Goal: Task Accomplishment & Management: Manage account settings

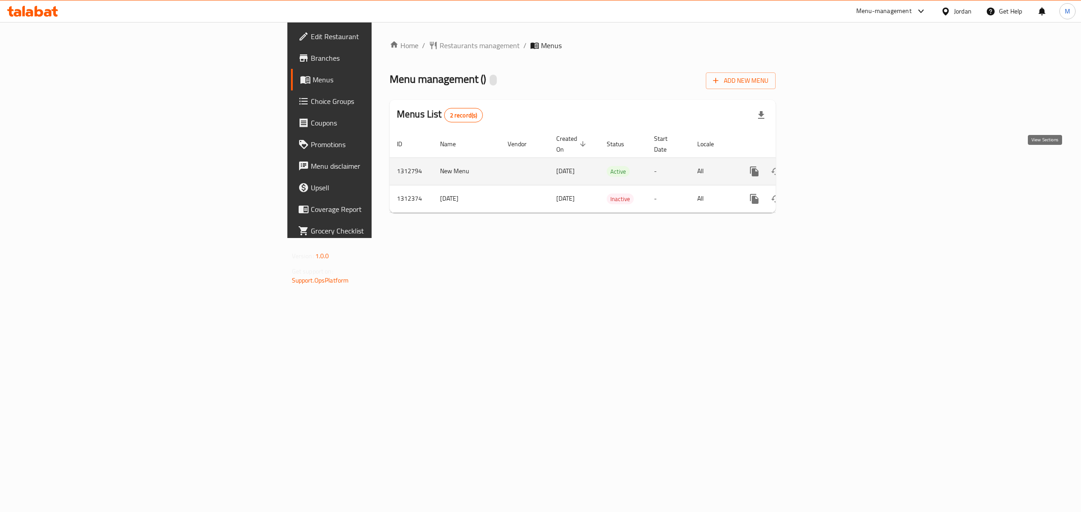
click at [824, 166] on icon "enhanced table" at bounding box center [819, 171] width 11 height 11
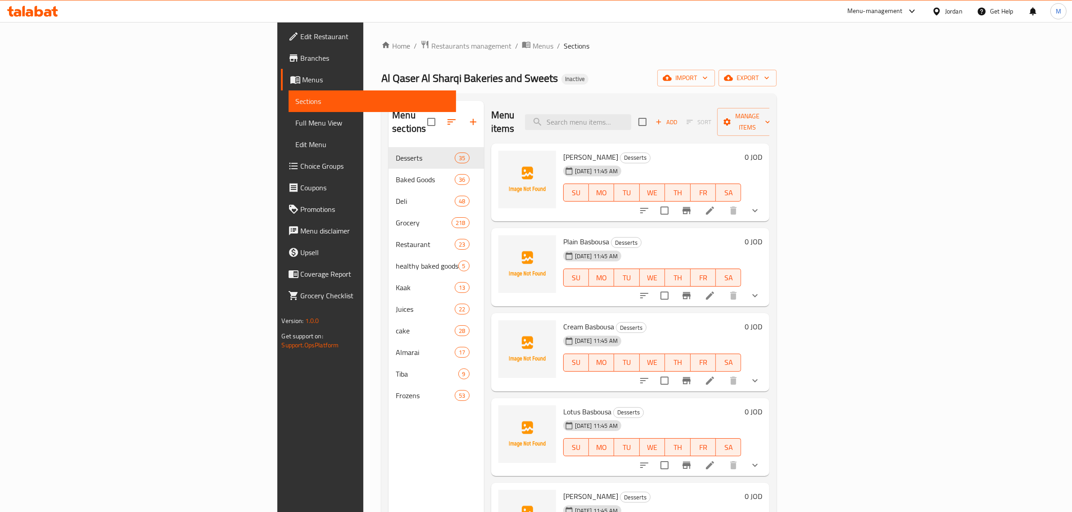
click at [954, 9] on div "Jordan" at bounding box center [954, 11] width 18 height 10
click at [856, 111] on div "[GEOGRAPHIC_DATA]" at bounding box center [894, 113] width 135 height 21
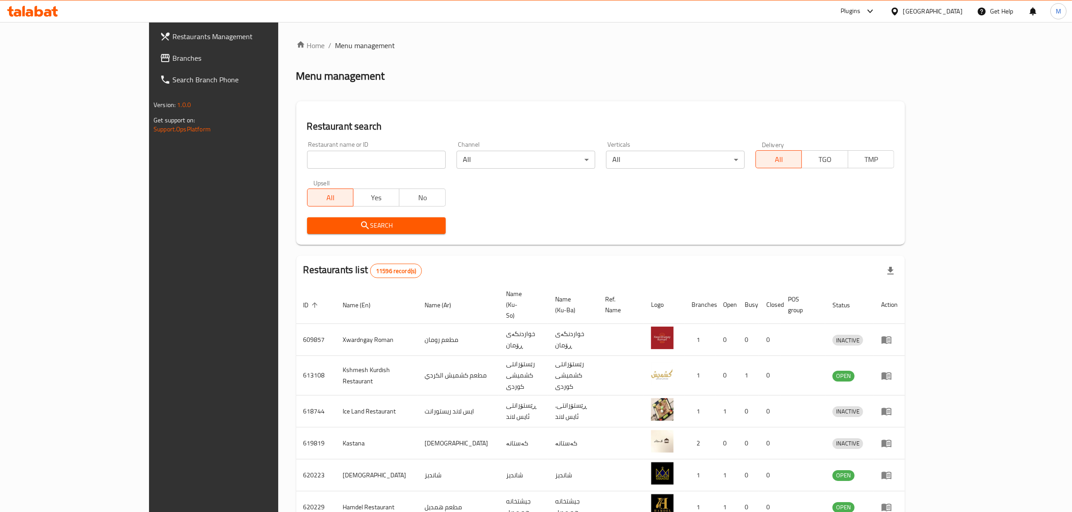
click at [172, 53] on span "Branches" at bounding box center [246, 58] width 149 height 11
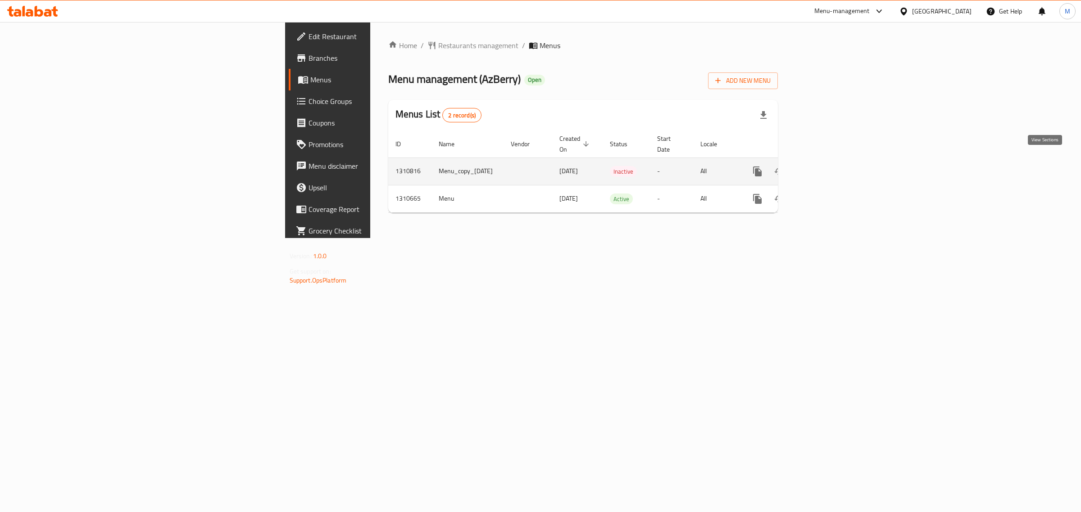
click at [826, 167] on icon "enhanced table" at bounding box center [822, 171] width 8 height 8
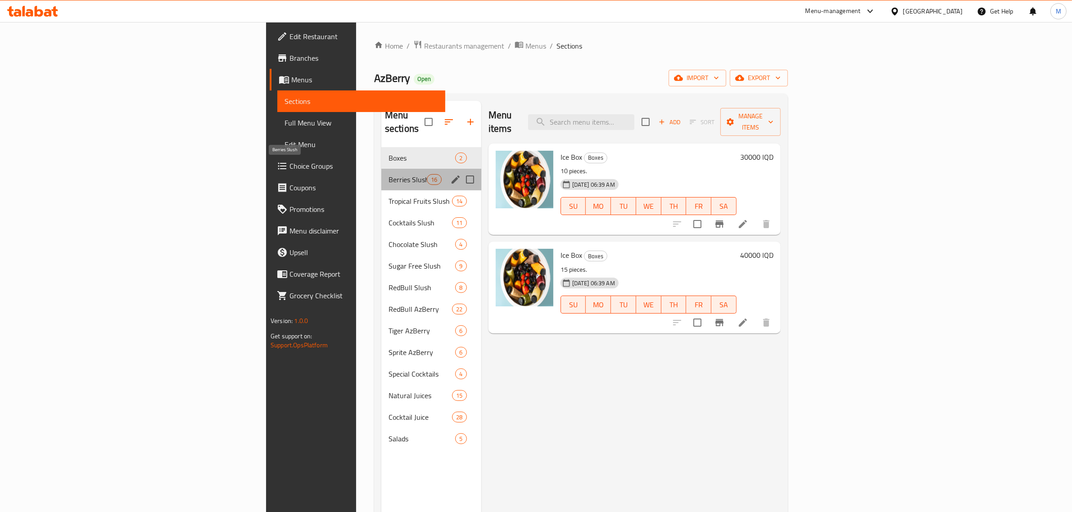
click at [389, 174] on span "Berries Slush" at bounding box center [408, 179] width 38 height 11
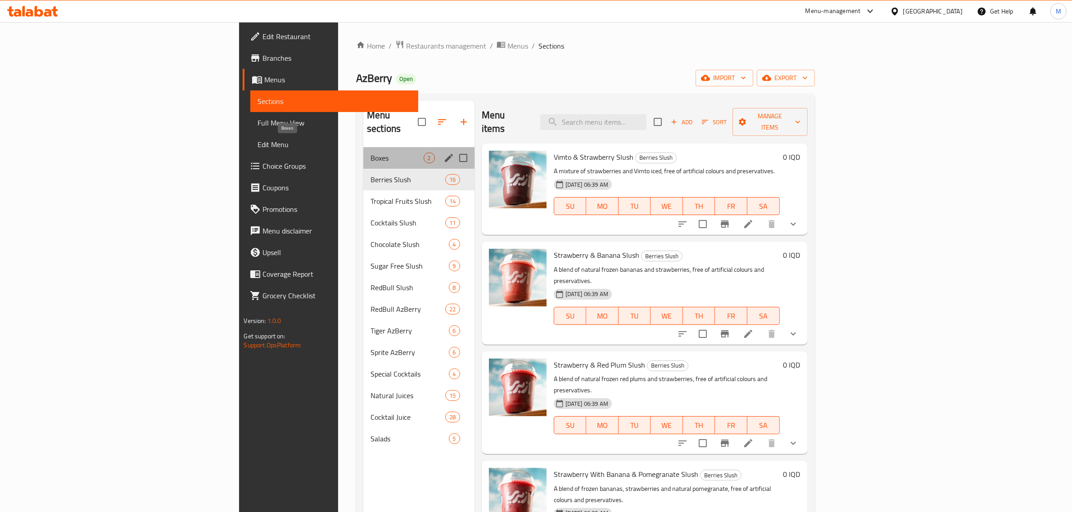
click at [371, 153] on span "Boxes" at bounding box center [397, 158] width 53 height 11
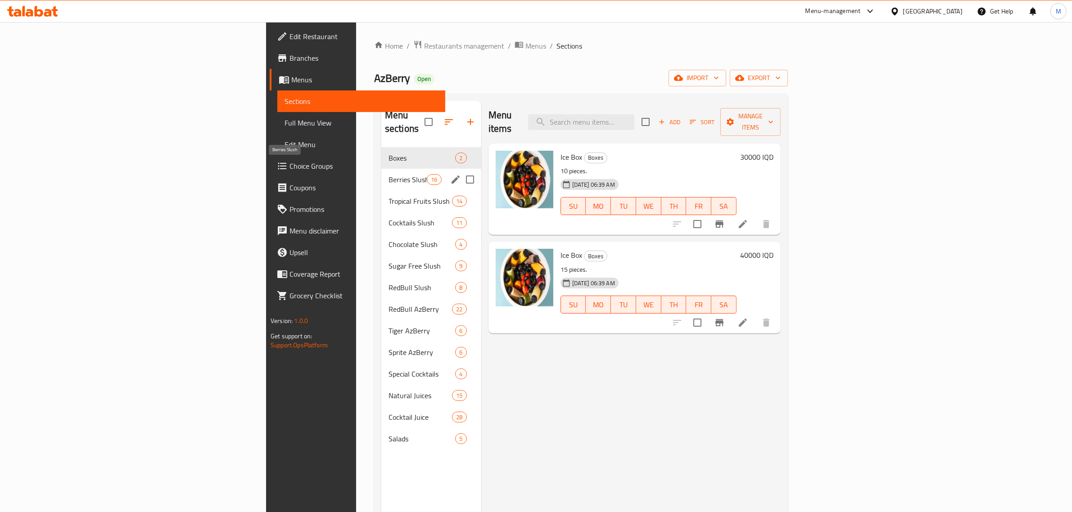
click at [389, 174] on span "Berries Slush" at bounding box center [408, 179] width 38 height 11
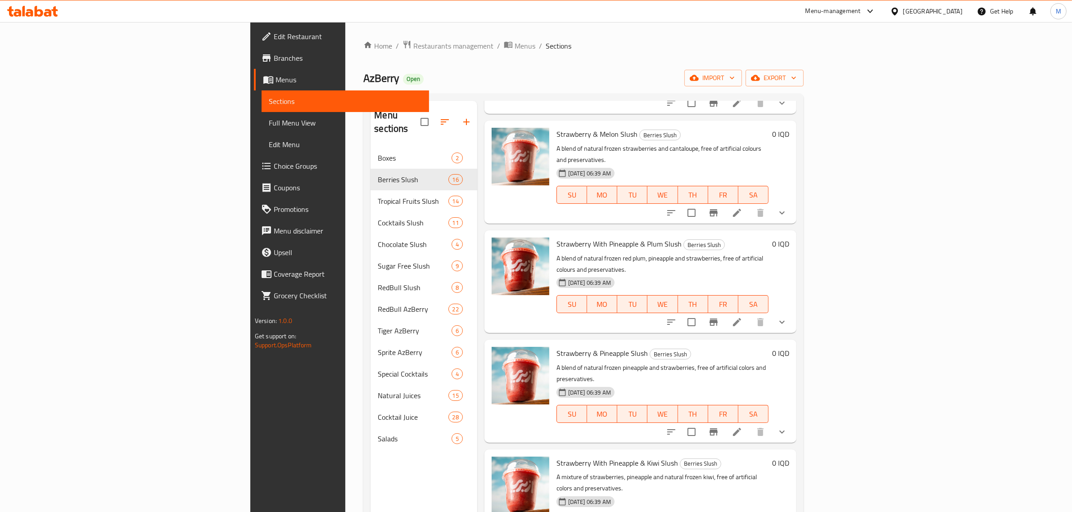
scroll to position [900, 0]
click at [515, 45] on span "Menus" at bounding box center [525, 46] width 21 height 11
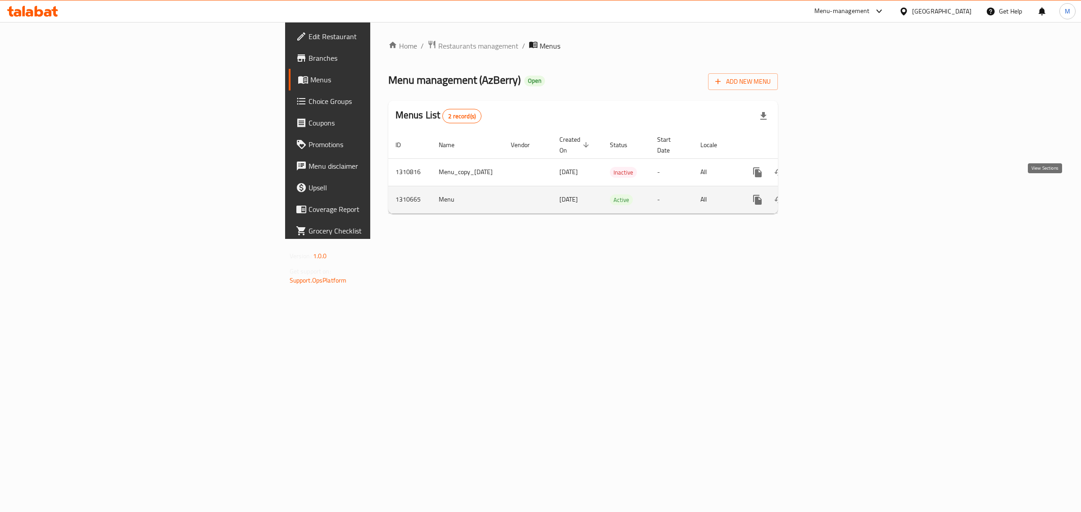
click at [828, 195] on icon "enhanced table" at bounding box center [822, 200] width 11 height 11
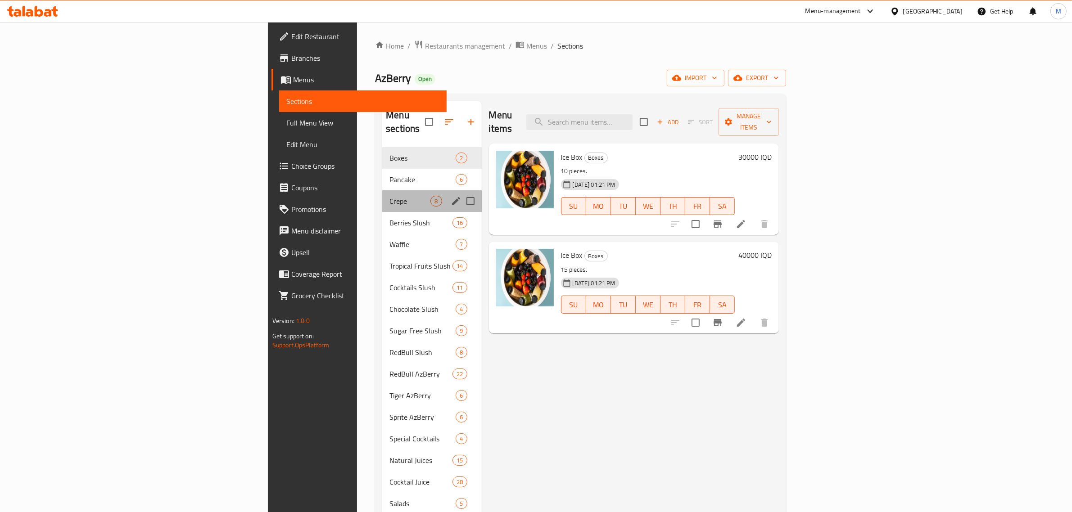
click at [382, 190] on div "Crepe 8" at bounding box center [431, 201] width 99 height 22
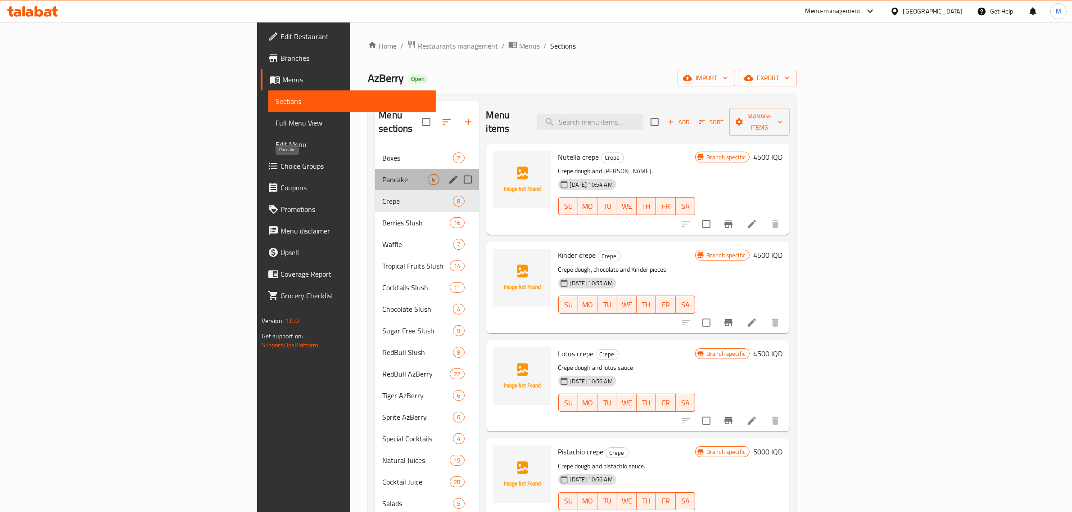
click at [382, 174] on span "Pancake" at bounding box center [404, 179] width 45 height 11
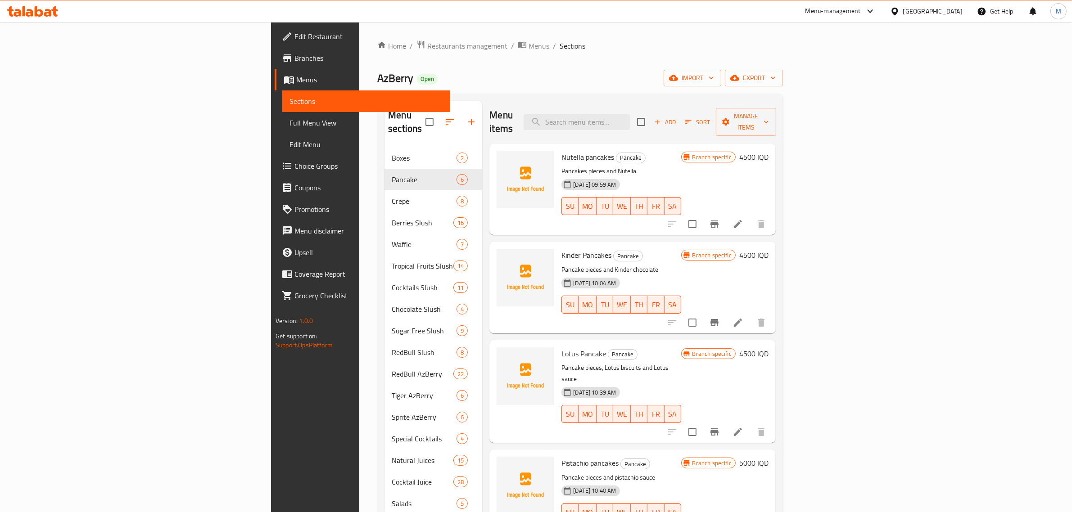
click at [684, 249] on div "Kinder Pancakes Pancake Pancake pieces and Kinder chocolate 18-09-2025 10:04 AM…" at bounding box center [621, 287] width 127 height 84
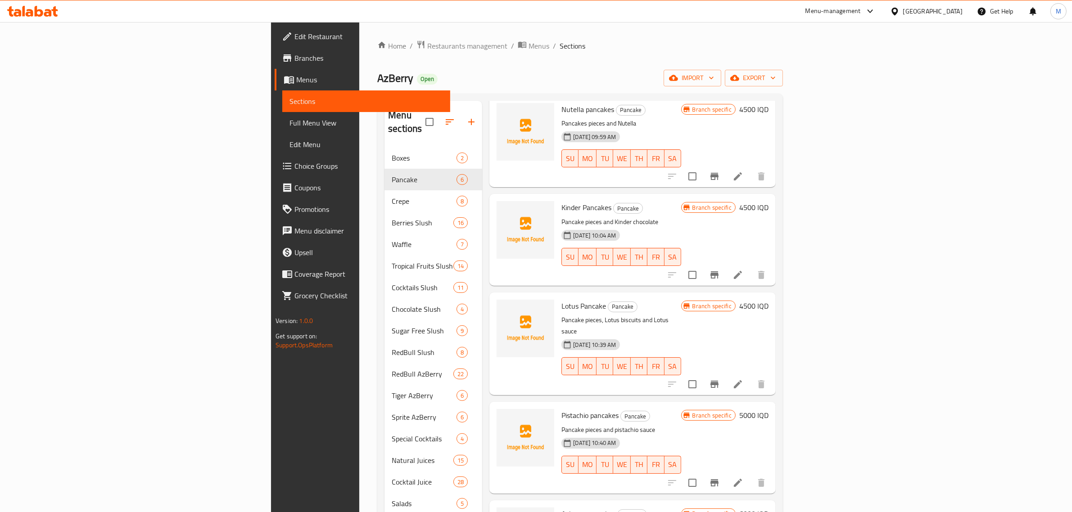
scroll to position [30, 0]
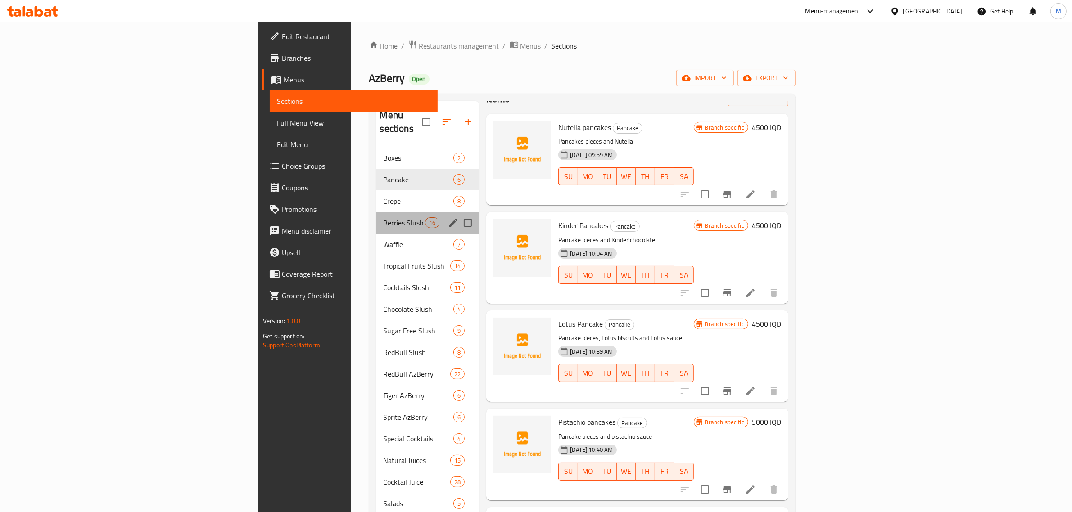
click at [376, 218] on div "Berries Slush 16" at bounding box center [427, 223] width 103 height 22
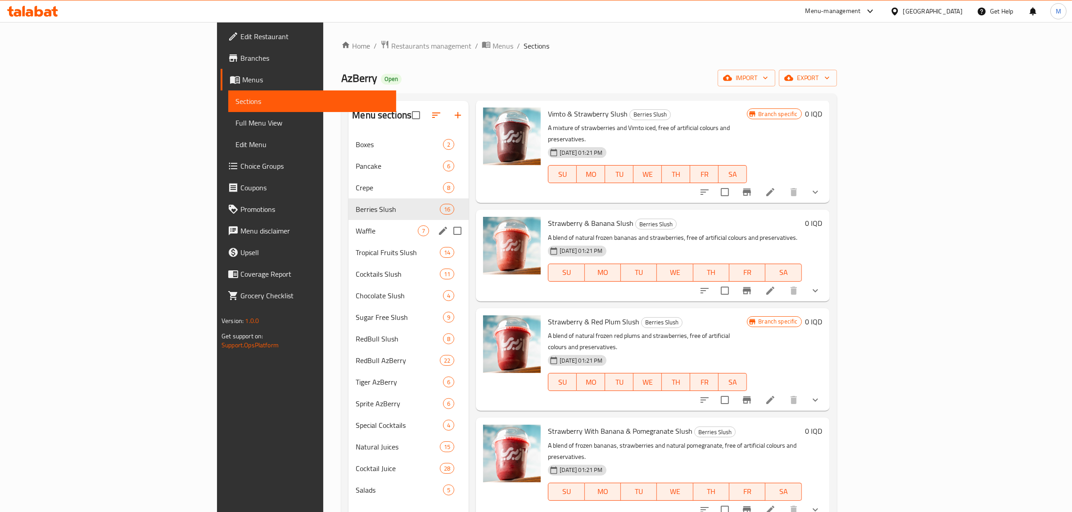
click at [348, 224] on div "Waffle 7" at bounding box center [408, 231] width 120 height 22
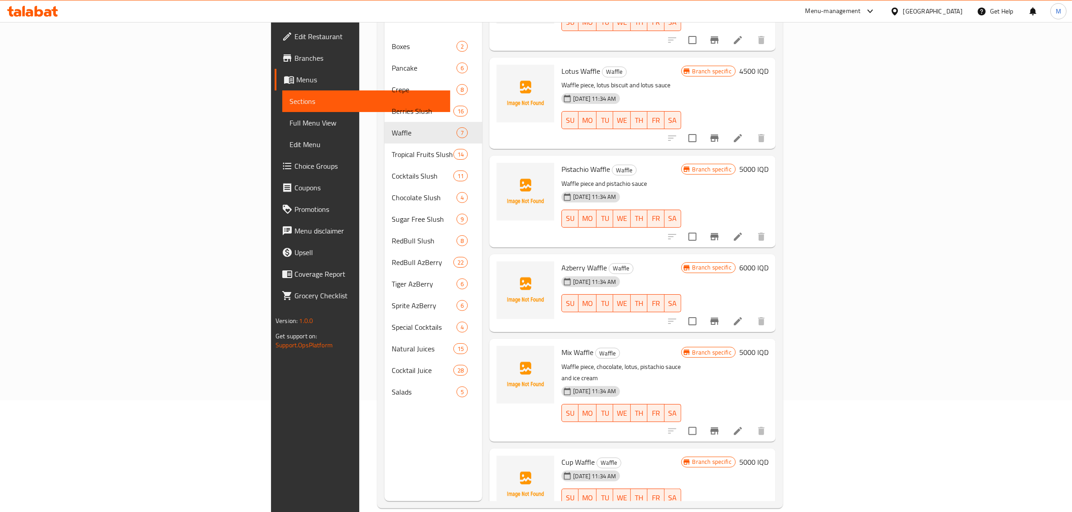
scroll to position [113, 0]
click at [742, 317] on icon at bounding box center [738, 321] width 8 height 8
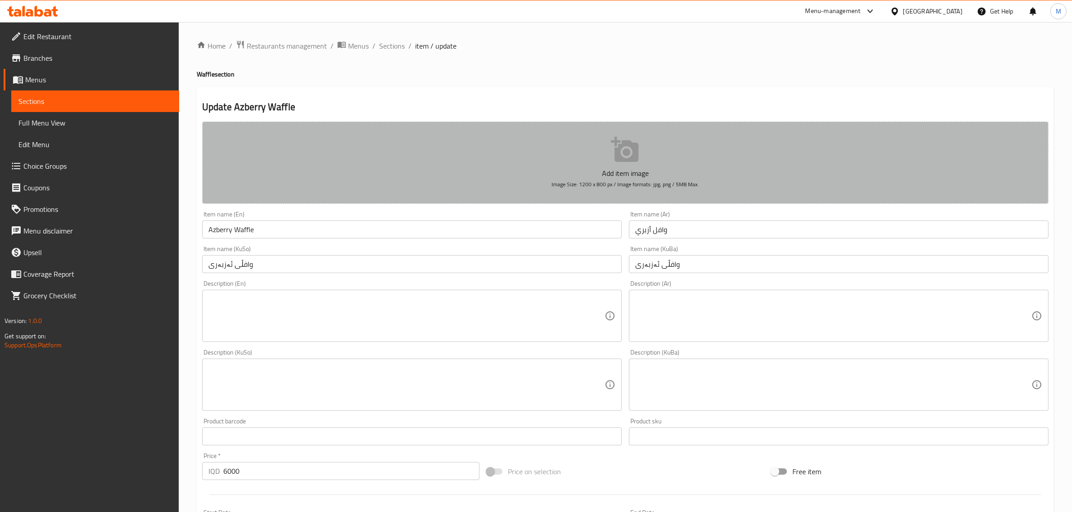
click at [514, 170] on p "Add item image" at bounding box center [625, 173] width 819 height 11
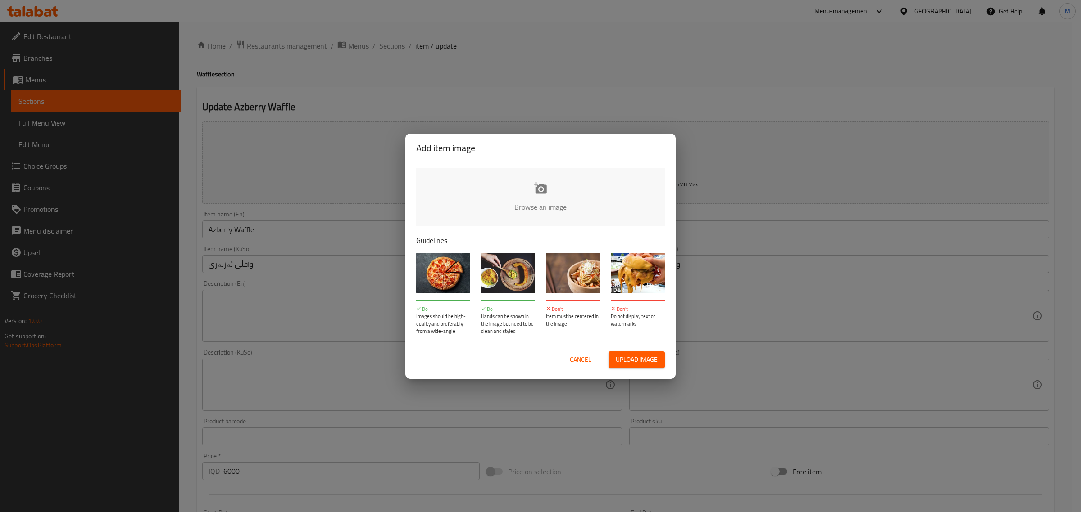
click at [548, 193] on input "file" at bounding box center [844, 210] width 857 height 84
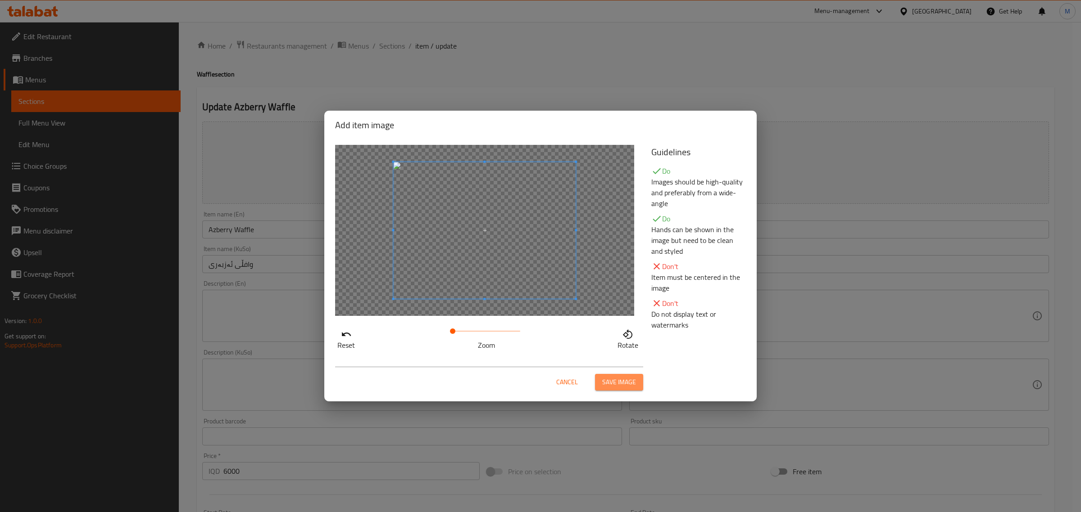
click at [632, 386] on span "Save image" at bounding box center [619, 382] width 34 height 11
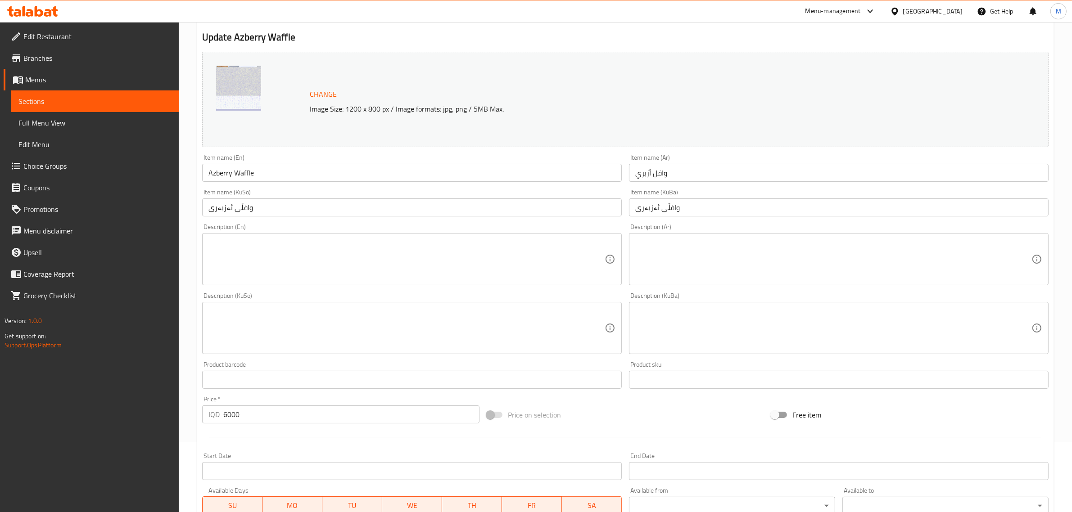
scroll to position [63, 0]
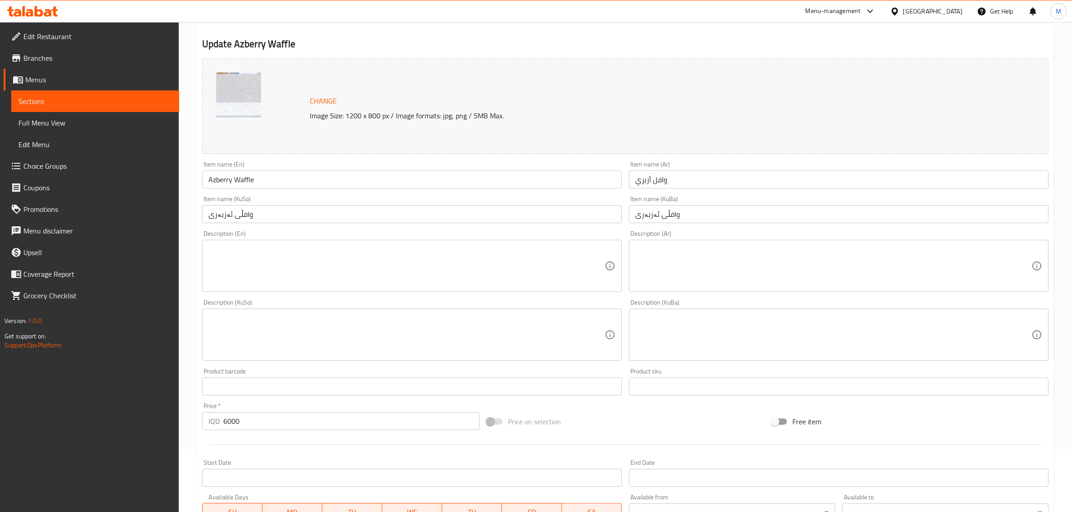
click at [337, 219] on input "وافڵی ئەزبەری" at bounding box center [412, 214] width 420 height 18
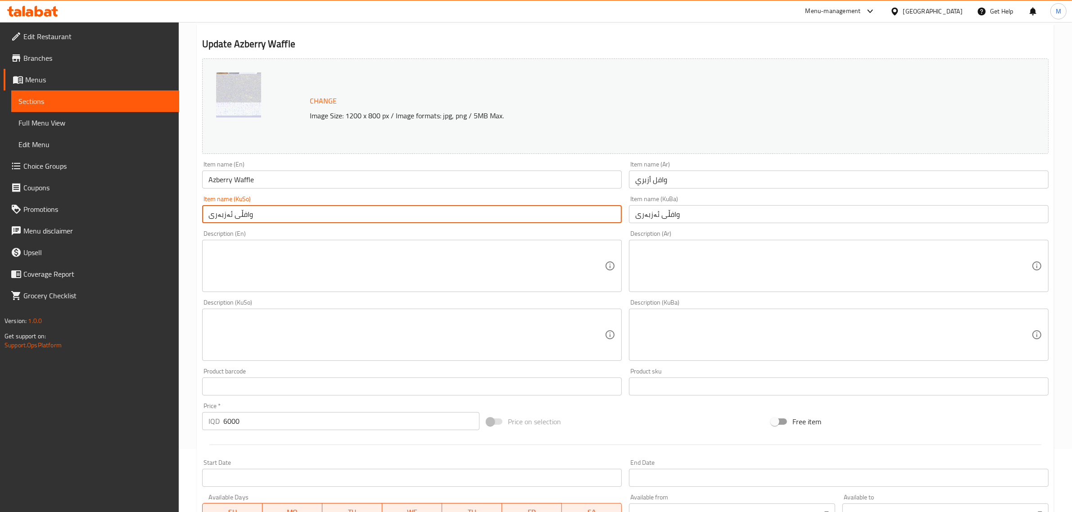
click at [336, 245] on textarea at bounding box center [406, 266] width 396 height 43
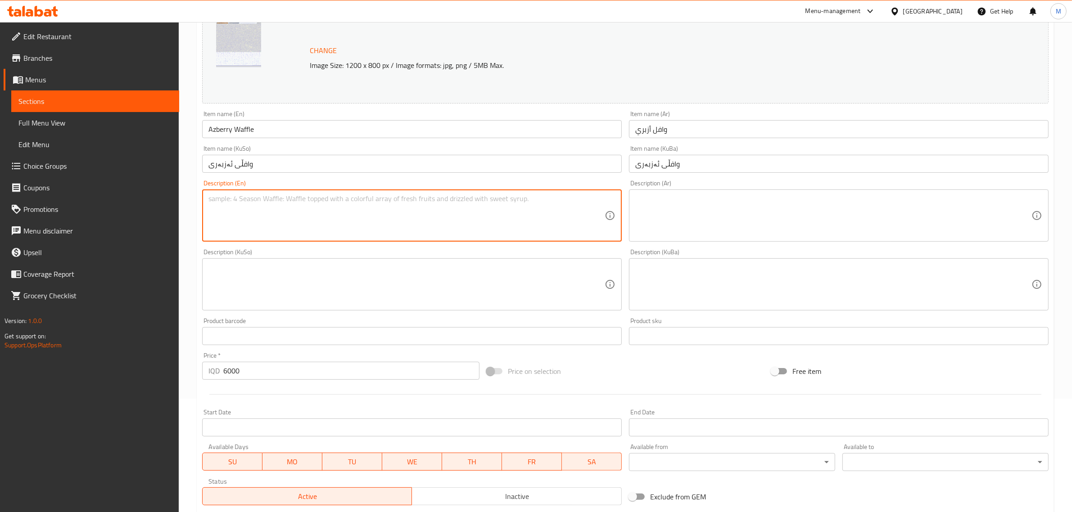
scroll to position [232, 0]
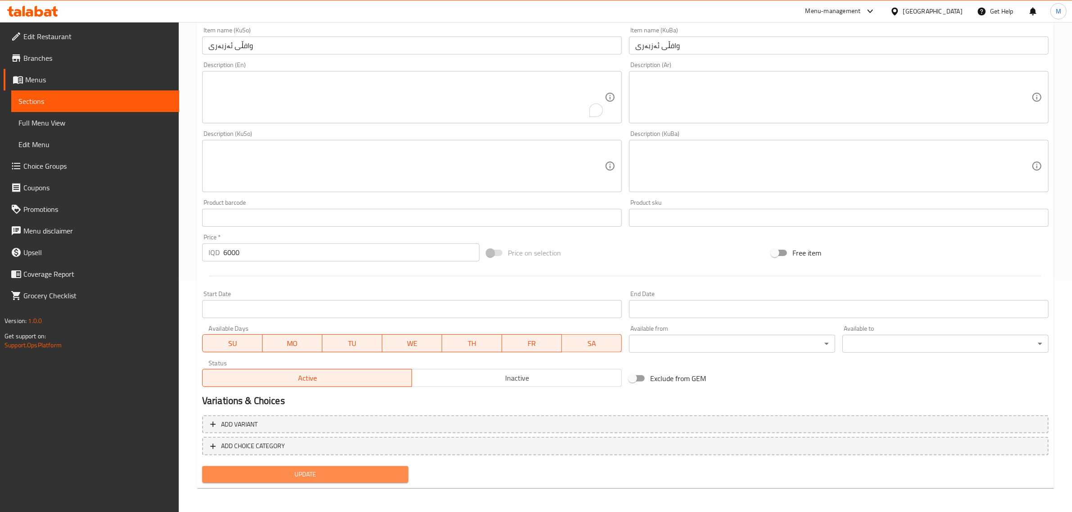
click at [370, 473] on span "Update" at bounding box center [305, 474] width 192 height 11
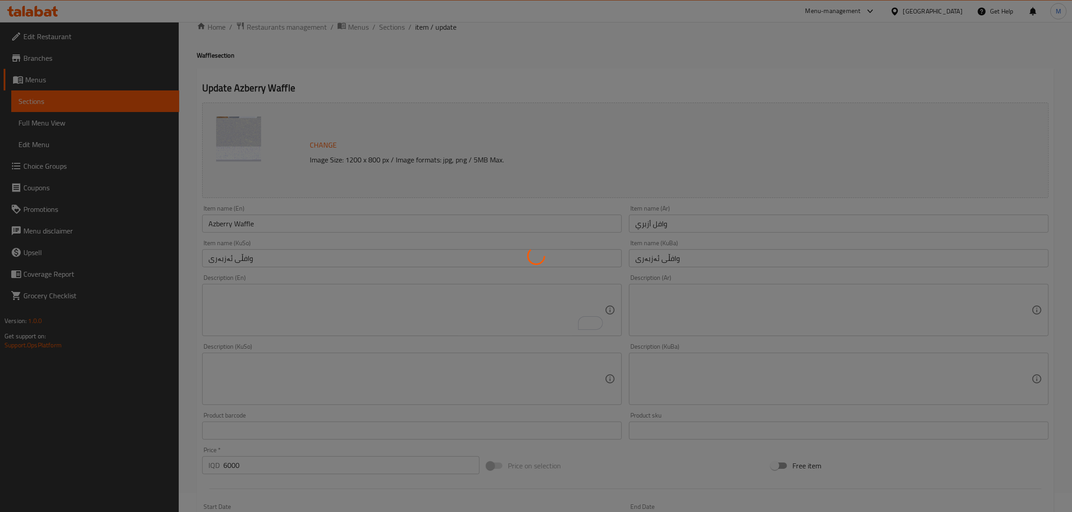
scroll to position [0, 0]
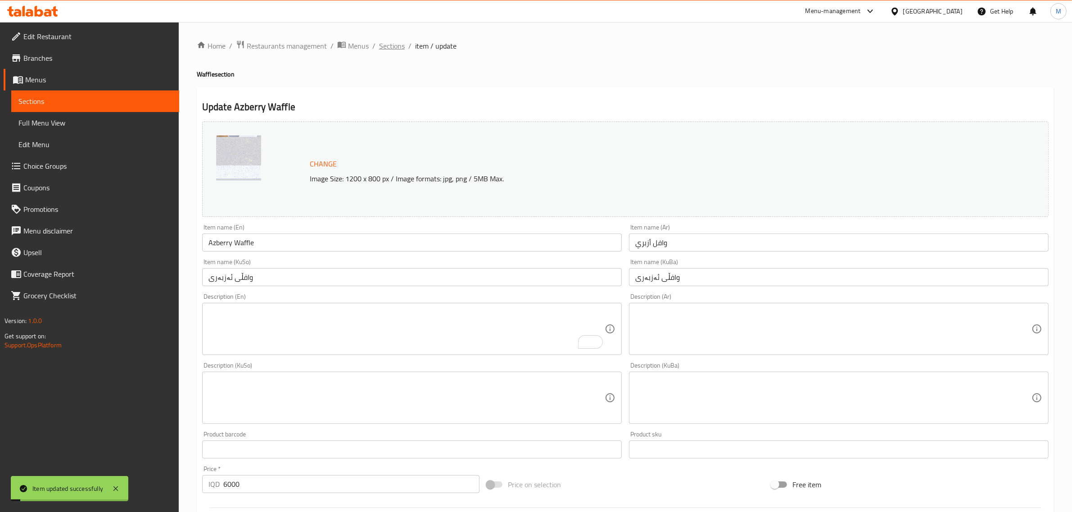
click at [397, 50] on span "Sections" at bounding box center [392, 46] width 26 height 11
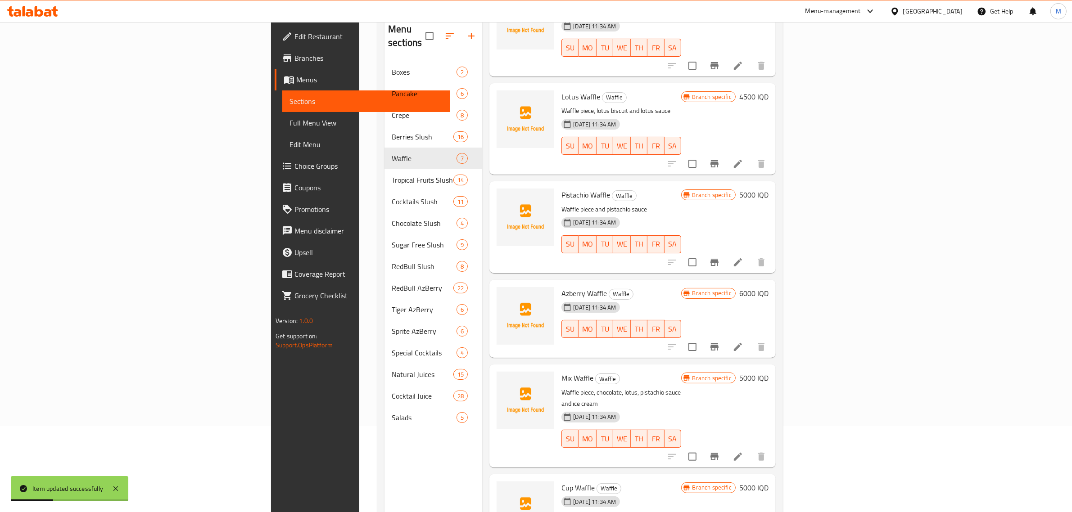
scroll to position [113, 0]
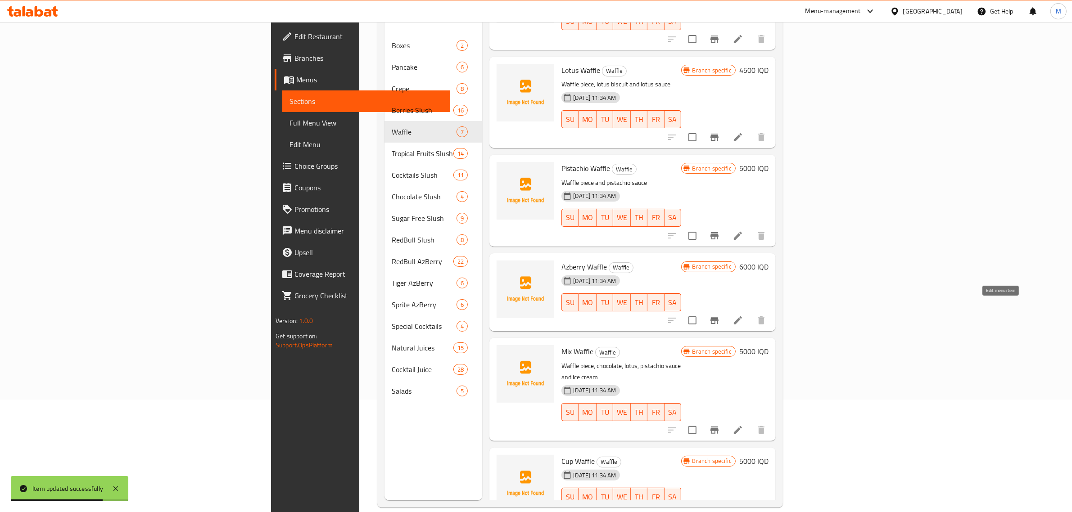
click at [742, 317] on icon at bounding box center [738, 321] width 8 height 8
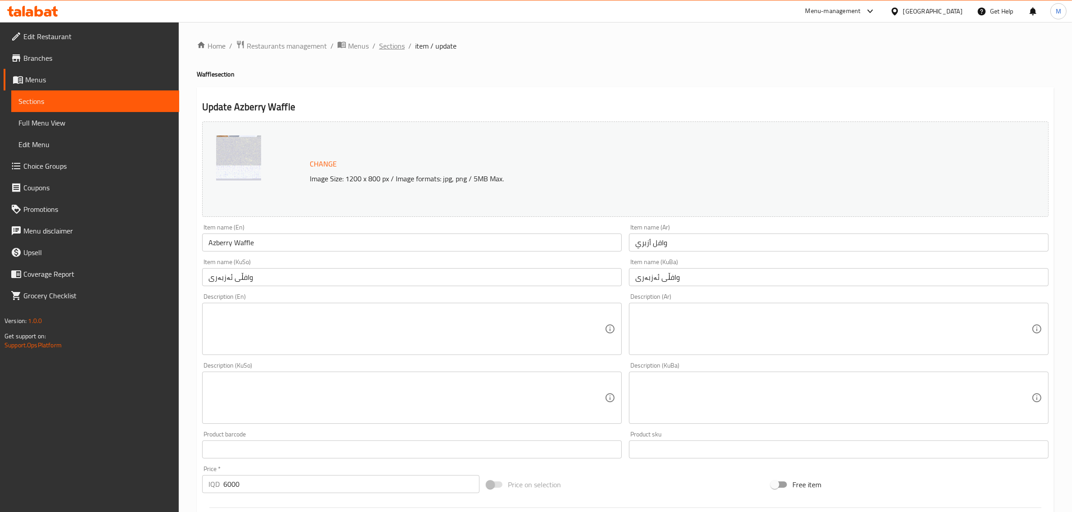
click at [396, 46] on span "Sections" at bounding box center [392, 46] width 26 height 11
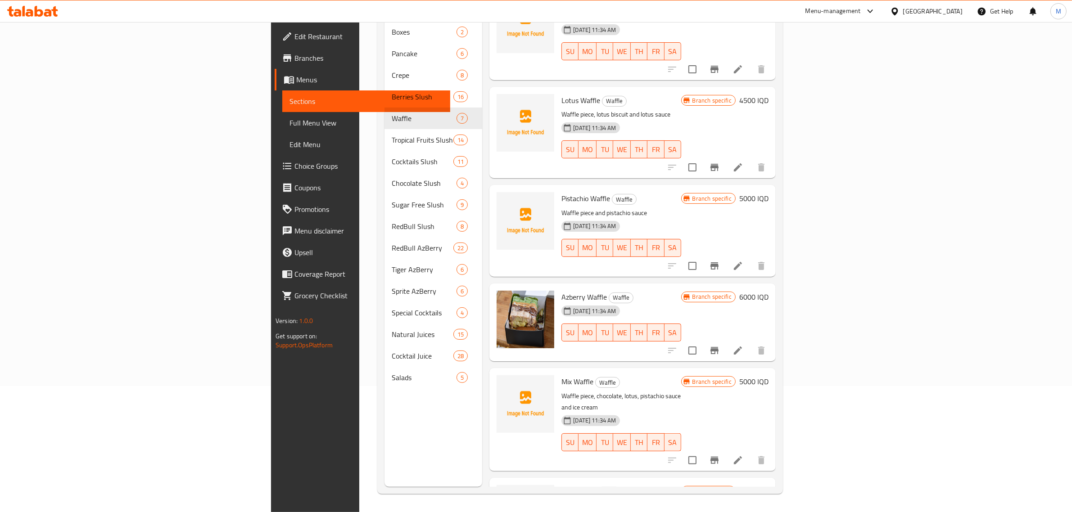
scroll to position [59, 0]
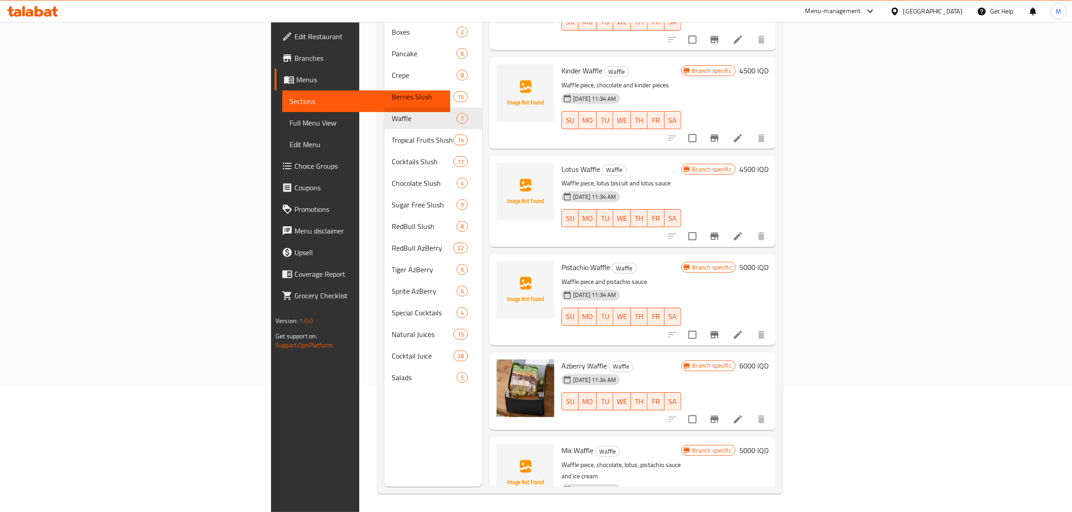
click at [772, 226] on div at bounding box center [716, 237] width 111 height 22
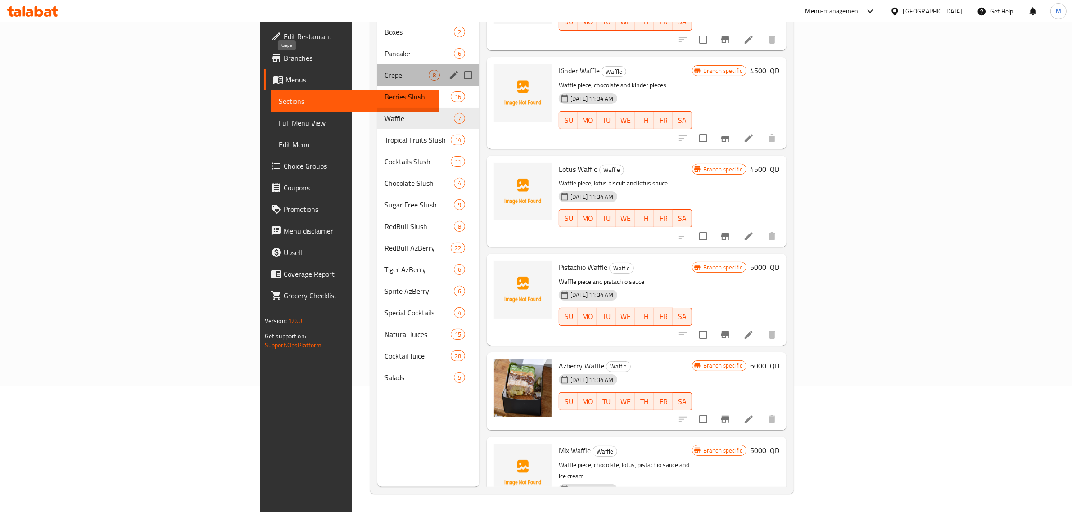
click at [385, 70] on span "Crepe" at bounding box center [407, 75] width 44 height 11
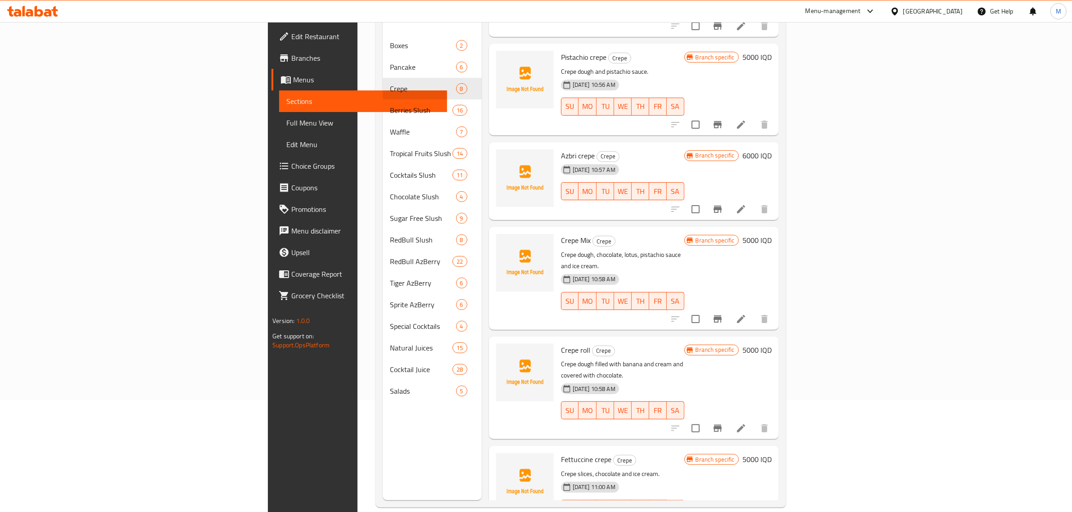
scroll to position [127, 0]
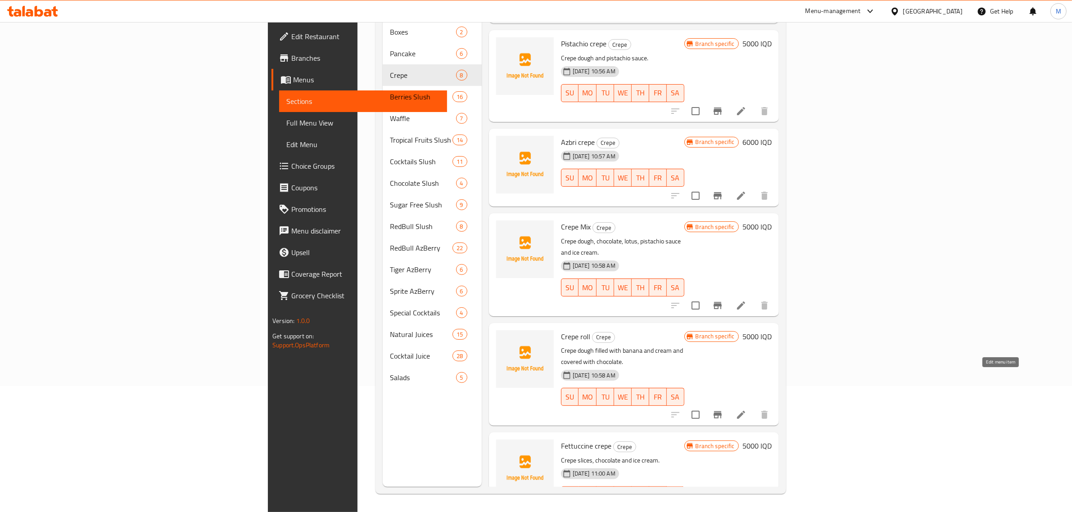
click at [745, 411] on icon at bounding box center [741, 415] width 8 height 8
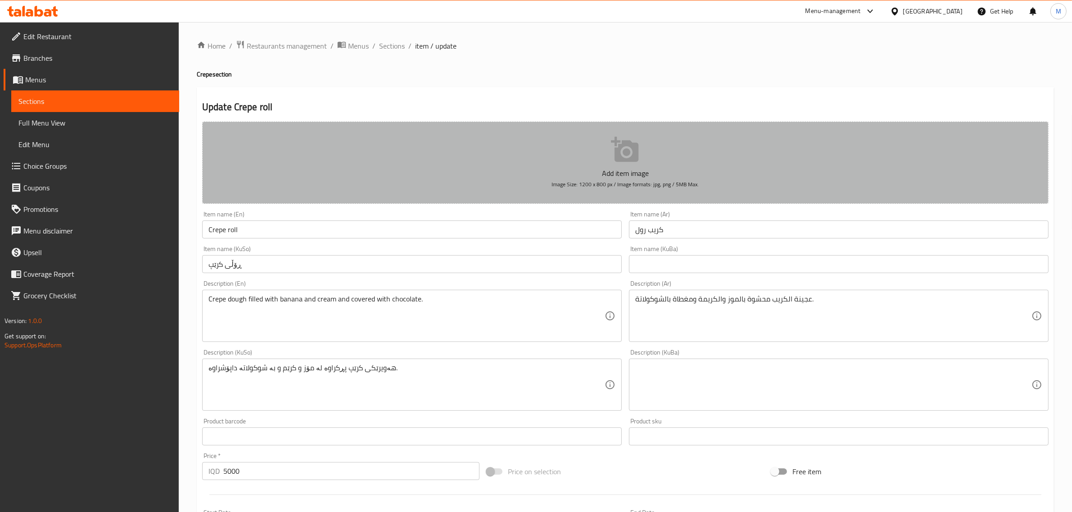
click at [560, 178] on p "Add item image" at bounding box center [625, 173] width 819 height 11
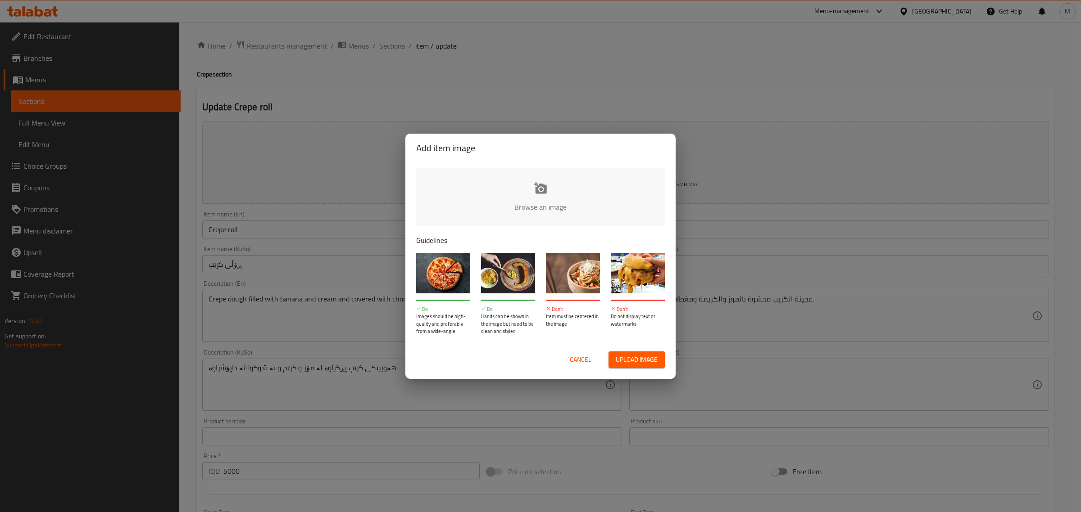
click at [536, 195] on input "file" at bounding box center [844, 210] width 857 height 84
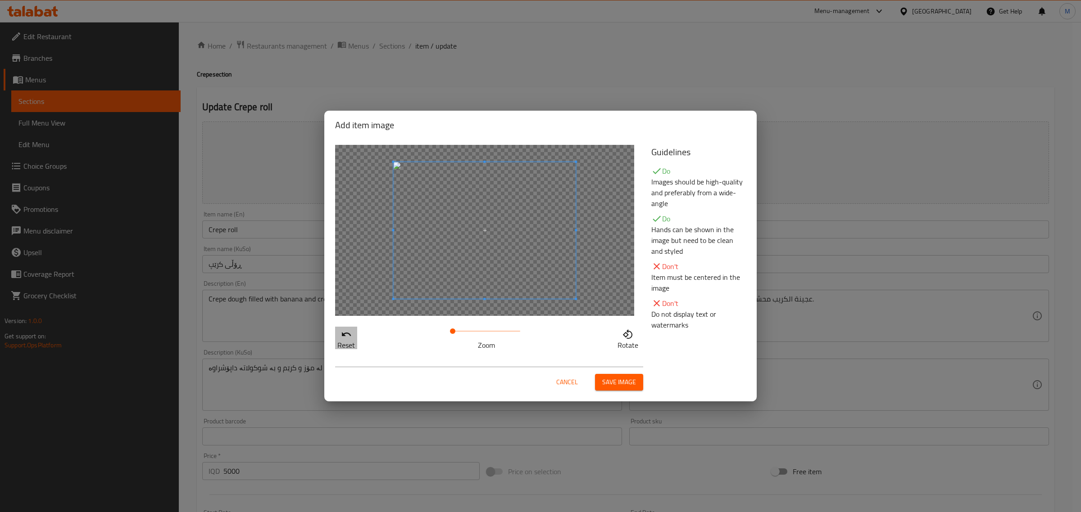
click at [345, 341] on p "Reset" at bounding box center [346, 345] width 18 height 11
click at [568, 382] on span "Cancel" at bounding box center [567, 382] width 22 height 11
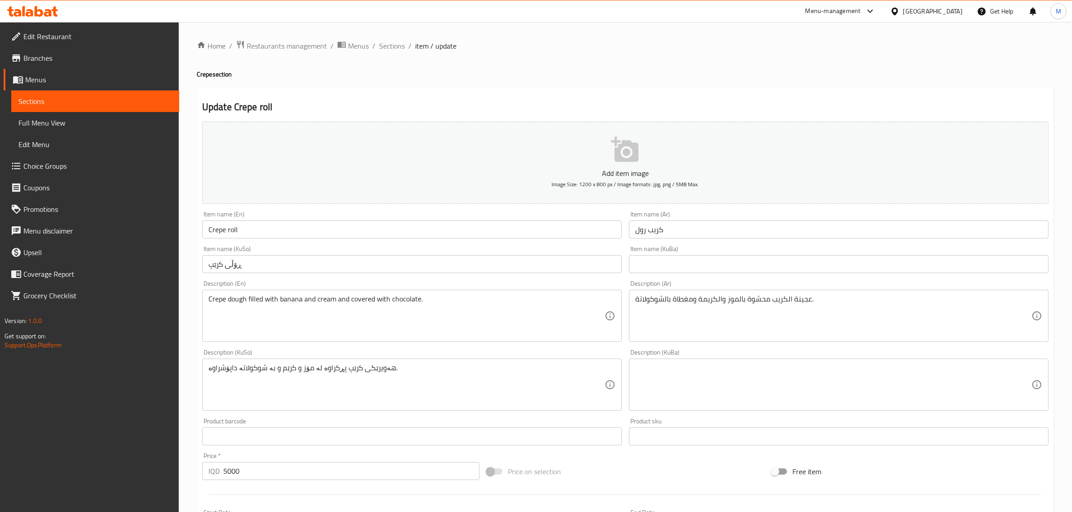
click at [541, 170] on p "Add item image" at bounding box center [625, 173] width 819 height 11
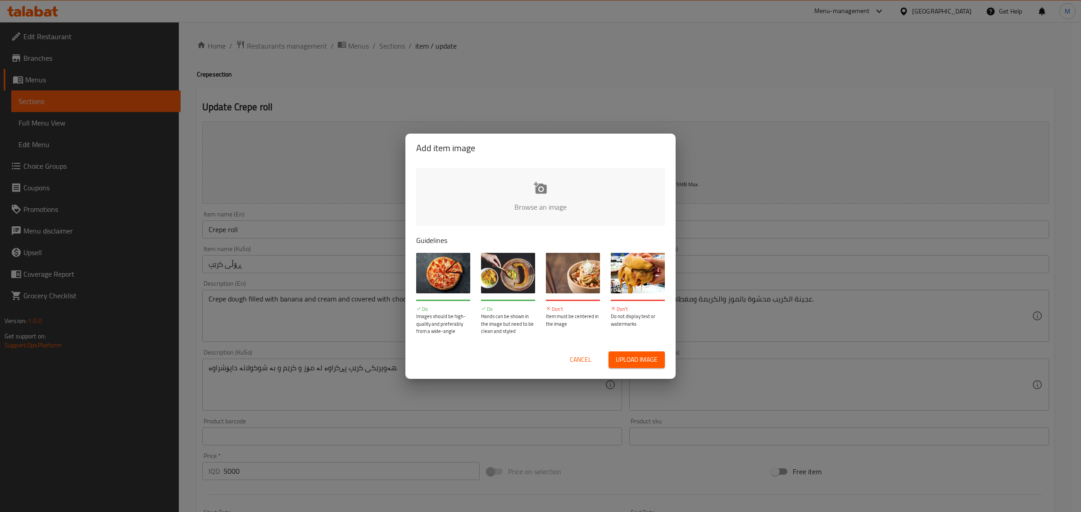
click at [507, 197] on input "file" at bounding box center [844, 210] width 857 height 84
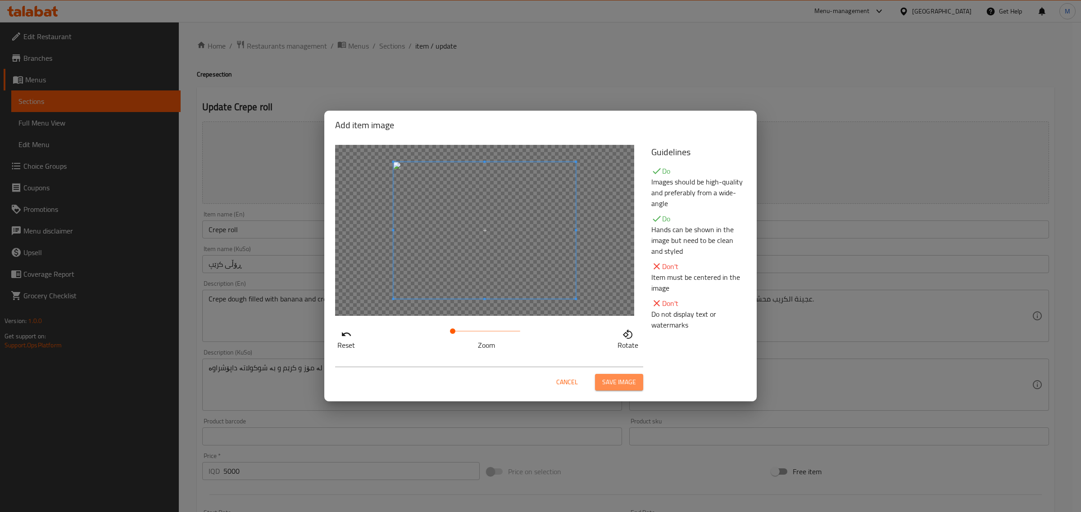
click at [620, 381] on span "Save image" at bounding box center [619, 382] width 34 height 11
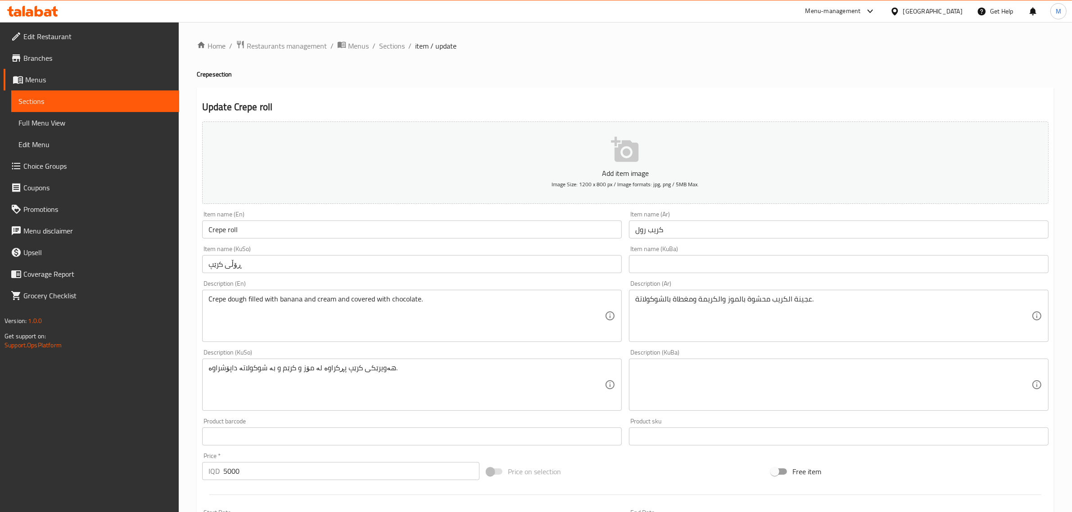
click at [496, 147] on button "Add item image Image Size: 1200 x 800 px / Image formats: jpg, png / 5MB Max." at bounding box center [625, 163] width 846 height 82
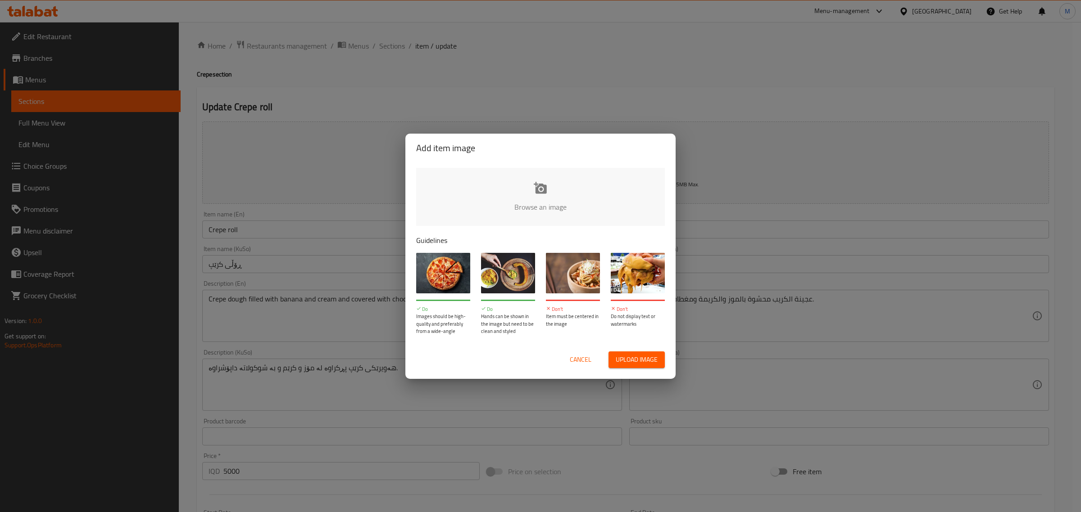
click at [545, 188] on input "file" at bounding box center [844, 210] width 857 height 84
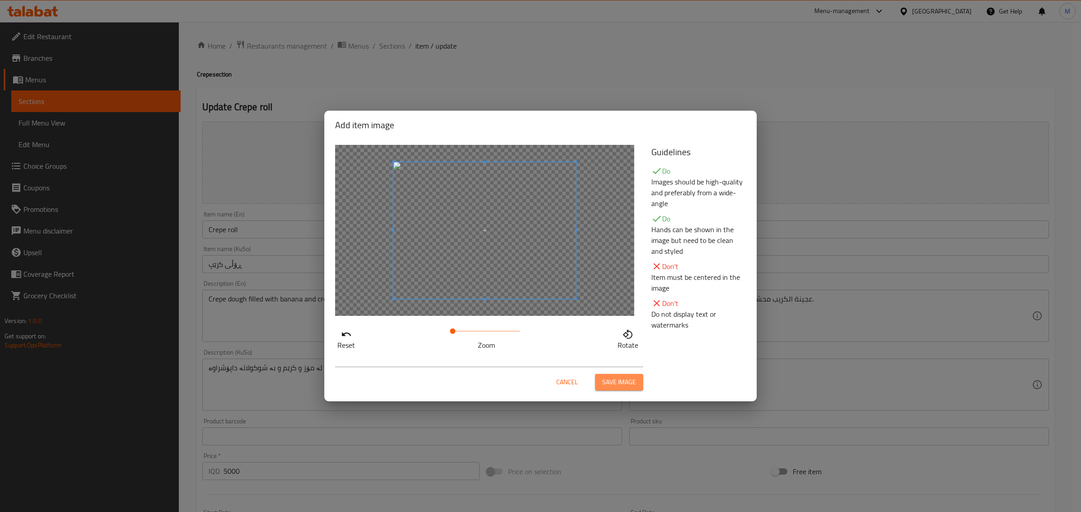
click at [620, 389] on button "Save image" at bounding box center [619, 382] width 48 height 17
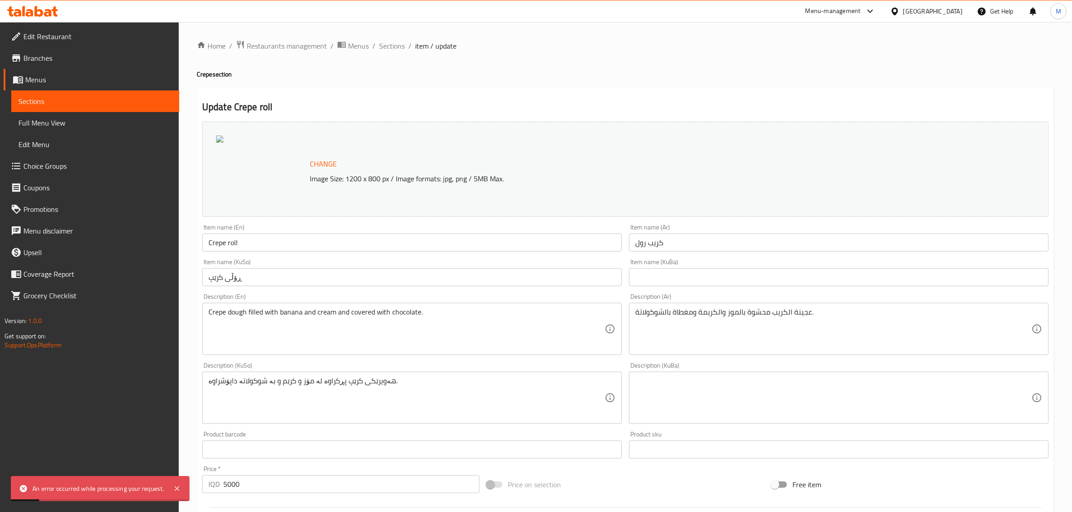
click at [388, 178] on p "Image Size: 1200 x 800 px / Image formats: jpg, png / 5MB Max." at bounding box center [613, 178] width 614 height 11
click at [227, 133] on div "Change Image Size: 1200 x 800 px / Image formats: jpg, png / 5MB Max." at bounding box center [625, 169] width 846 height 95
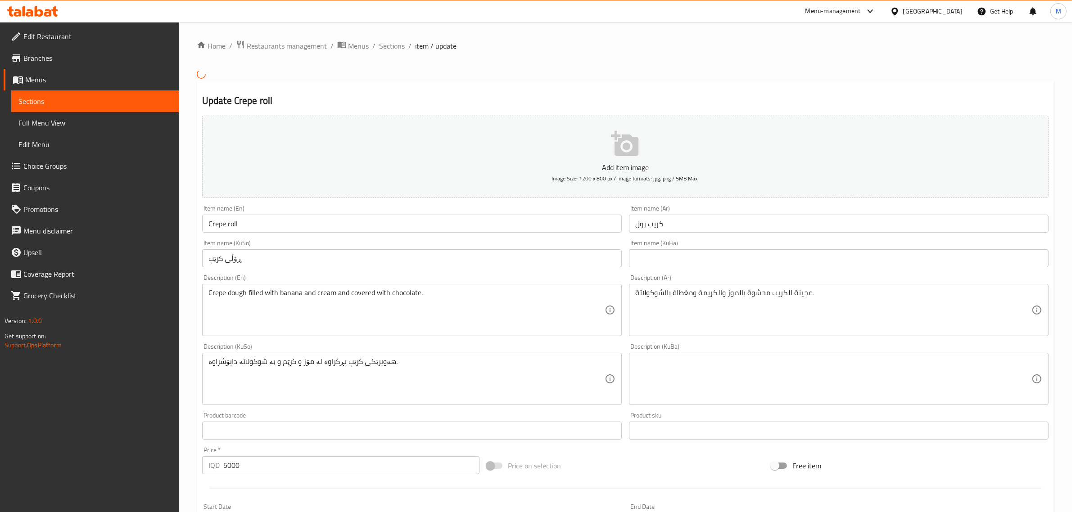
click at [619, 153] on icon "button" at bounding box center [624, 143] width 27 height 25
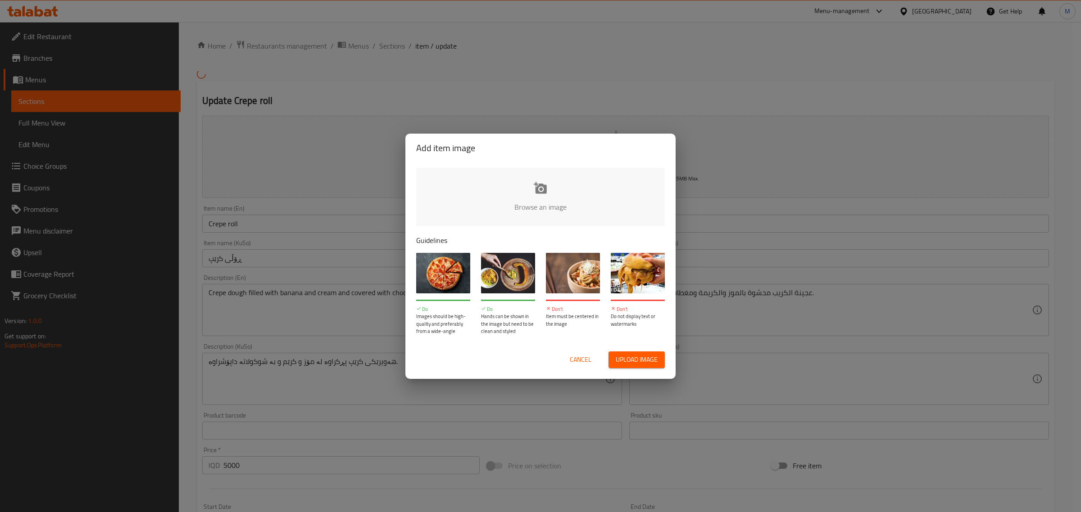
click at [529, 208] on input "file" at bounding box center [844, 210] width 857 height 84
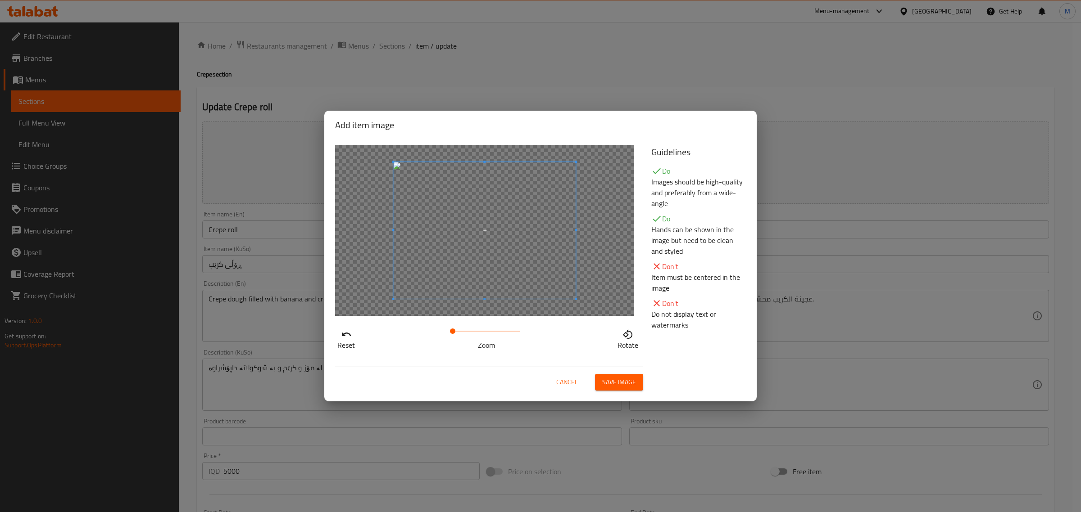
click at [611, 304] on div at bounding box center [484, 230] width 299 height 171
click at [607, 308] on div at bounding box center [484, 230] width 299 height 171
click at [455, 331] on span at bounding box center [452, 331] width 5 height 5
click at [629, 384] on span "Save image" at bounding box center [619, 382] width 34 height 11
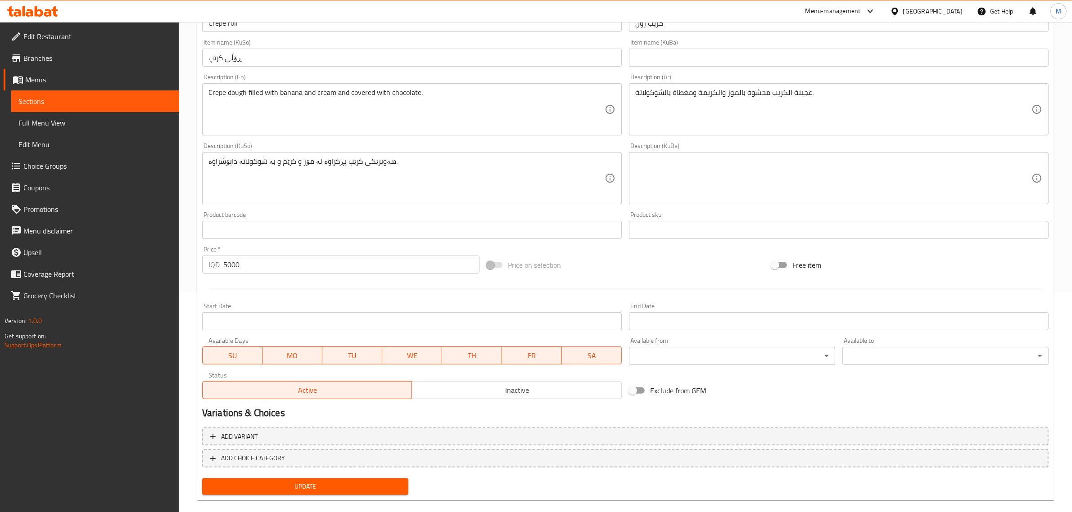
scroll to position [232, 0]
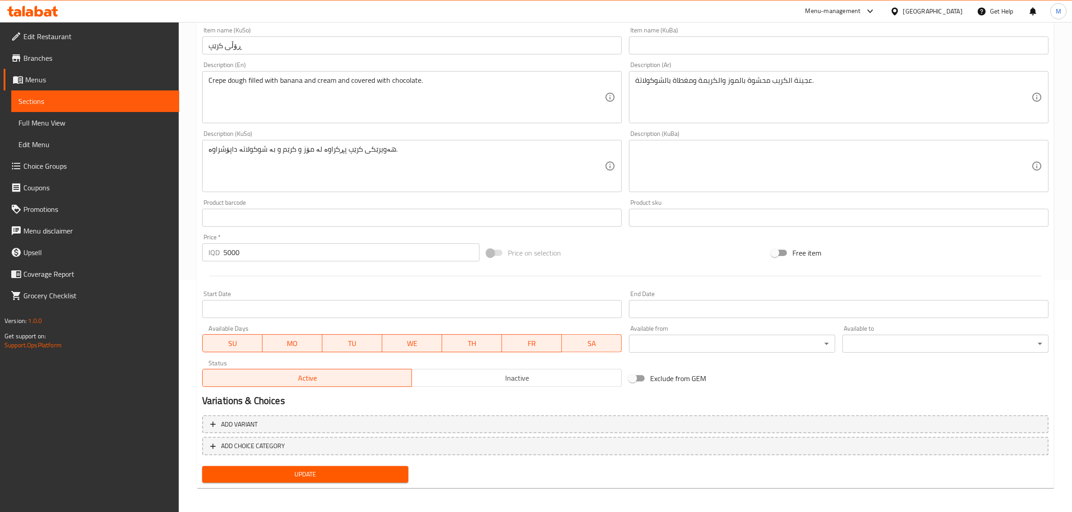
click at [300, 478] on span "Update" at bounding box center [305, 474] width 192 height 11
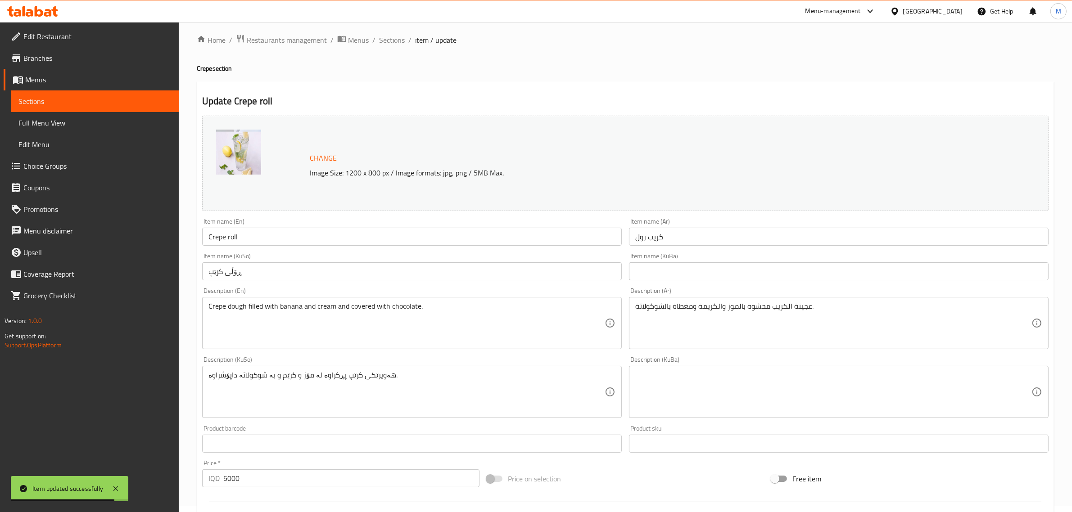
scroll to position [0, 0]
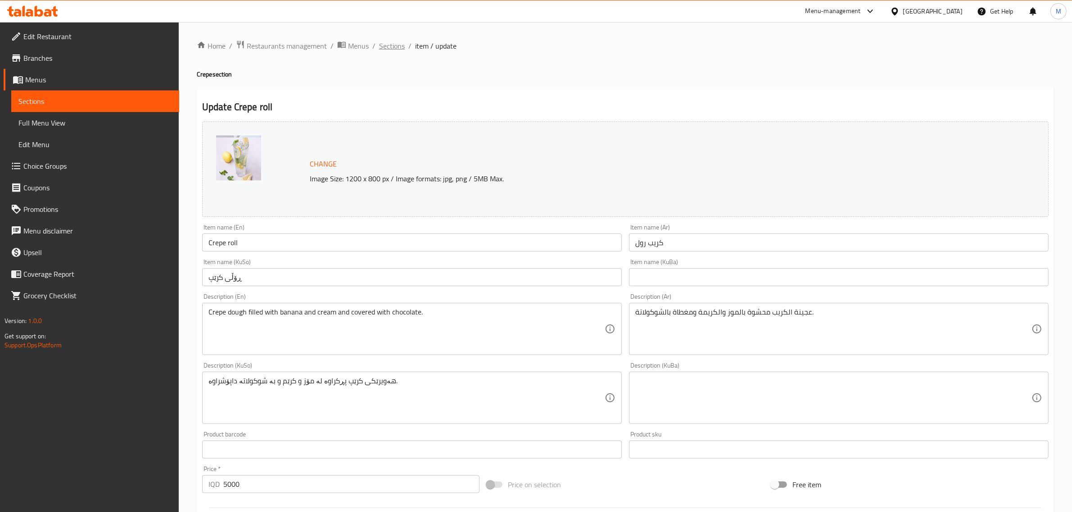
click at [393, 44] on span "Sections" at bounding box center [392, 46] width 26 height 11
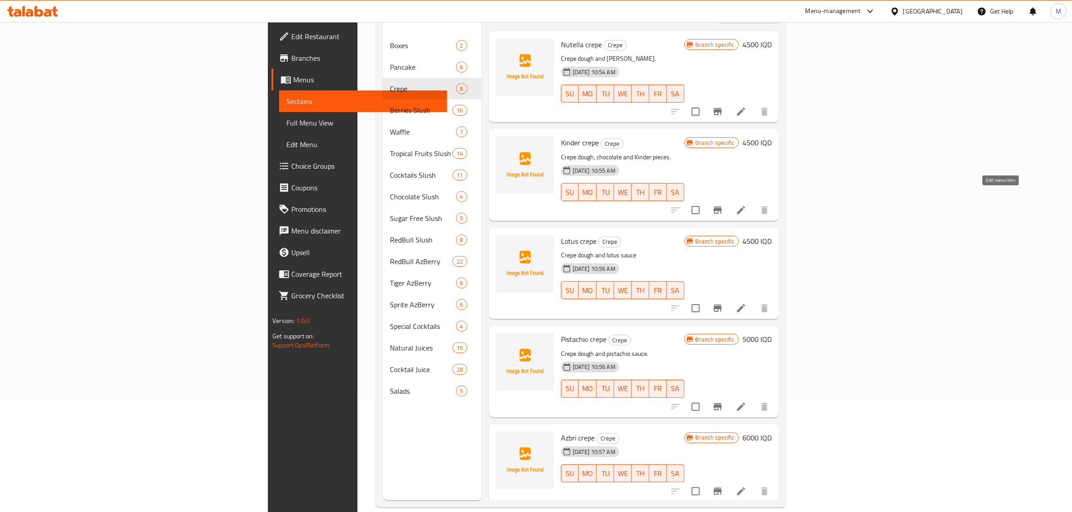
click at [747, 205] on icon at bounding box center [741, 210] width 11 height 11
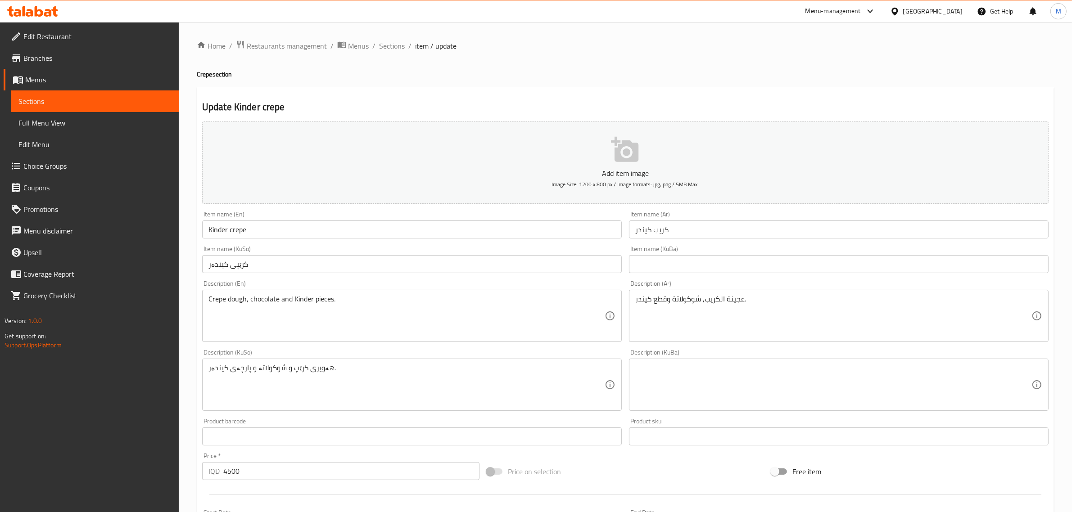
click at [631, 172] on p "Add item image" at bounding box center [625, 173] width 819 height 11
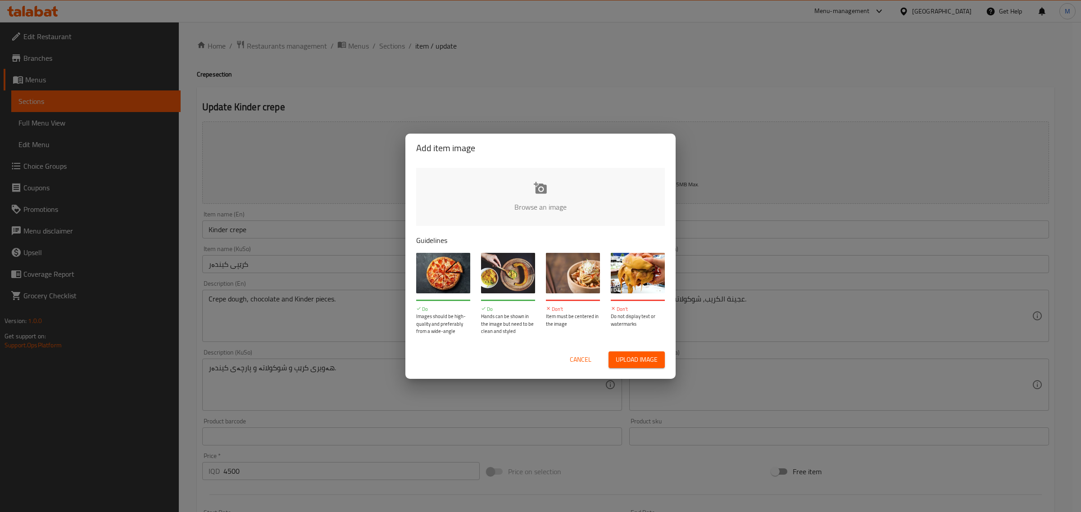
click at [541, 196] on input "file" at bounding box center [844, 210] width 857 height 84
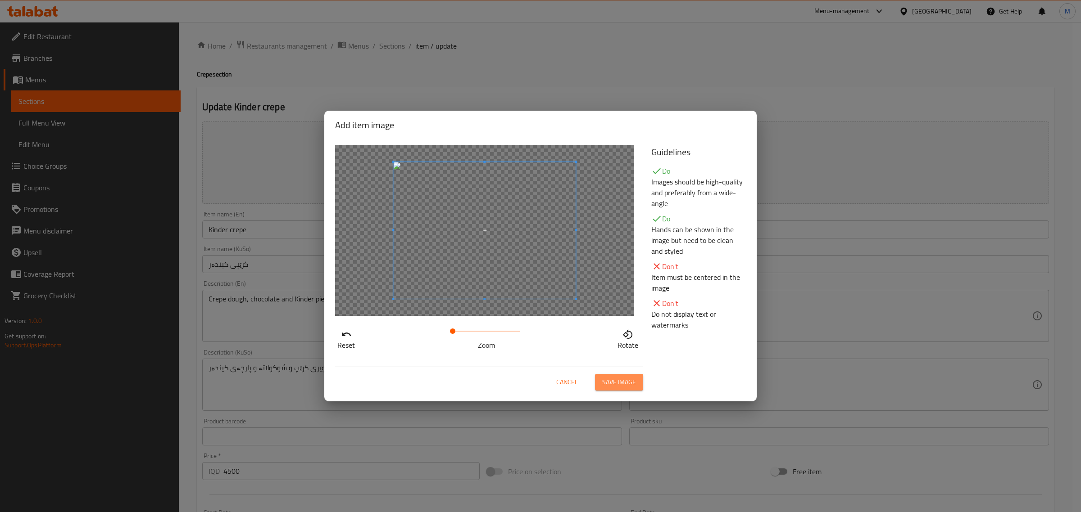
click at [618, 385] on span "Save image" at bounding box center [619, 382] width 34 height 11
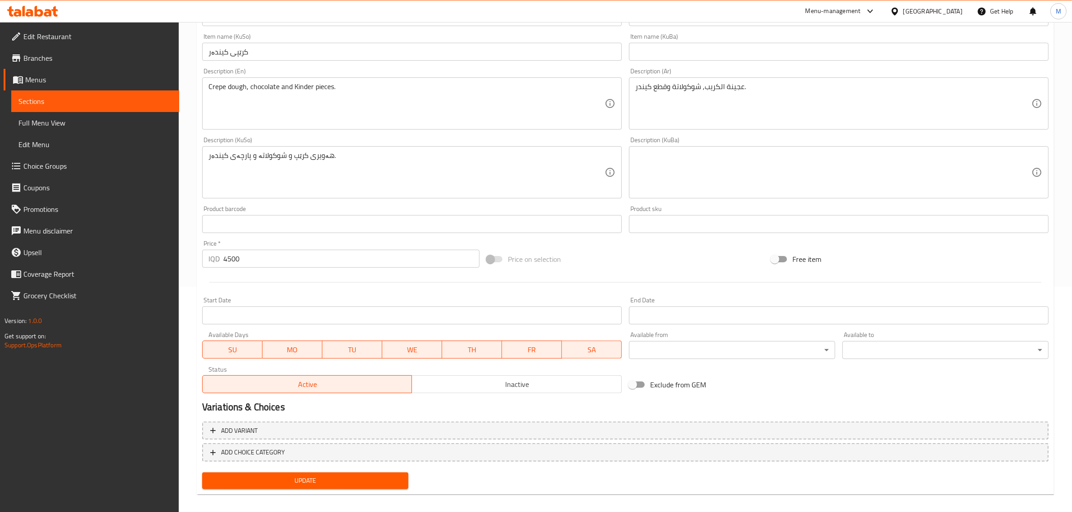
scroll to position [232, 0]
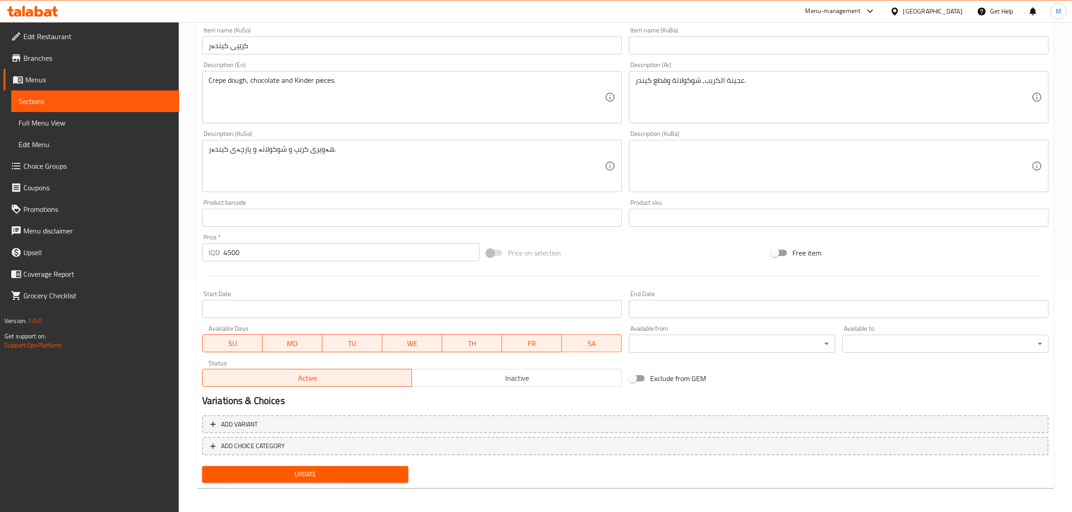
click at [330, 474] on span "Update" at bounding box center [305, 474] width 192 height 11
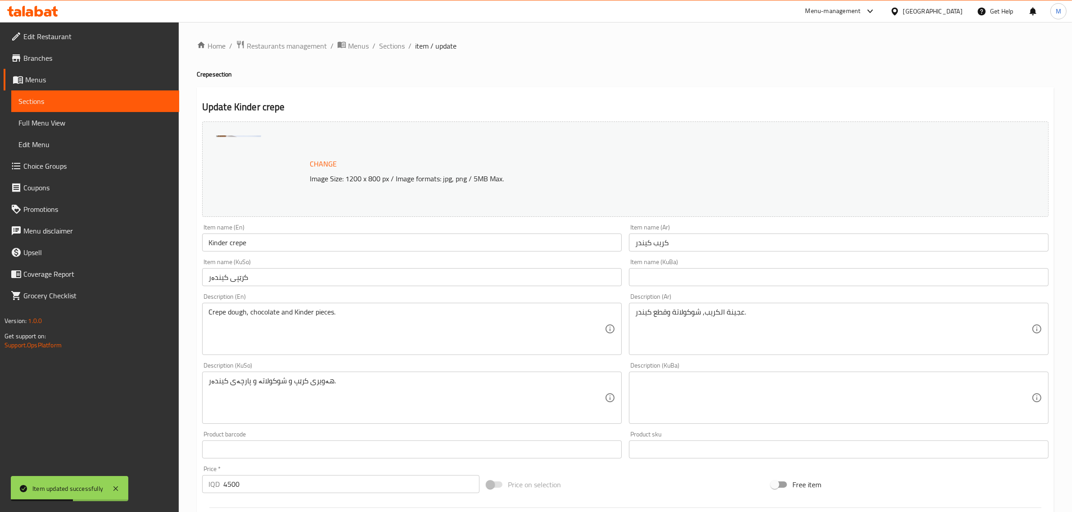
drag, startPoint x: 385, startPoint y: 46, endPoint x: 383, endPoint y: 61, distance: 15.0
click at [384, 45] on span "Sections" at bounding box center [392, 46] width 26 height 11
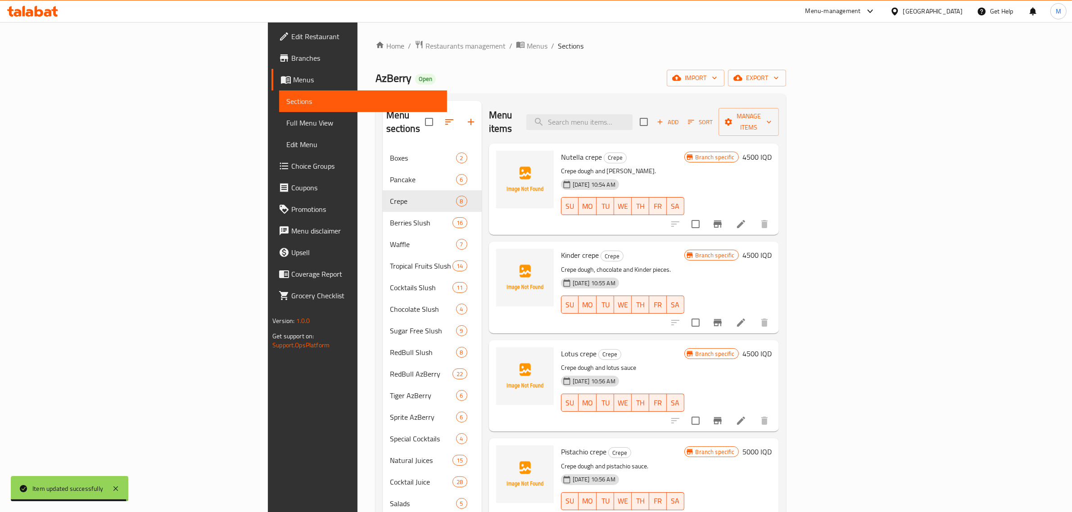
click at [747, 317] on icon at bounding box center [741, 322] width 11 height 11
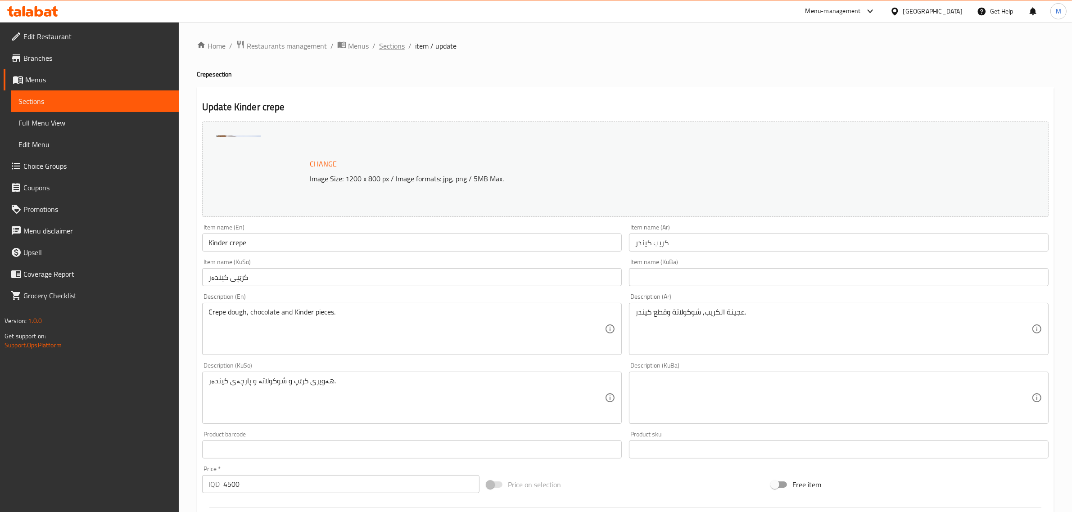
click at [388, 43] on span "Sections" at bounding box center [392, 46] width 26 height 11
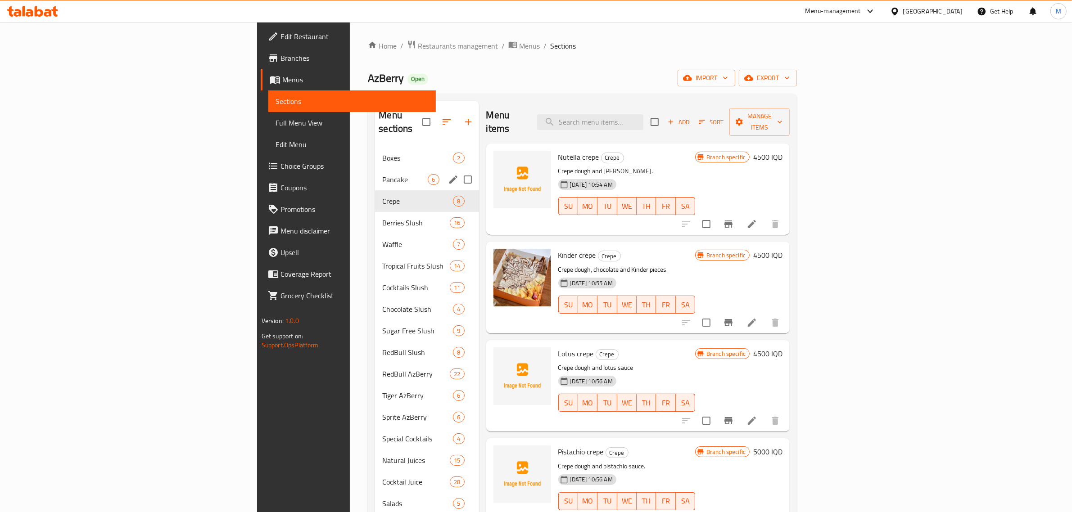
click at [375, 169] on div "Pancake 6" at bounding box center [427, 180] width 104 height 22
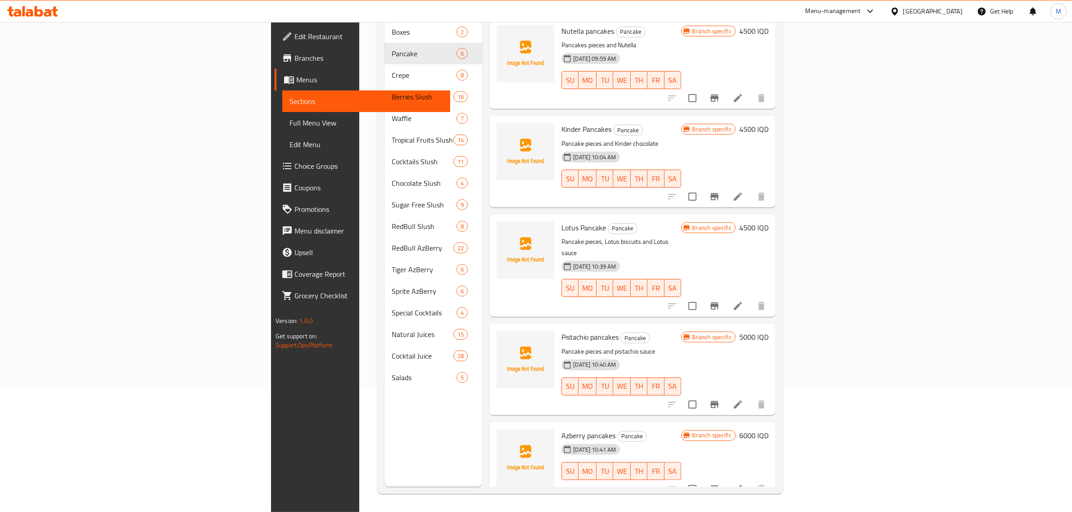
click at [751, 189] on li at bounding box center [737, 197] width 25 height 16
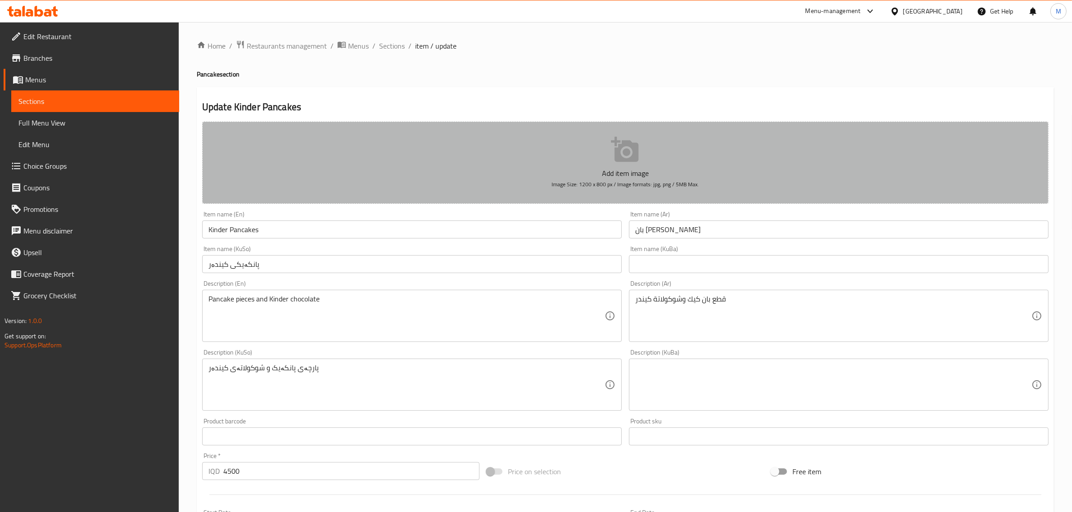
click at [631, 160] on icon "button" at bounding box center [624, 149] width 27 height 25
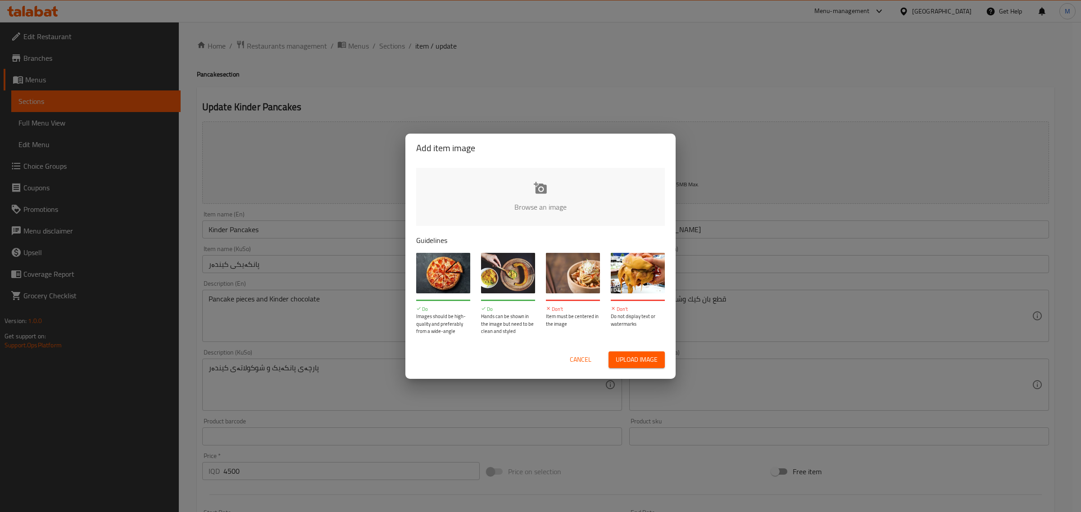
click at [561, 194] on input "file" at bounding box center [844, 210] width 857 height 84
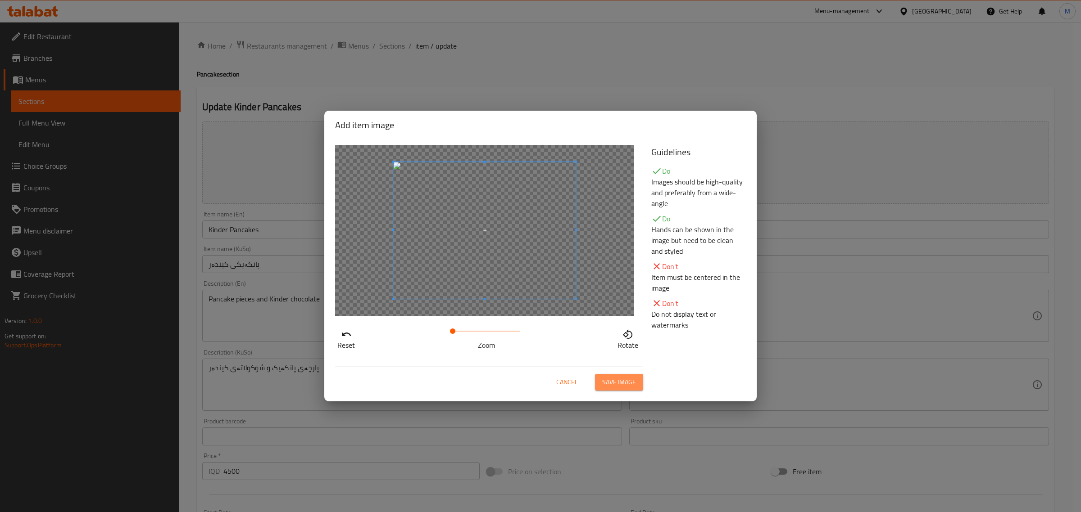
click at [626, 385] on span "Save image" at bounding box center [619, 382] width 34 height 11
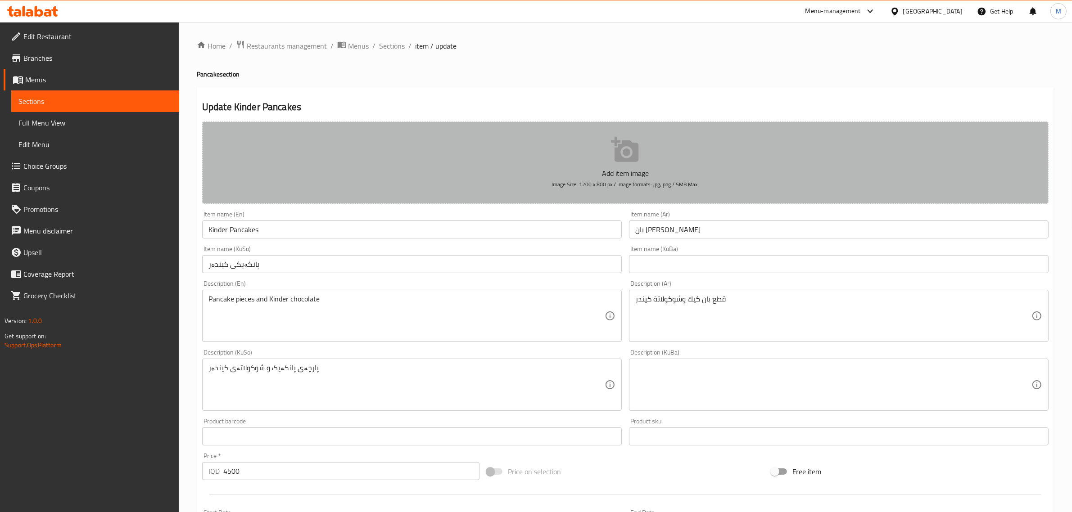
click at [359, 144] on button "Add item image Image Size: 1200 x 800 px / Image formats: jpg, png / 5MB Max." at bounding box center [625, 163] width 846 height 82
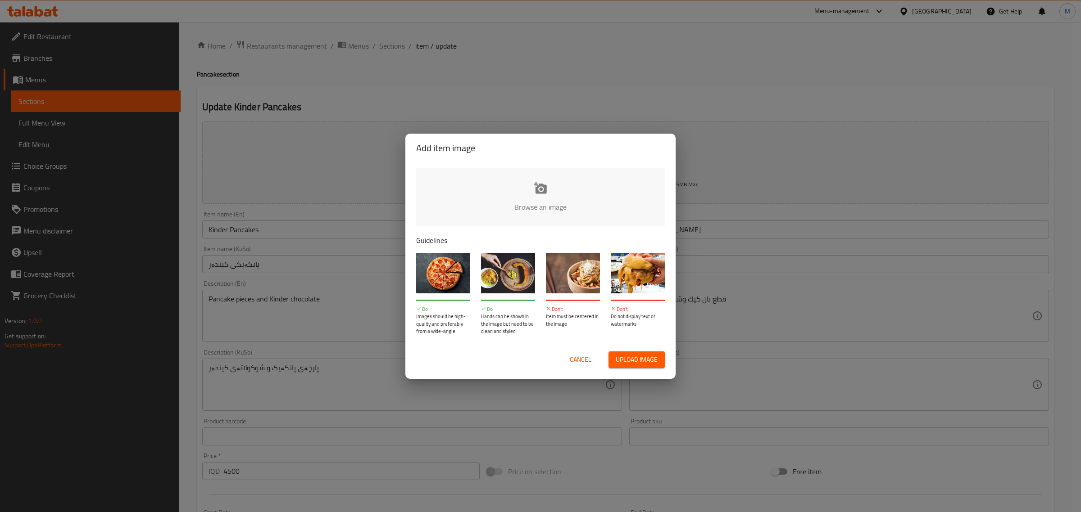
click at [541, 211] on input "file" at bounding box center [844, 210] width 857 height 84
type input "C:\fakepath\Kinder-Mini-Pancake.jpg"
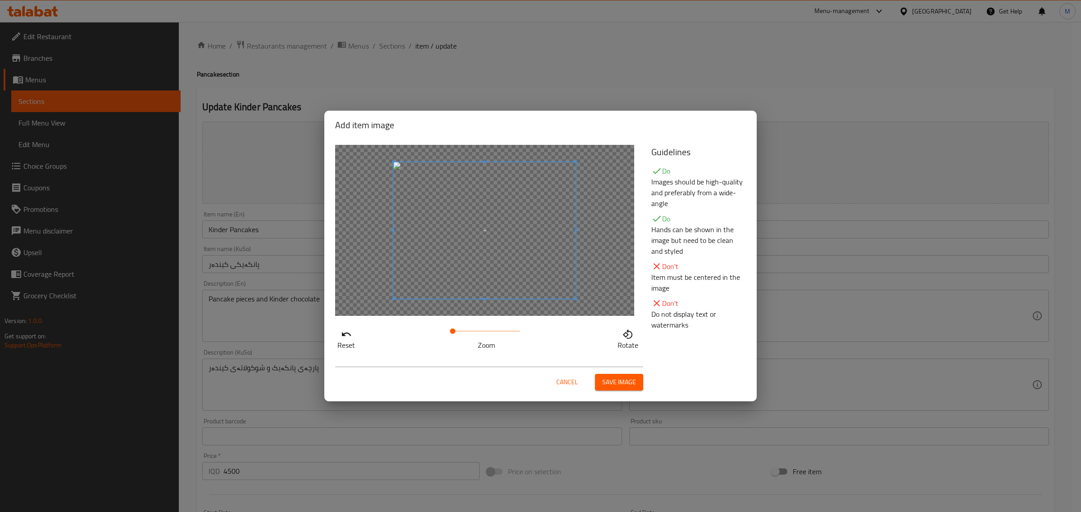
click at [455, 332] on span at bounding box center [452, 331] width 5 height 5
click at [616, 385] on span "Save image" at bounding box center [619, 382] width 34 height 11
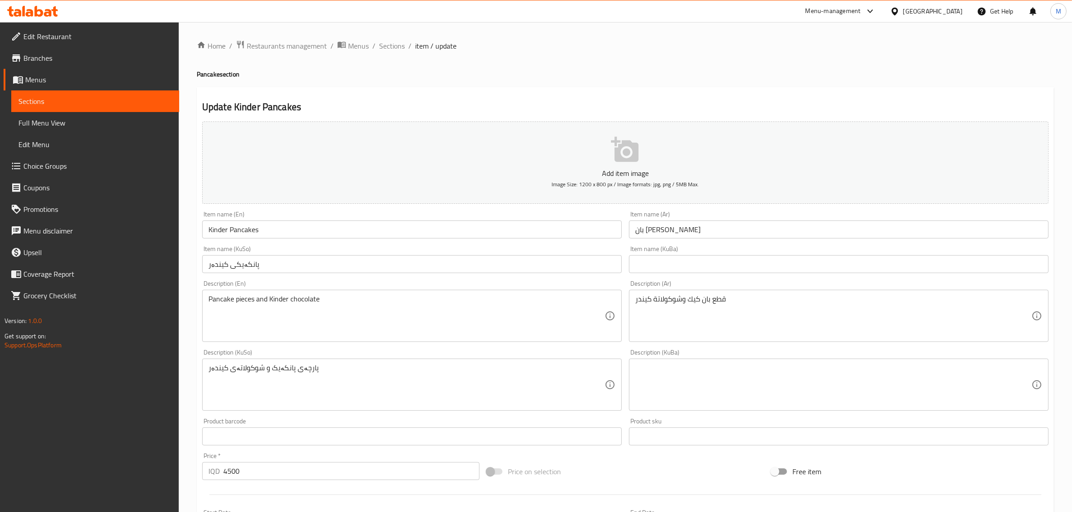
click at [594, 158] on div at bounding box center [536, 256] width 1072 height 512
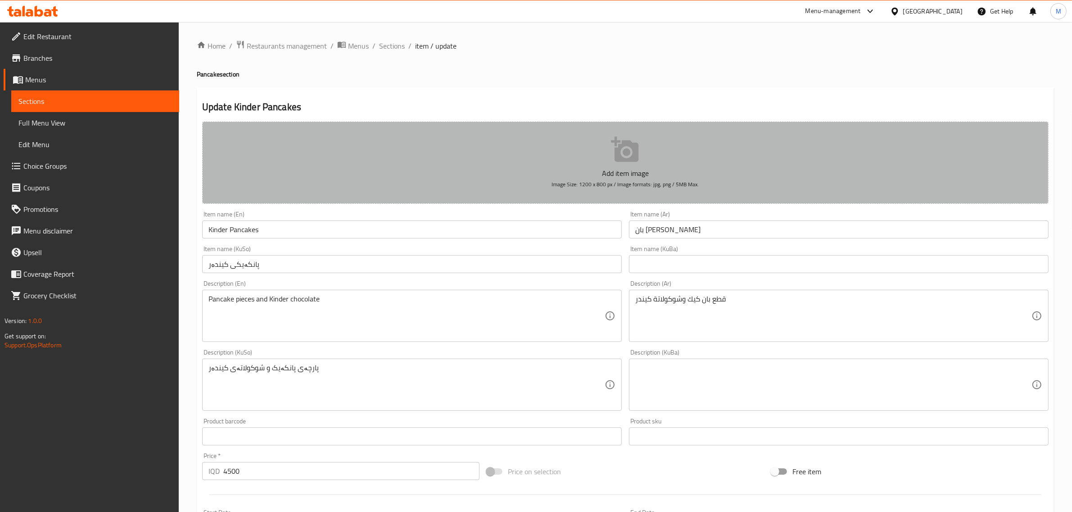
click at [593, 159] on button "Add item image Image Size: 1200 x 800 px / Image formats: jpg, png / 5MB Max." at bounding box center [625, 163] width 846 height 82
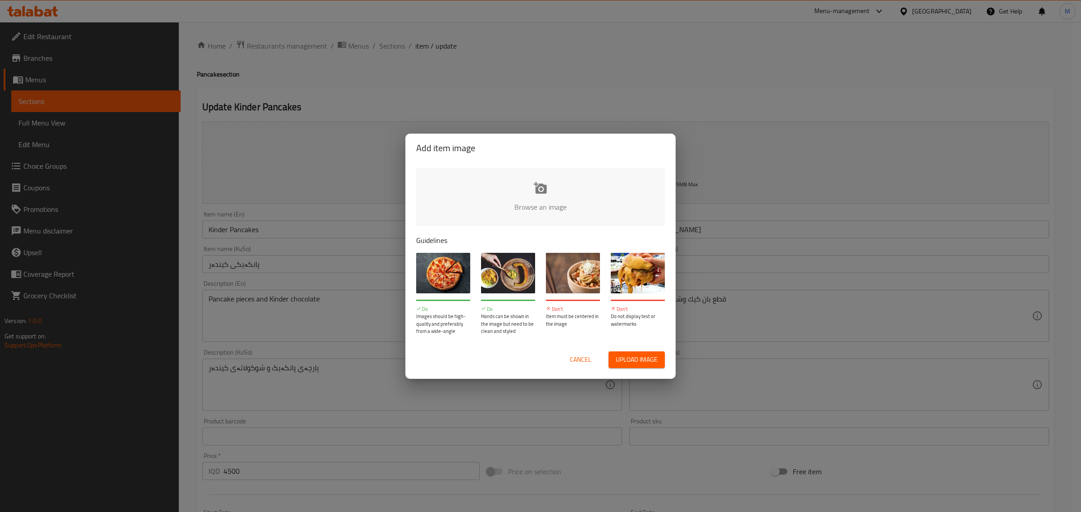
click at [527, 201] on input "file" at bounding box center [844, 210] width 857 height 84
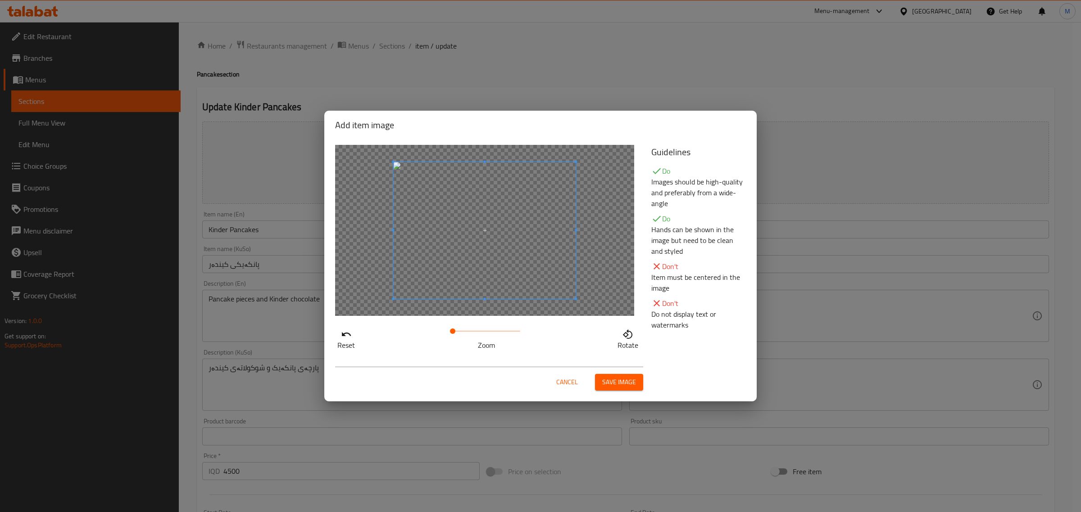
click at [590, 309] on div at bounding box center [484, 230] width 299 height 171
click at [455, 329] on span at bounding box center [452, 331] width 5 height 5
click at [463, 329] on span at bounding box center [459, 331] width 5 height 5
click at [616, 378] on span "Save image" at bounding box center [619, 382] width 34 height 11
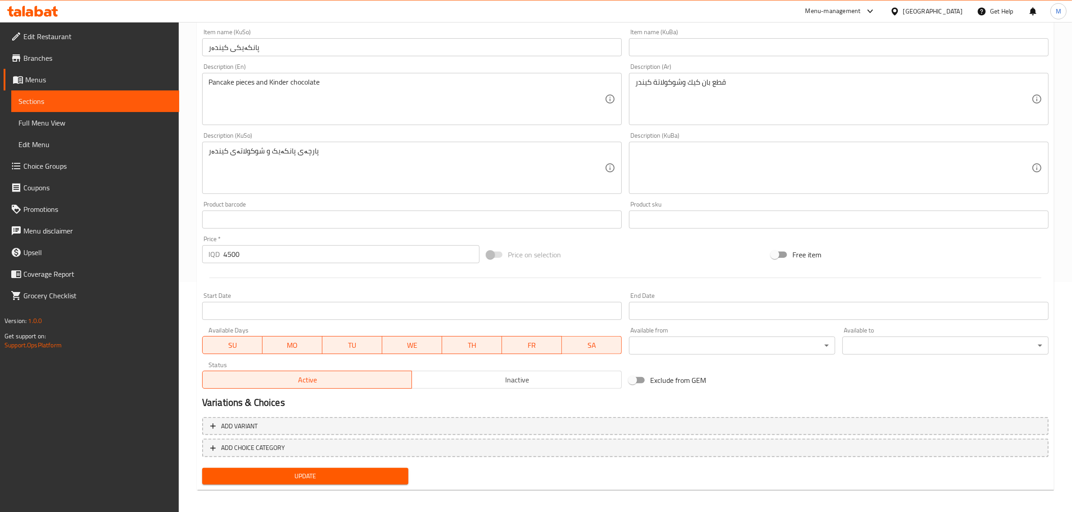
scroll to position [232, 0]
click at [345, 470] on span "Update" at bounding box center [305, 474] width 192 height 11
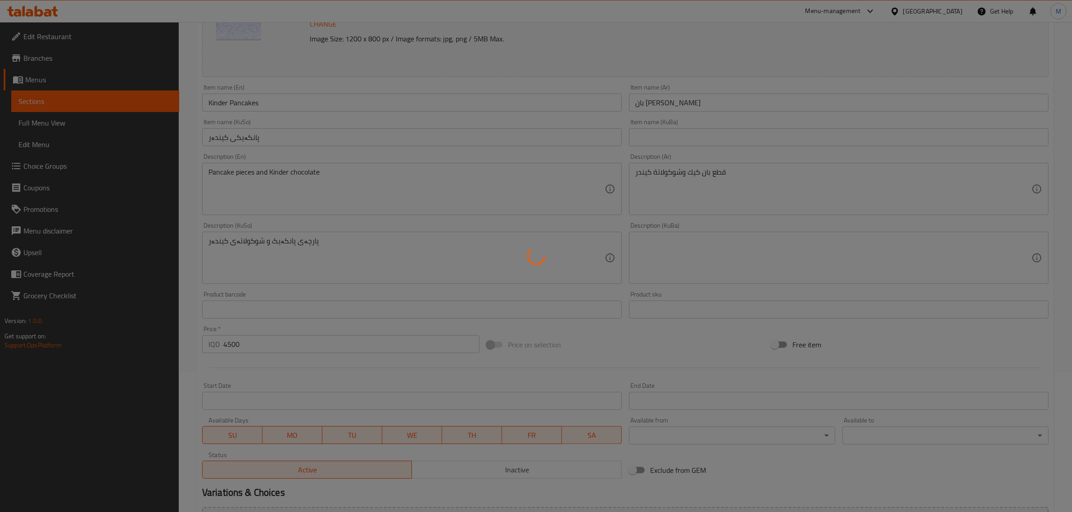
scroll to position [0, 0]
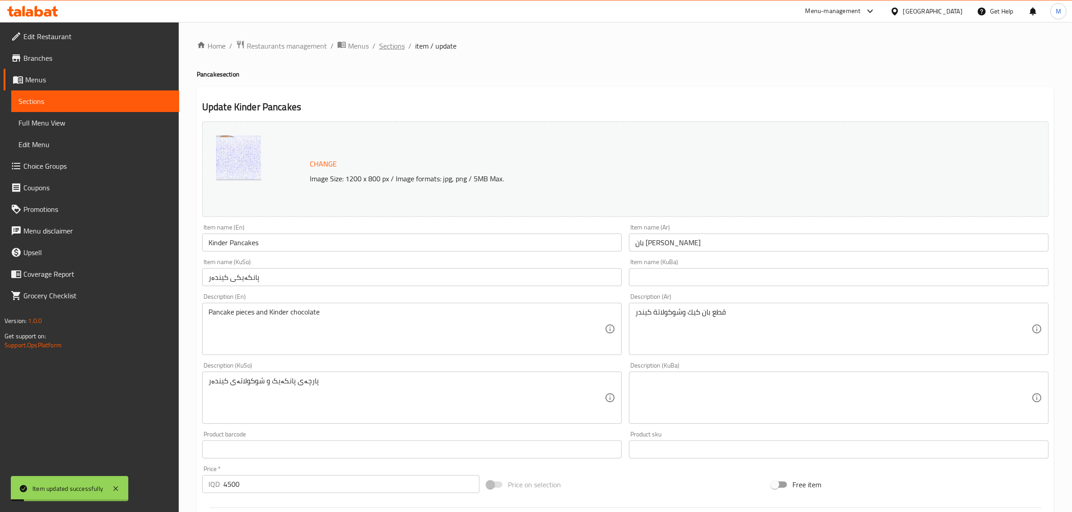
click at [389, 44] on span "Sections" at bounding box center [392, 46] width 26 height 11
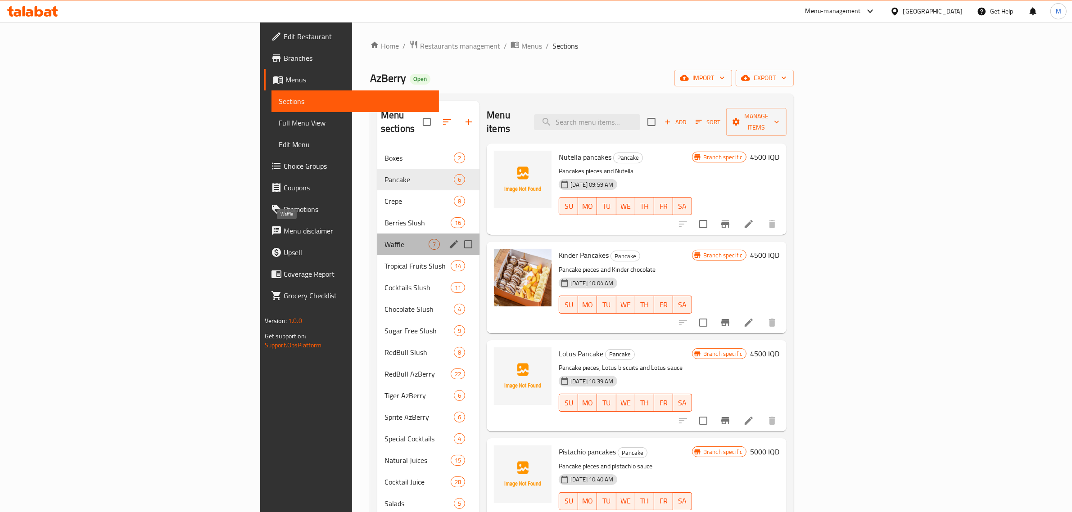
click at [385, 239] on span "Waffle" at bounding box center [407, 244] width 44 height 11
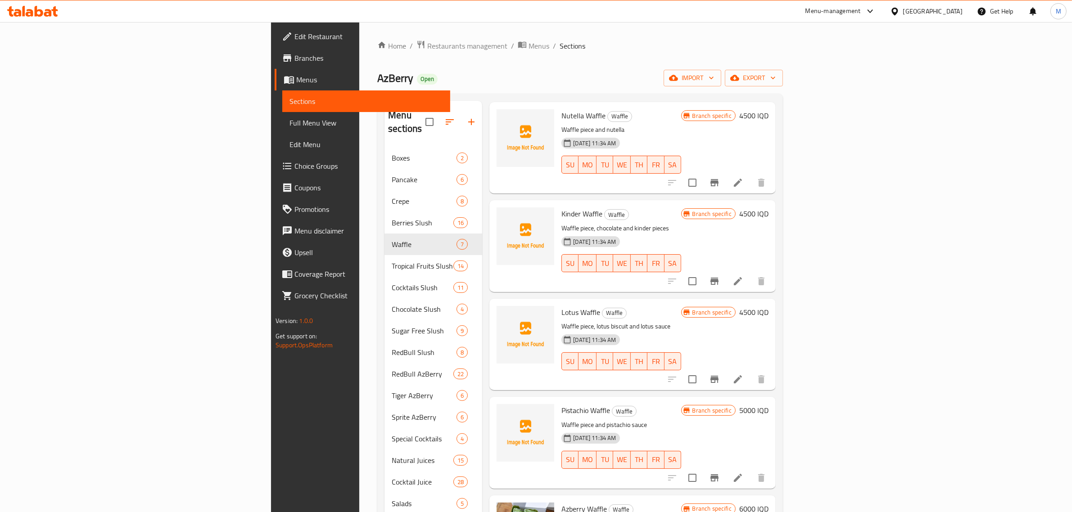
scroll to position [56, 0]
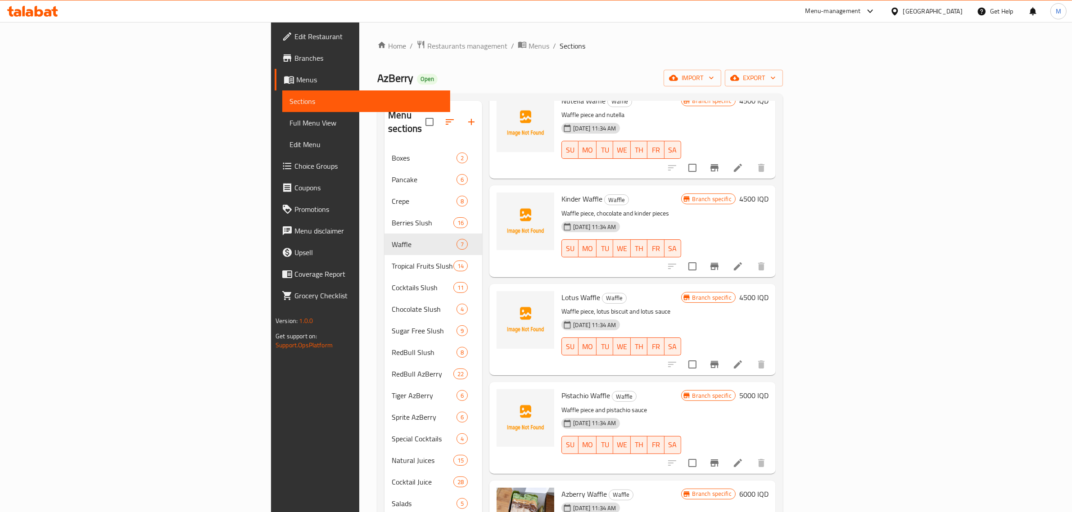
click at [751, 258] on li at bounding box center [737, 266] width 25 height 16
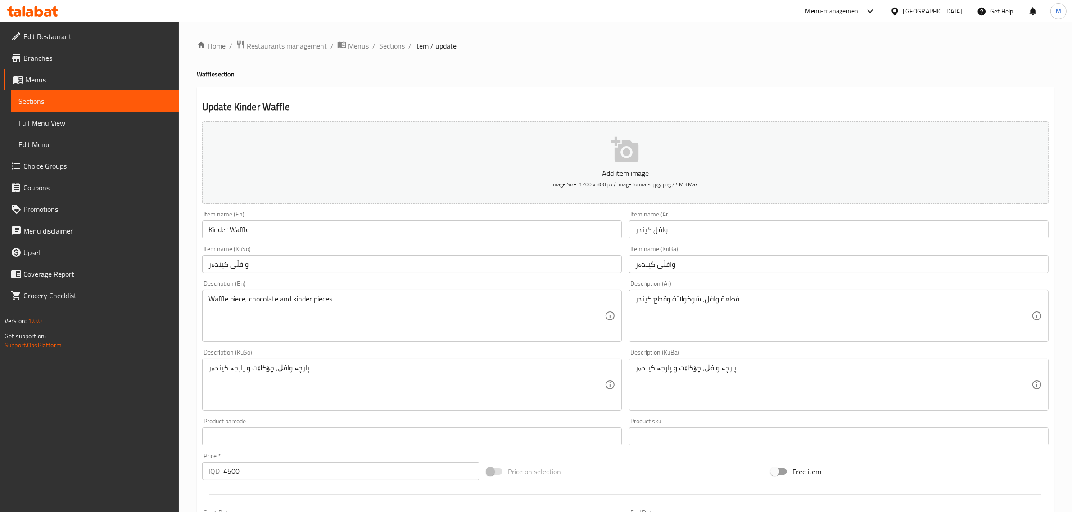
click at [618, 170] on p "Add item image" at bounding box center [625, 173] width 819 height 11
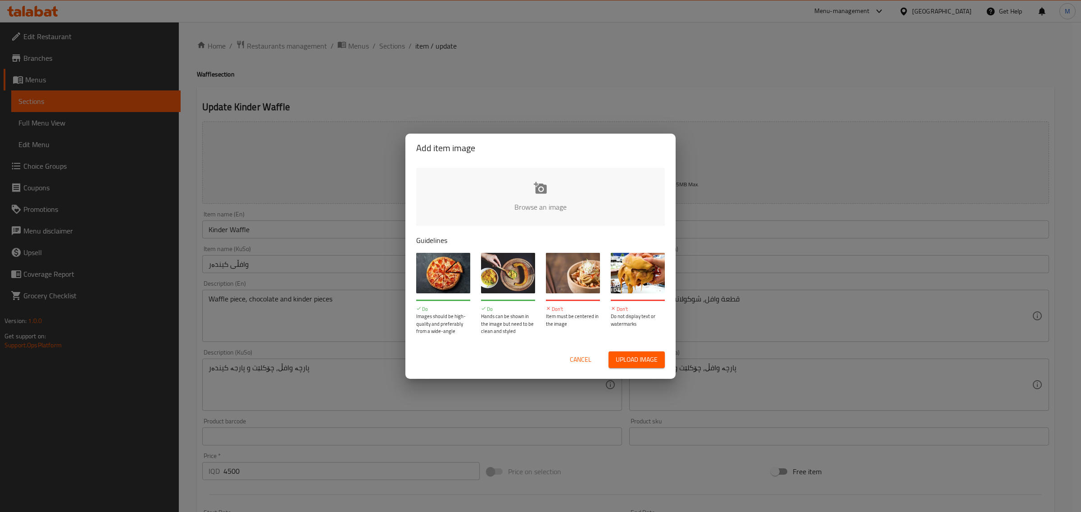
click at [550, 202] on input "file" at bounding box center [844, 210] width 857 height 84
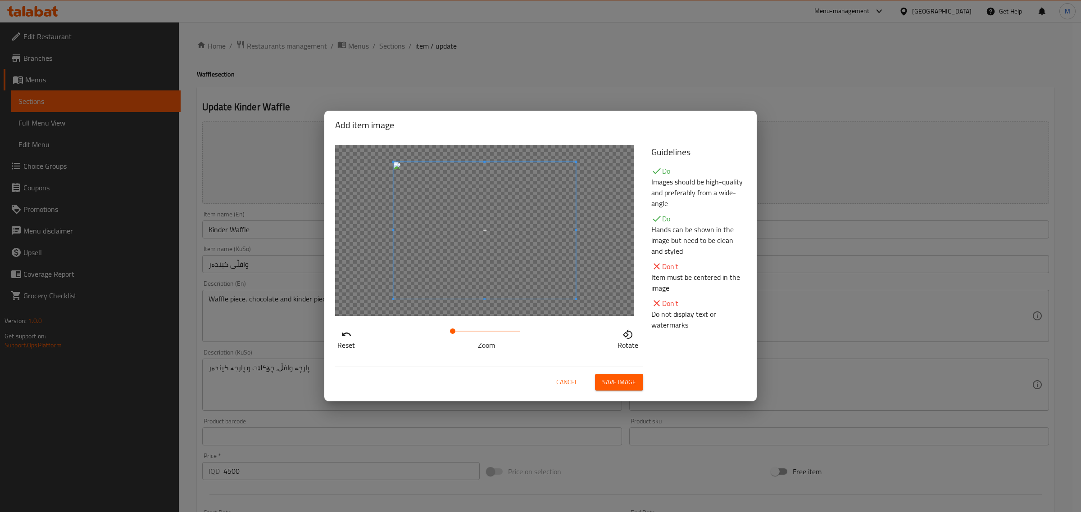
click at [455, 331] on span at bounding box center [452, 331] width 5 height 5
click at [458, 332] on span at bounding box center [454, 331] width 5 height 5
click at [625, 385] on span "Save image" at bounding box center [619, 382] width 34 height 11
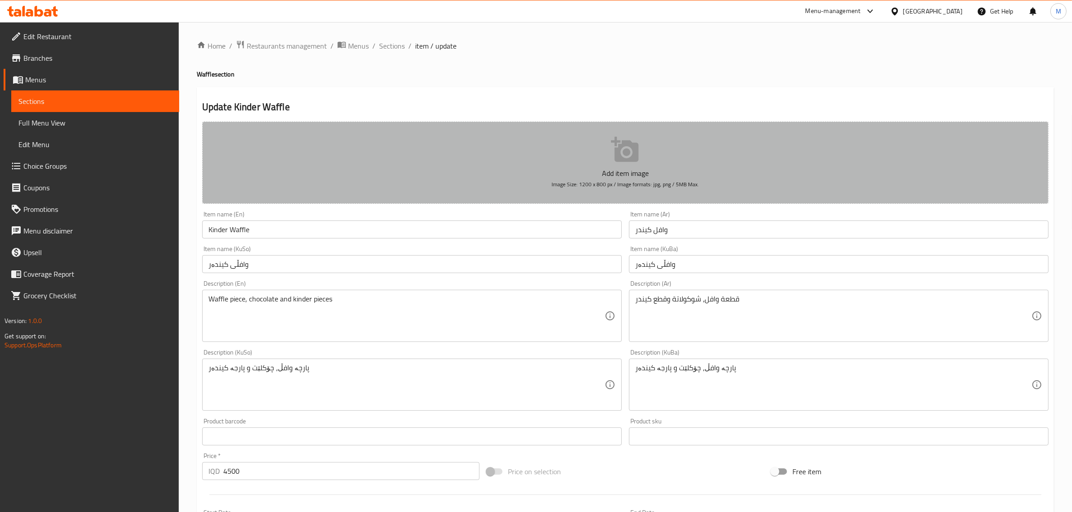
click at [628, 163] on icon "button" at bounding box center [625, 150] width 29 height 29
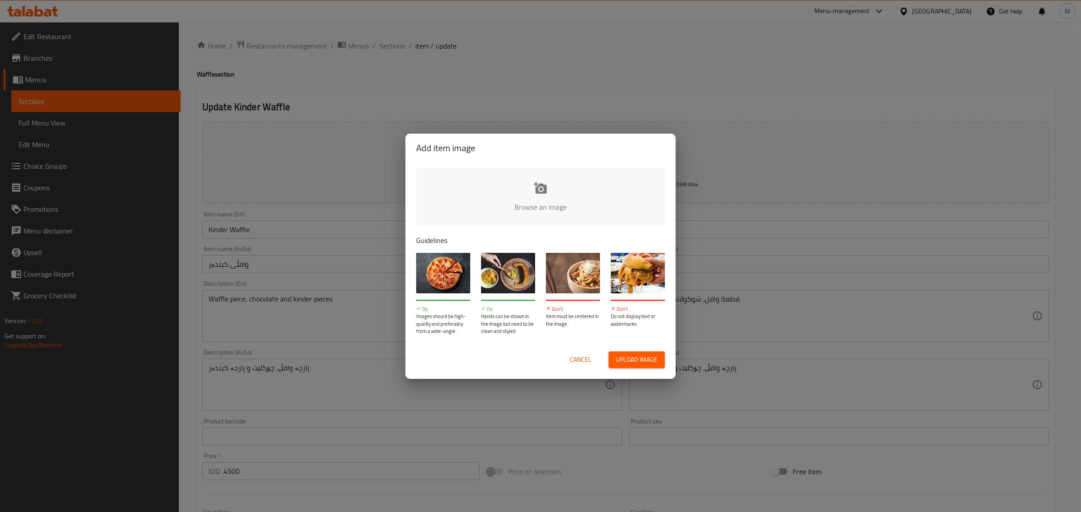
click at [521, 190] on input "file" at bounding box center [844, 210] width 857 height 84
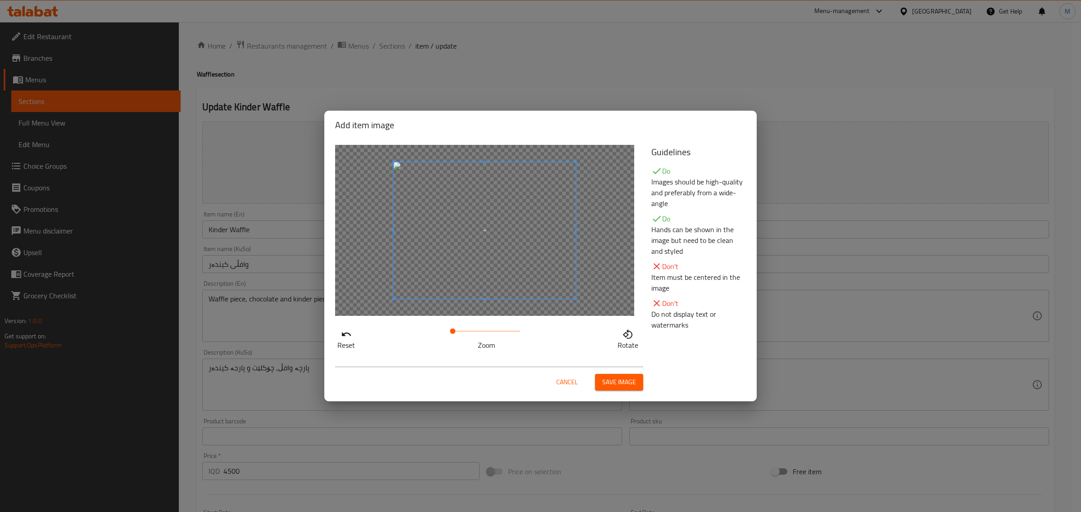
click at [585, 310] on div at bounding box center [484, 230] width 299 height 171
click at [470, 331] on span at bounding box center [486, 331] width 68 height 13
click at [473, 331] on span at bounding box center [473, 331] width 5 height 5
click at [471, 331] on span at bounding box center [470, 331] width 5 height 5
click at [613, 382] on span "Save image" at bounding box center [619, 382] width 34 height 11
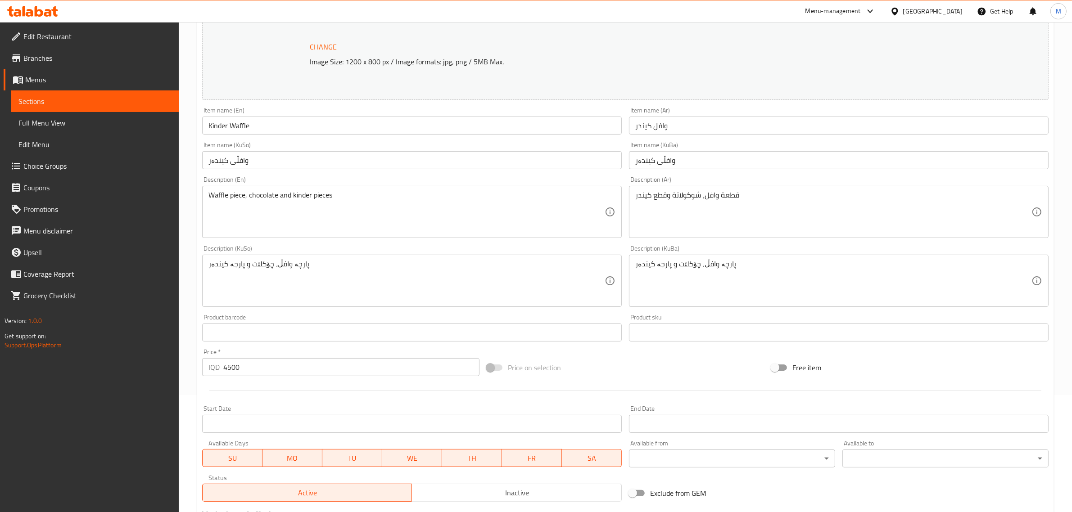
scroll to position [225, 0]
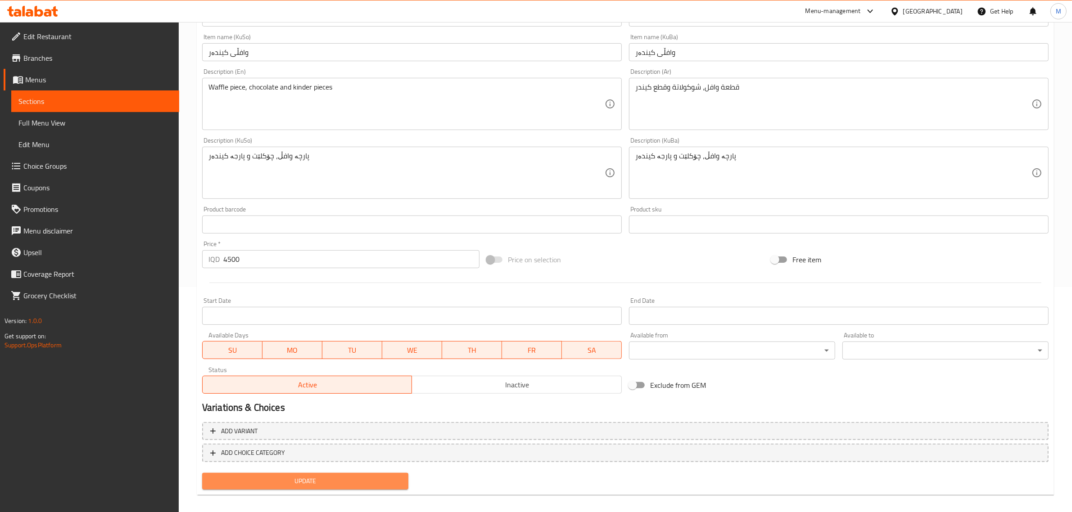
click at [296, 479] on span "Update" at bounding box center [305, 481] width 192 height 11
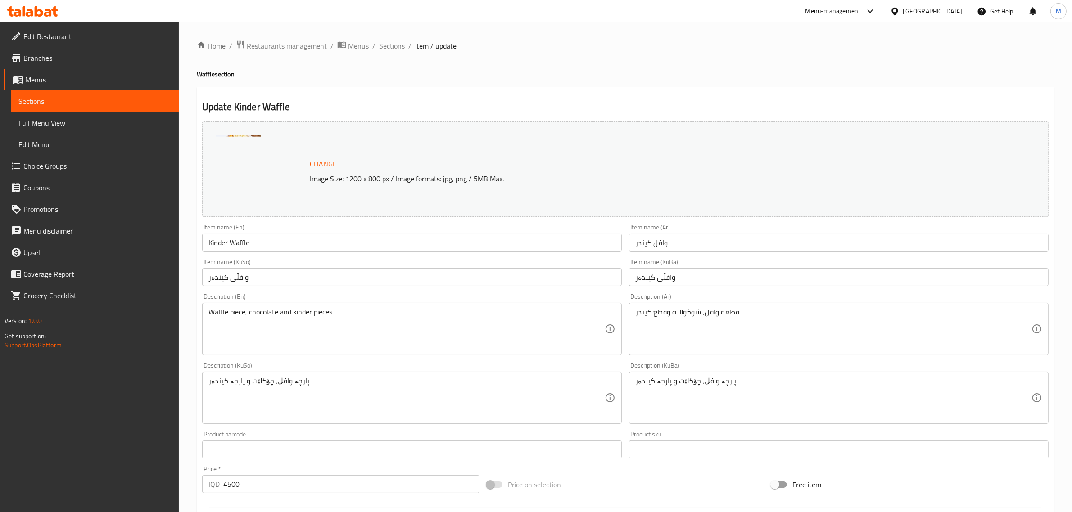
click at [397, 46] on span "Sections" at bounding box center [392, 46] width 26 height 11
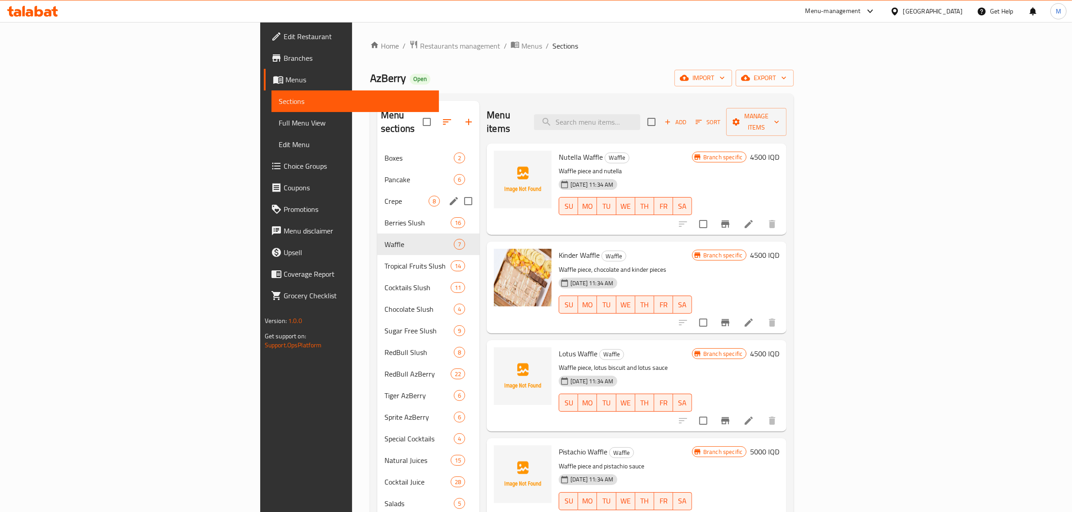
click at [377, 194] on div "Crepe 8" at bounding box center [428, 201] width 102 height 22
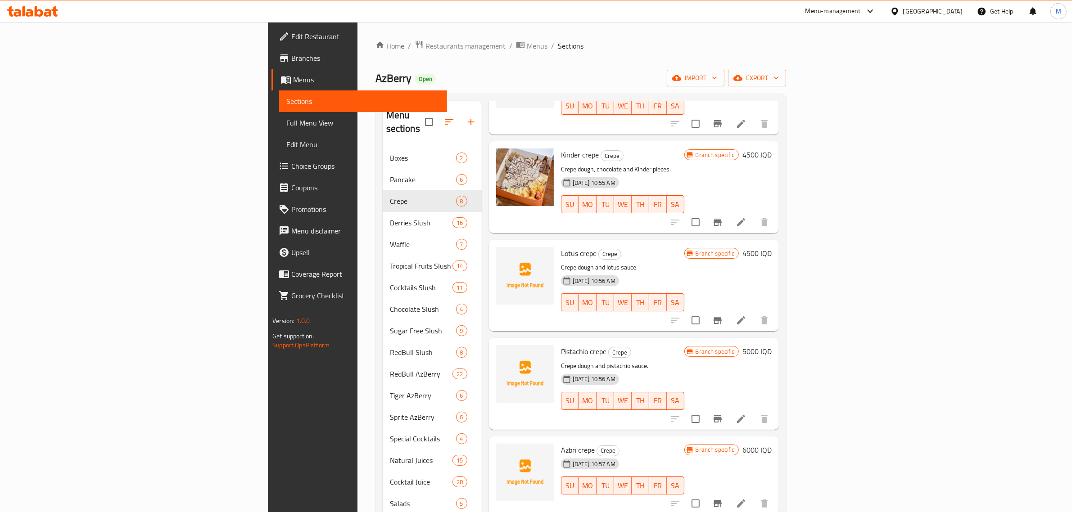
scroll to position [113, 0]
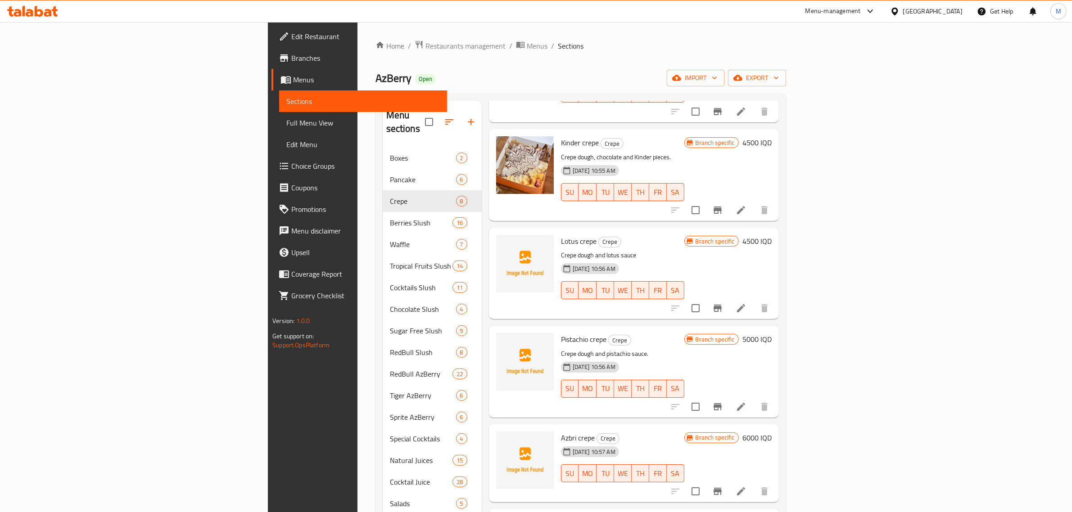
click at [754, 300] on li at bounding box center [741, 308] width 25 height 16
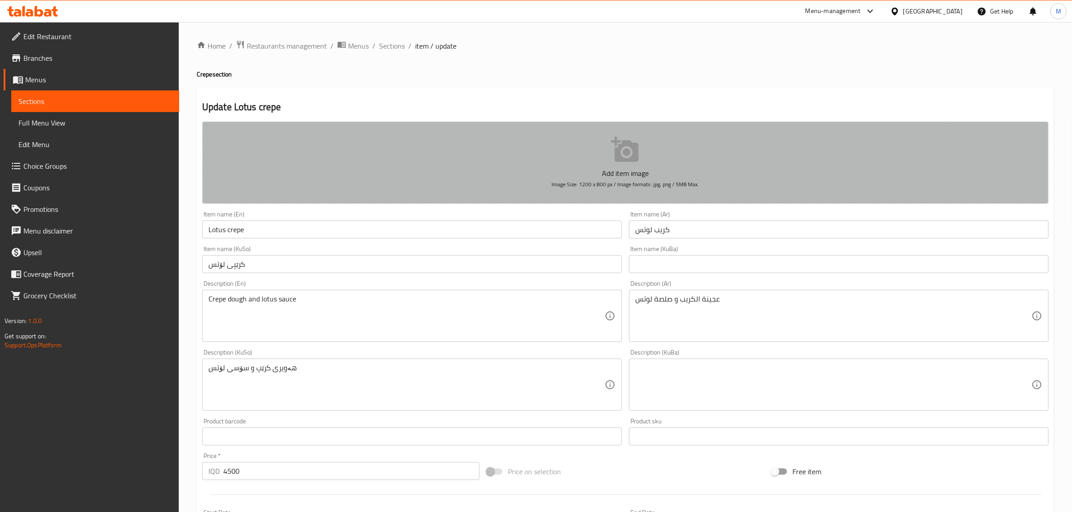
click at [617, 158] on icon "button" at bounding box center [624, 149] width 27 height 25
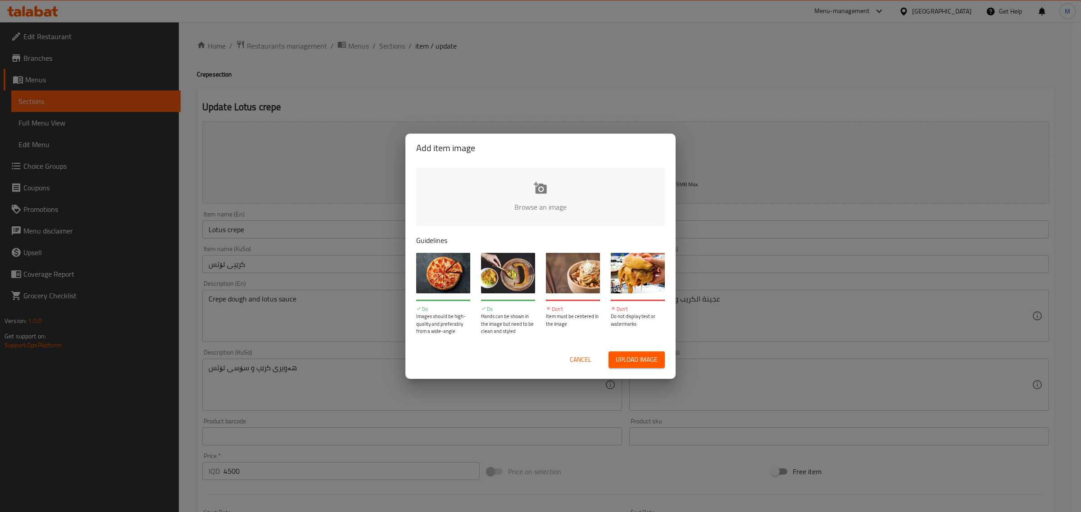
click at [556, 199] on input "file" at bounding box center [844, 210] width 857 height 84
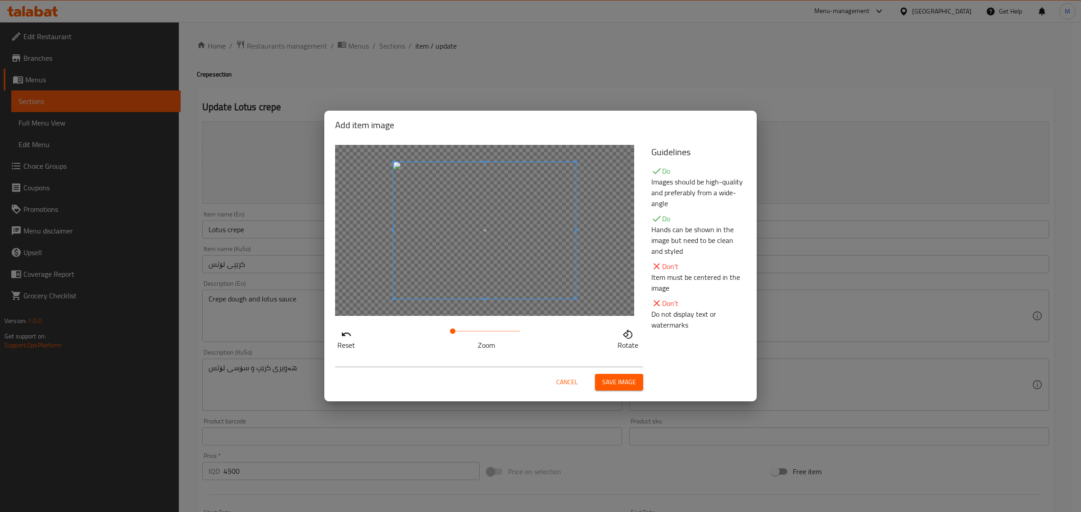
click at [455, 331] on span at bounding box center [452, 331] width 5 height 5
click at [459, 331] on span at bounding box center [457, 331] width 5 height 5
click at [462, 332] on span at bounding box center [459, 331] width 5 height 5
click at [622, 385] on span "Save image" at bounding box center [619, 382] width 34 height 11
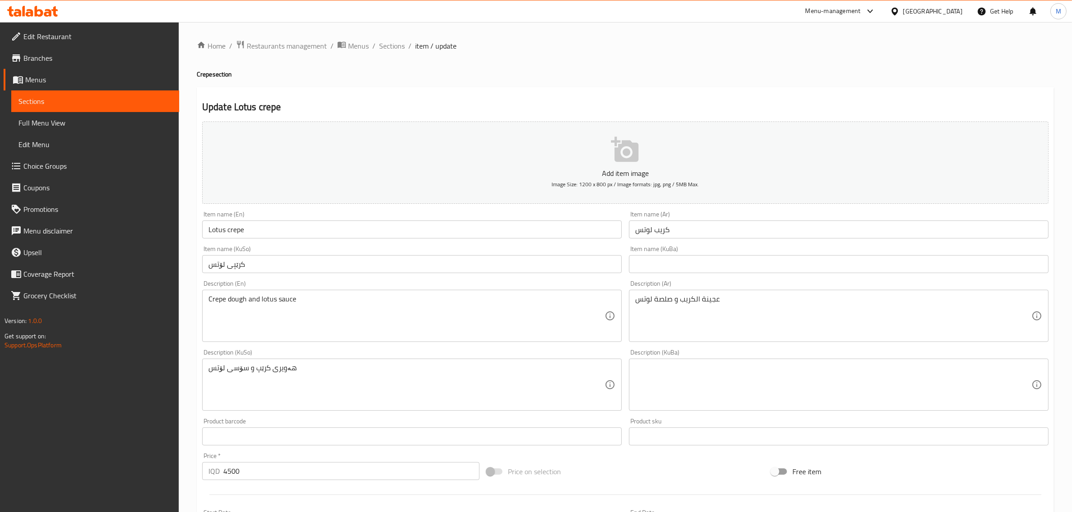
click at [438, 173] on p "Add item image" at bounding box center [625, 173] width 819 height 11
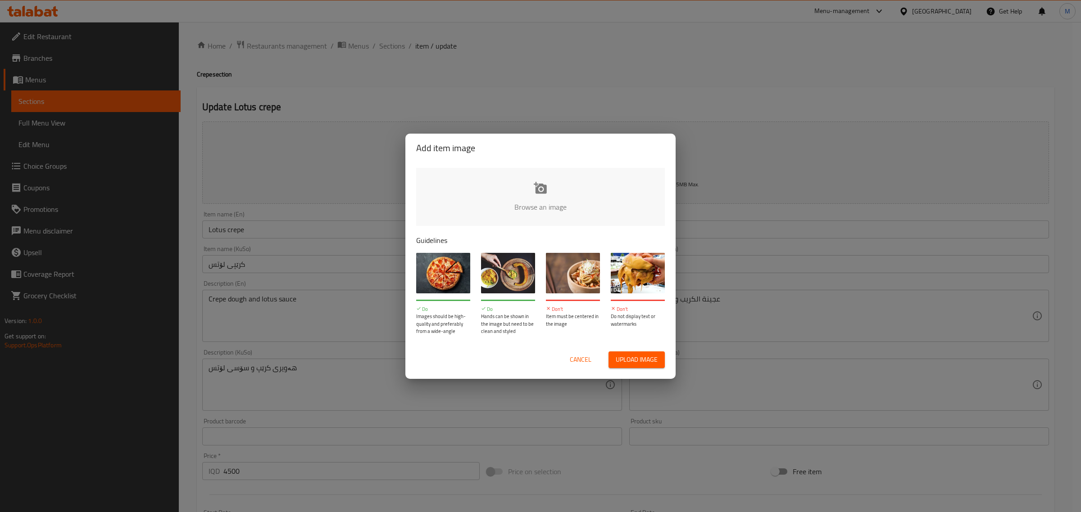
click at [534, 208] on input "file" at bounding box center [844, 210] width 857 height 84
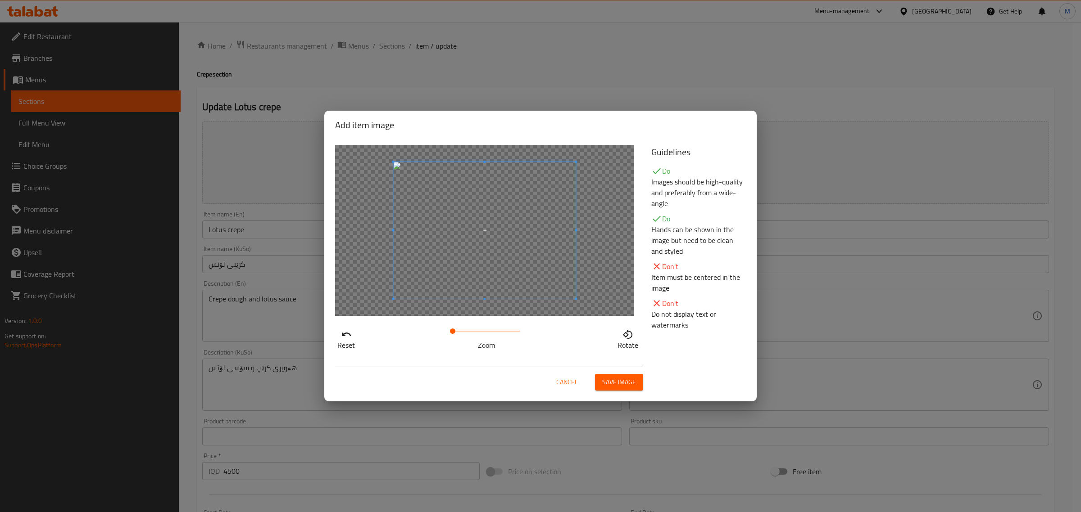
click at [465, 330] on span at bounding box center [486, 331] width 68 height 13
click at [471, 332] on span at bounding box center [470, 331] width 5 height 5
click at [474, 334] on span at bounding box center [473, 331] width 5 height 5
click at [478, 334] on span at bounding box center [477, 331] width 5 height 5
click at [475, 333] on span at bounding box center [477, 331] width 5 height 5
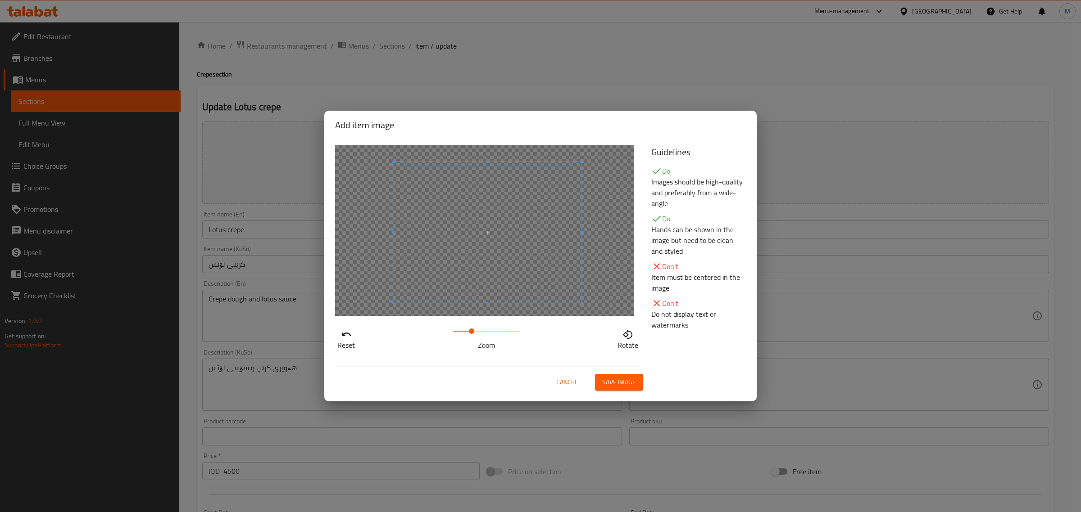
click at [580, 302] on span at bounding box center [581, 303] width 2 height 2
click at [362, 230] on div at bounding box center [472, 232] width 220 height 165
click at [613, 382] on span "Save image" at bounding box center [619, 382] width 34 height 11
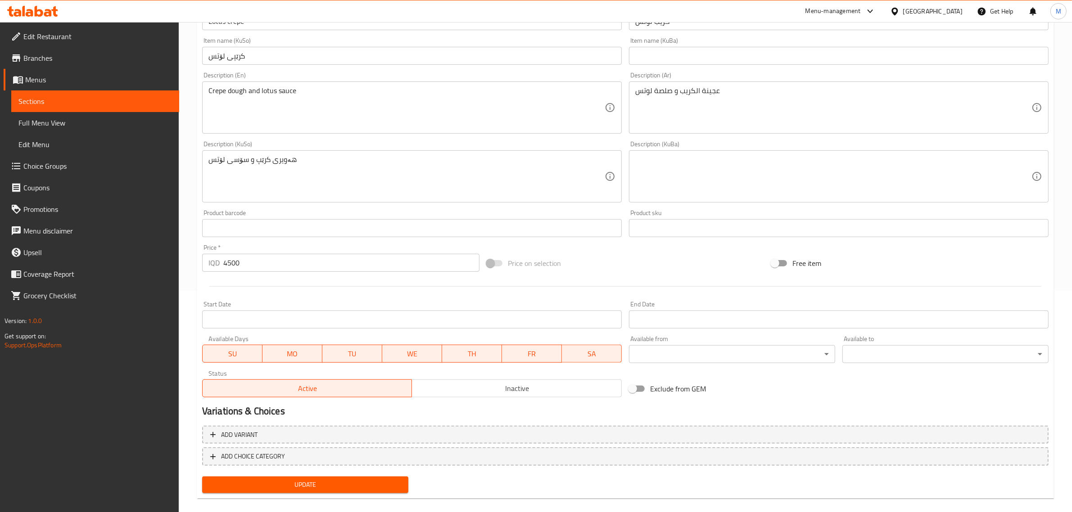
scroll to position [225, 0]
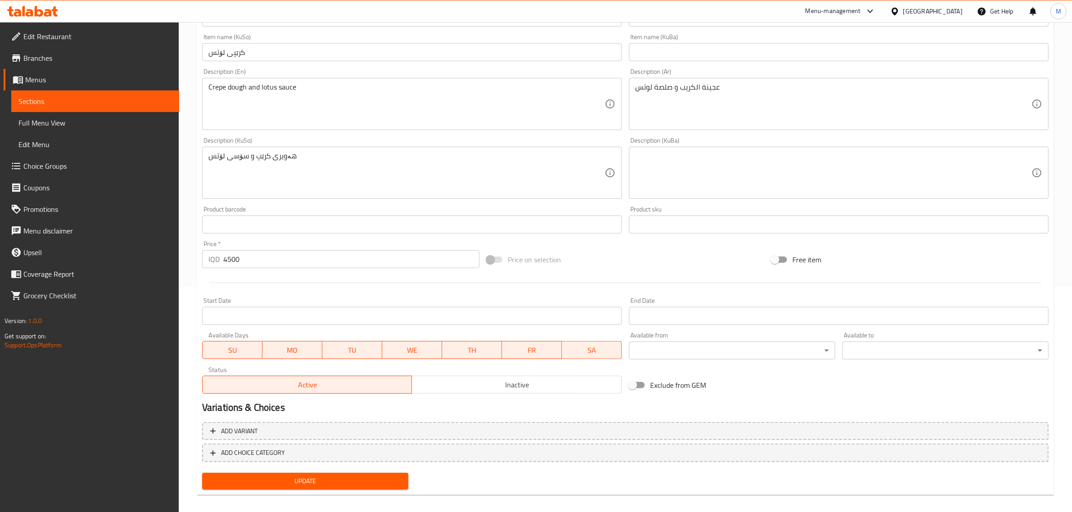
click at [309, 480] on span "Update" at bounding box center [305, 481] width 192 height 11
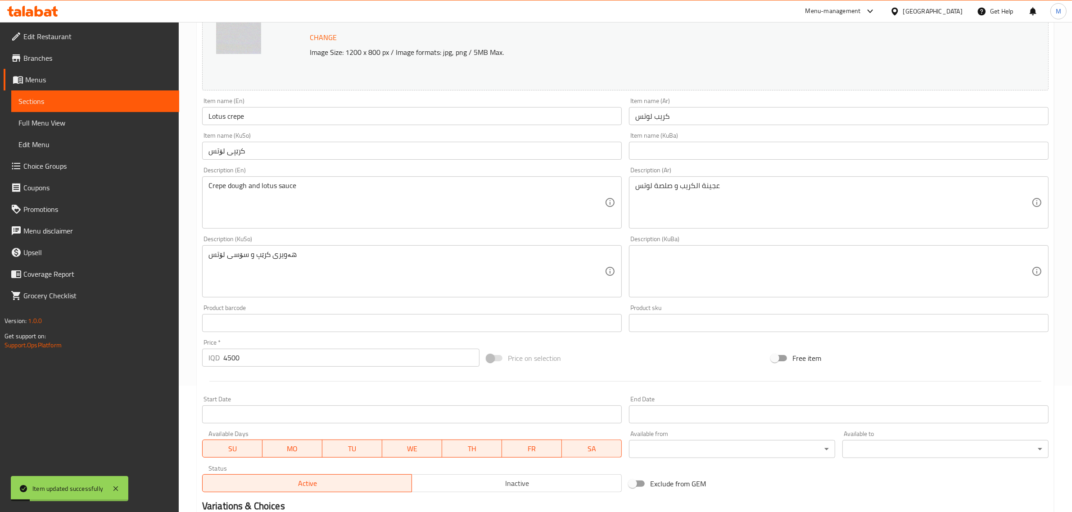
scroll to position [0, 0]
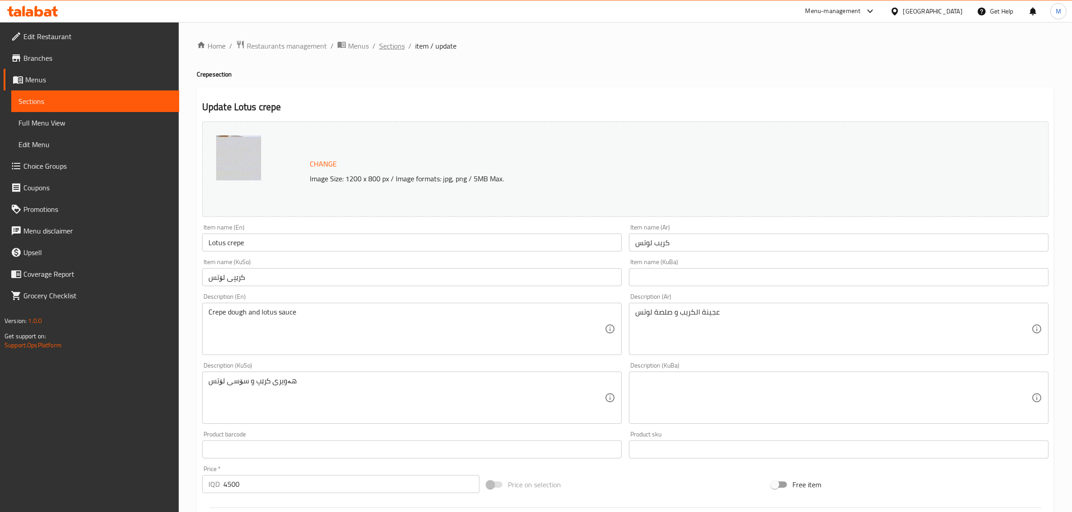
click at [386, 50] on span "Sections" at bounding box center [392, 46] width 26 height 11
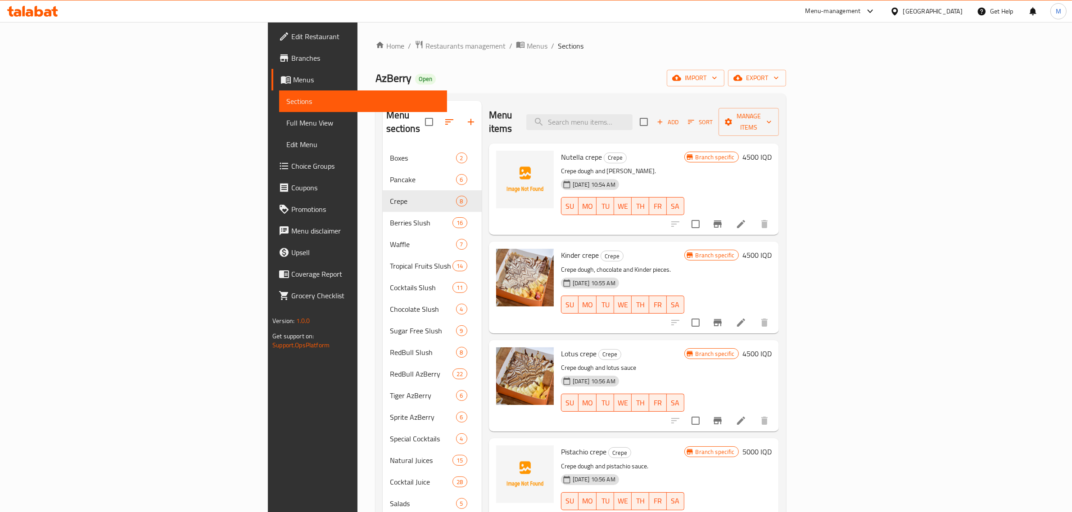
scroll to position [56, 0]
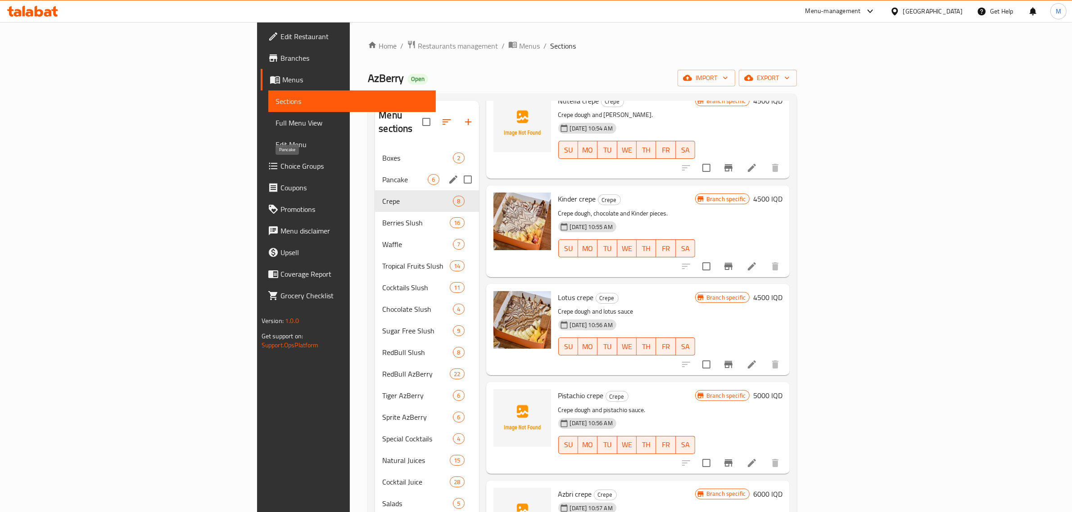
click at [382, 174] on span "Pancake" at bounding box center [404, 179] width 45 height 11
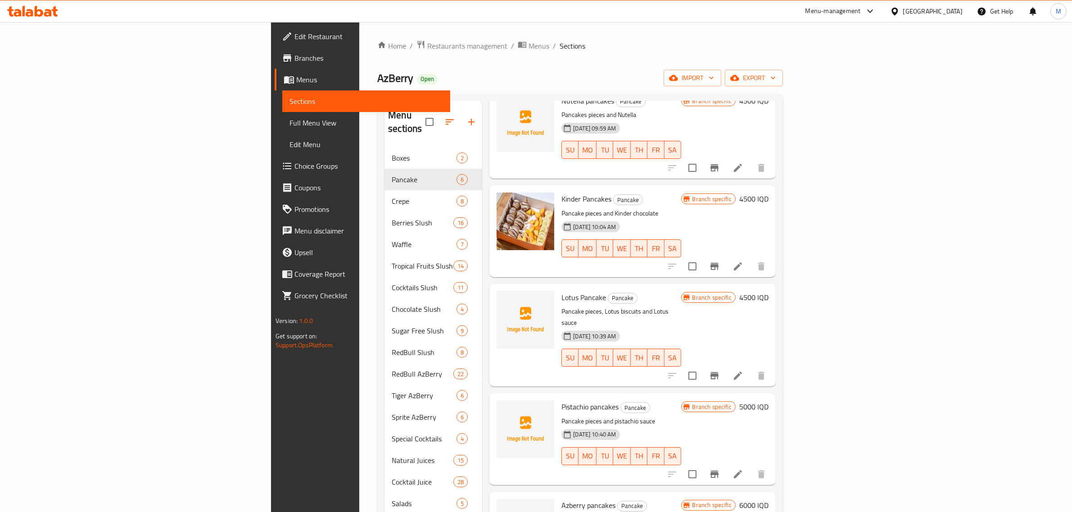
click at [751, 368] on li at bounding box center [737, 376] width 25 height 16
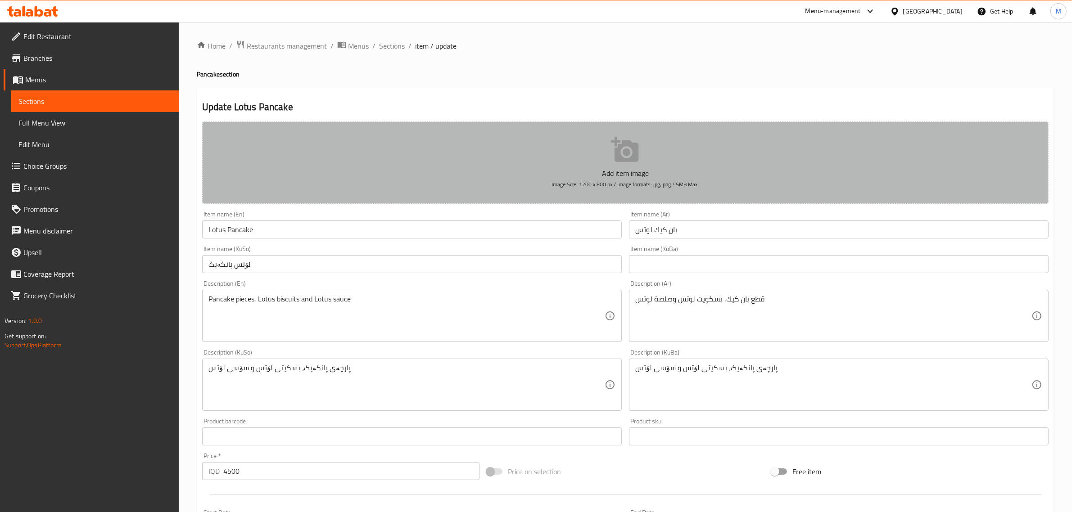
click at [425, 168] on p "Add item image" at bounding box center [625, 173] width 819 height 11
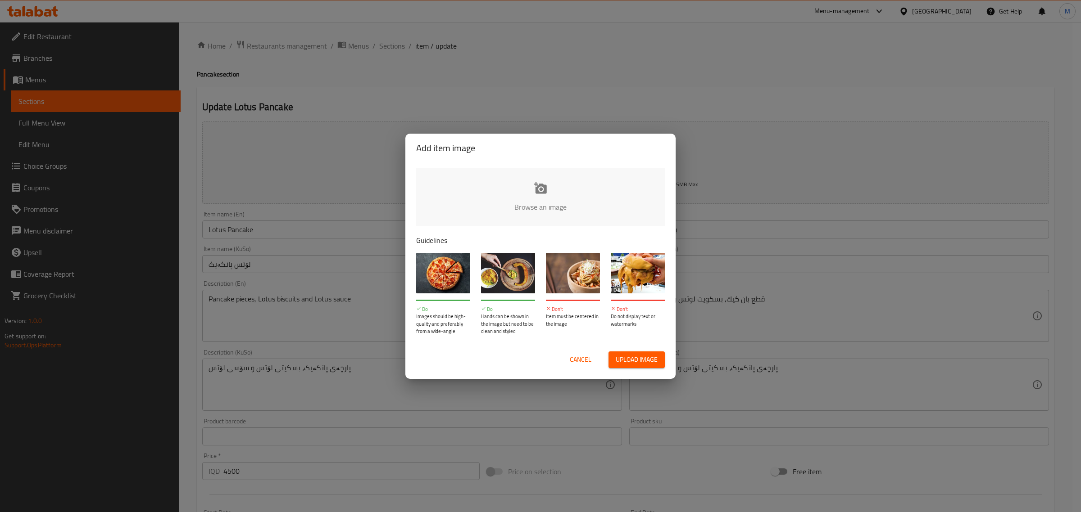
click at [534, 206] on input "file" at bounding box center [844, 210] width 857 height 84
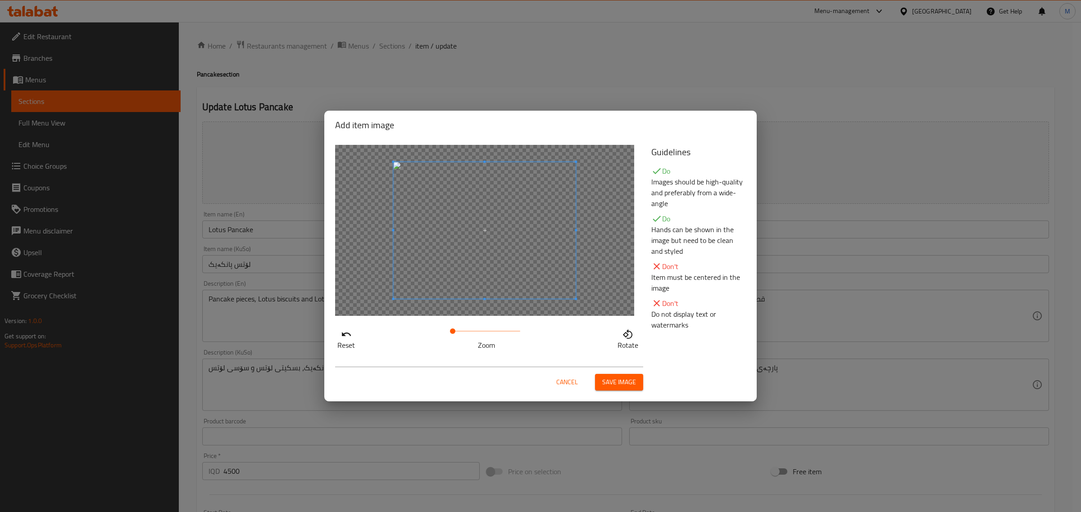
click at [462, 332] on span at bounding box center [486, 331] width 68 height 13
click at [464, 332] on span at bounding box center [464, 331] width 5 height 5
click at [467, 332] on span at bounding box center [467, 331] width 5 height 5
click at [611, 388] on span "Save image" at bounding box center [619, 382] width 34 height 11
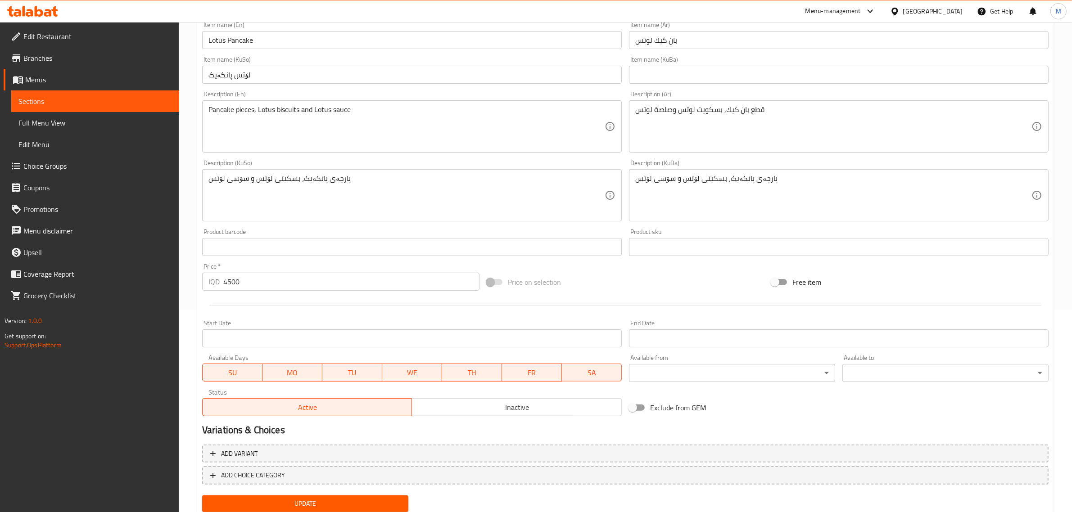
scroll to position [225, 0]
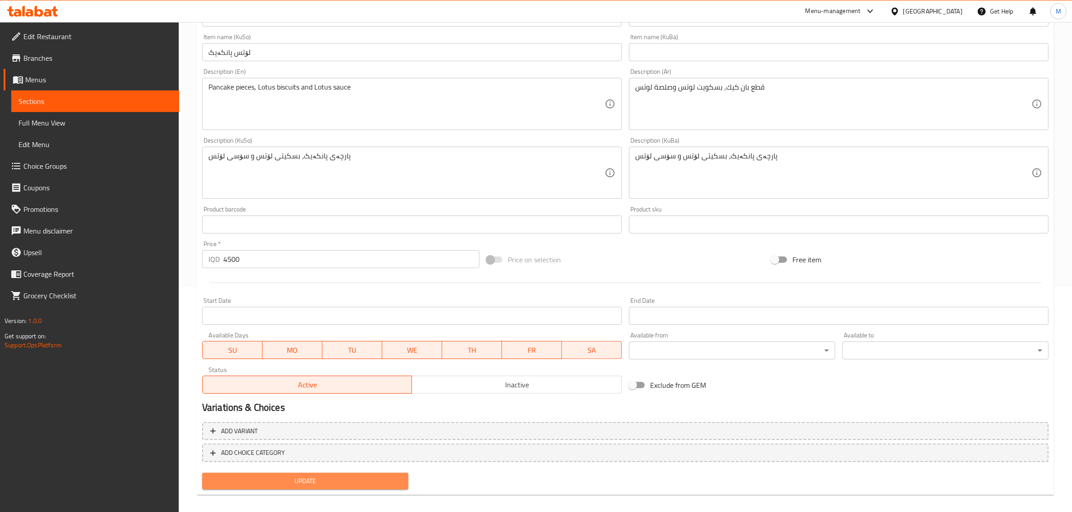
click at [281, 483] on span "Update" at bounding box center [305, 481] width 192 height 11
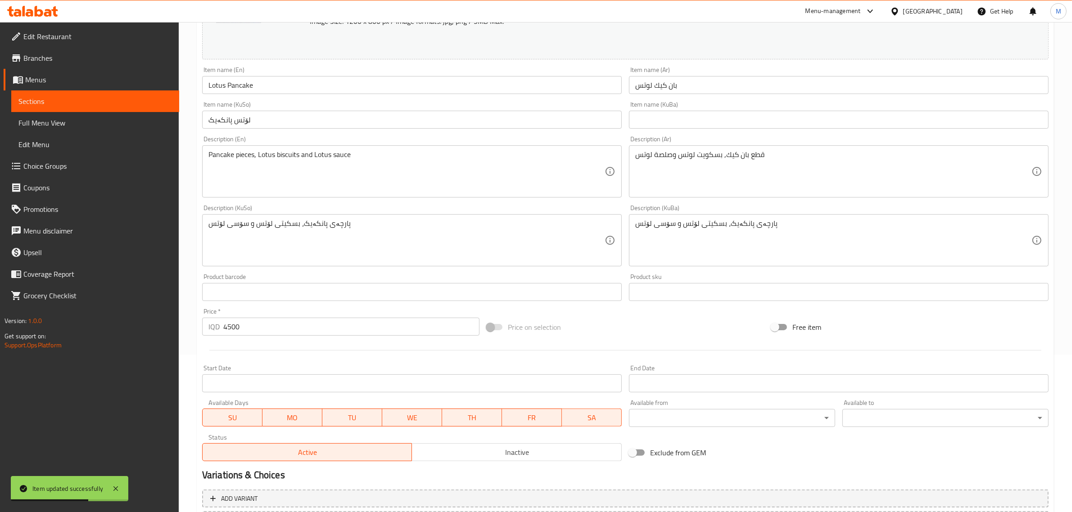
scroll to position [0, 0]
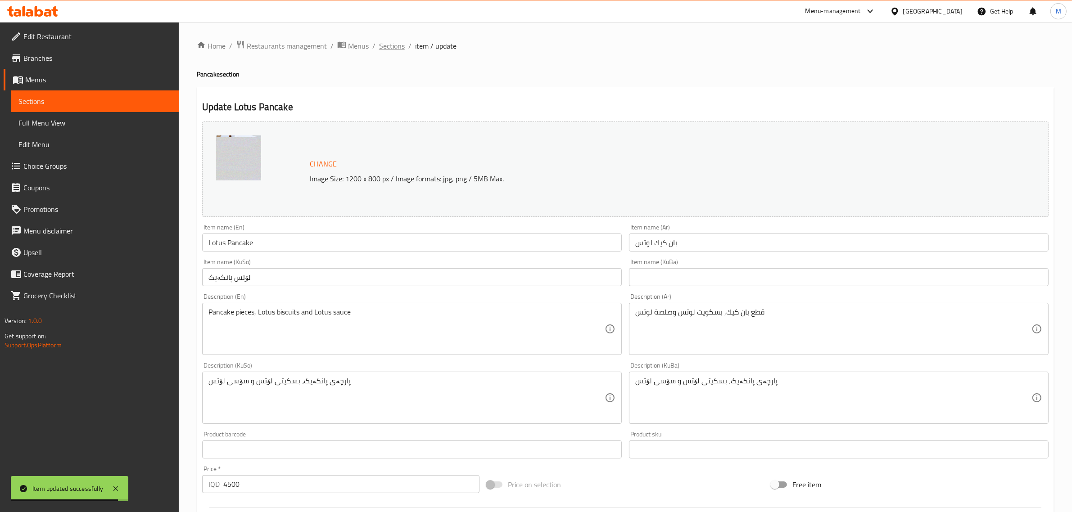
click at [390, 41] on span "Sections" at bounding box center [392, 46] width 26 height 11
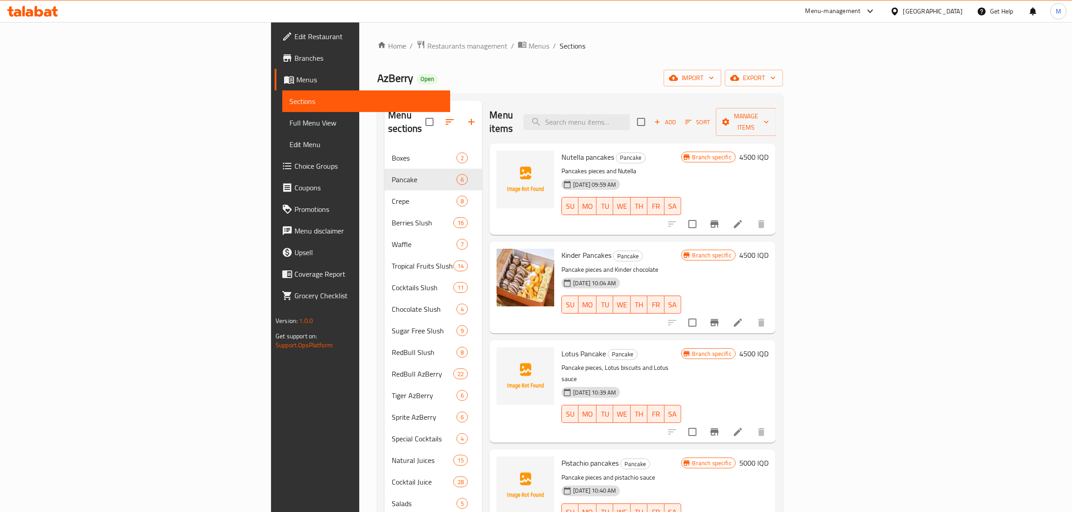
scroll to position [56, 0]
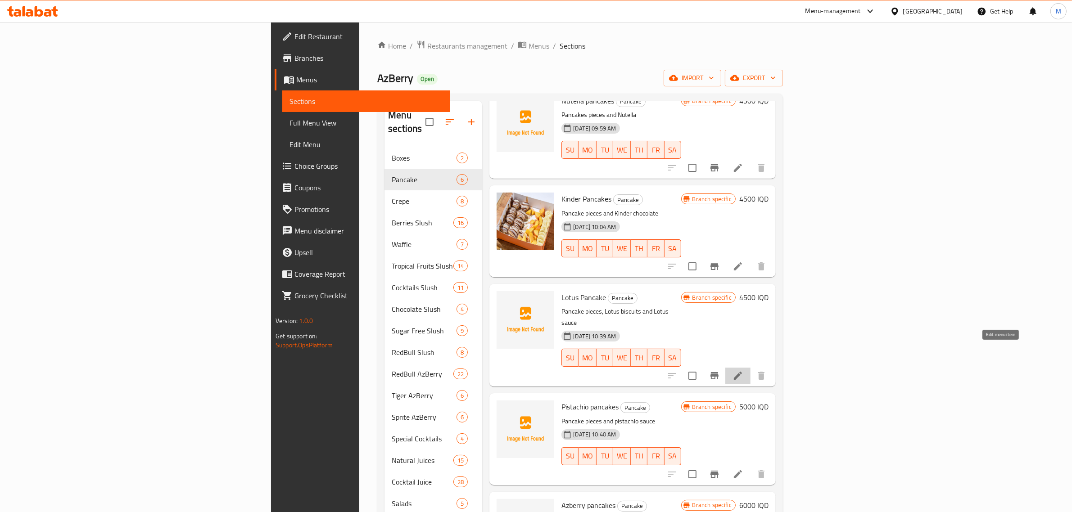
click at [743, 371] on icon at bounding box center [738, 376] width 11 height 11
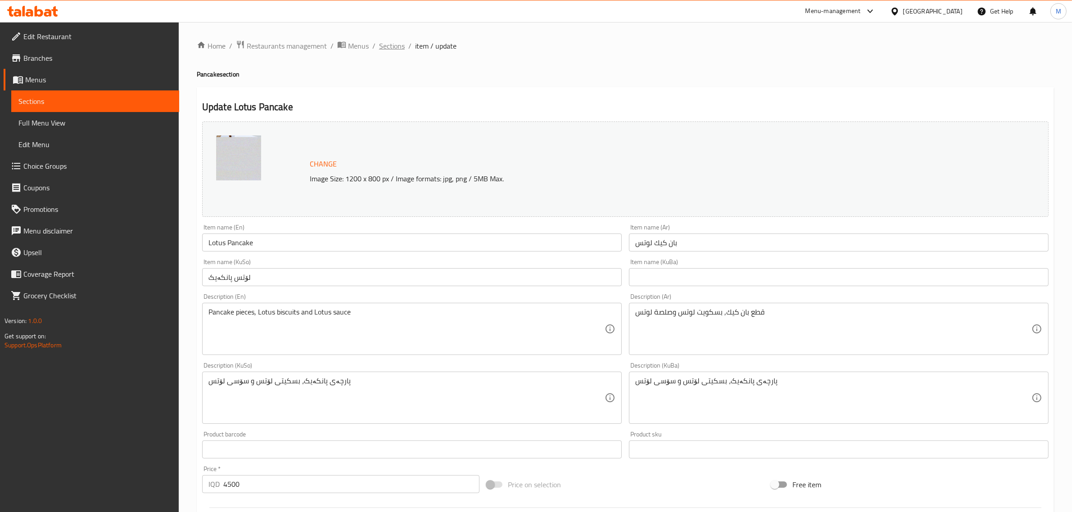
click at [393, 41] on span "Sections" at bounding box center [392, 46] width 26 height 11
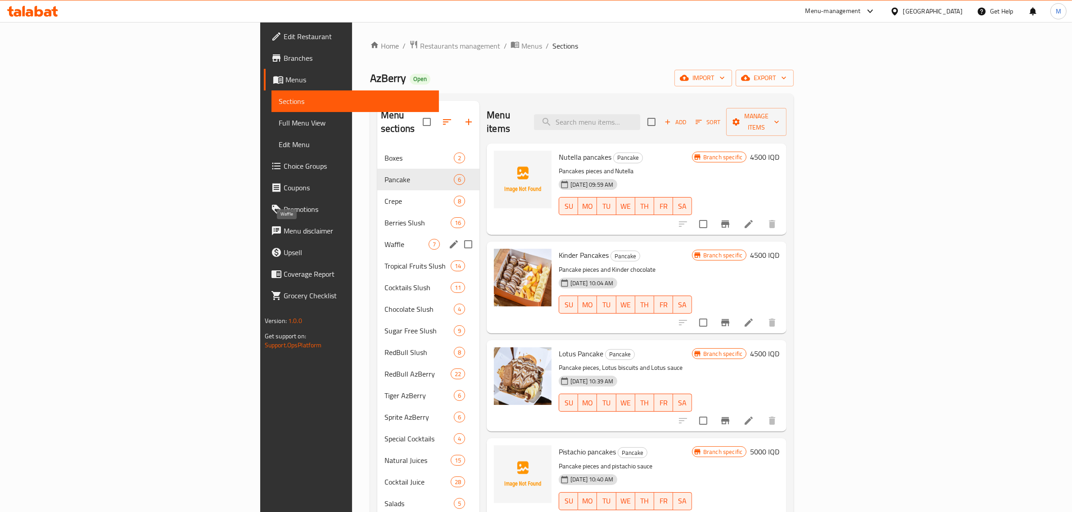
click at [385, 239] on span "Waffle" at bounding box center [407, 244] width 44 height 11
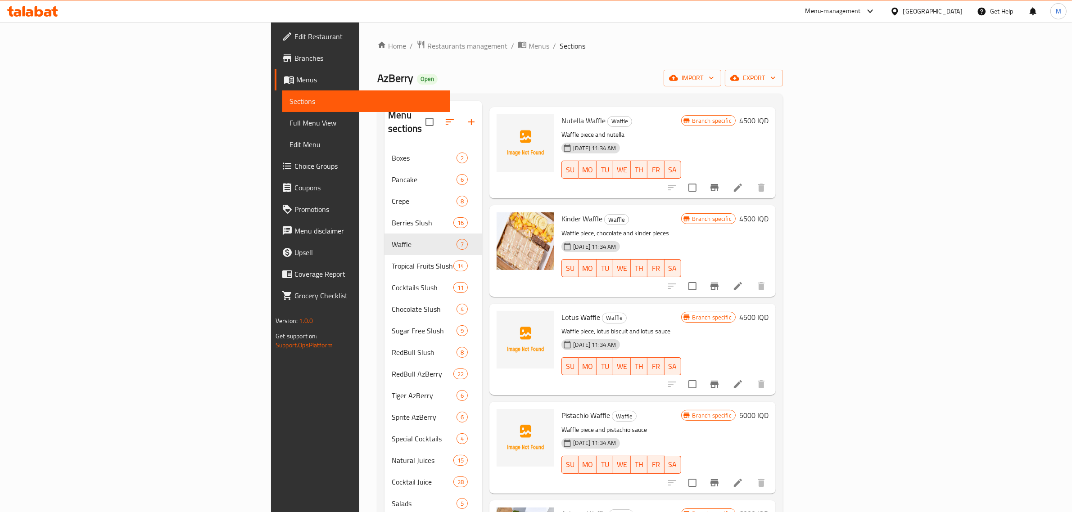
scroll to position [56, 0]
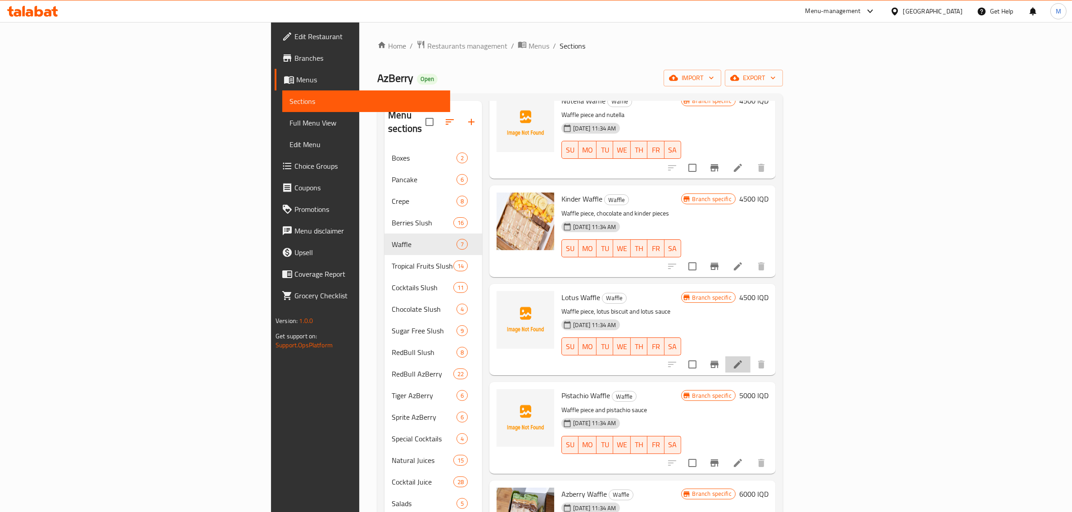
click at [751, 357] on li at bounding box center [737, 365] width 25 height 16
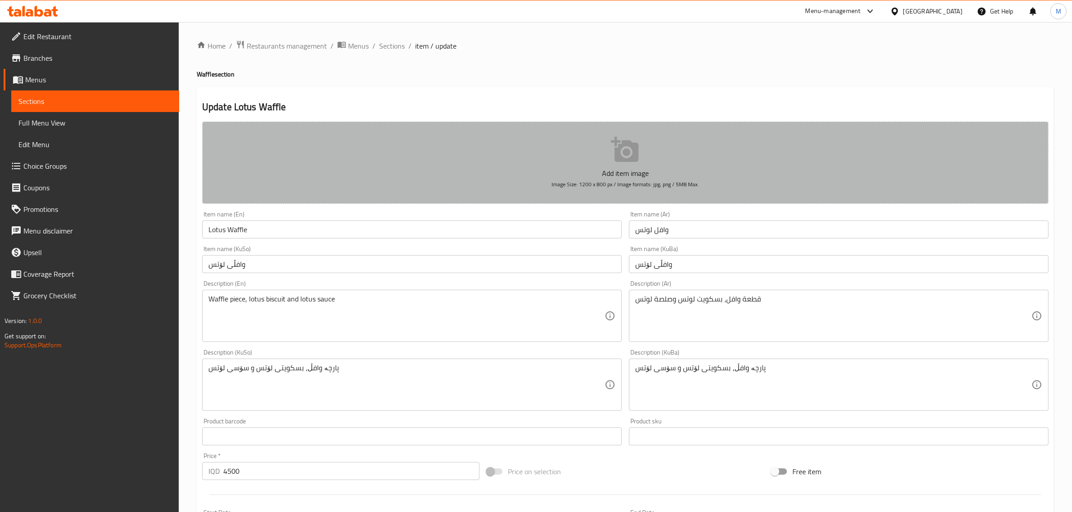
click at [519, 165] on button "Add item image Image Size: 1200 x 800 px / Image formats: jpg, png / 5MB Max." at bounding box center [625, 163] width 846 height 82
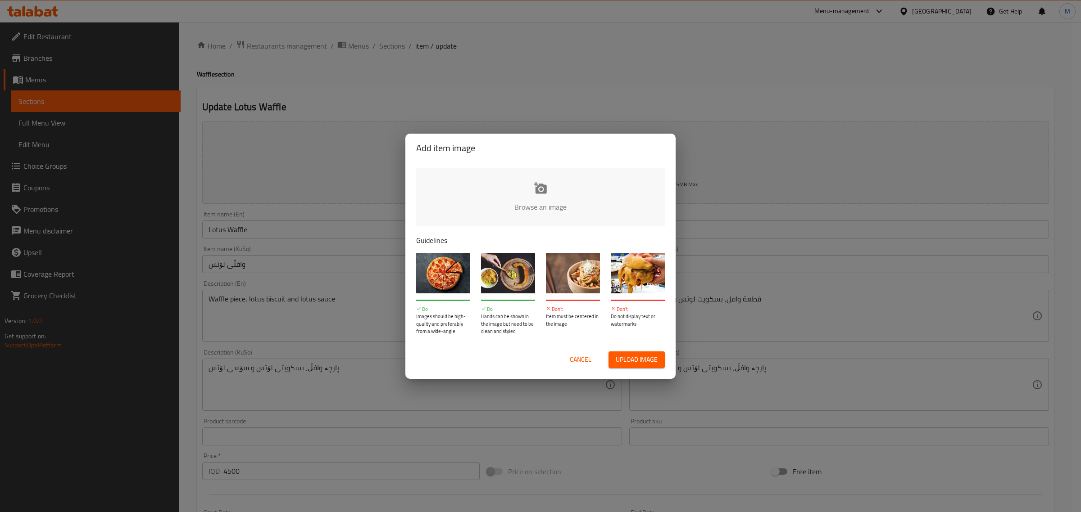
click at [506, 187] on input "file" at bounding box center [844, 210] width 857 height 84
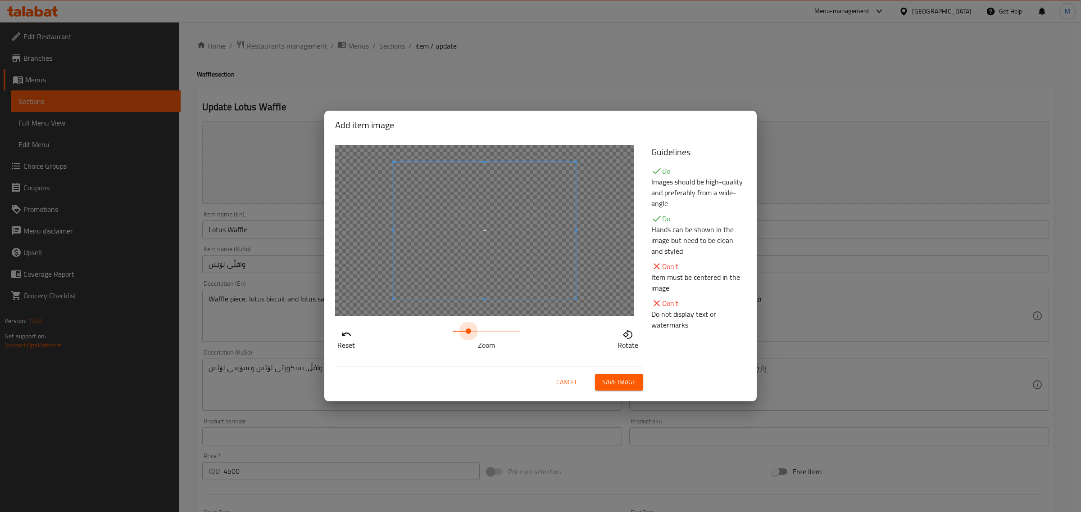
click at [469, 327] on span at bounding box center [486, 331] width 68 height 13
click at [466, 331] on span at bounding box center [466, 331] width 5 height 5
click at [592, 314] on div at bounding box center [484, 230] width 299 height 171
click at [381, 154] on span at bounding box center [381, 153] width 2 height 2
click at [631, 385] on span "Save image" at bounding box center [619, 382] width 34 height 11
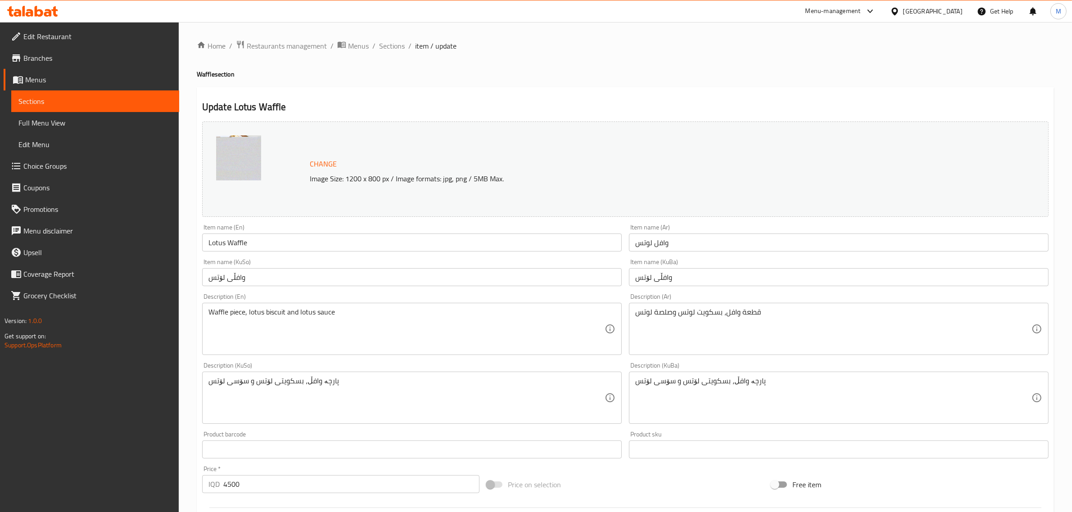
click at [190, 373] on div "Home / Restaurants management / Menus / Sections / item / update Waffle section…" at bounding box center [625, 384] width 893 height 724
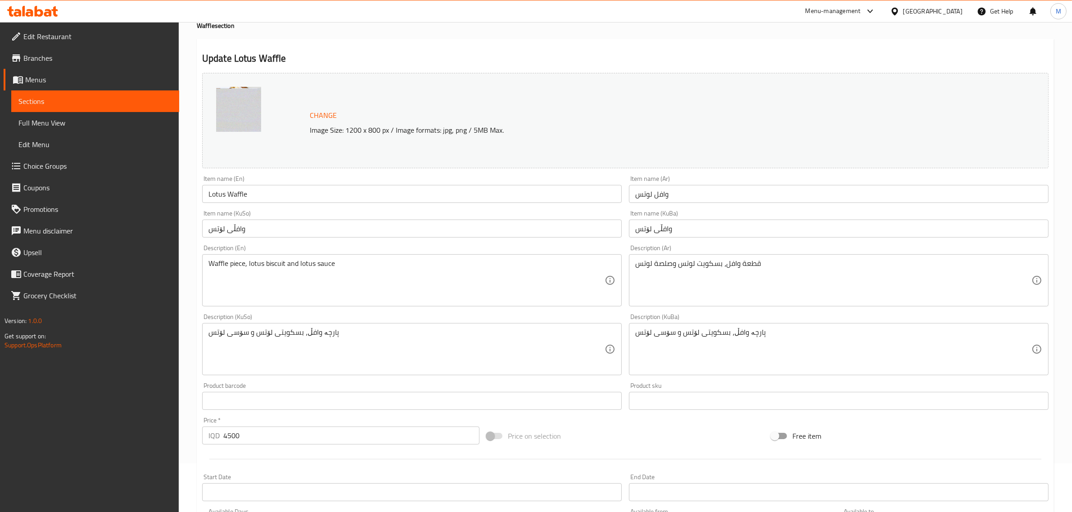
scroll to position [232, 0]
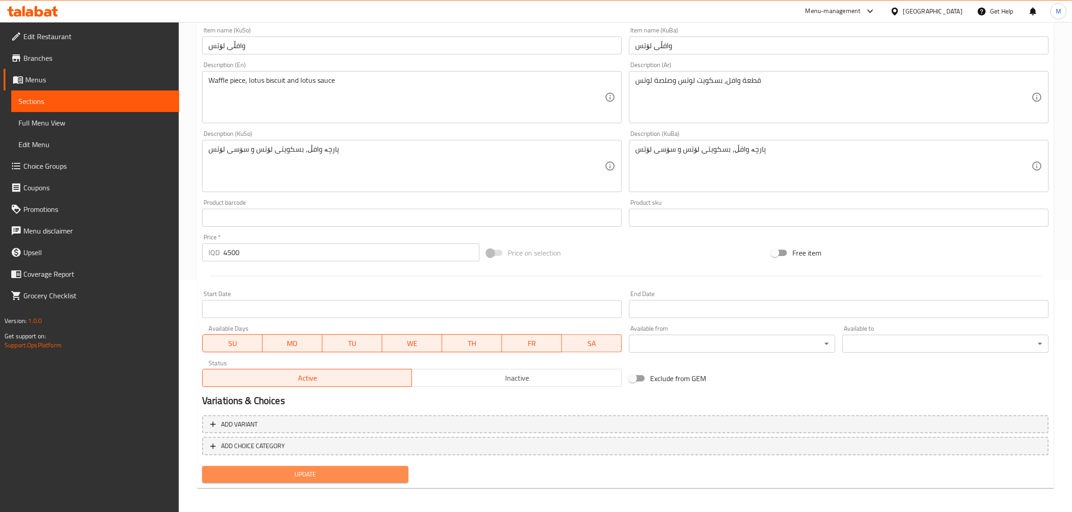
click at [316, 476] on span "Update" at bounding box center [305, 474] width 192 height 11
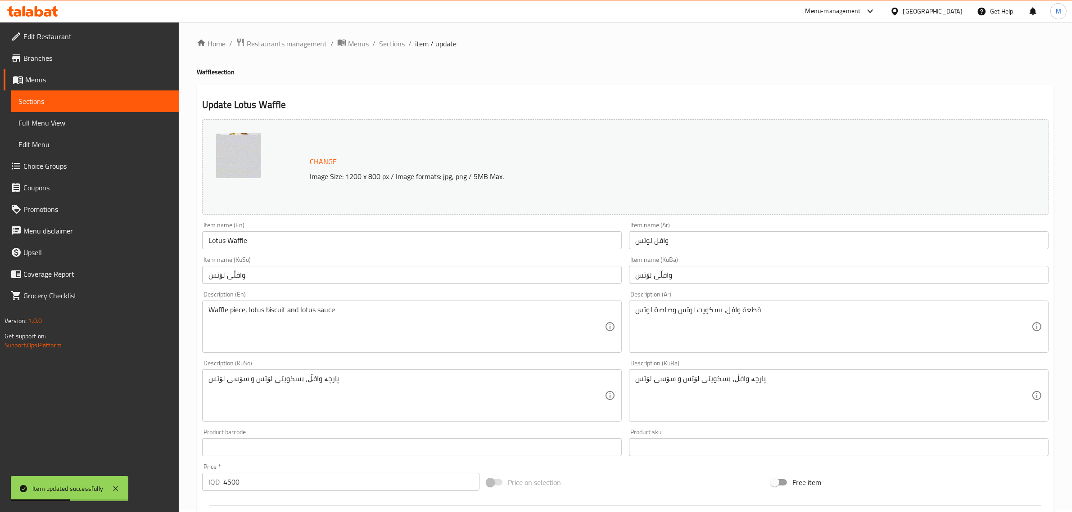
scroll to position [0, 0]
click at [386, 45] on span "Sections" at bounding box center [392, 46] width 26 height 11
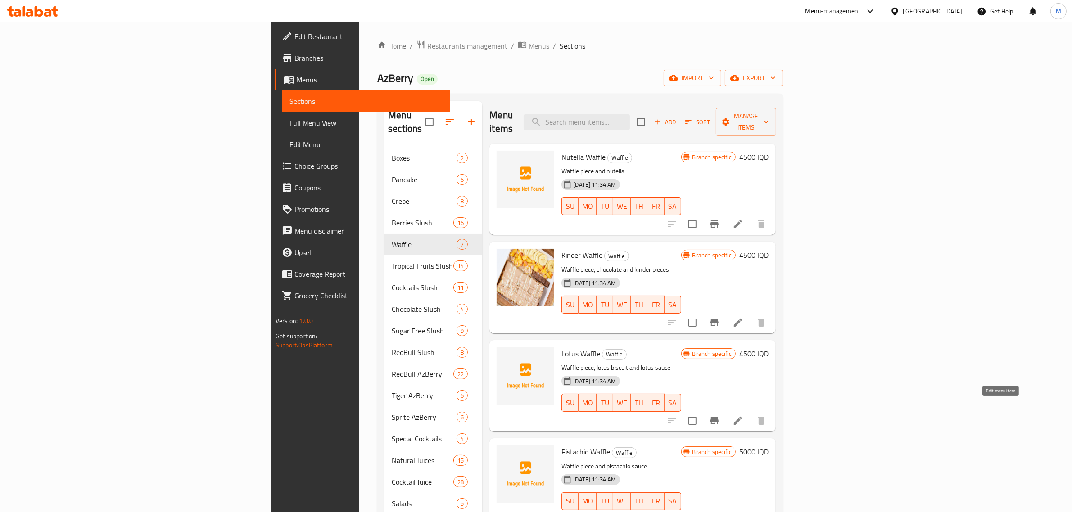
click at [743, 416] on icon at bounding box center [738, 421] width 11 height 11
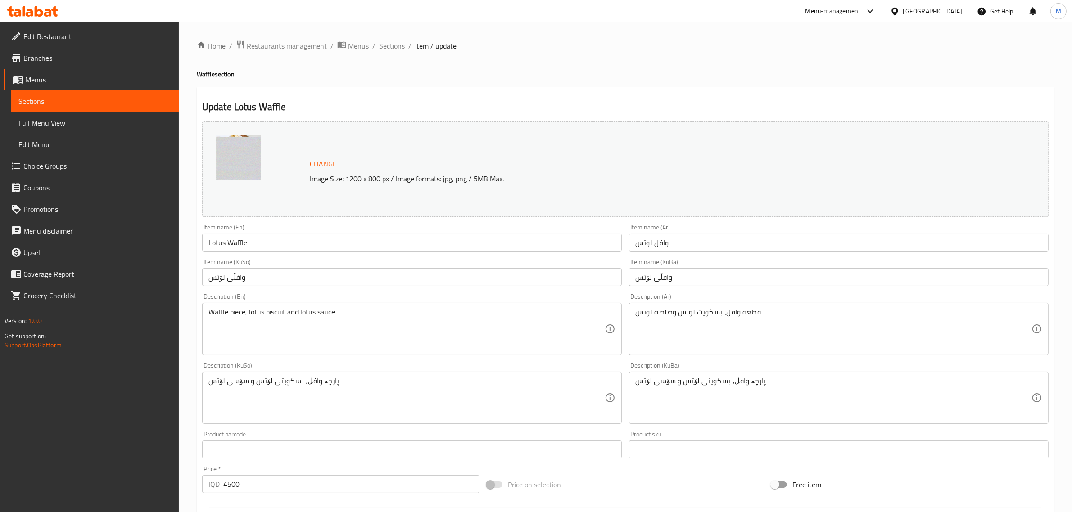
click at [392, 43] on span "Sections" at bounding box center [392, 46] width 26 height 11
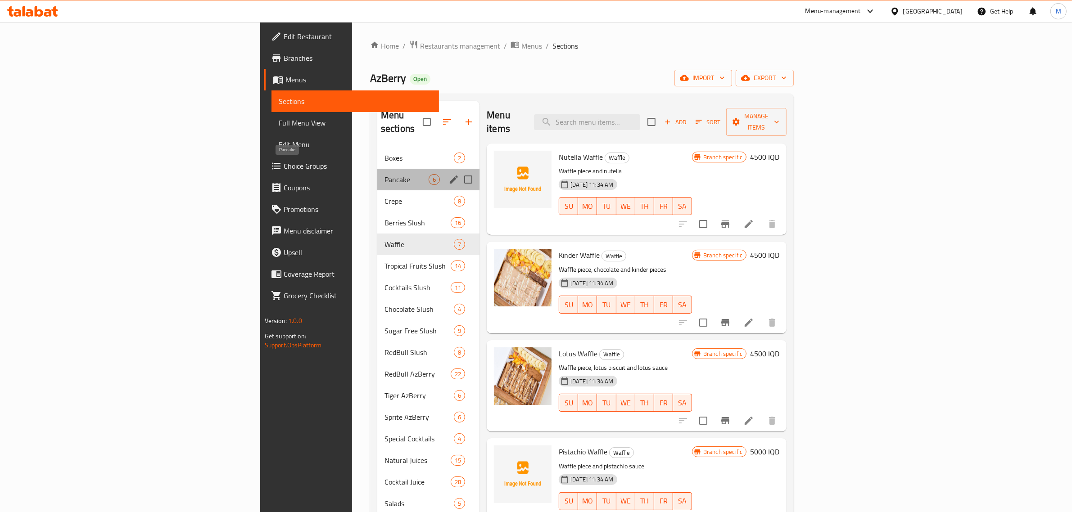
click at [385, 174] on span "Pancake" at bounding box center [407, 179] width 44 height 11
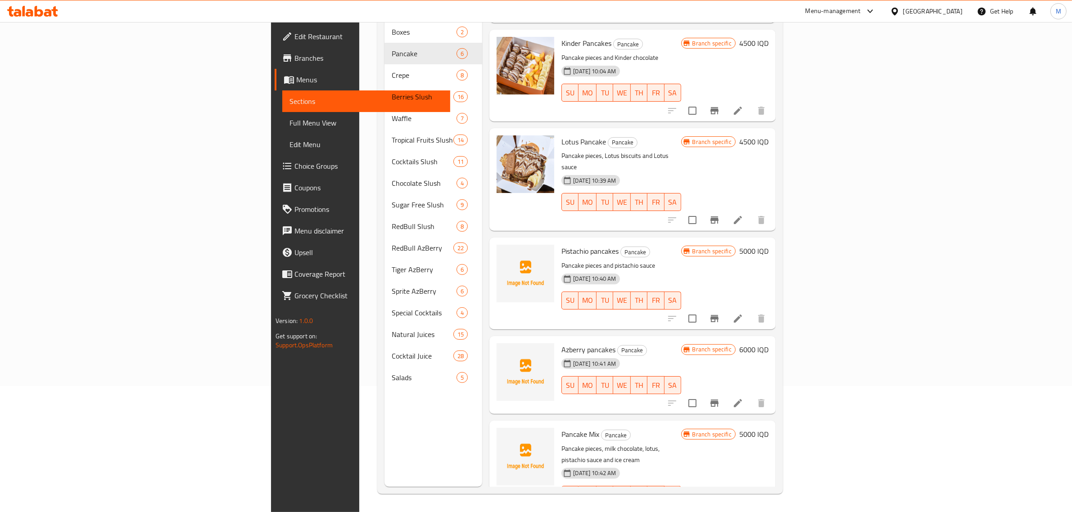
scroll to position [127, 0]
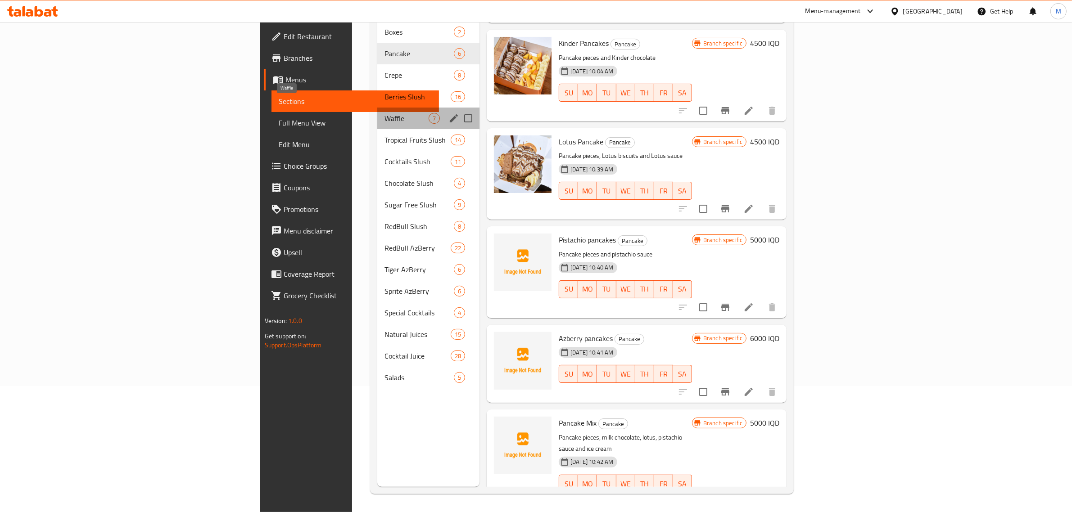
click at [385, 113] on span "Waffle" at bounding box center [407, 118] width 44 height 11
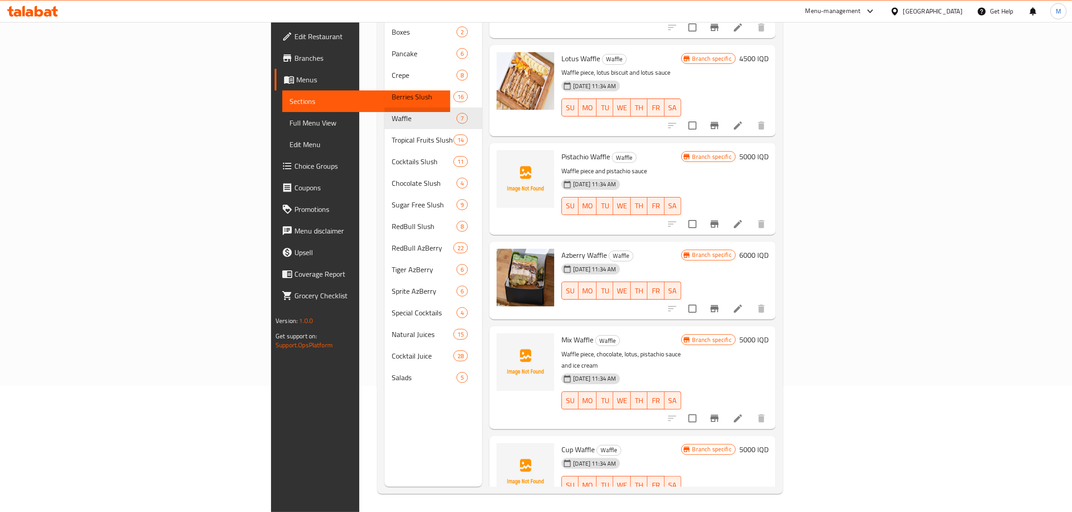
scroll to position [171, 0]
click at [742, 413] on icon at bounding box center [738, 417] width 8 height 8
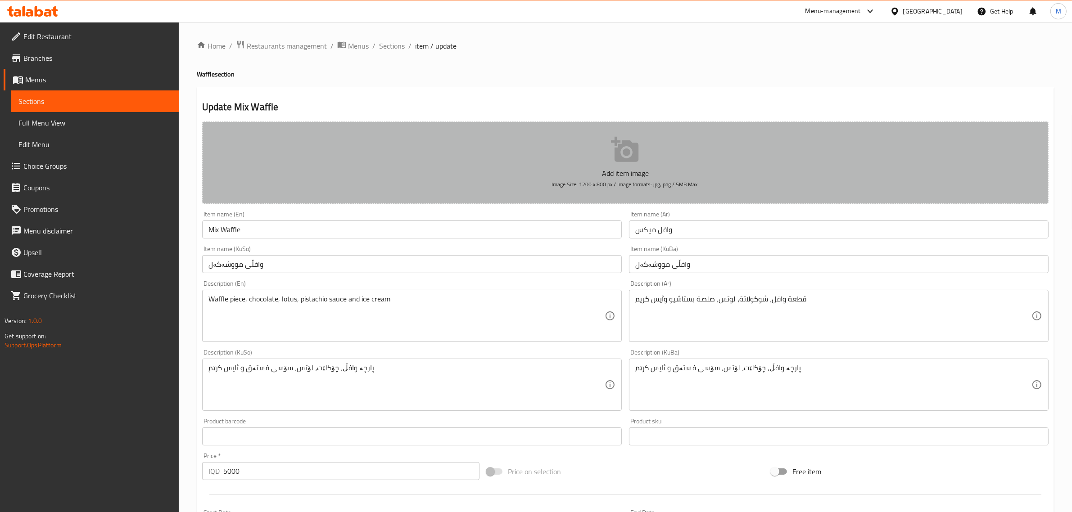
click at [380, 164] on button "Add item image Image Size: 1200 x 800 px / Image formats: jpg, png / 5MB Max." at bounding box center [625, 163] width 846 height 82
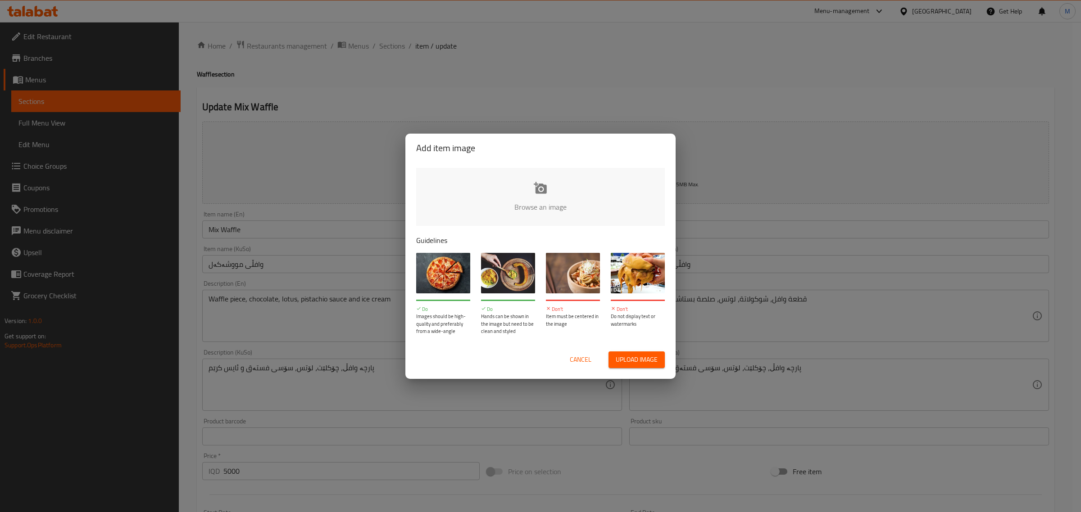
click at [588, 219] on input "file" at bounding box center [844, 210] width 857 height 84
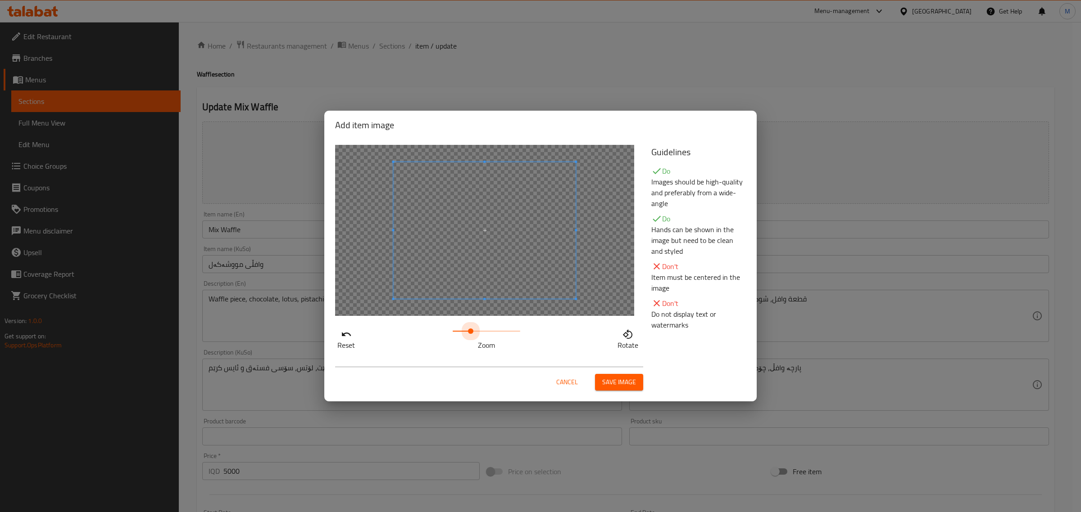
click at [471, 332] on span at bounding box center [486, 331] width 68 height 13
click at [388, 232] on span at bounding box center [477, 231] width 182 height 137
click at [370, 301] on div at bounding box center [469, 237] width 199 height 149
click at [606, 155] on div at bounding box center [484, 230] width 299 height 171
click at [612, 384] on span "Save image" at bounding box center [619, 382] width 34 height 11
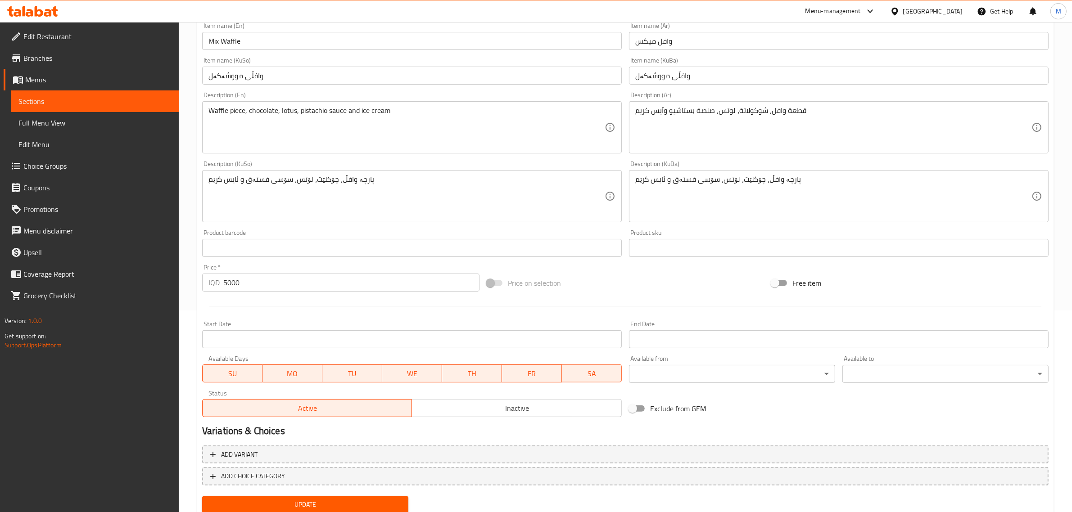
scroll to position [232, 0]
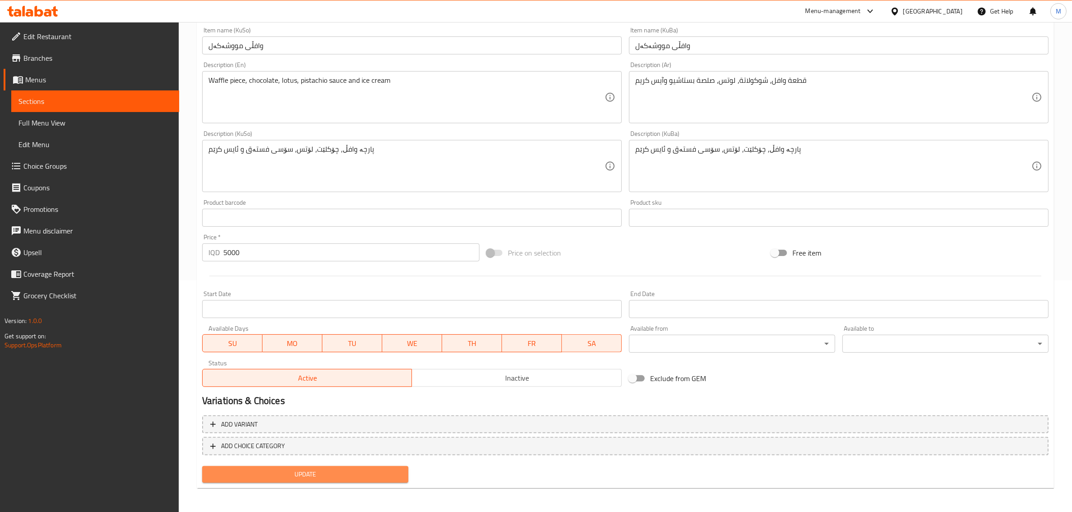
click at [282, 476] on span "Update" at bounding box center [305, 474] width 192 height 11
click at [275, 470] on span "Update" at bounding box center [305, 474] width 192 height 11
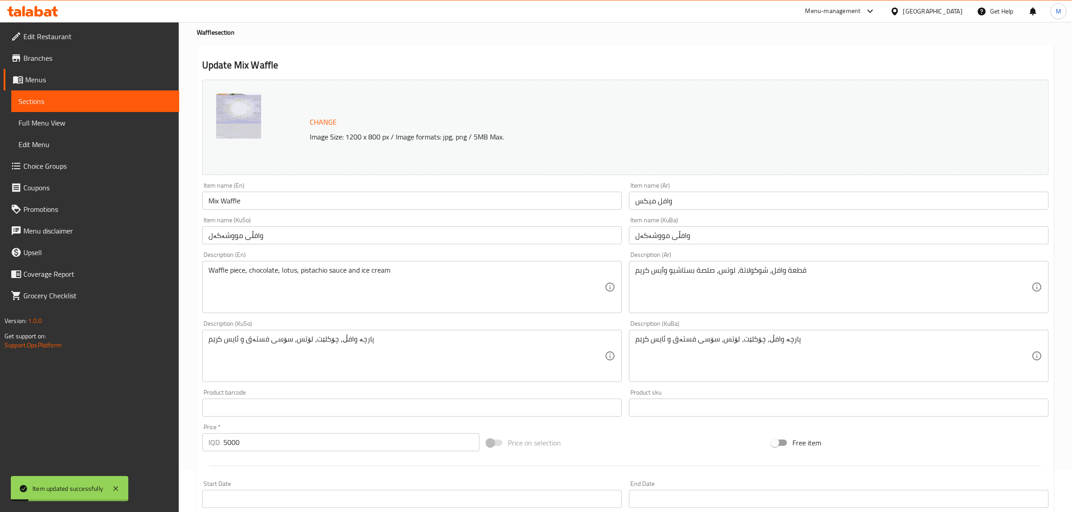
scroll to position [0, 0]
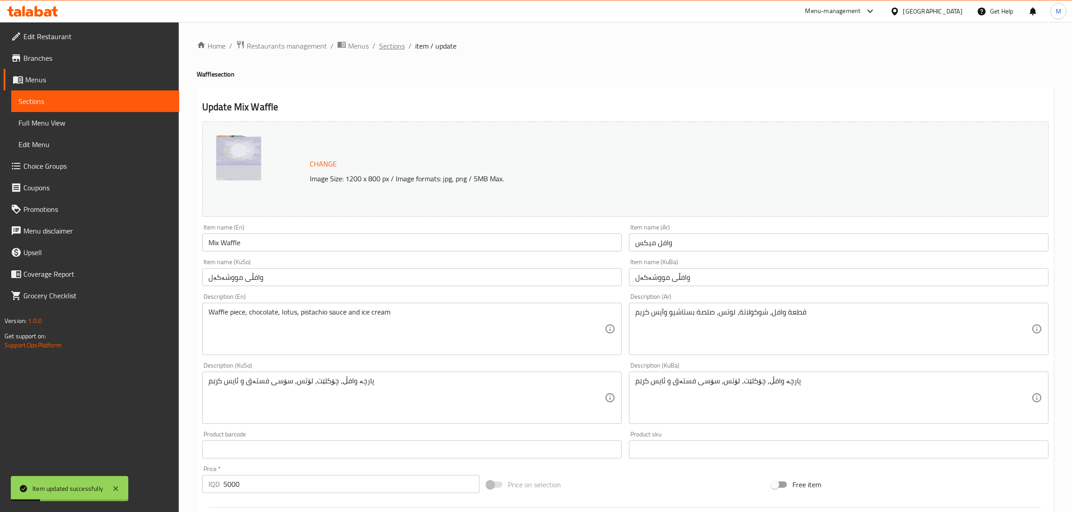
click at [394, 48] on span "Sections" at bounding box center [392, 46] width 26 height 11
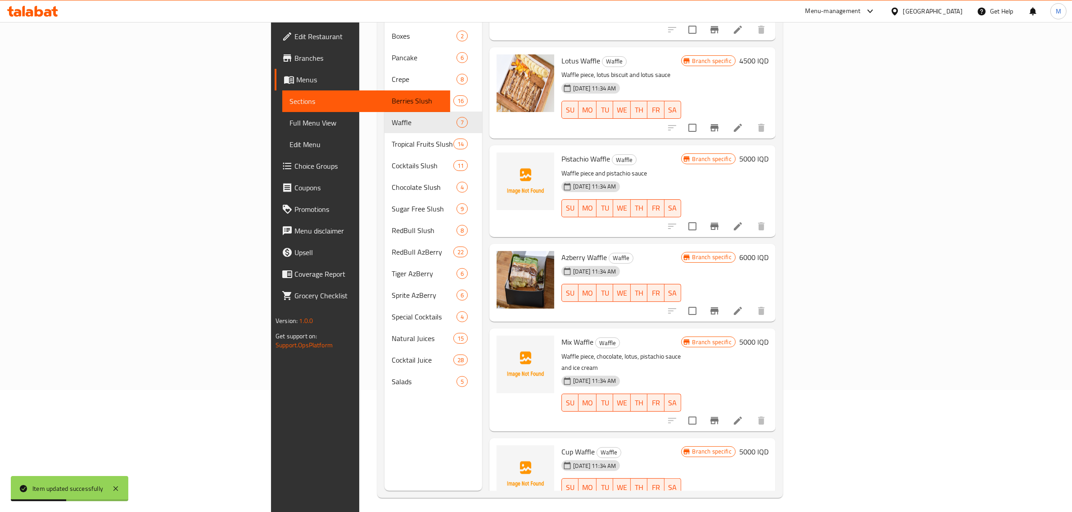
scroll to position [127, 0]
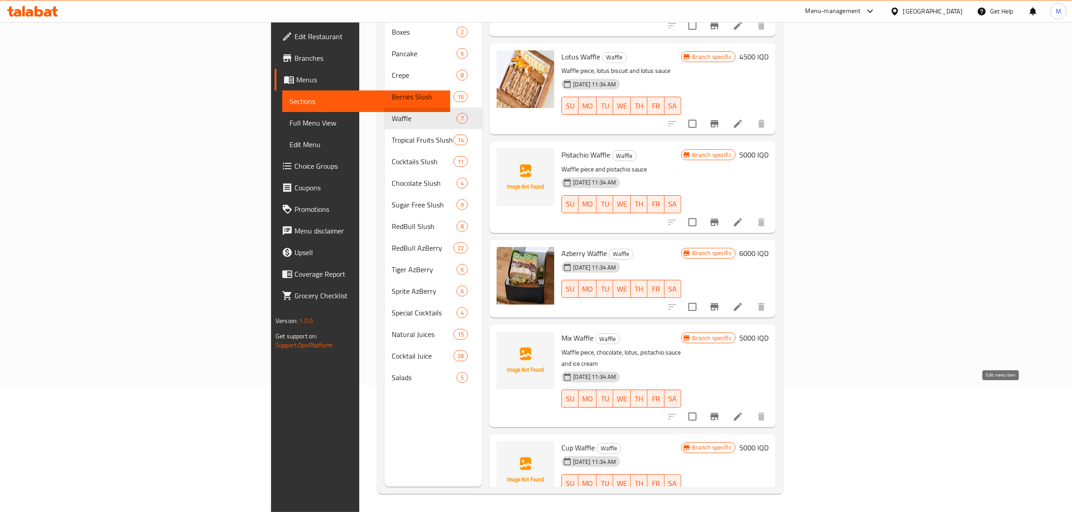
click at [743, 412] on icon at bounding box center [738, 417] width 11 height 11
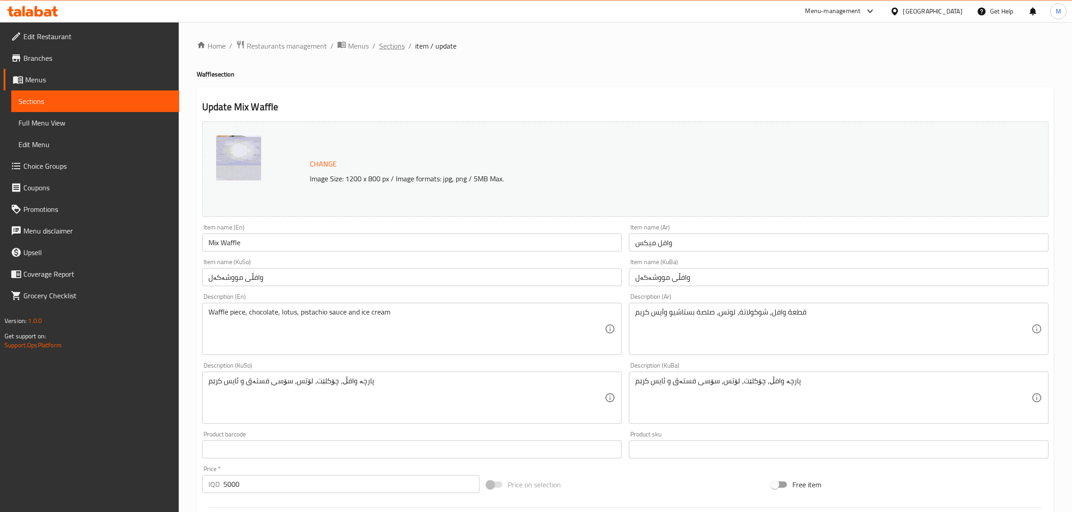
click at [388, 42] on span "Sections" at bounding box center [392, 46] width 26 height 11
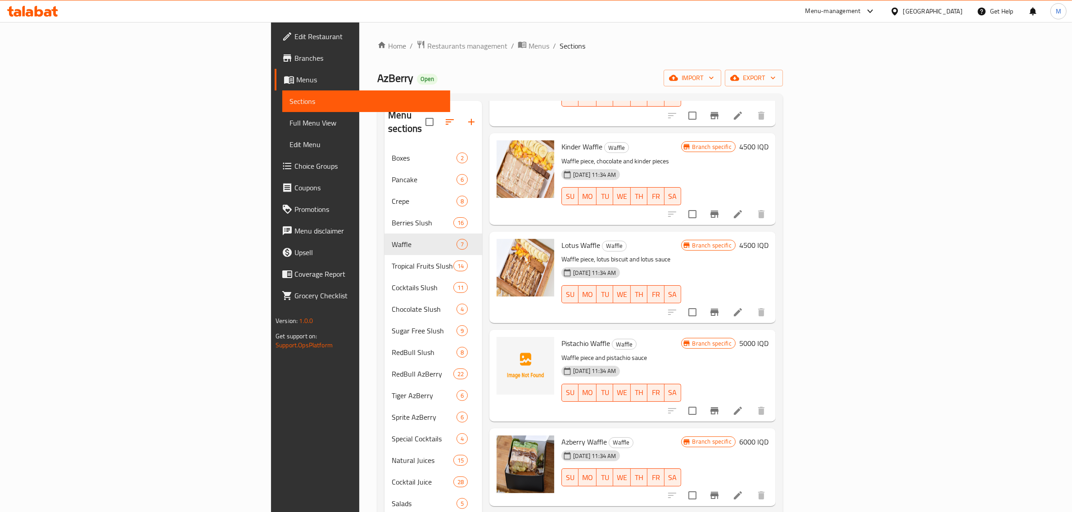
scroll to position [171, 0]
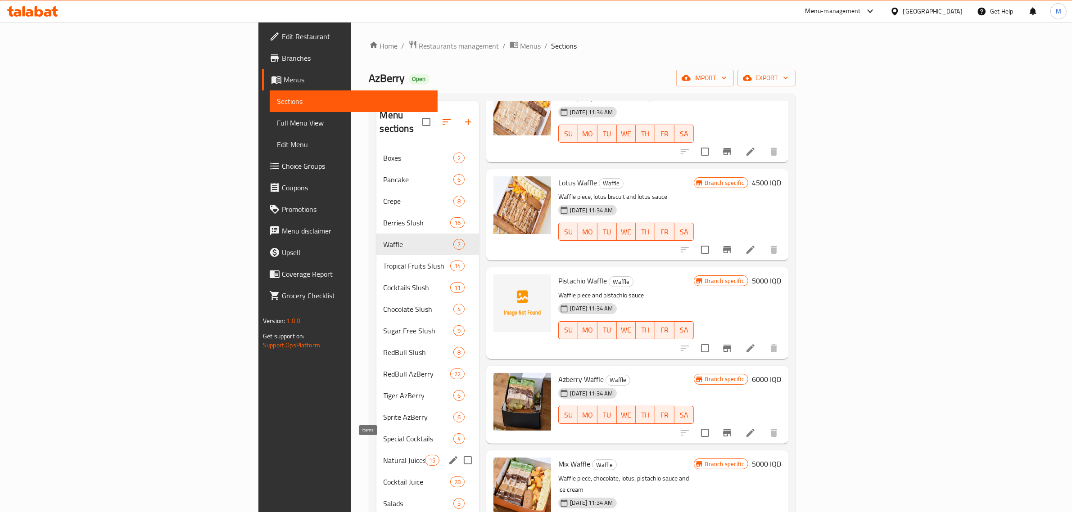
click at [425, 457] on span "15" at bounding box center [432, 461] width 14 height 9
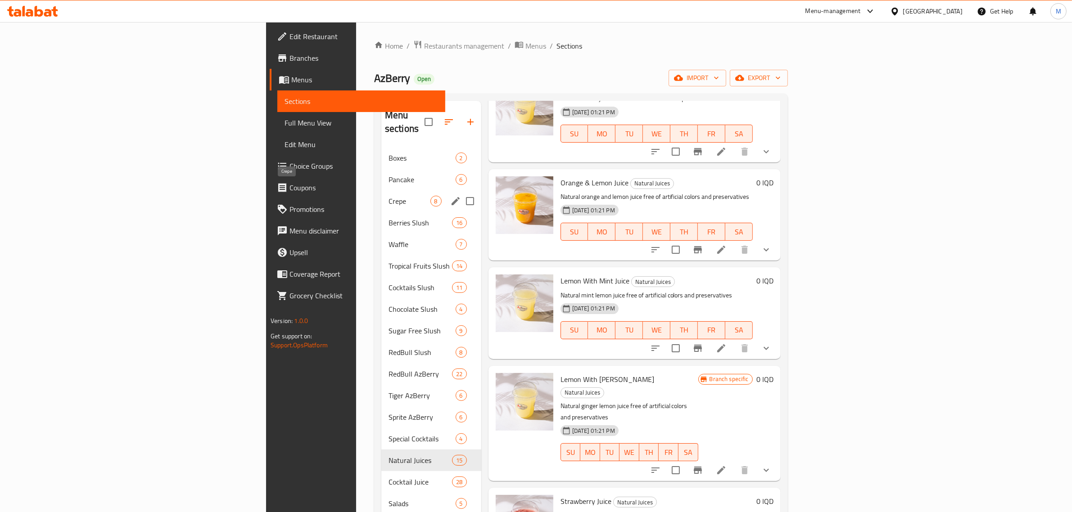
click at [381, 190] on div "Crepe 8" at bounding box center [431, 201] width 100 height 22
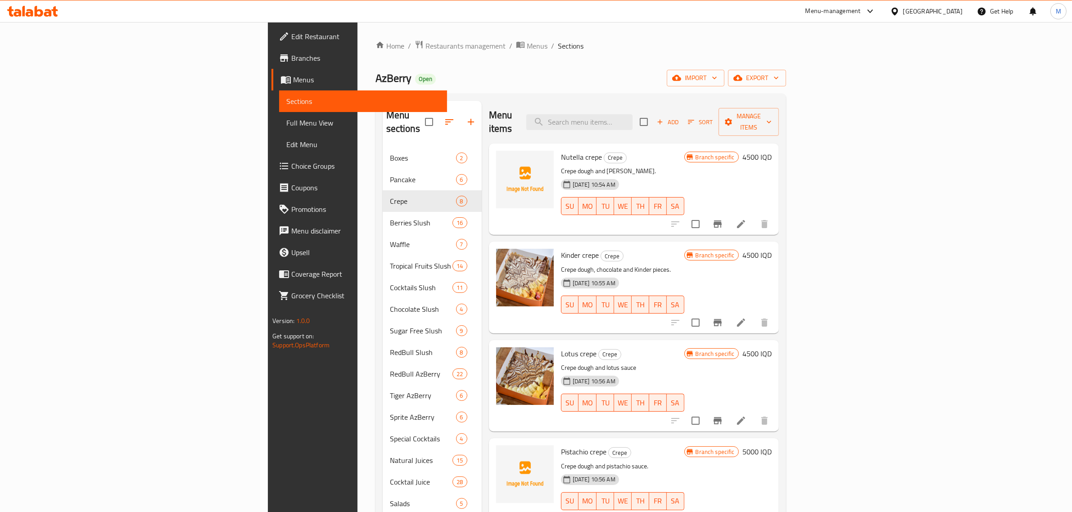
click at [754, 216] on li at bounding box center [741, 224] width 25 height 16
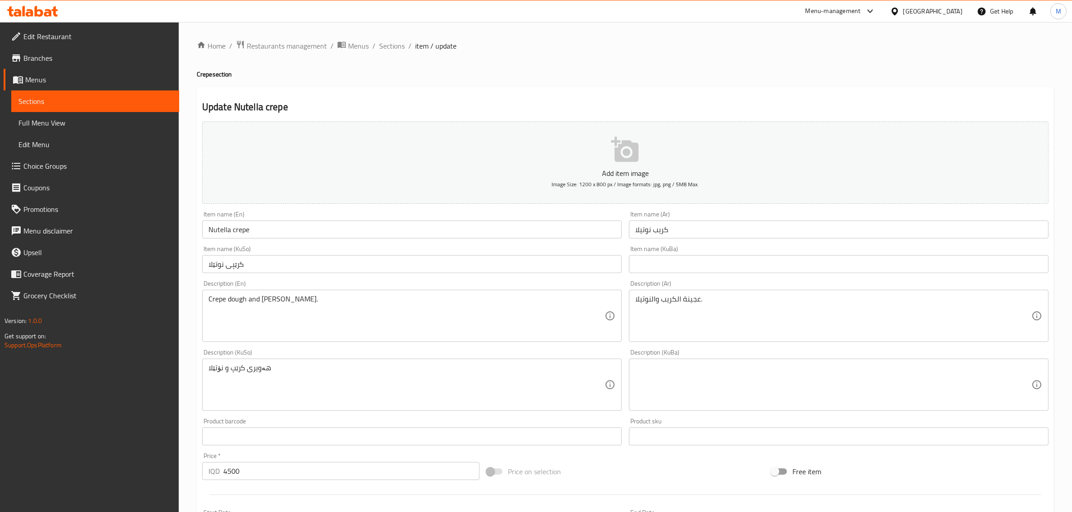
click at [651, 146] on button "Add item image Image Size: 1200 x 800 px / Image formats: jpg, png / 5MB Max." at bounding box center [625, 163] width 846 height 82
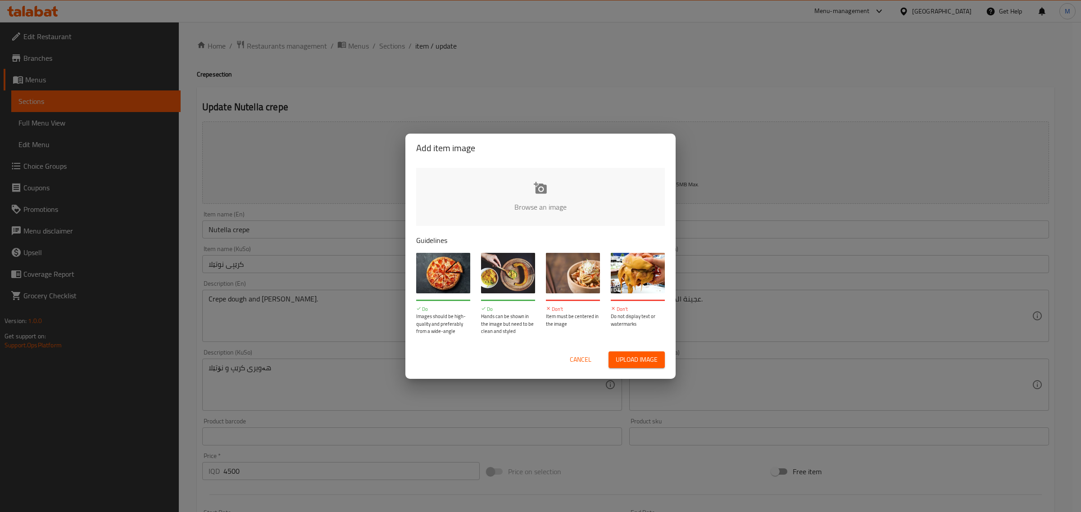
click at [558, 200] on input "file" at bounding box center [844, 210] width 857 height 84
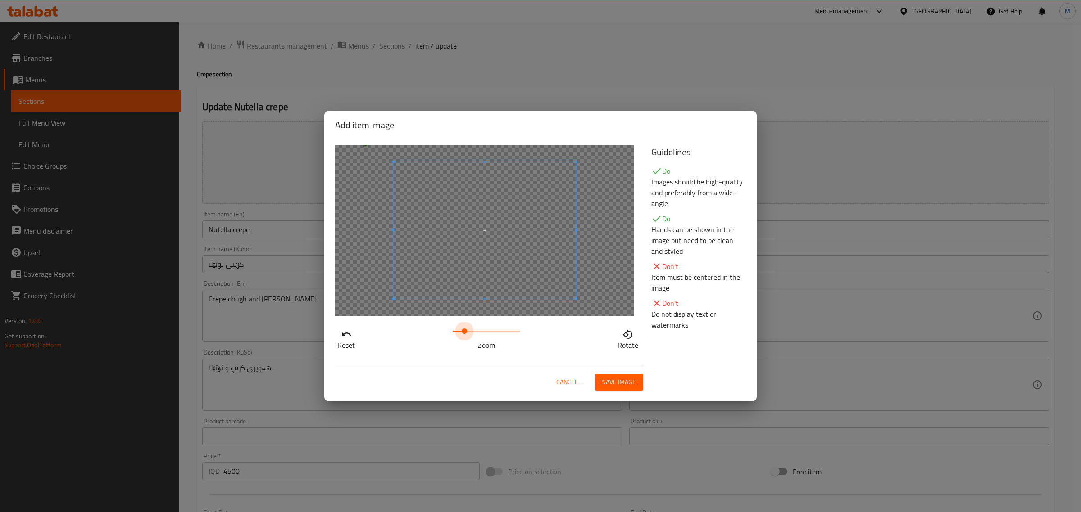
click at [465, 329] on span at bounding box center [486, 331] width 68 height 13
click at [376, 284] on div at bounding box center [475, 236] width 199 height 149
click at [620, 380] on span "Save image" at bounding box center [619, 382] width 34 height 11
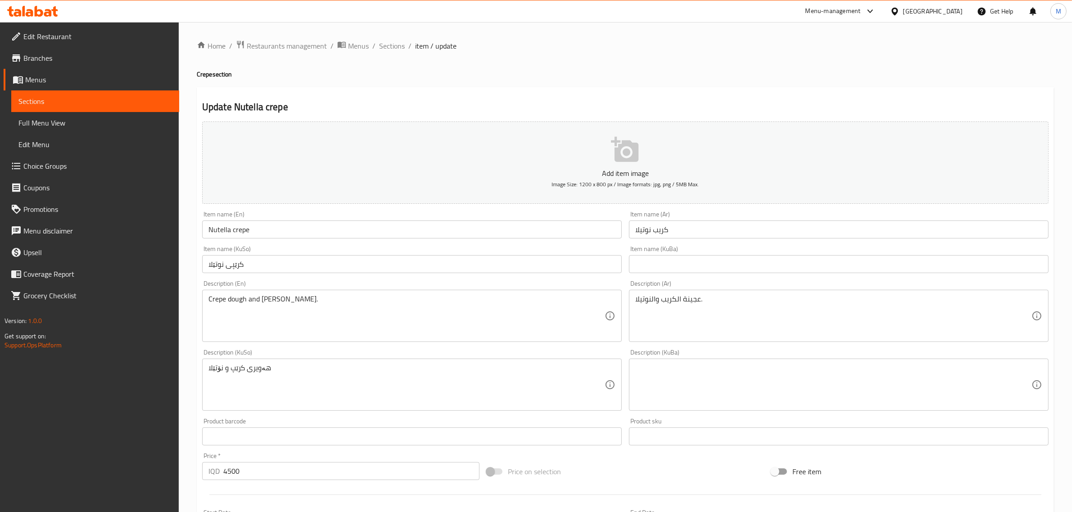
click at [387, 171] on p "Add item image" at bounding box center [625, 173] width 819 height 11
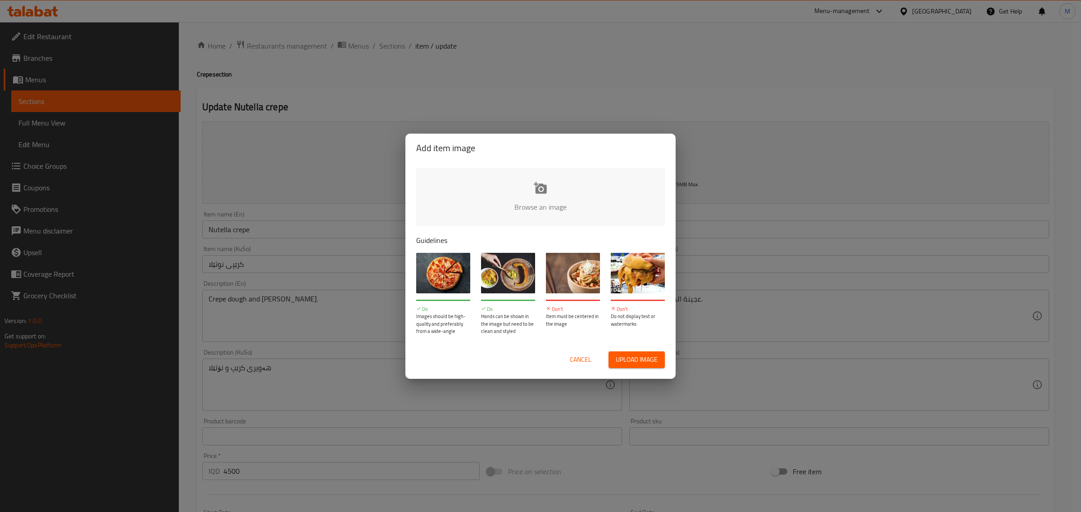
click at [541, 205] on input "file" at bounding box center [844, 210] width 857 height 84
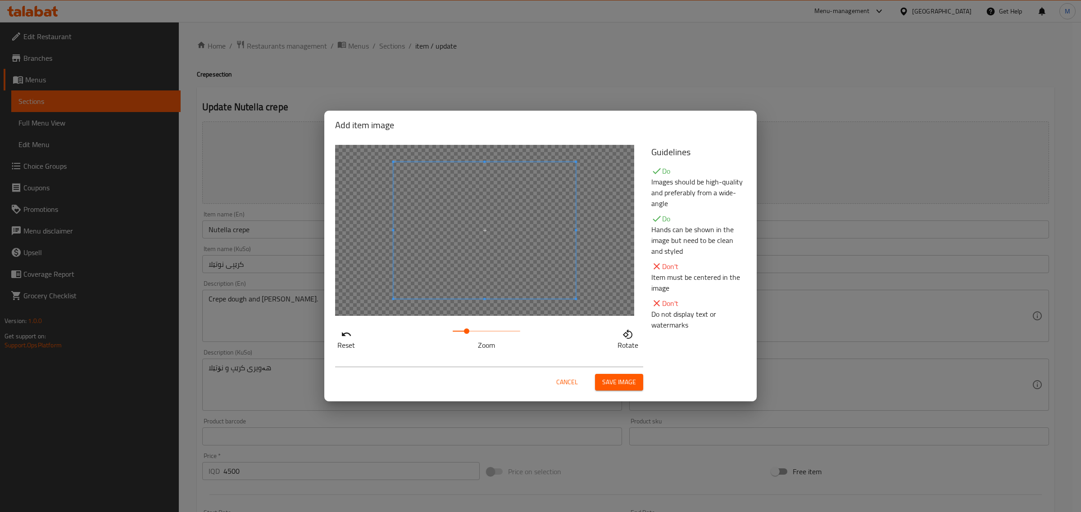
click at [466, 331] on span at bounding box center [486, 331] width 68 height 13
click at [469, 331] on span at bounding box center [469, 331] width 5 height 5
click at [624, 144] on div "Reset Zoom Rotate" at bounding box center [488, 248] width 316 height 217
click at [370, 221] on div at bounding box center [484, 230] width 299 height 171
click at [365, 282] on div at bounding box center [476, 228] width 222 height 167
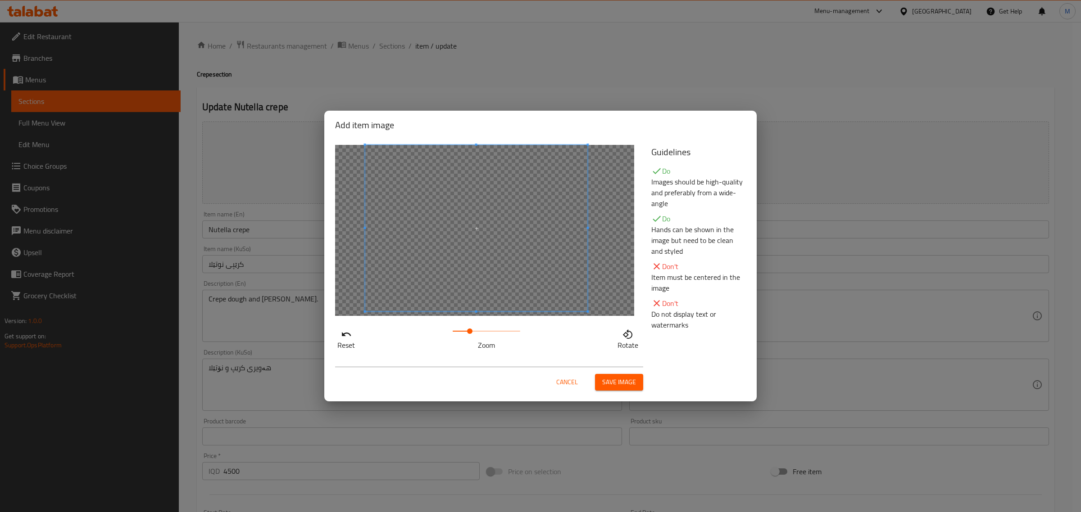
click at [624, 383] on span "Save image" at bounding box center [619, 382] width 34 height 11
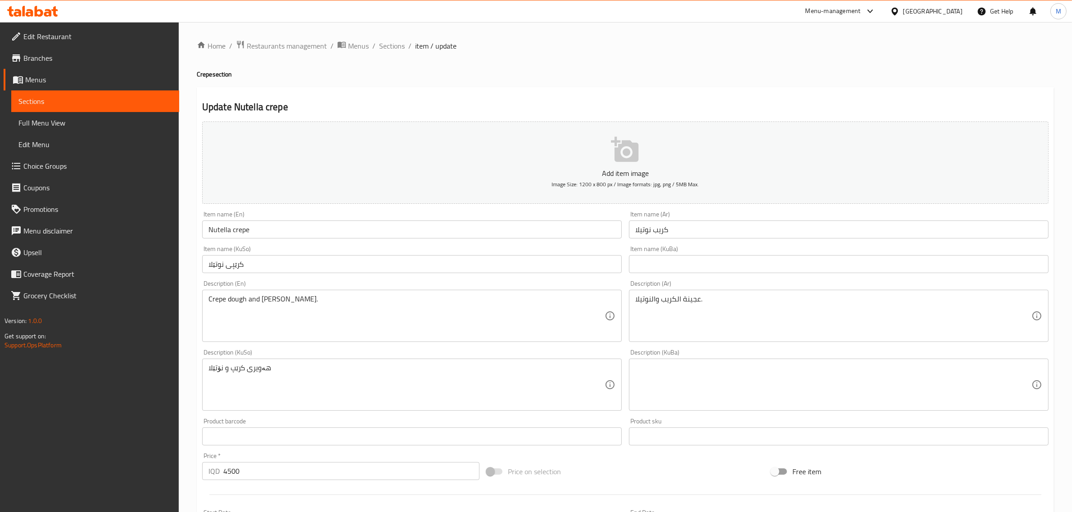
click at [442, 169] on p "Add item image" at bounding box center [625, 173] width 819 height 11
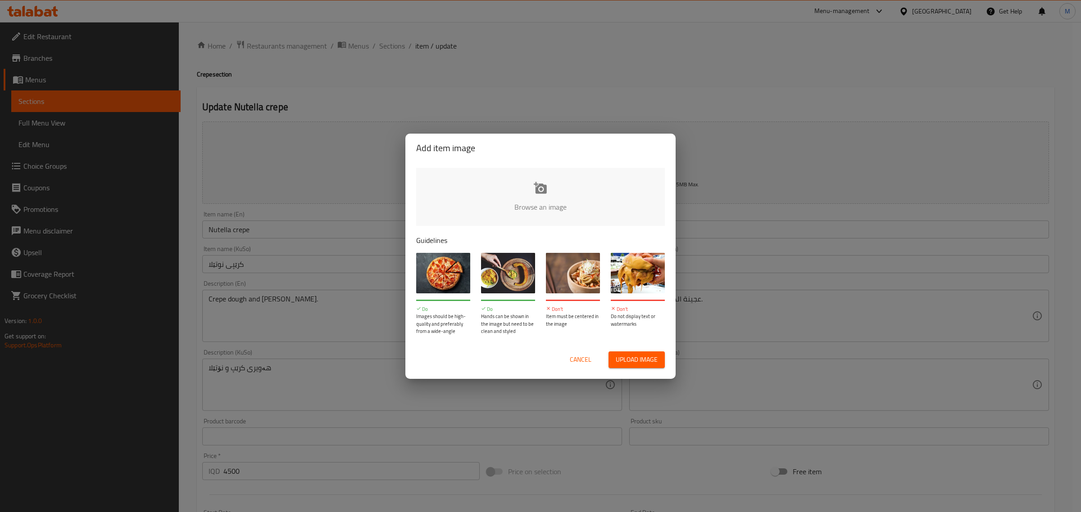
click at [533, 200] on input "file" at bounding box center [844, 210] width 857 height 84
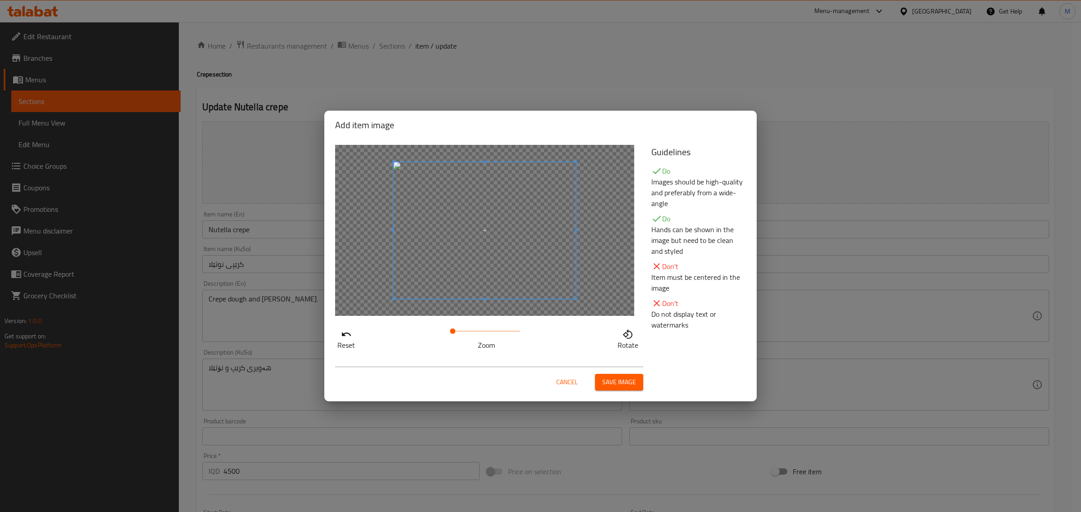
click at [622, 385] on span "Save image" at bounding box center [619, 382] width 34 height 11
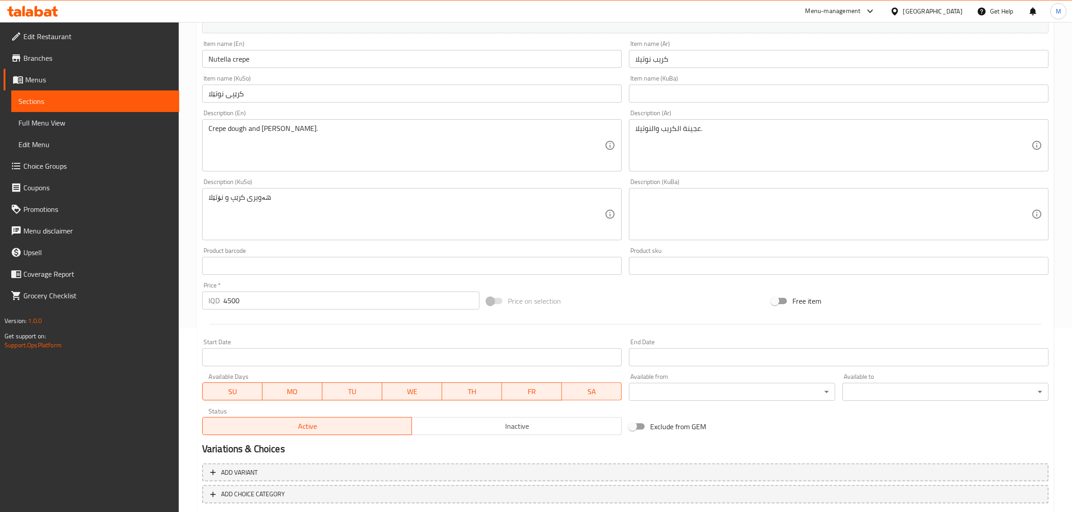
scroll to position [232, 0]
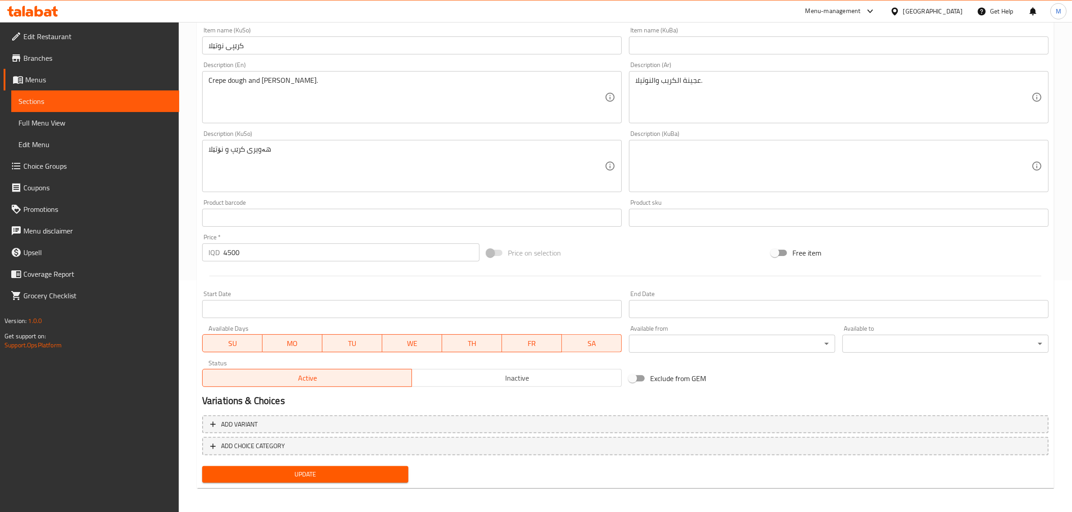
click at [299, 476] on span "Update" at bounding box center [305, 474] width 192 height 11
click at [353, 471] on span "Update" at bounding box center [305, 474] width 192 height 11
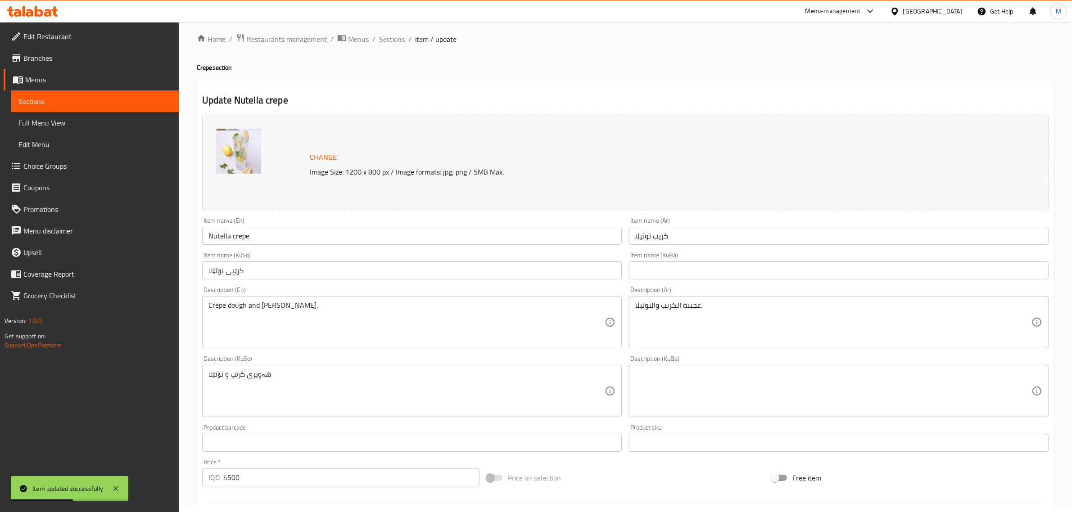
scroll to position [0, 0]
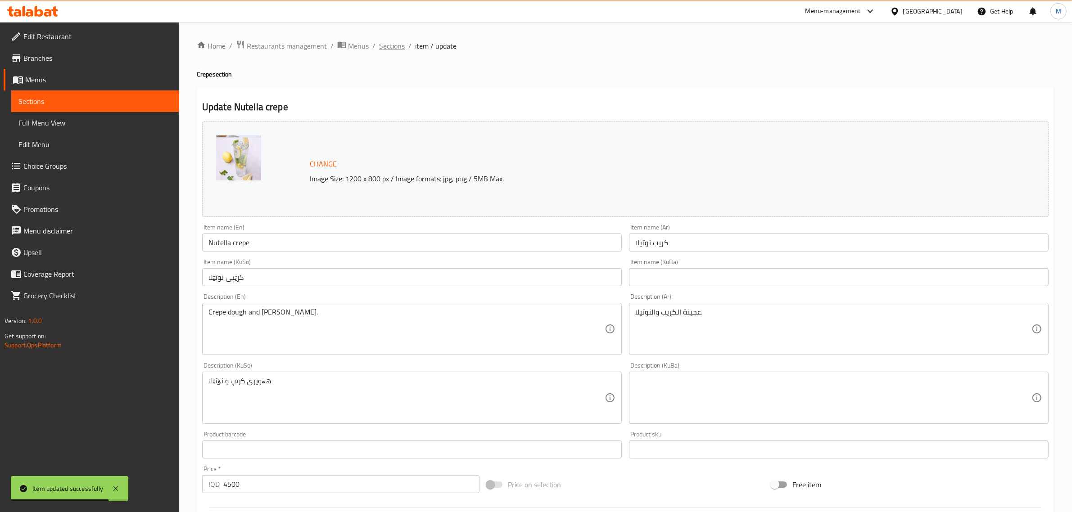
click at [381, 48] on span "Sections" at bounding box center [392, 46] width 26 height 11
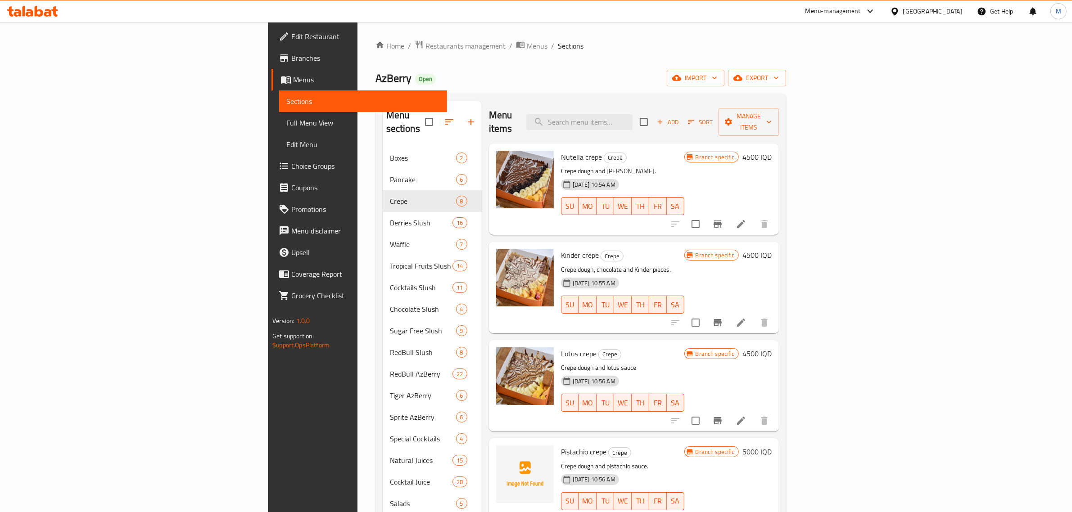
click at [638, 471] on div "[DATE] 10:56 AM SU MO TU WE TH FR SA" at bounding box center [622, 495] width 131 height 49
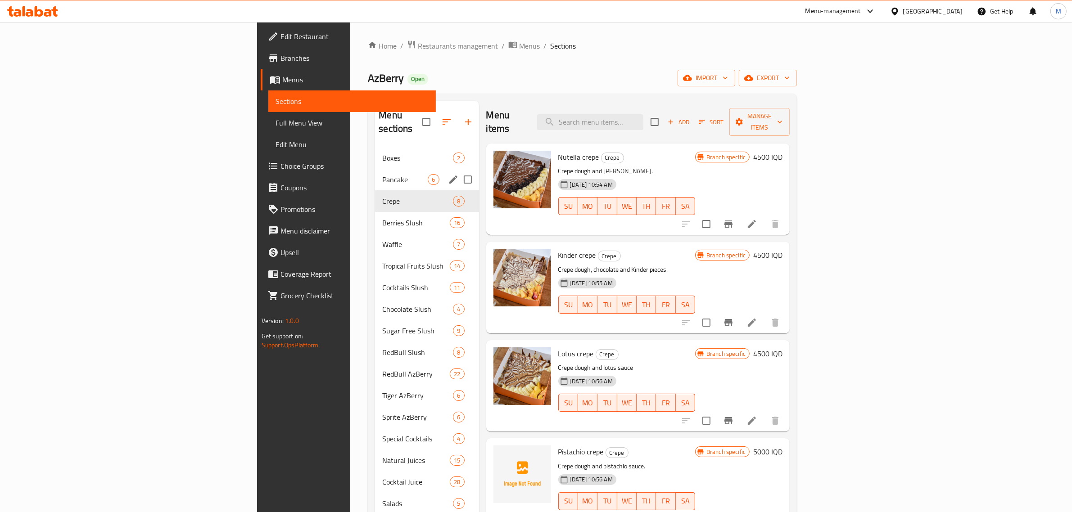
click at [382, 174] on span "Pancake" at bounding box center [404, 179] width 45 height 11
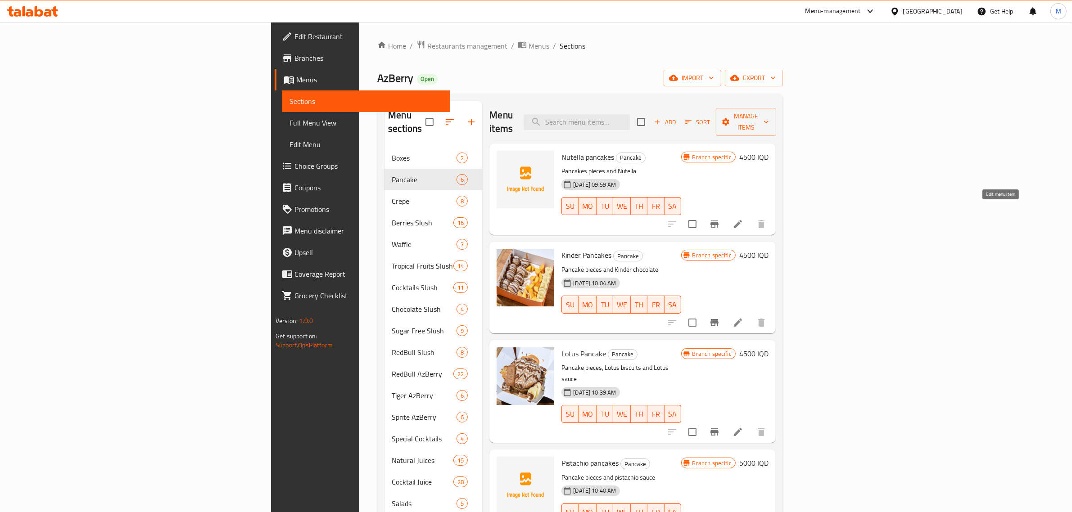
click at [751, 216] on li at bounding box center [737, 224] width 25 height 16
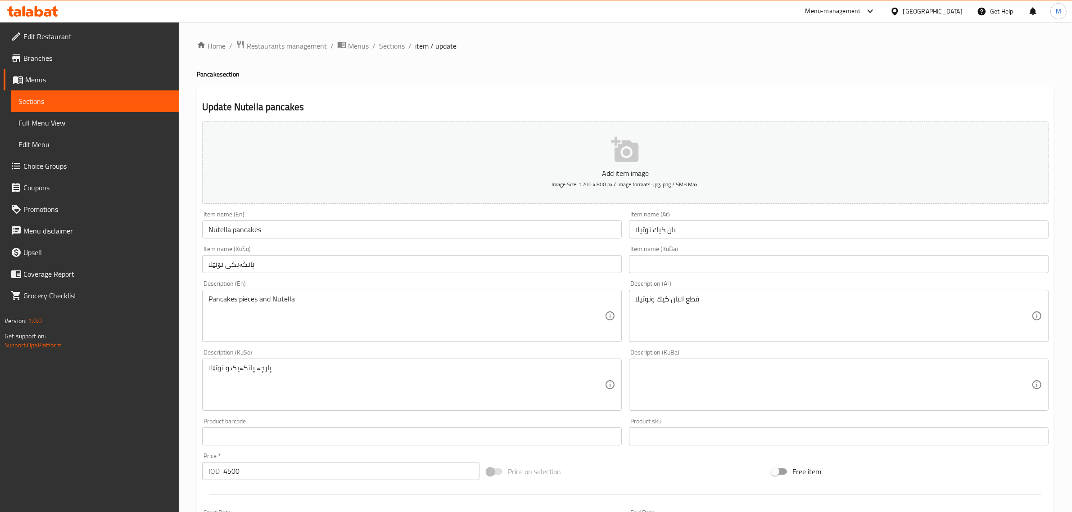
click at [455, 165] on button "Add item image Image Size: 1200 x 800 px / Image formats: jpg, png / 5MB Max." at bounding box center [625, 163] width 846 height 82
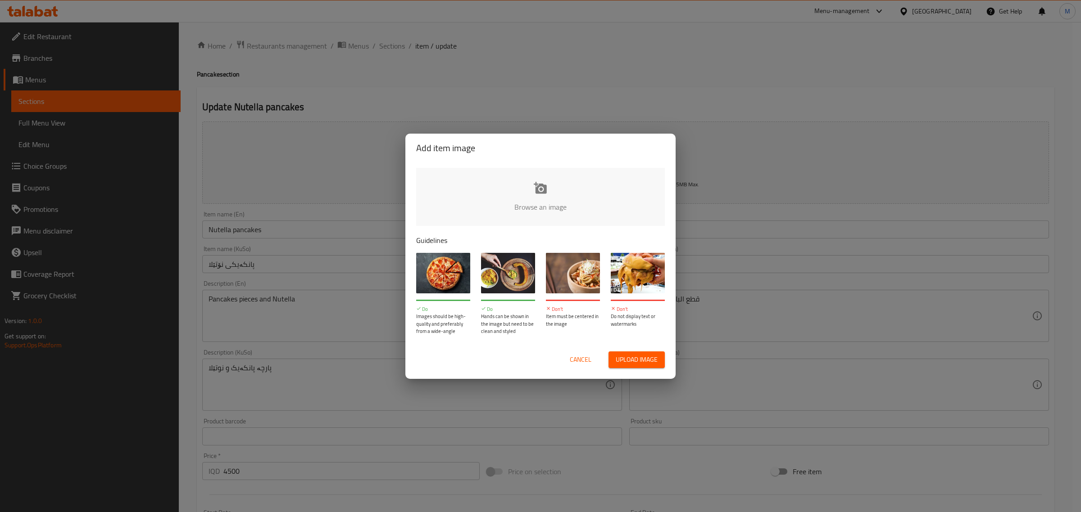
click at [505, 195] on input "file" at bounding box center [844, 210] width 857 height 84
type input "C:\fakepath\Nutella-Pancake.jpg"
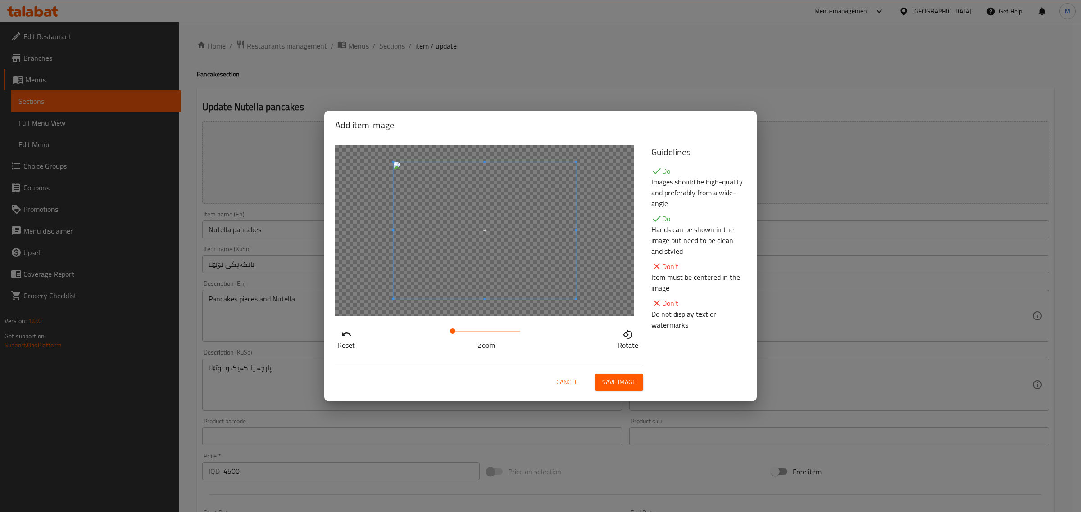
click at [455, 330] on span at bounding box center [452, 331] width 5 height 5
click at [611, 378] on span "Save image" at bounding box center [619, 382] width 34 height 11
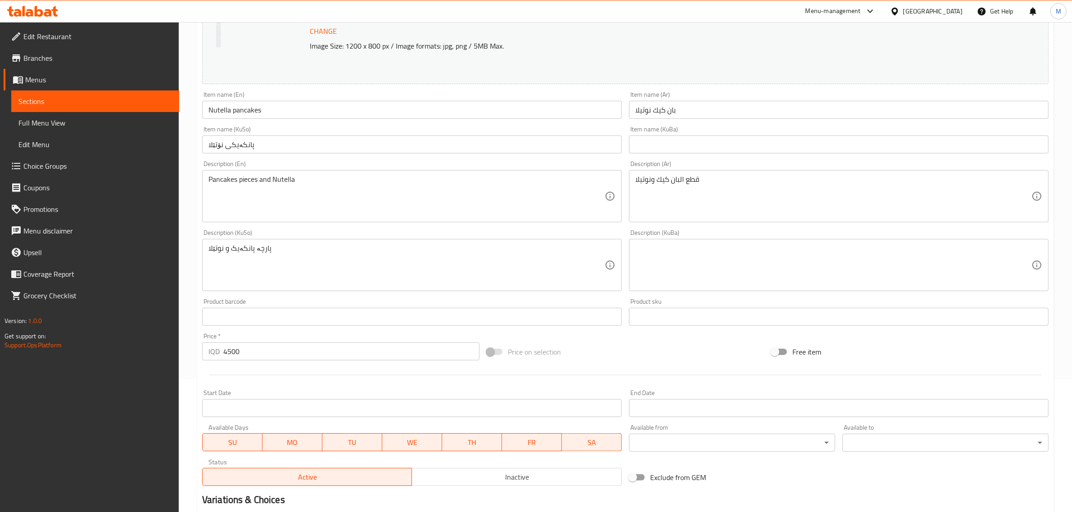
scroll to position [225, 0]
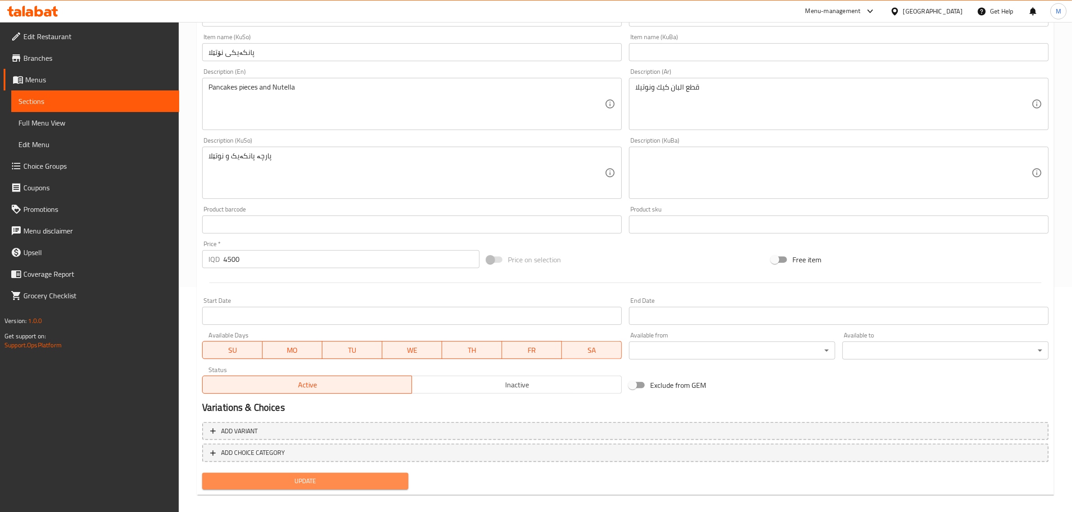
click at [366, 480] on span "Update" at bounding box center [305, 481] width 192 height 11
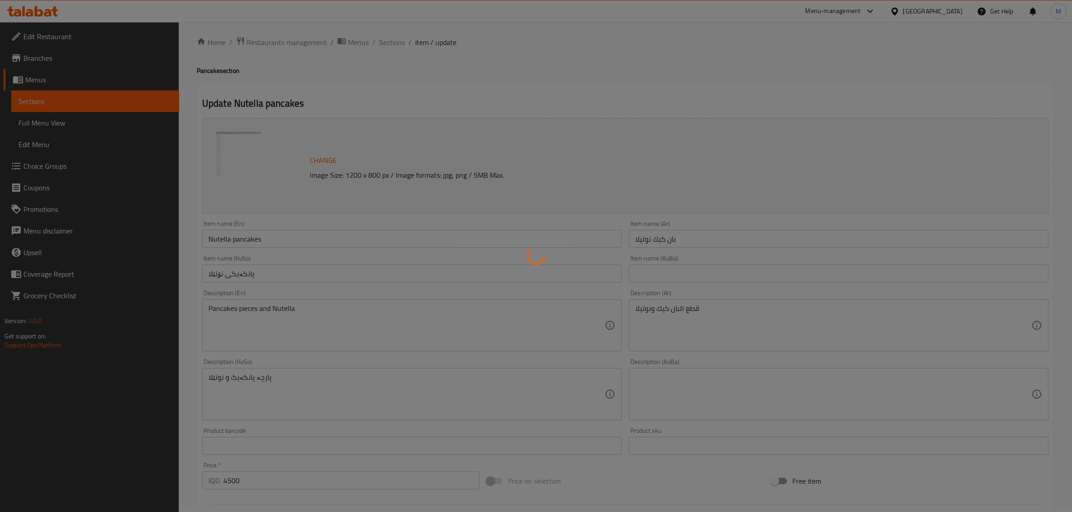
scroll to position [0, 0]
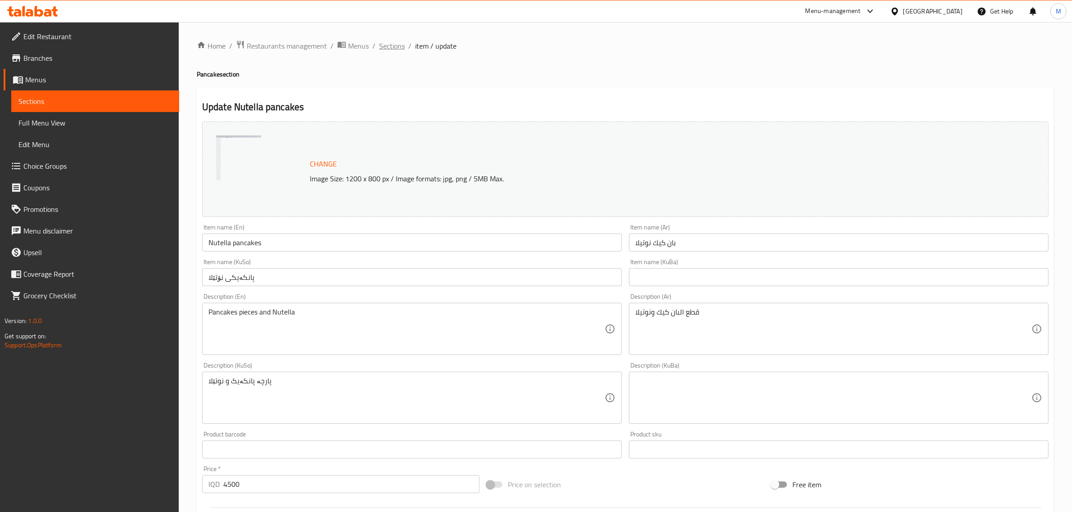
click at [391, 43] on span "Sections" at bounding box center [392, 46] width 26 height 11
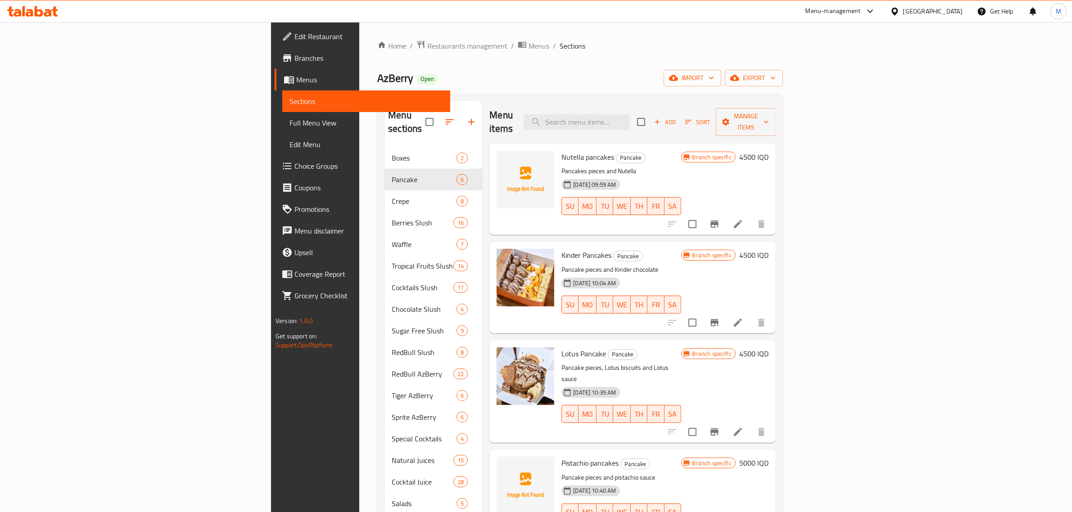
click at [743, 219] on icon at bounding box center [738, 224] width 11 height 11
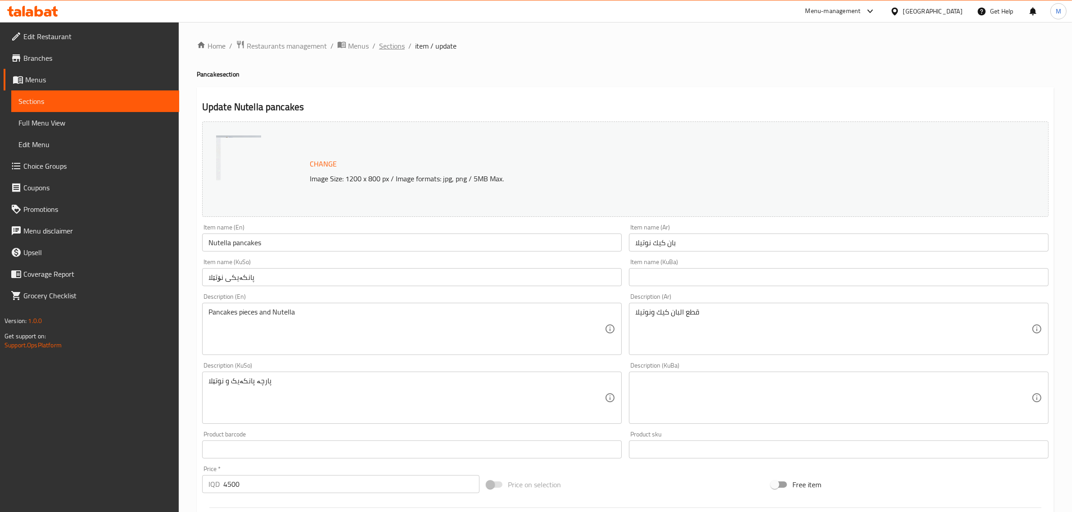
click at [389, 46] on span "Sections" at bounding box center [392, 46] width 26 height 11
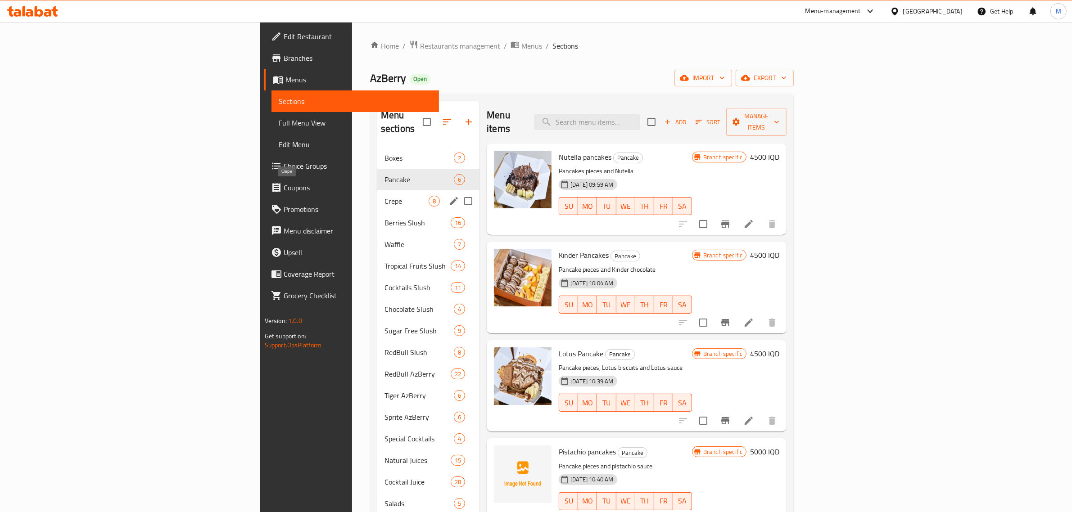
click at [385, 196] on span "Crepe" at bounding box center [407, 201] width 44 height 11
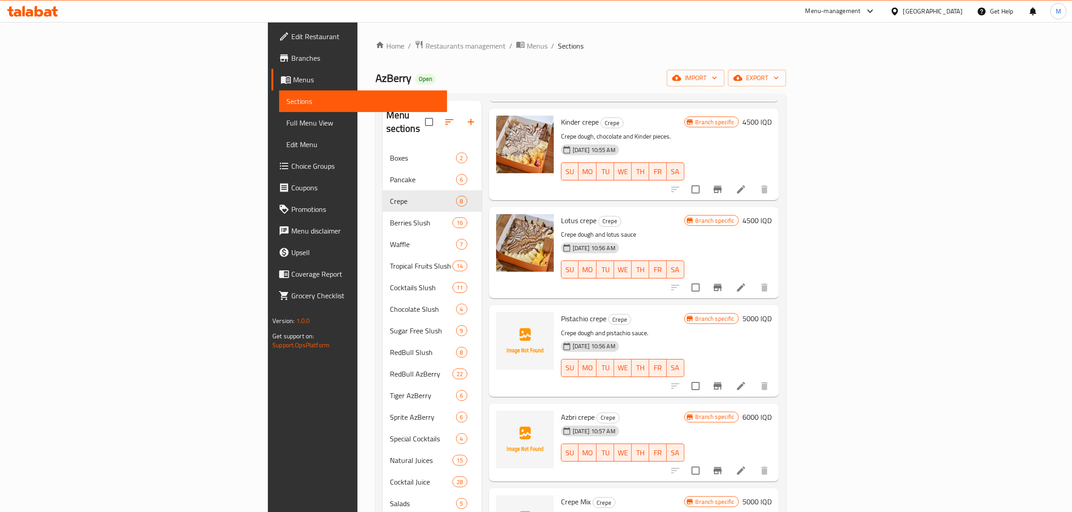
scroll to position [169, 0]
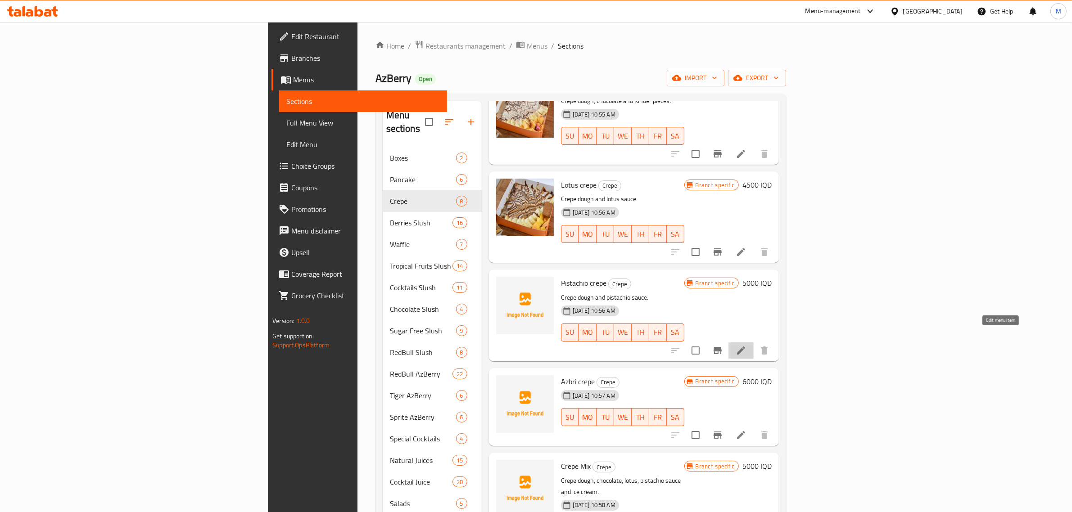
click at [747, 345] on icon at bounding box center [741, 350] width 11 height 11
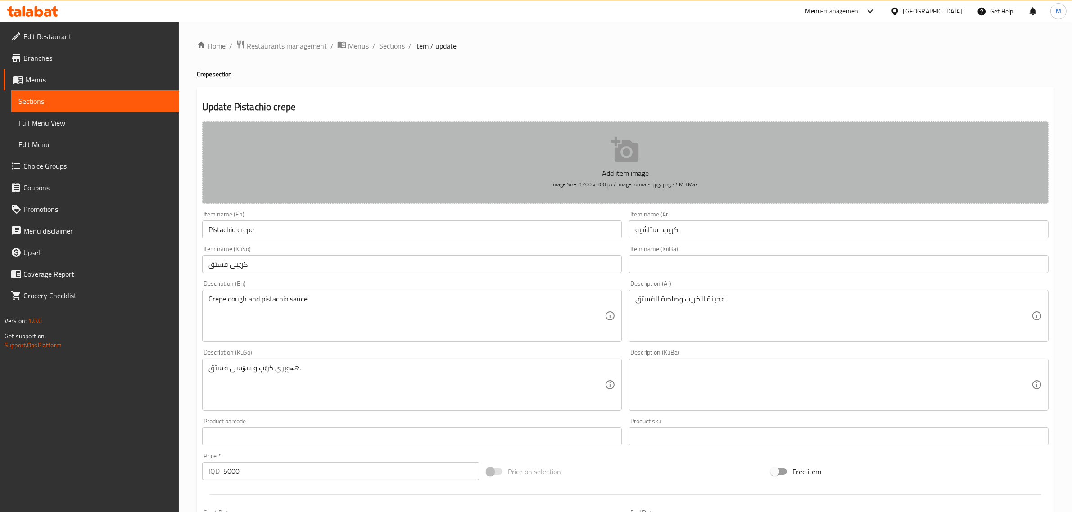
click at [489, 156] on button "Add item image Image Size: 1200 x 800 px / Image formats: jpg, png / 5MB Max." at bounding box center [625, 163] width 846 height 82
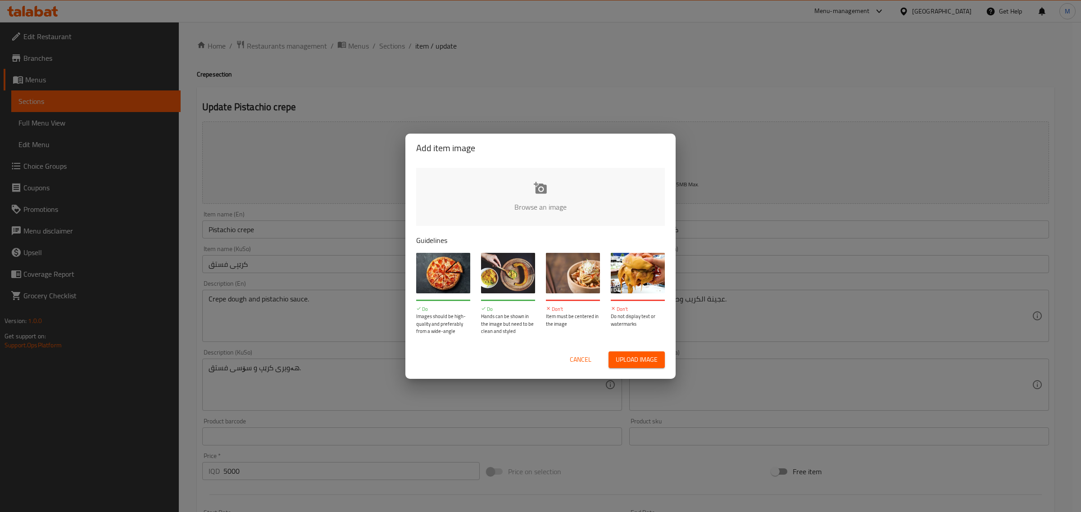
click at [557, 198] on input "file" at bounding box center [844, 210] width 857 height 84
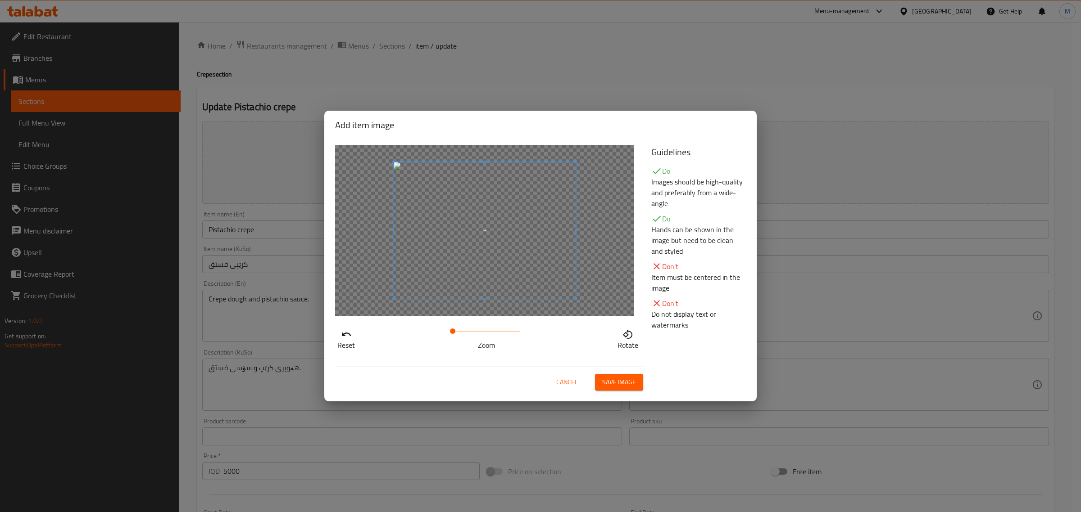
click at [627, 383] on span "Save image" at bounding box center [619, 382] width 34 height 11
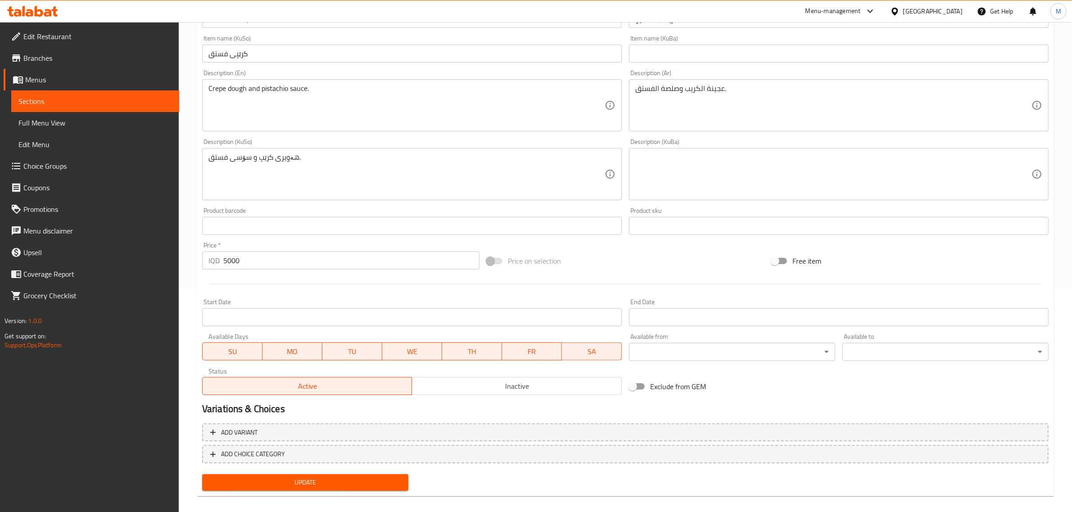
scroll to position [225, 0]
click at [365, 476] on span "Update" at bounding box center [305, 481] width 192 height 11
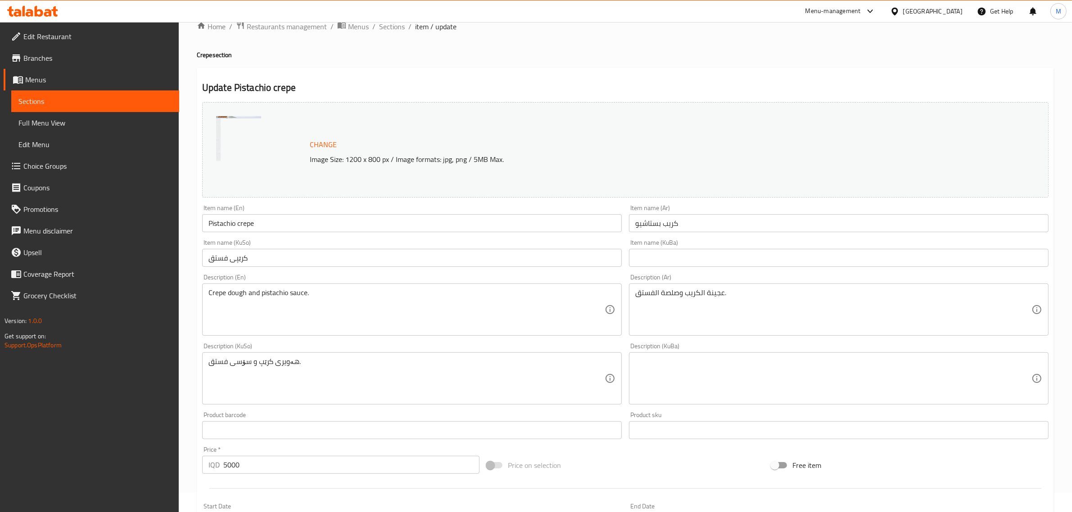
scroll to position [0, 0]
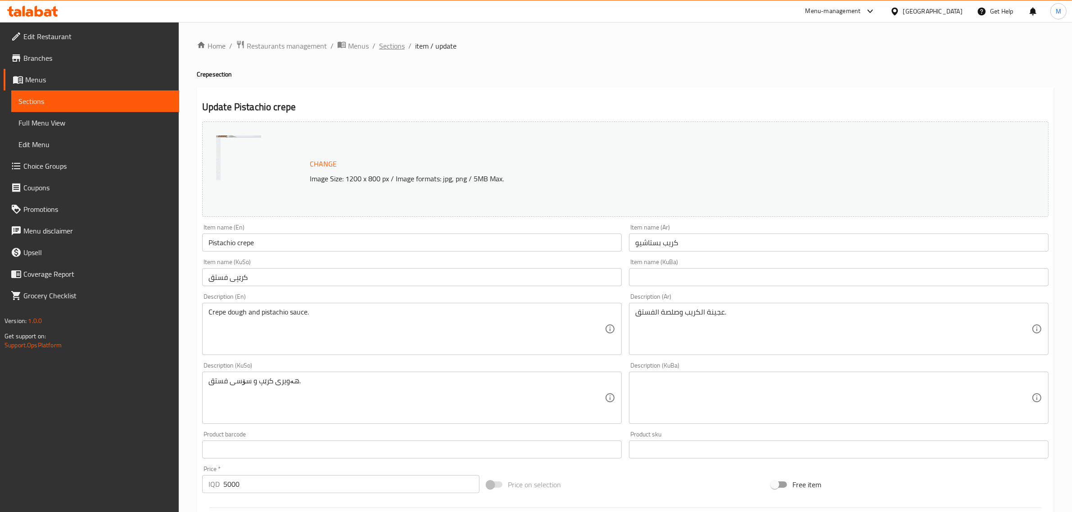
click at [380, 50] on span "Sections" at bounding box center [392, 46] width 26 height 11
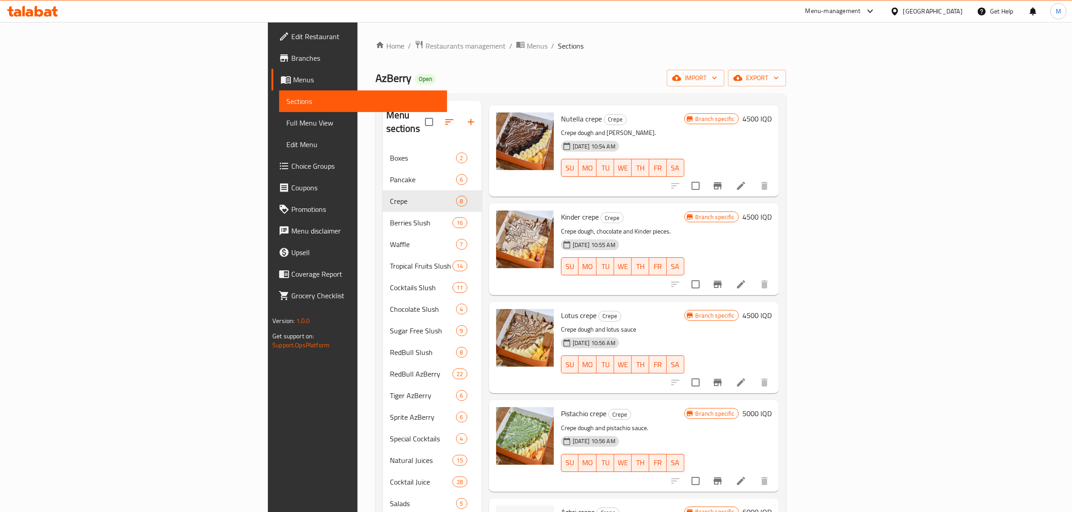
scroll to position [113, 0]
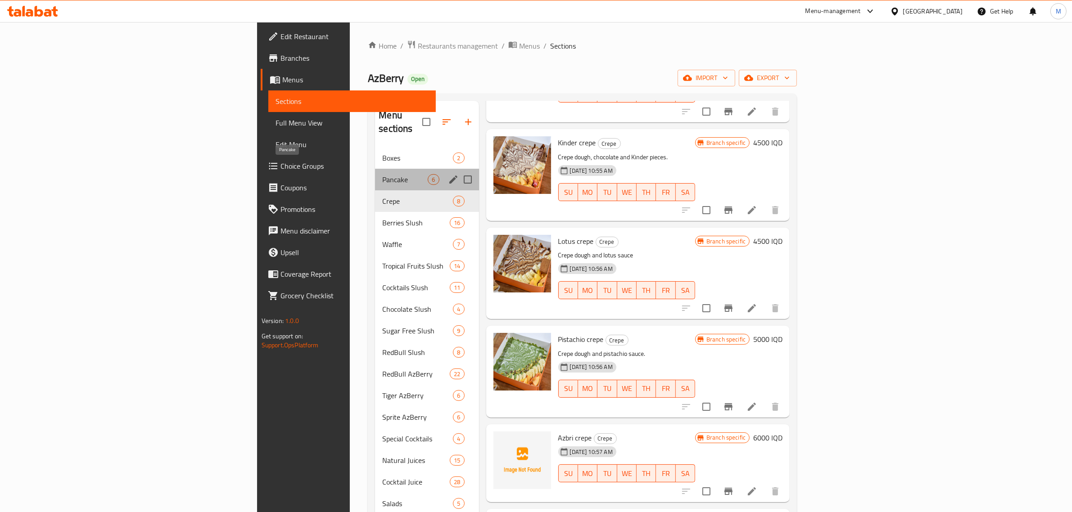
click at [382, 174] on span "Pancake" at bounding box center [404, 179] width 45 height 11
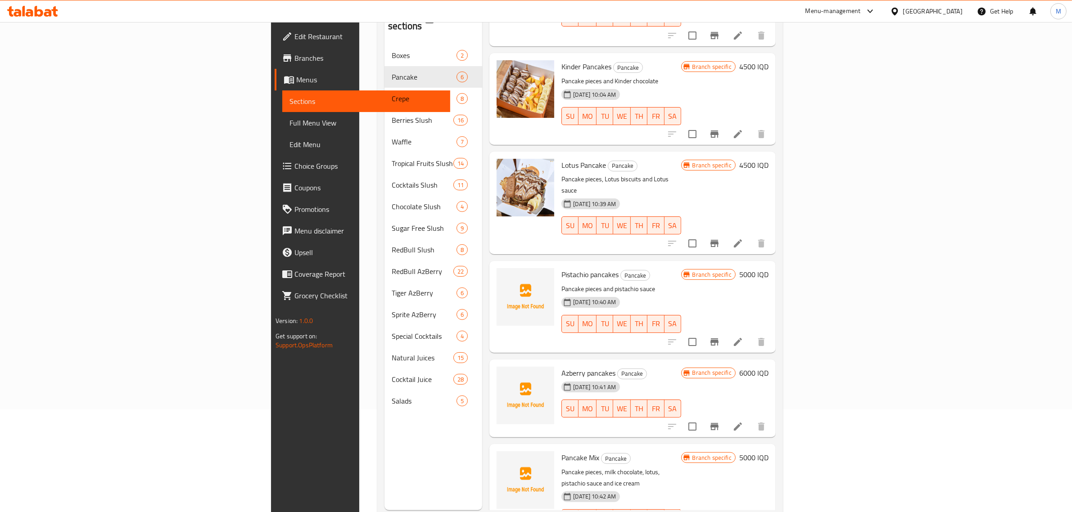
scroll to position [113, 0]
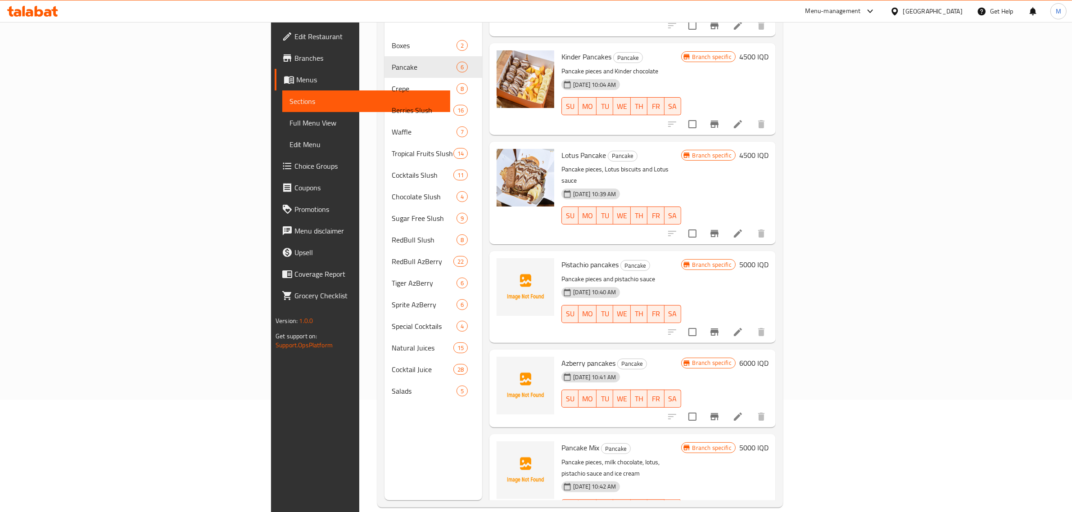
click at [751, 324] on li at bounding box center [737, 332] width 25 height 16
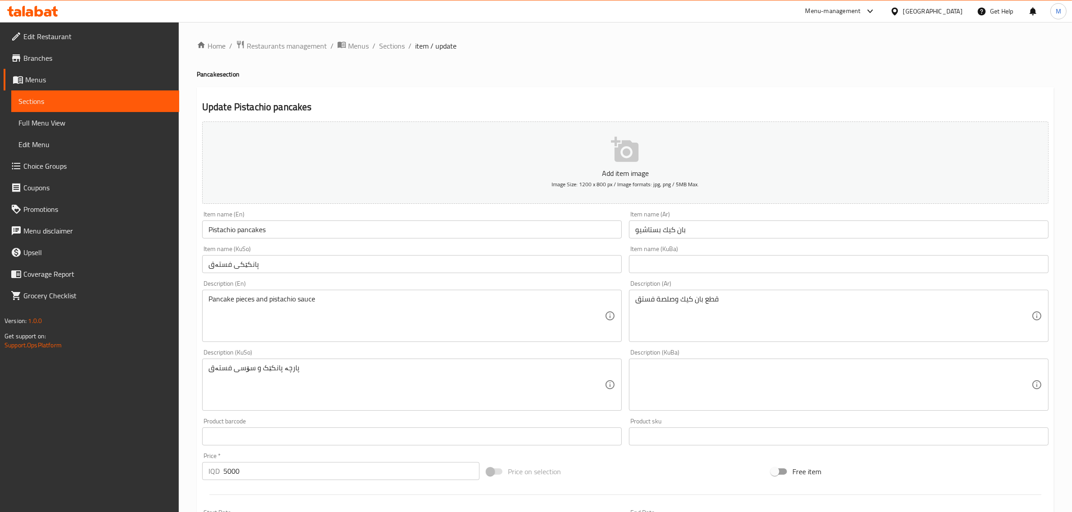
click at [594, 165] on button "Add item image Image Size: 1200 x 800 px / Image formats: jpg, png / 5MB Max." at bounding box center [625, 163] width 846 height 82
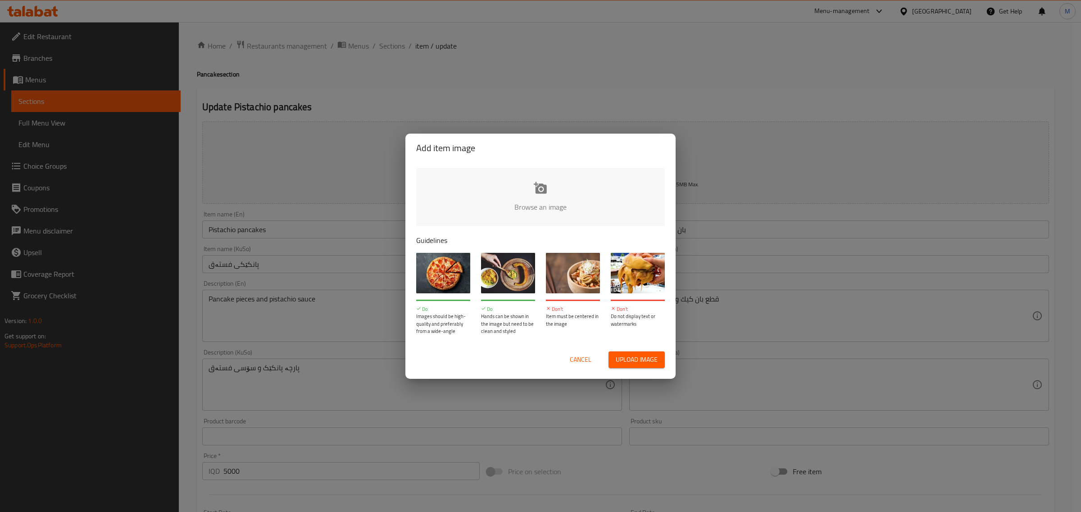
click at [534, 210] on input "file" at bounding box center [844, 210] width 857 height 84
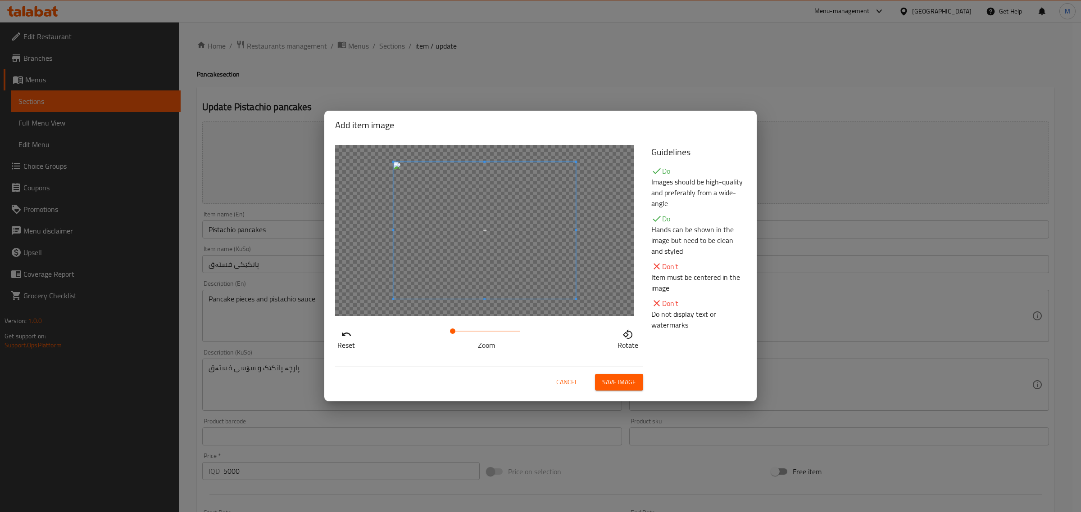
click at [462, 330] on span at bounding box center [486, 331] width 68 height 13
click at [465, 330] on span at bounding box center [462, 331] width 5 height 5
click at [465, 329] on span at bounding box center [464, 331] width 5 height 5
click at [582, 303] on span at bounding box center [583, 304] width 2 height 2
click at [629, 384] on span "Save image" at bounding box center [619, 382] width 34 height 11
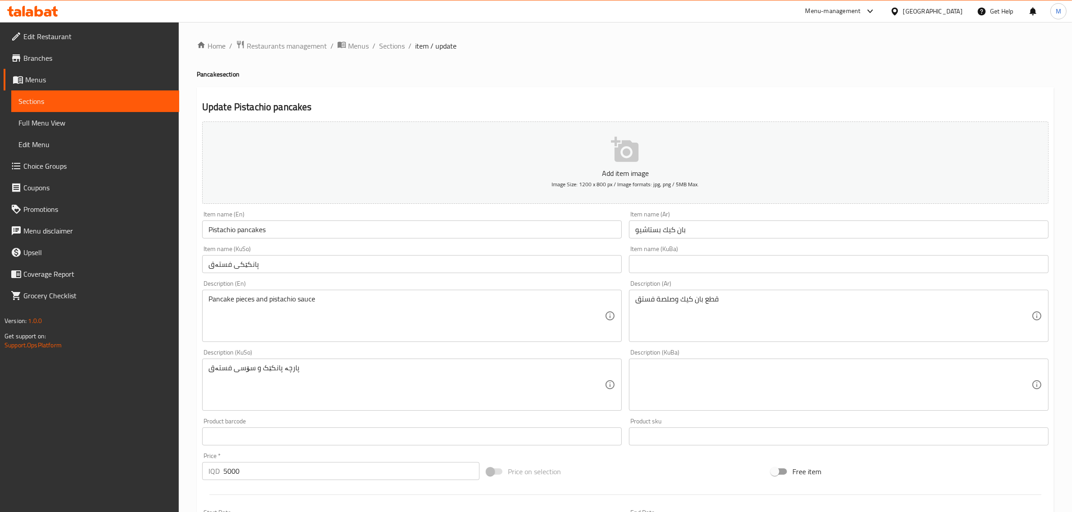
click at [599, 176] on p "Add item image" at bounding box center [625, 173] width 819 height 11
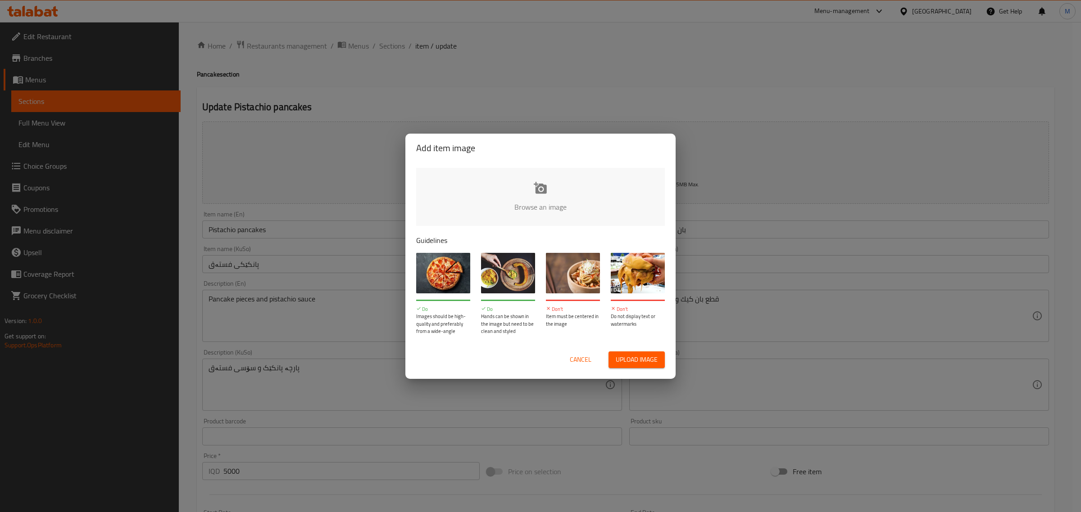
click at [543, 197] on input "file" at bounding box center [844, 210] width 857 height 84
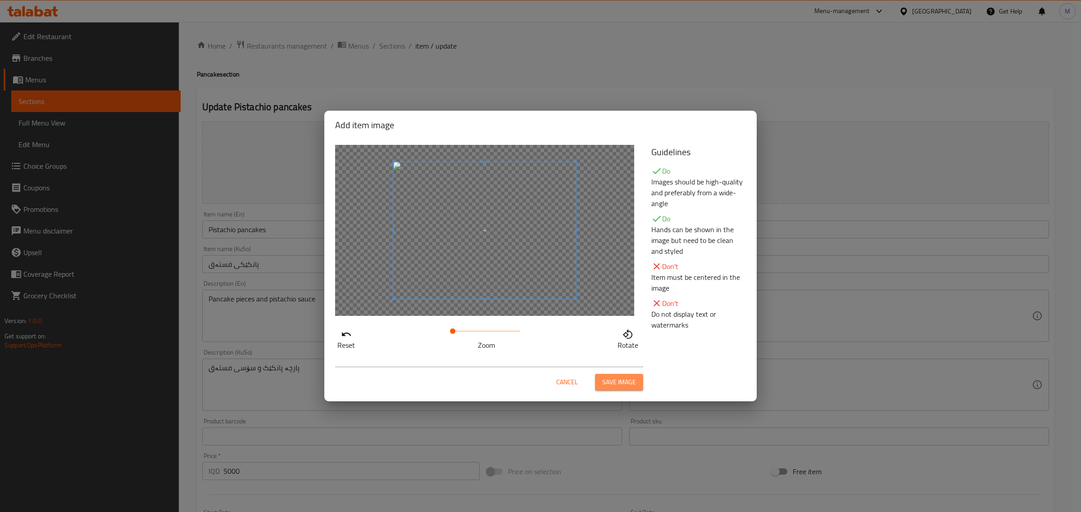
click at [620, 379] on span "Save image" at bounding box center [619, 382] width 34 height 11
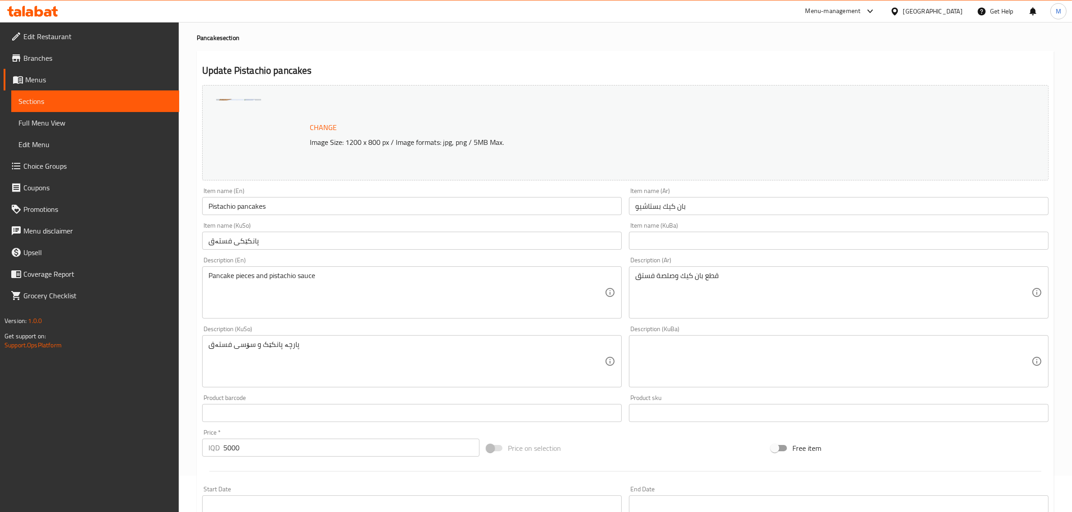
scroll to position [232, 0]
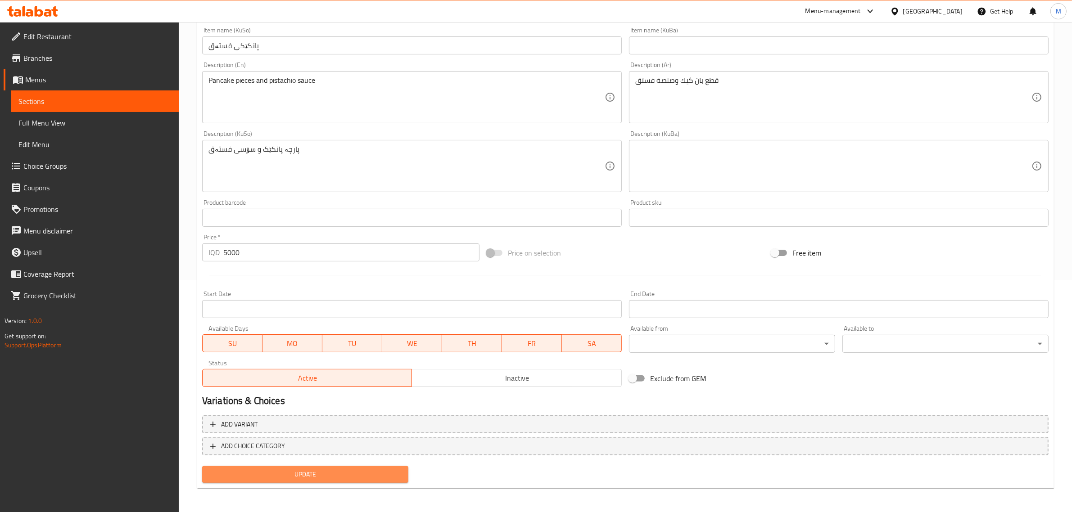
click at [318, 471] on span "Update" at bounding box center [305, 474] width 192 height 11
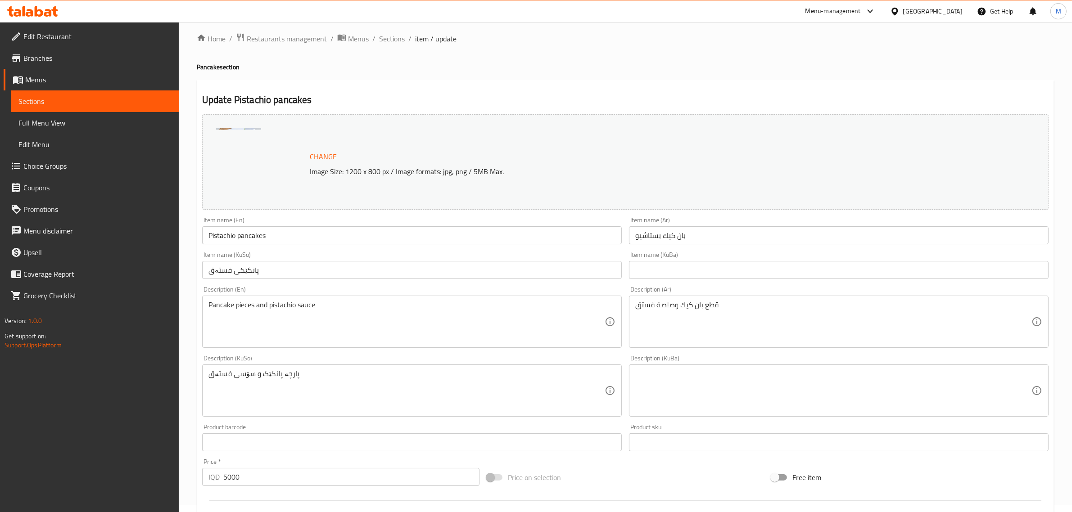
scroll to position [7, 0]
click at [393, 36] on span "Sections" at bounding box center [392, 39] width 26 height 11
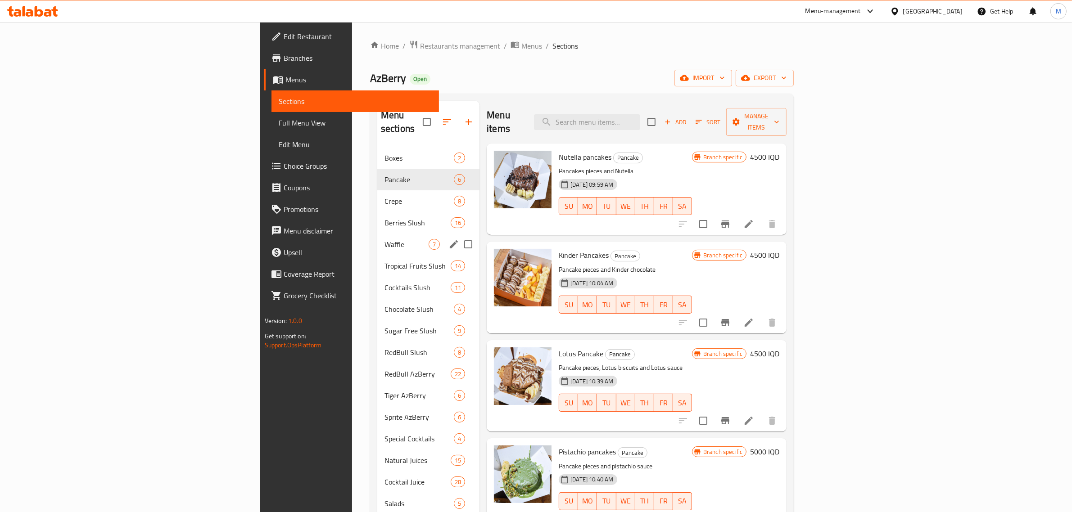
click at [377, 234] on div "Waffle 7" at bounding box center [428, 245] width 102 height 22
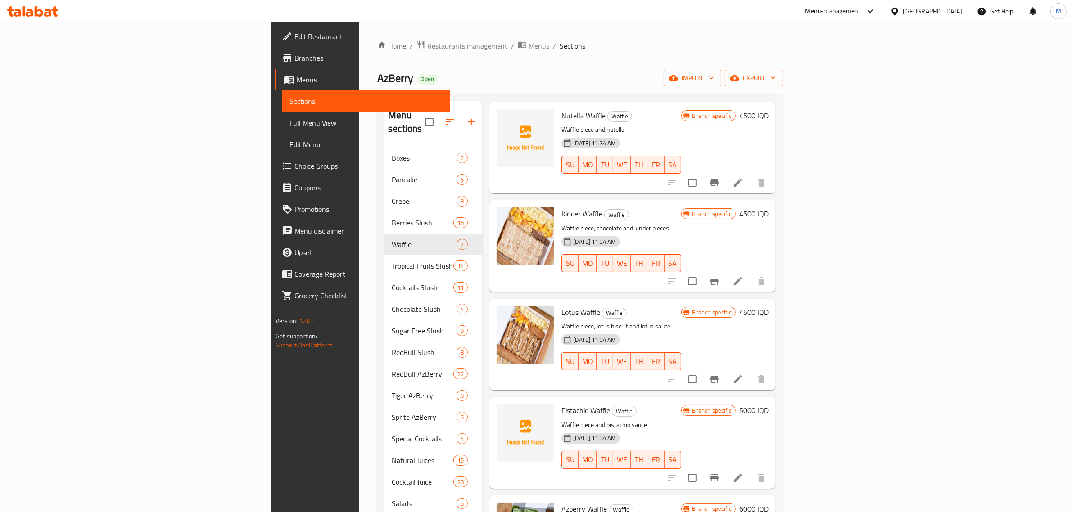
scroll to position [113, 0]
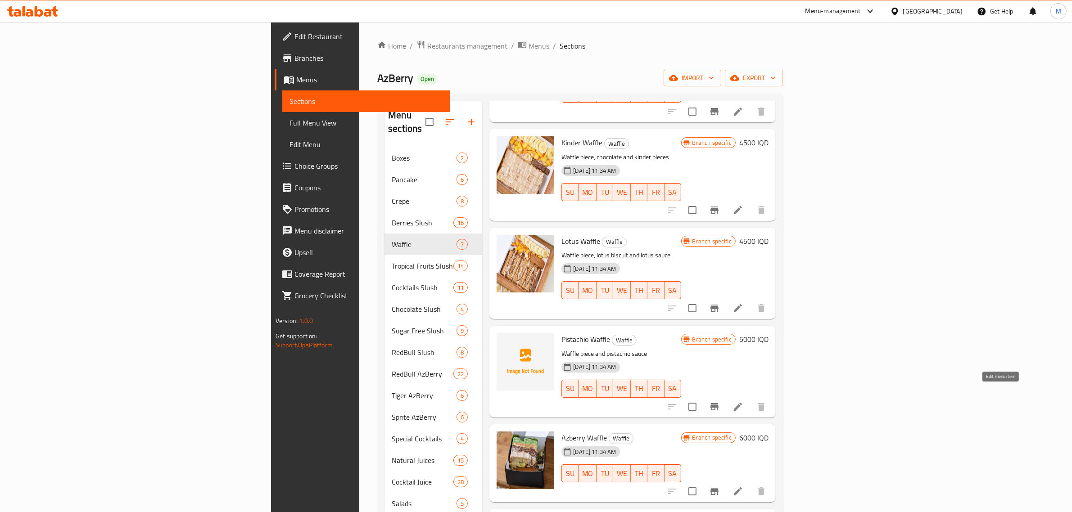
click at [743, 402] on icon at bounding box center [738, 407] width 11 height 11
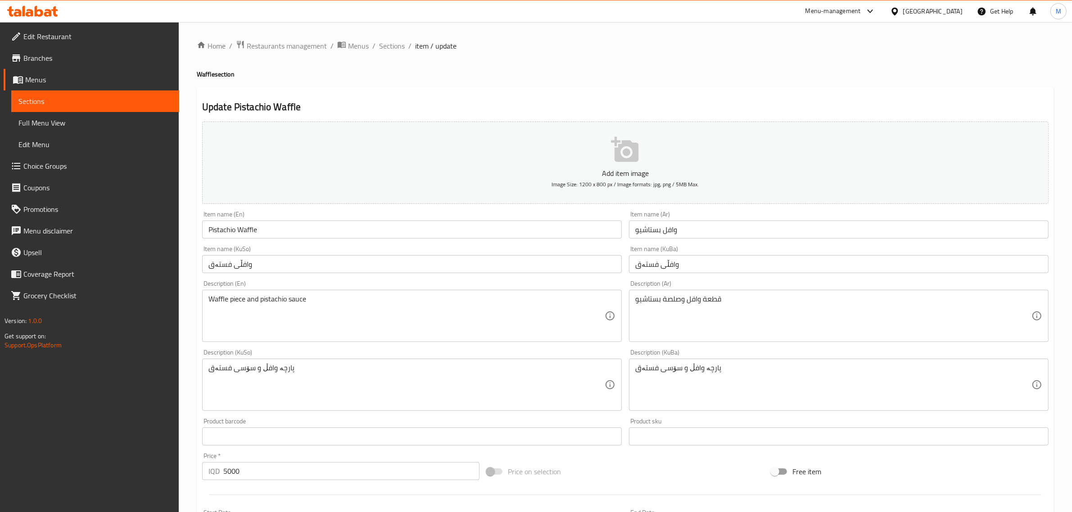
click at [434, 152] on button "Add item image Image Size: 1200 x 800 px / Image formats: jpg, png / 5MB Max." at bounding box center [625, 163] width 846 height 82
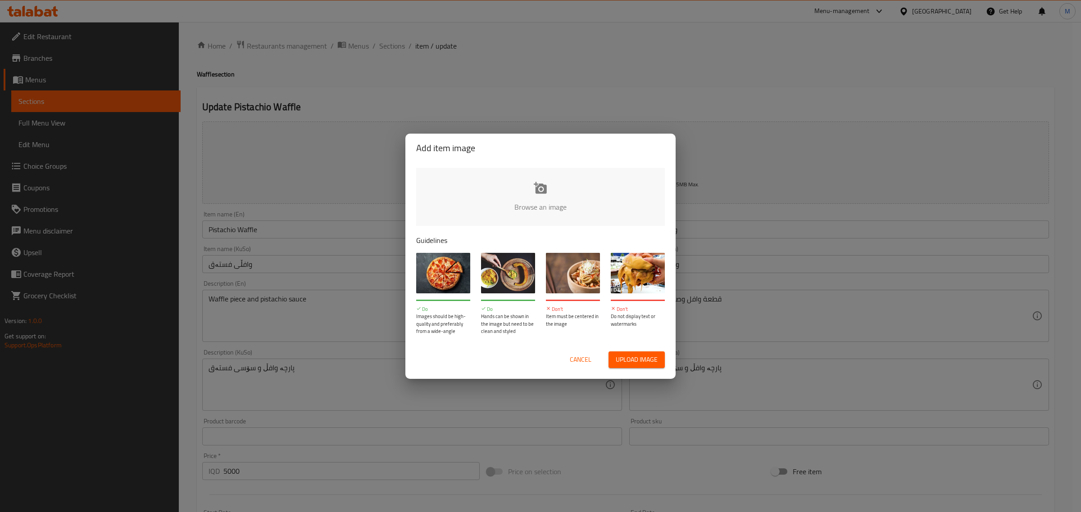
click at [566, 203] on input "file" at bounding box center [844, 210] width 857 height 84
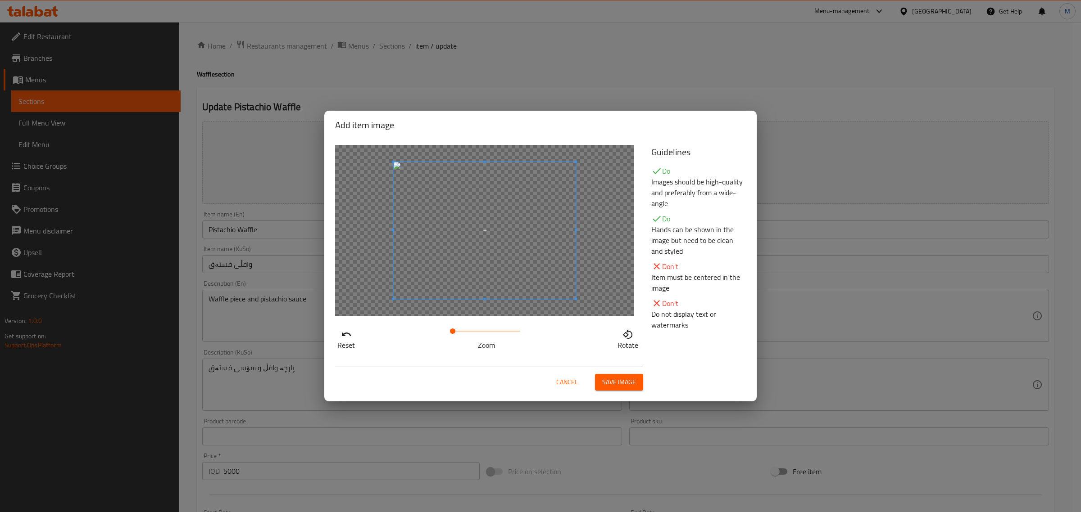
click at [605, 380] on span "Save image" at bounding box center [619, 382] width 34 height 11
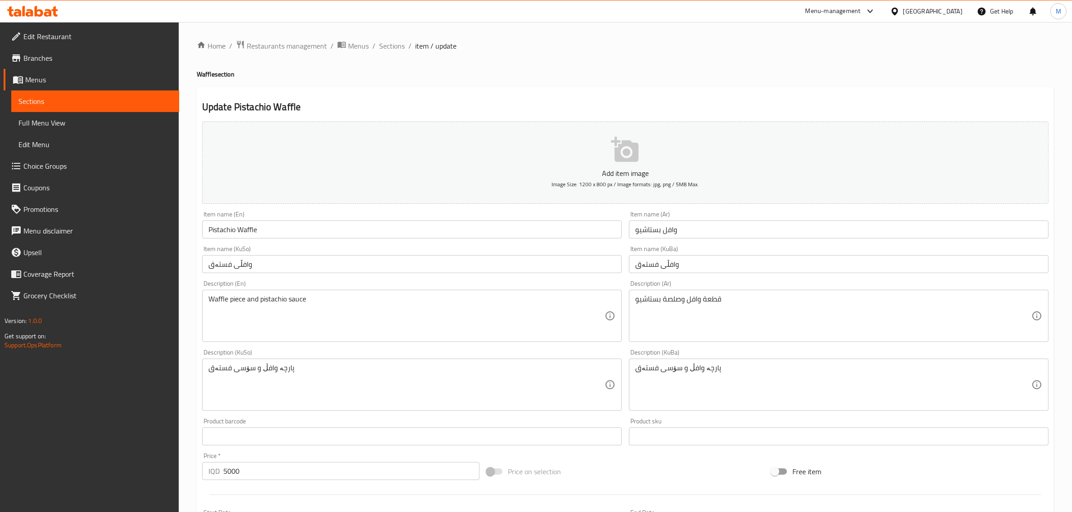
click at [618, 187] on span "Image Size: 1200 x 800 px / Image formats: jpg, png / 5MB Max." at bounding box center [625, 184] width 147 height 10
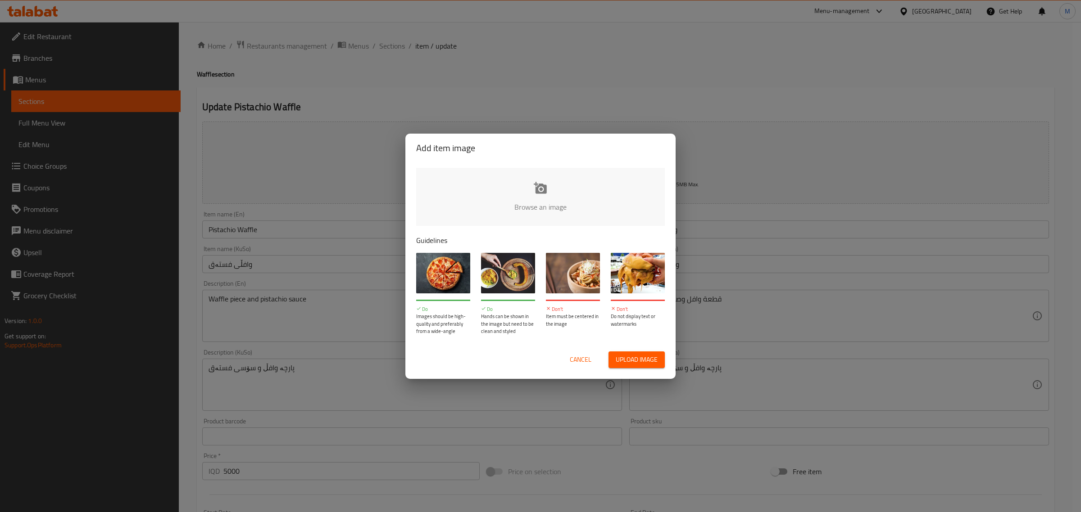
click at [582, 207] on input "file" at bounding box center [844, 210] width 857 height 84
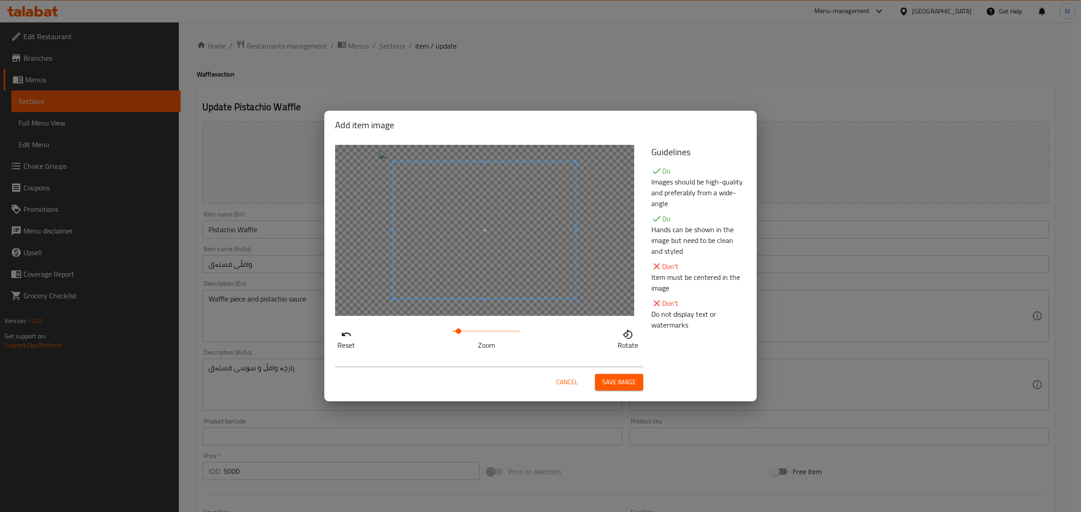
click at [458, 330] on span at bounding box center [458, 331] width 5 height 5
click at [462, 330] on span at bounding box center [461, 331] width 5 height 5
click at [466, 331] on span at bounding box center [466, 331] width 5 height 5
click at [635, 387] on span "Save image" at bounding box center [619, 382] width 34 height 11
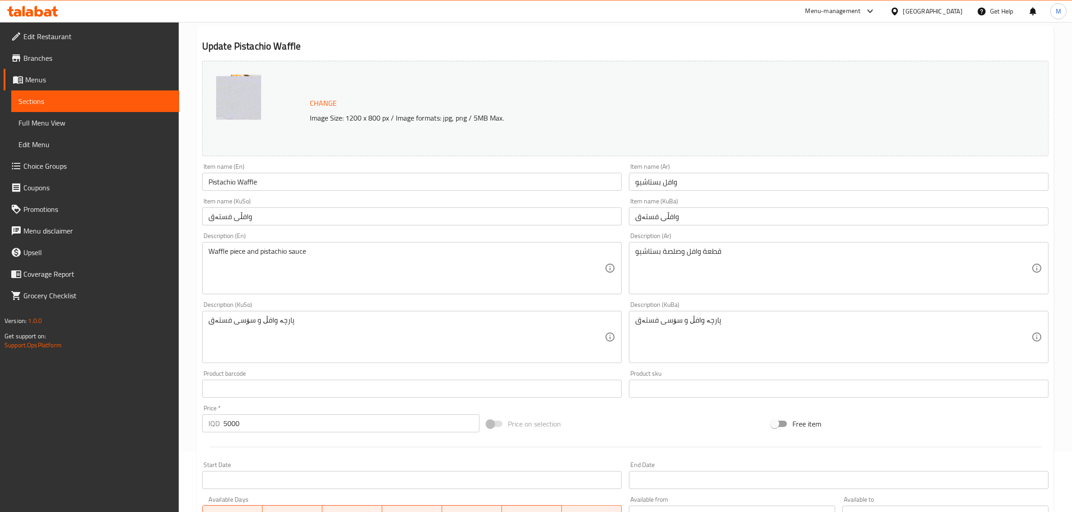
scroll to position [232, 0]
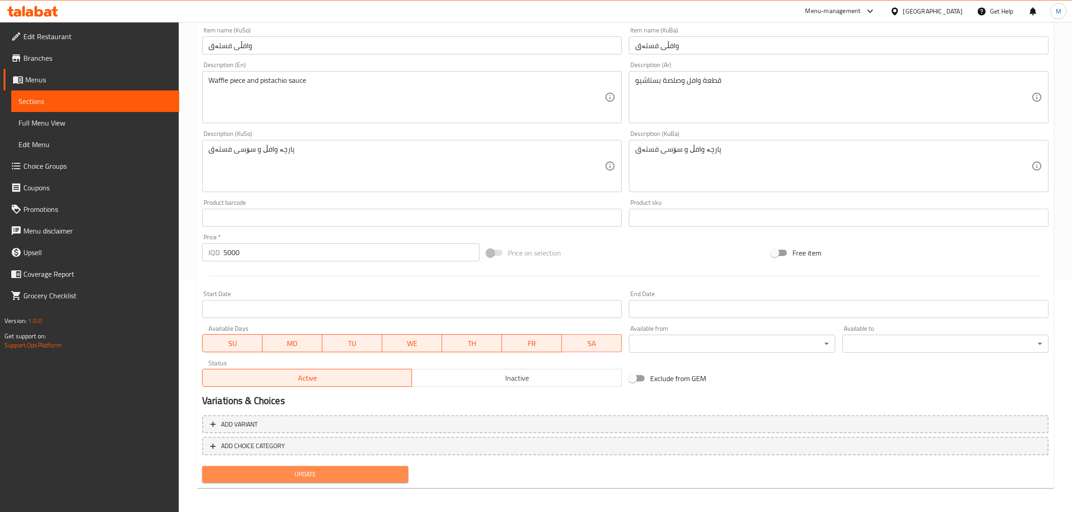
click at [338, 467] on button "Update" at bounding box center [305, 474] width 206 height 17
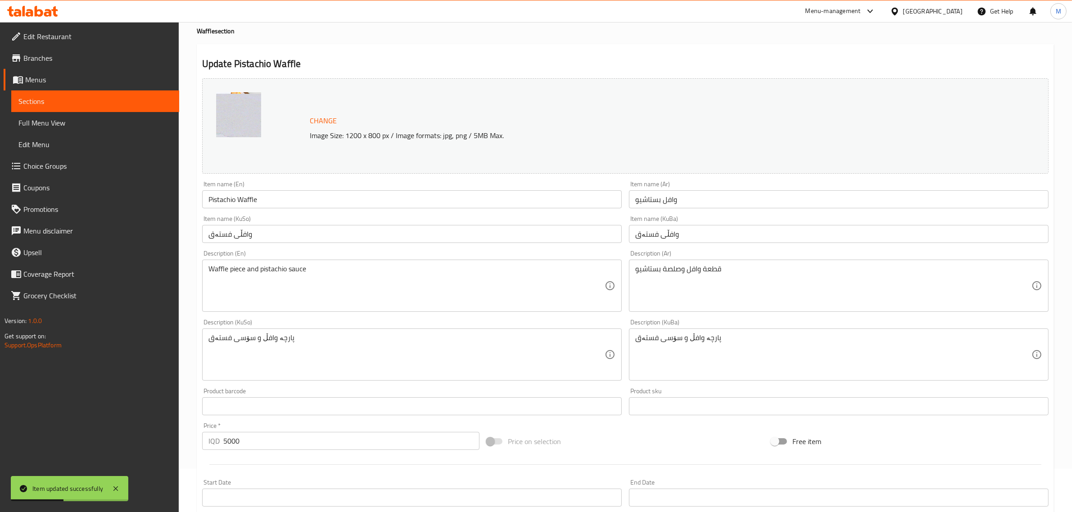
scroll to position [7, 0]
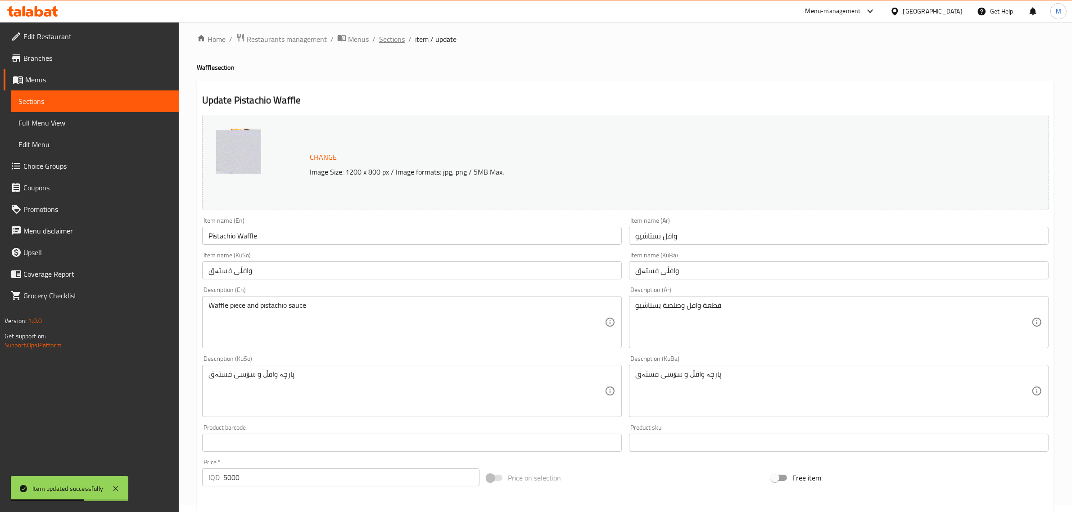
click at [393, 40] on span "Sections" at bounding box center [392, 39] width 26 height 11
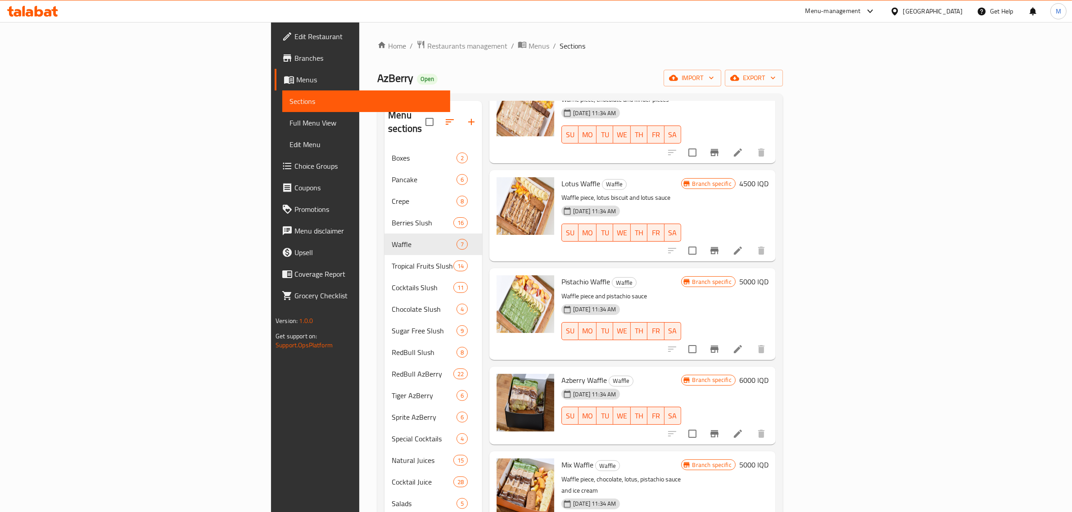
scroll to position [171, 0]
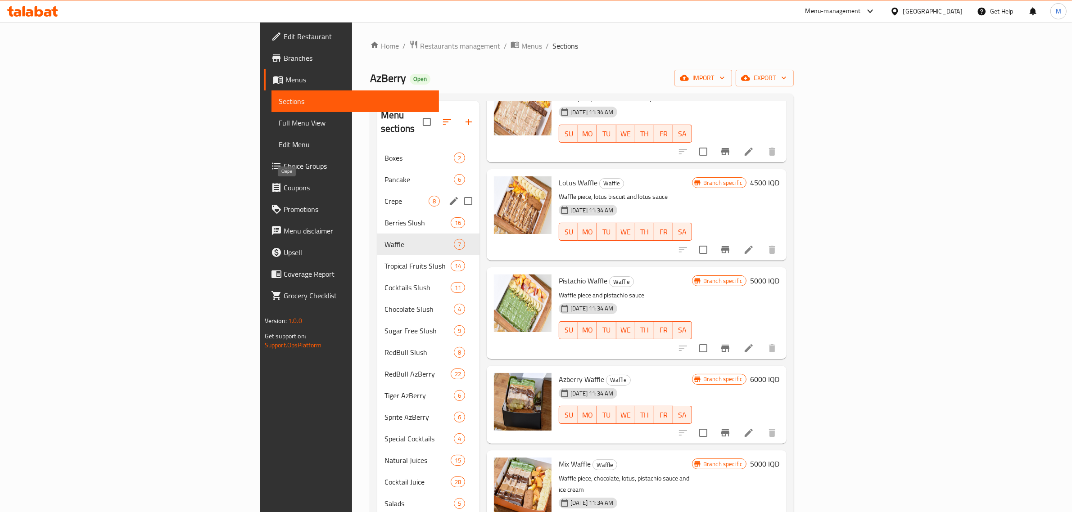
click at [385, 196] on span "Crepe" at bounding box center [407, 201] width 44 height 11
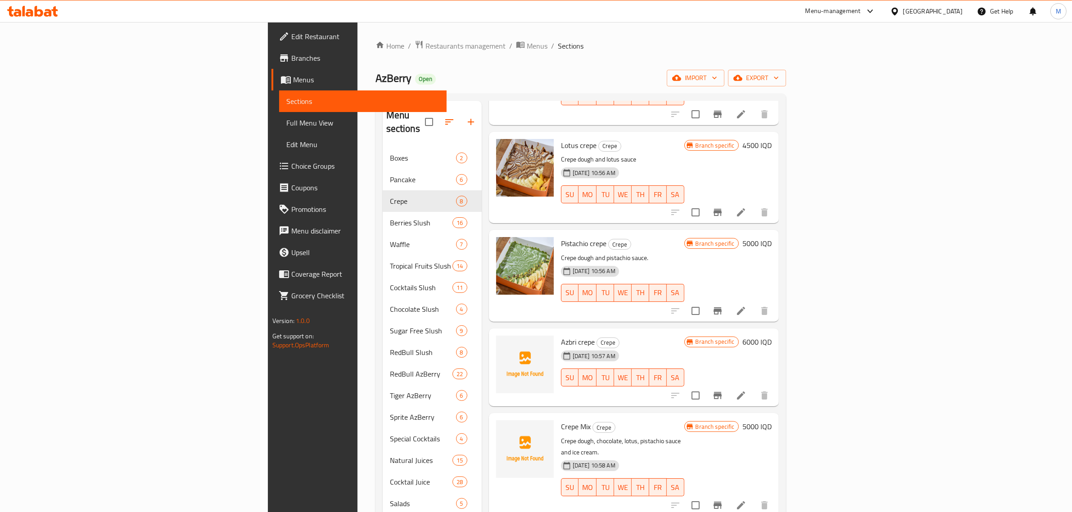
scroll to position [282, 0]
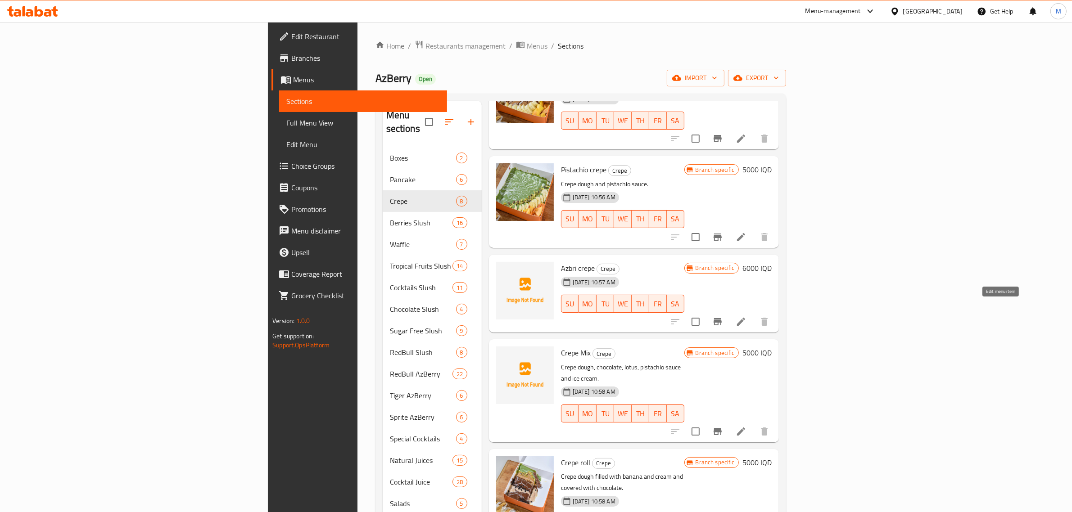
click at [747, 317] on icon at bounding box center [741, 322] width 11 height 11
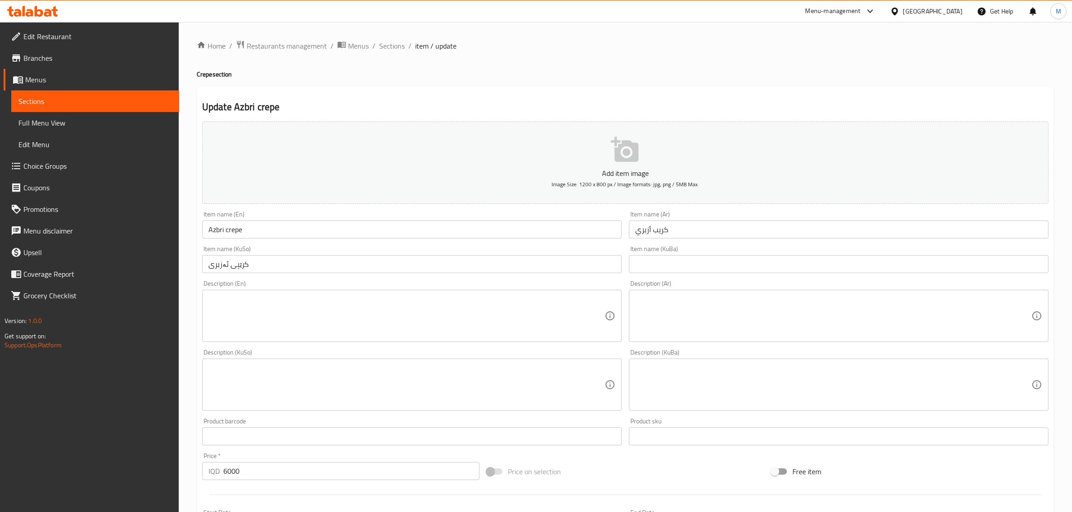
click at [566, 173] on p "Add item image" at bounding box center [625, 173] width 819 height 11
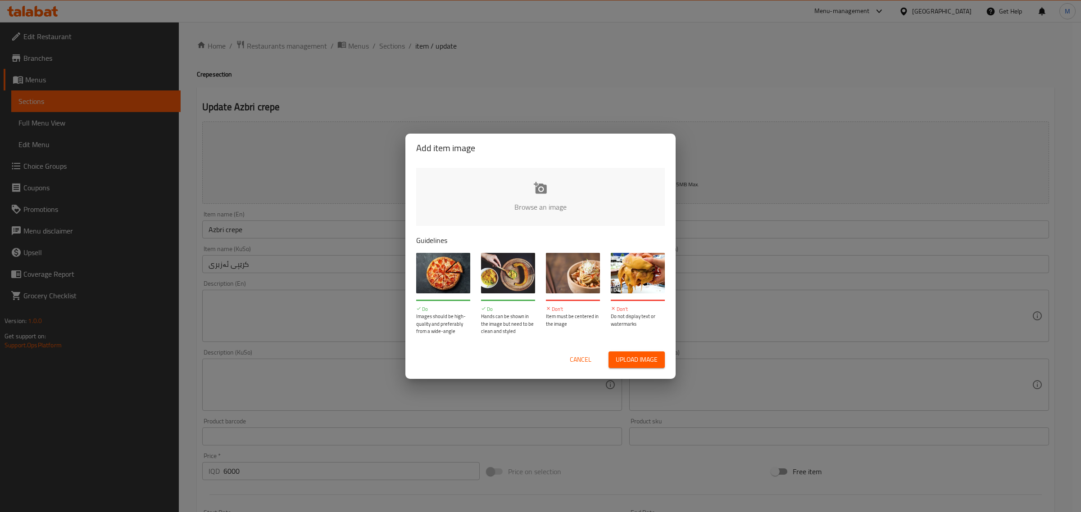
click at [529, 215] on input "file" at bounding box center [844, 210] width 857 height 84
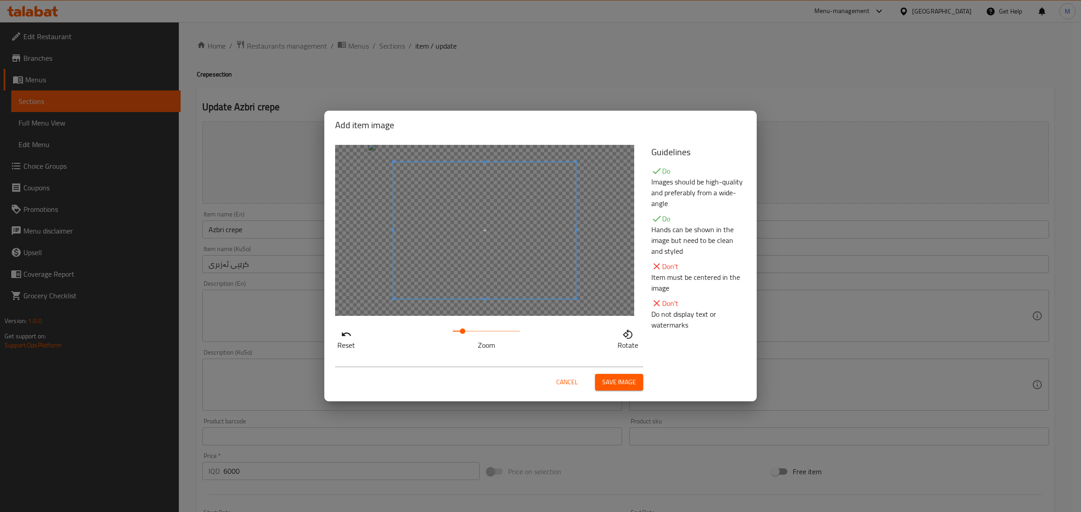
click at [462, 330] on span at bounding box center [486, 331] width 68 height 13
click at [609, 381] on span "Save image" at bounding box center [619, 382] width 34 height 11
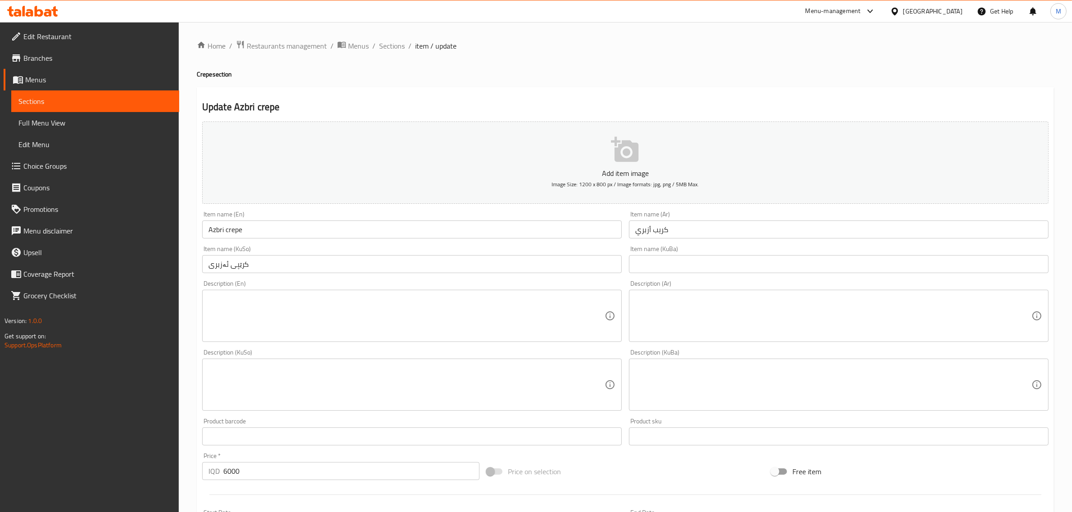
click at [424, 136] on button "Add item image Image Size: 1200 x 800 px / Image formats: jpg, png / 5MB Max." at bounding box center [625, 163] width 846 height 82
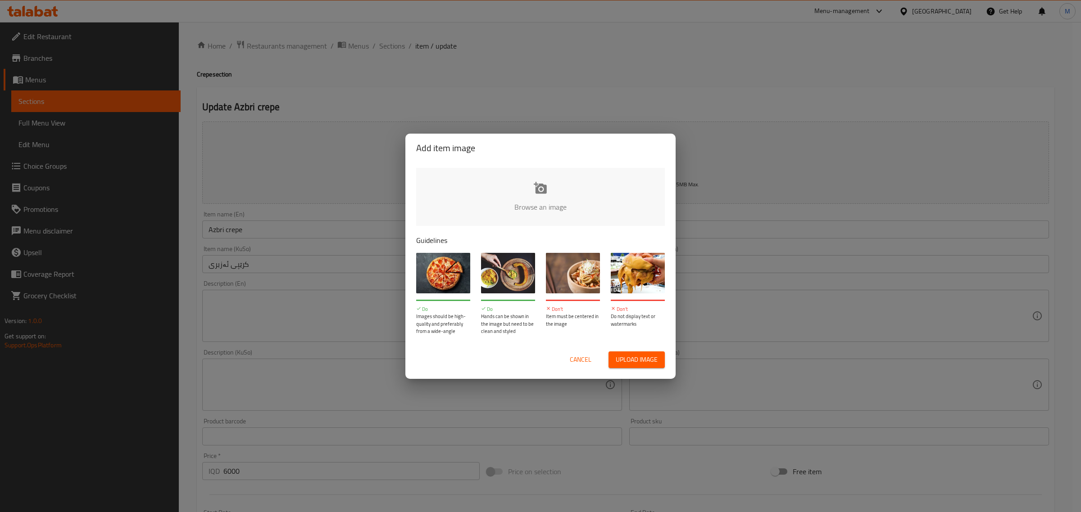
click at [514, 205] on input "file" at bounding box center [844, 210] width 857 height 84
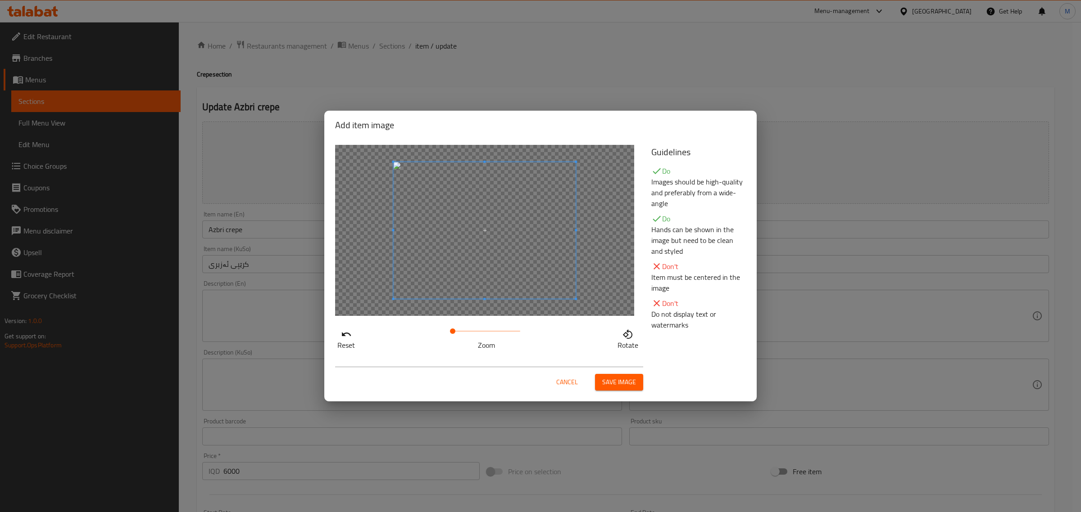
click at [635, 383] on span "Save image" at bounding box center [619, 382] width 34 height 11
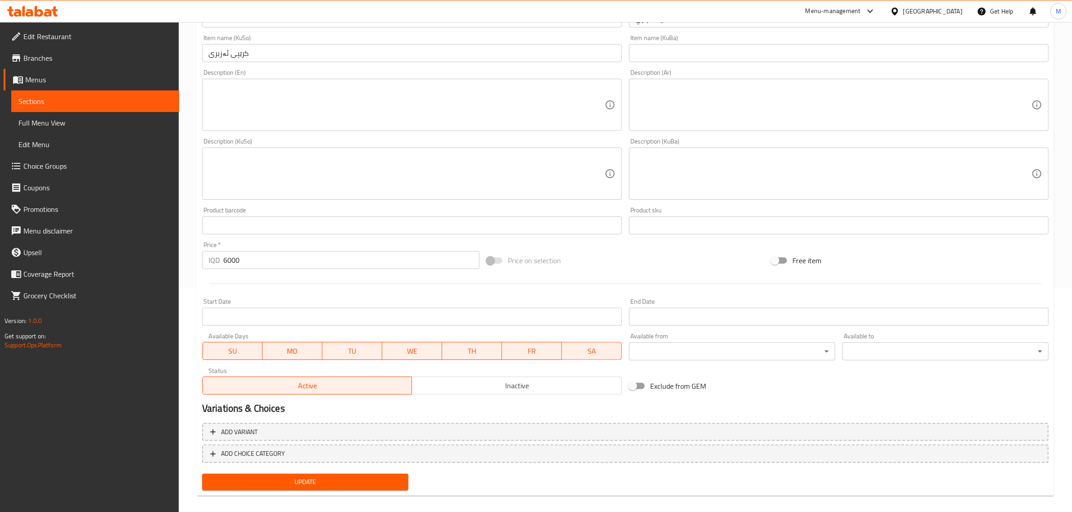
scroll to position [232, 0]
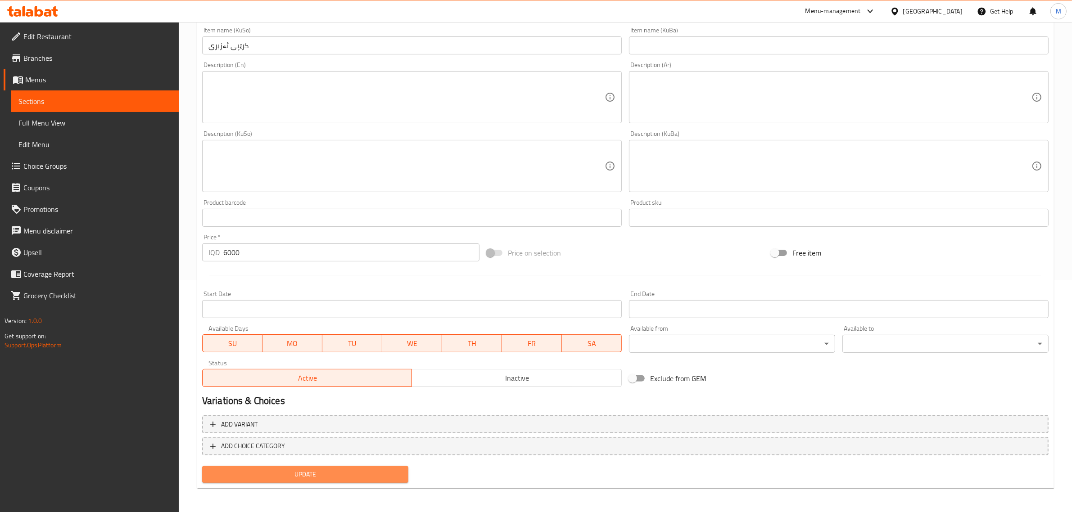
click at [327, 473] on span "Update" at bounding box center [305, 474] width 192 height 11
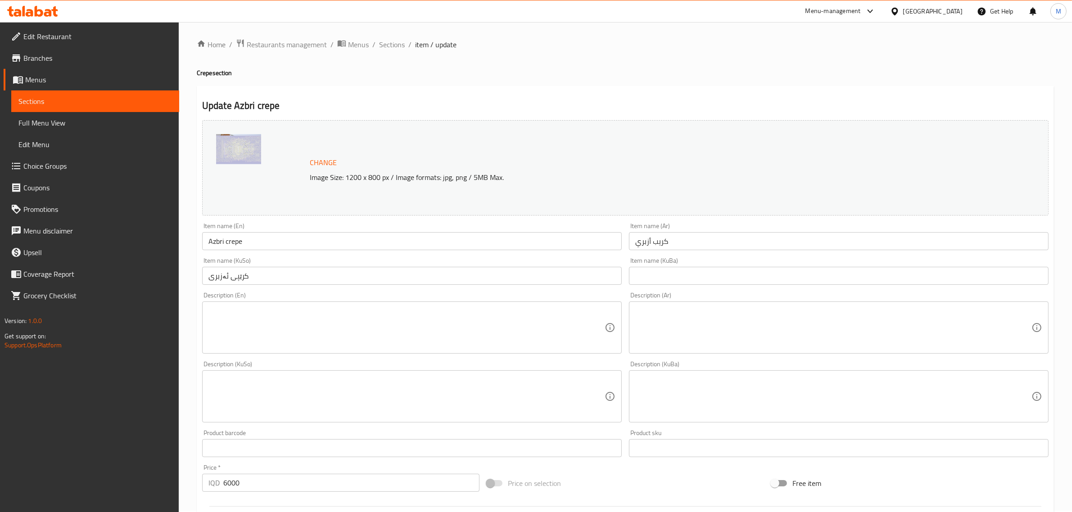
scroll to position [0, 0]
click at [392, 45] on span "Sections" at bounding box center [392, 46] width 26 height 11
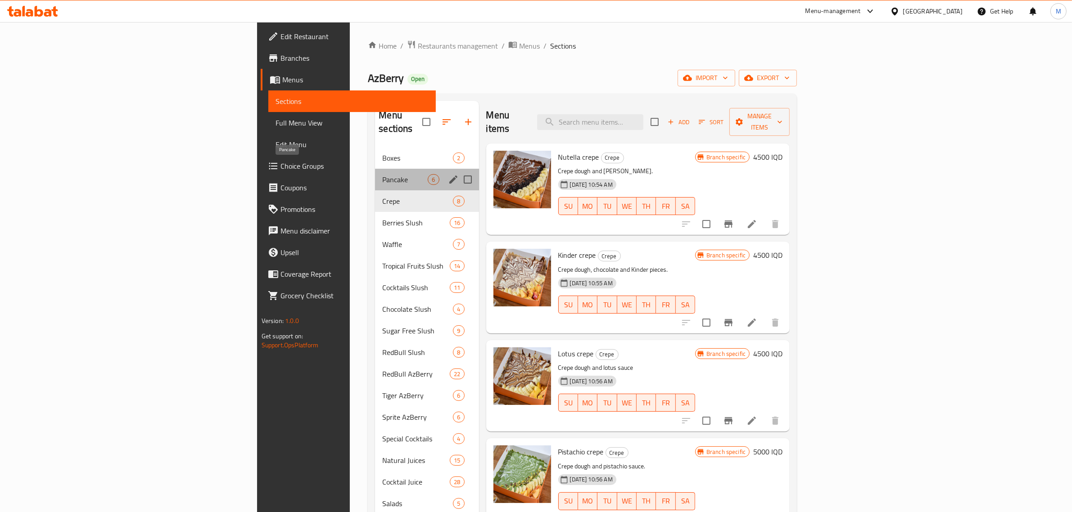
click at [382, 174] on span "Pancake" at bounding box center [404, 179] width 45 height 11
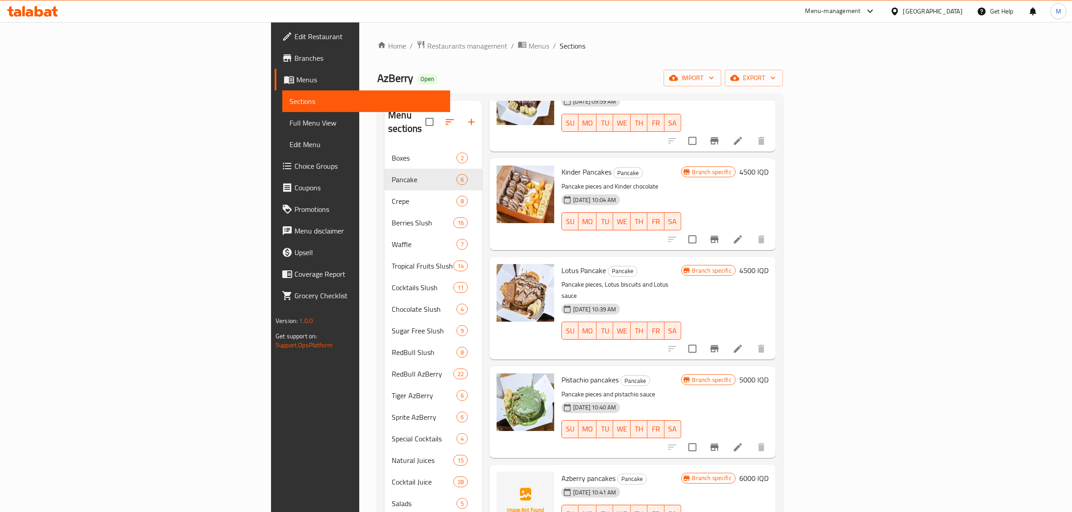
scroll to position [86, 0]
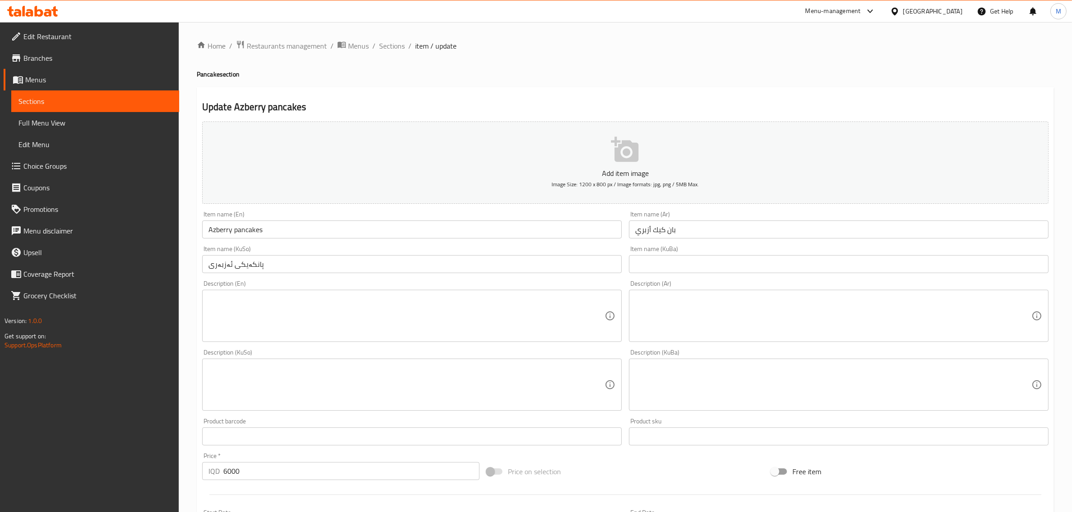
click at [410, 161] on button "Add item image Image Size: 1200 x 800 px / Image formats: jpg, png / 5MB Max." at bounding box center [625, 163] width 846 height 82
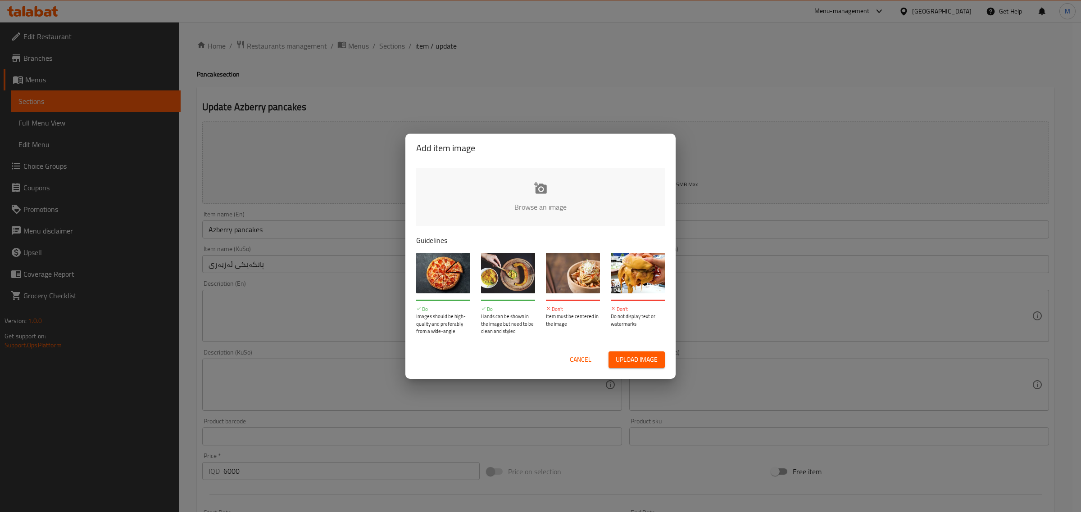
click at [533, 194] on input "file" at bounding box center [844, 210] width 857 height 84
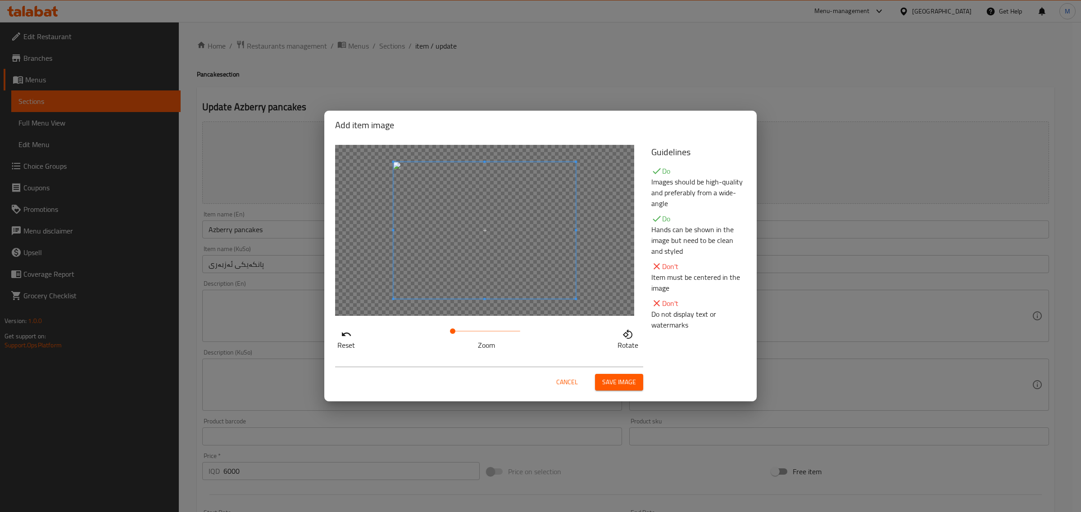
click at [617, 377] on span "Save image" at bounding box center [619, 382] width 34 height 11
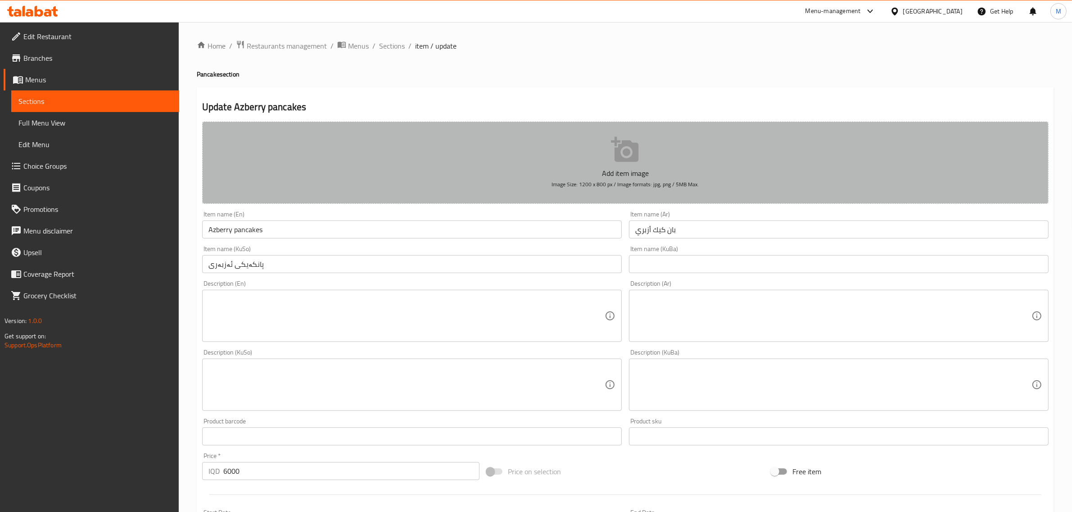
click at [611, 165] on button "Add item image Image Size: 1200 x 800 px / Image formats: jpg, png / 5MB Max." at bounding box center [625, 163] width 846 height 82
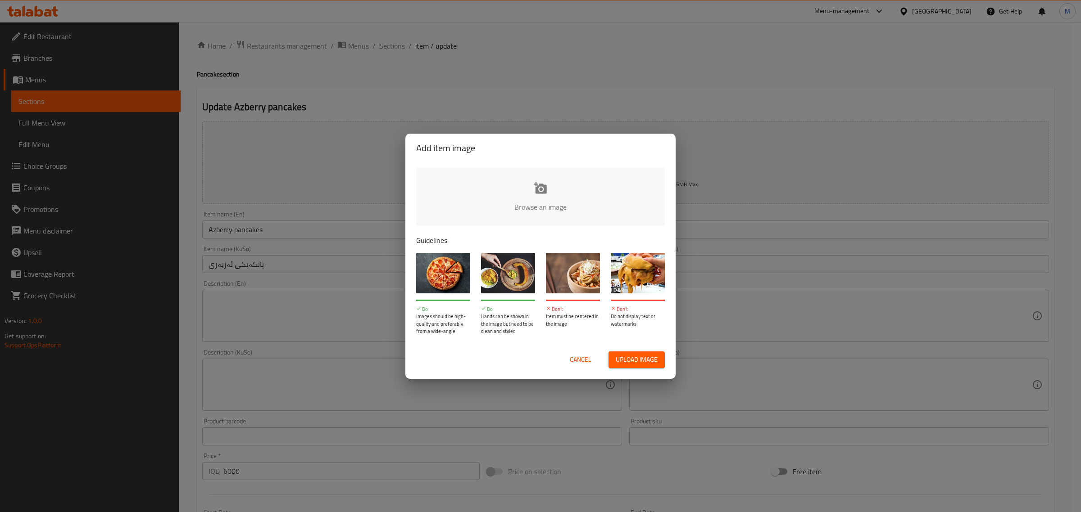
click at [537, 190] on input "file" at bounding box center [844, 210] width 857 height 84
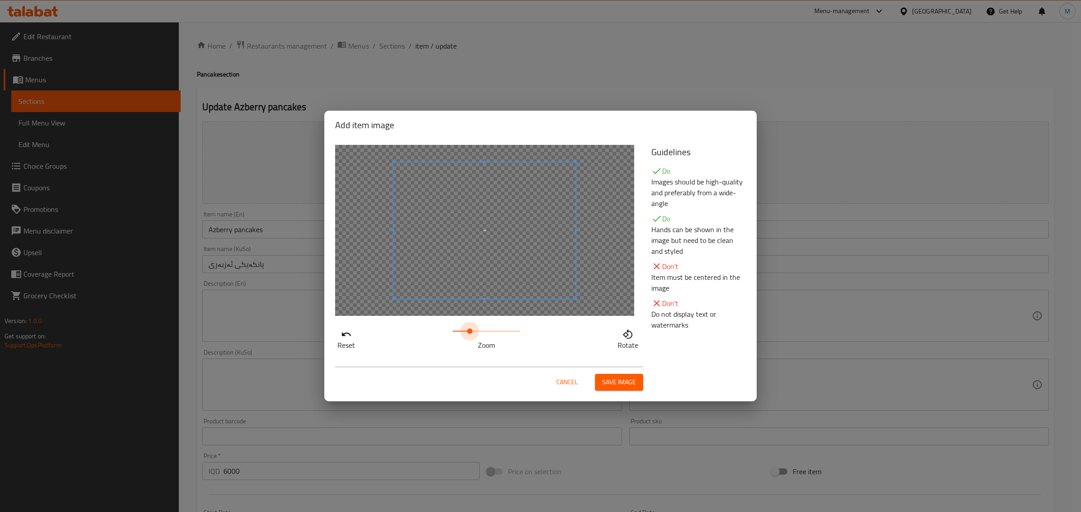
click at [469, 331] on span at bounding box center [486, 331] width 68 height 13
click at [628, 381] on span "Save image" at bounding box center [619, 382] width 34 height 11
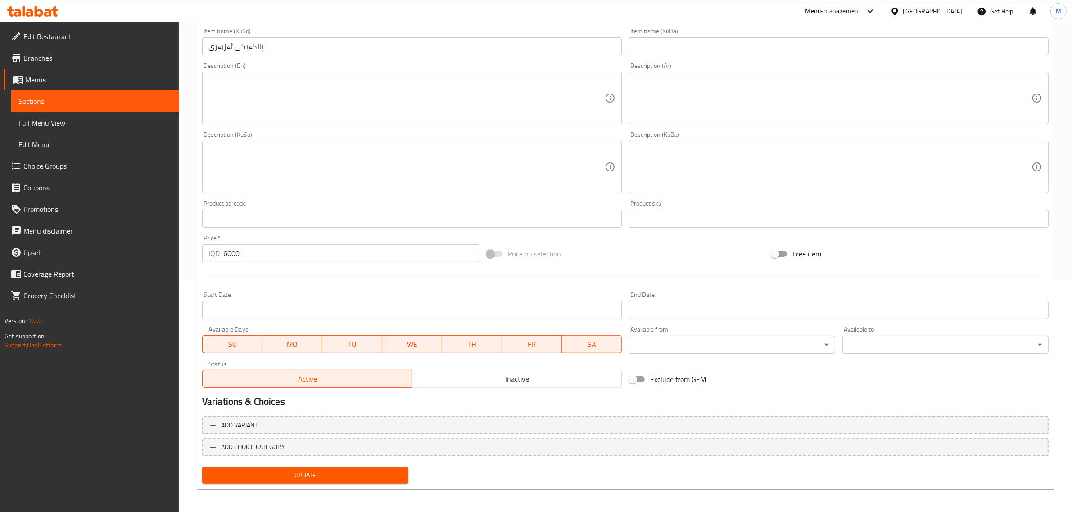
scroll to position [232, 0]
click at [313, 469] on span "Update" at bounding box center [305, 474] width 192 height 11
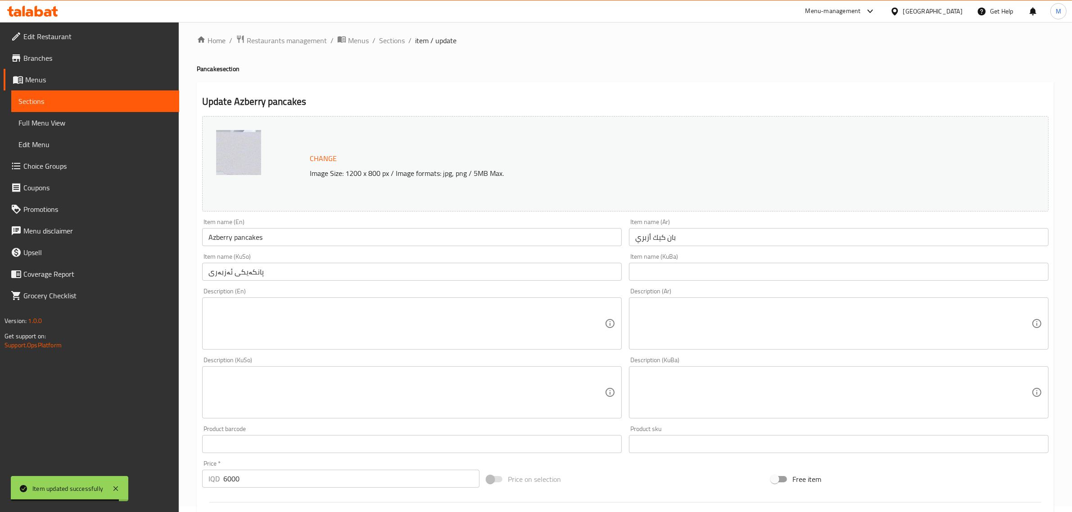
scroll to position [0, 0]
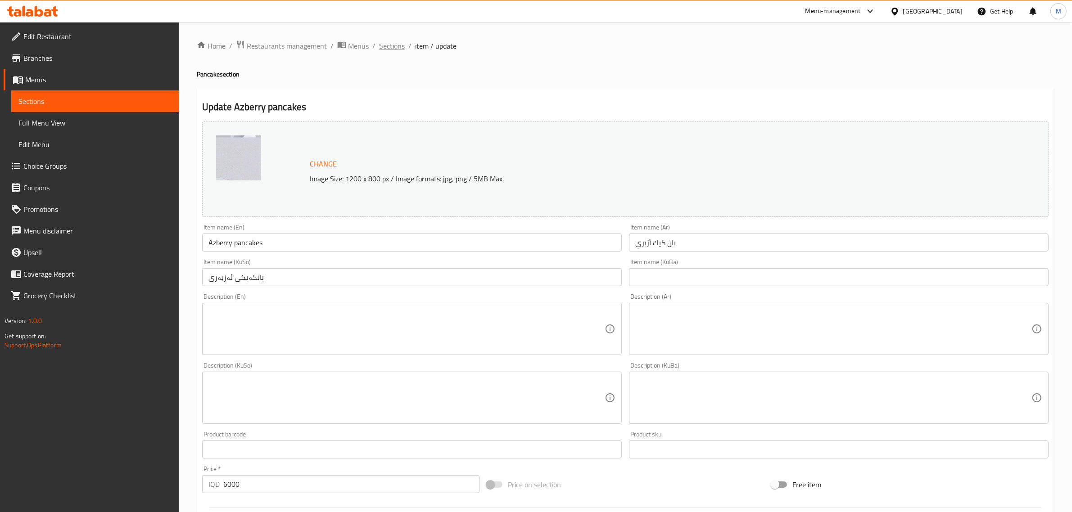
click at [392, 45] on span "Sections" at bounding box center [392, 46] width 26 height 11
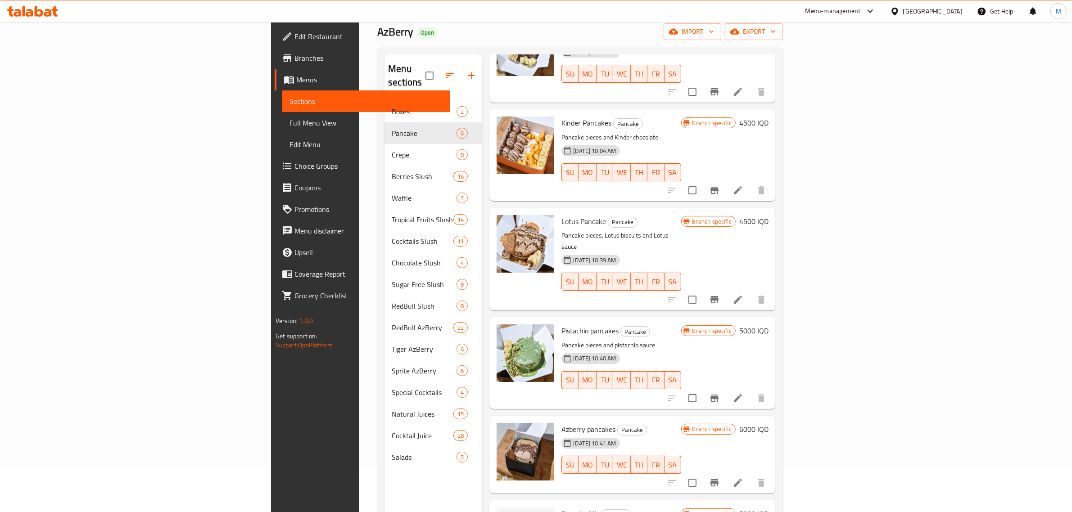
scroll to position [127, 0]
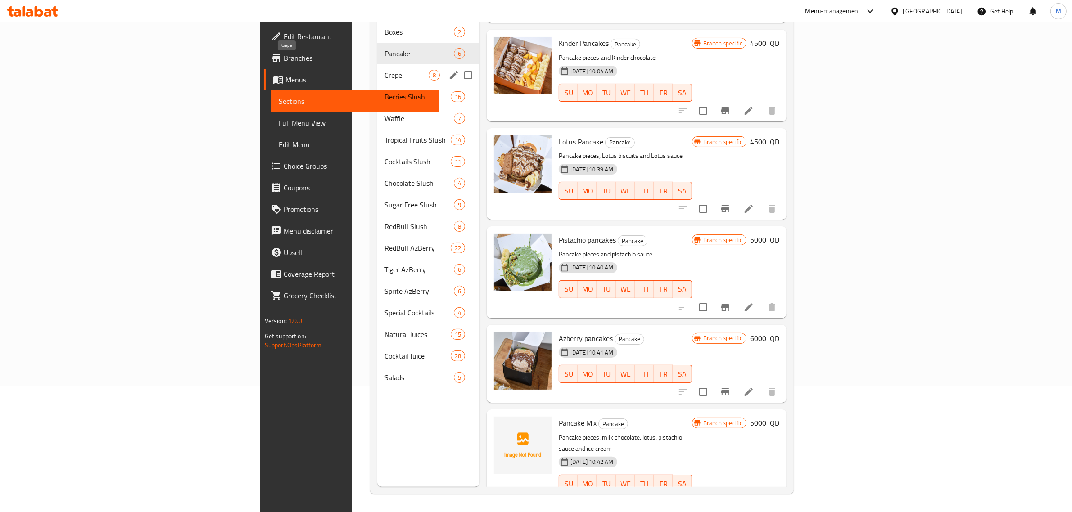
click at [385, 70] on span "Crepe" at bounding box center [407, 75] width 44 height 11
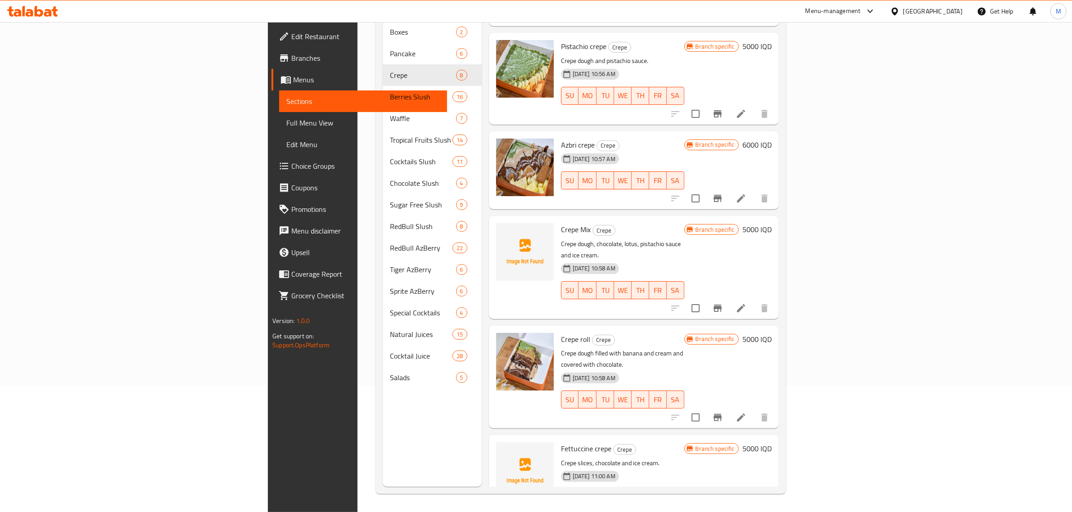
scroll to position [282, 0]
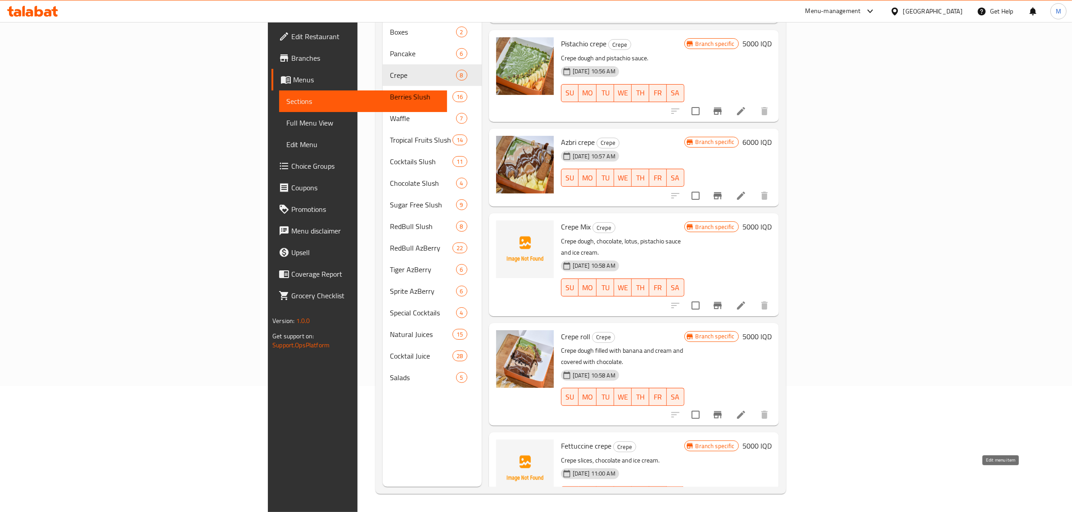
click at [747, 508] on icon at bounding box center [741, 513] width 11 height 11
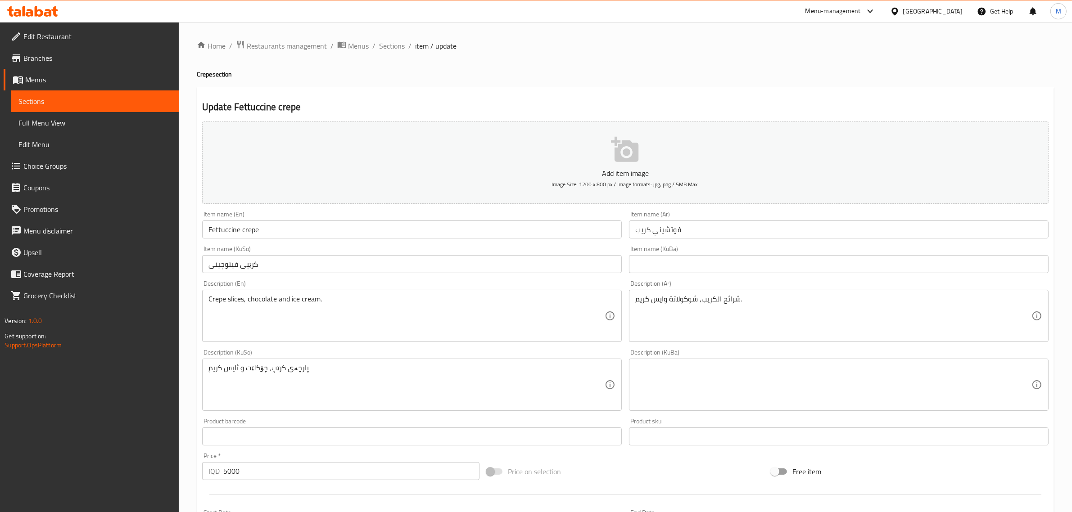
click at [607, 168] on p "Add item image" at bounding box center [625, 173] width 819 height 11
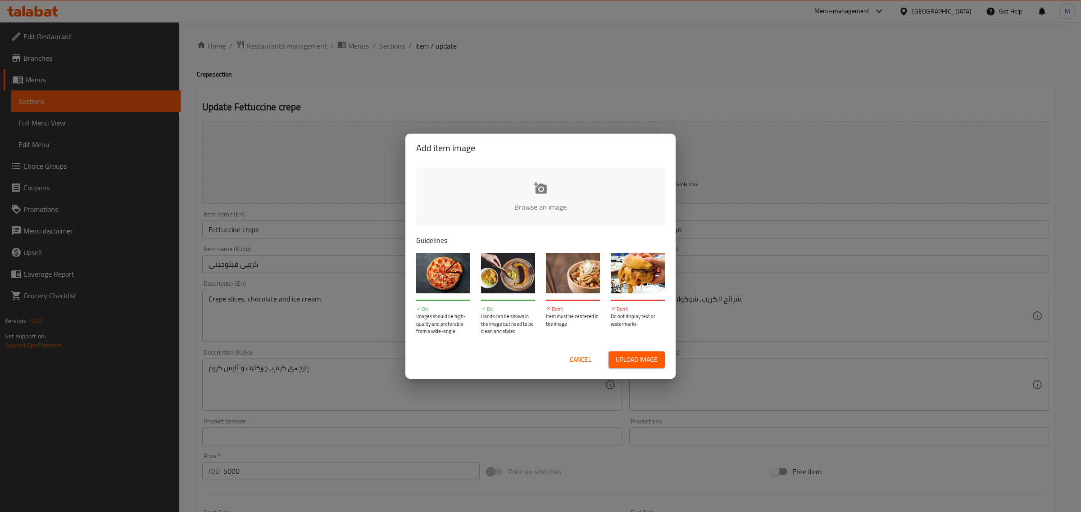
click at [515, 190] on input "file" at bounding box center [844, 210] width 857 height 84
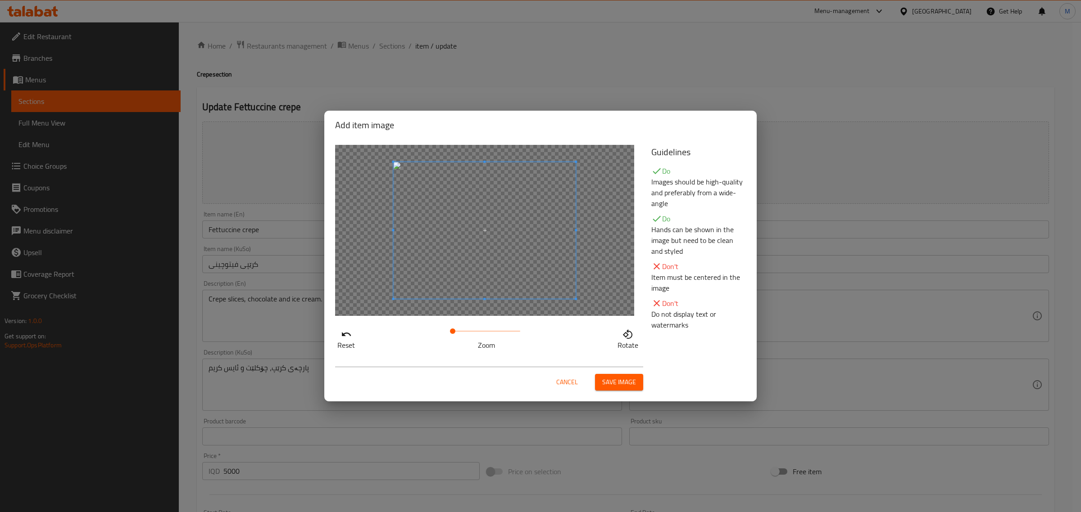
click at [466, 329] on span at bounding box center [486, 331] width 68 height 13
click at [620, 385] on span "Save image" at bounding box center [619, 382] width 34 height 11
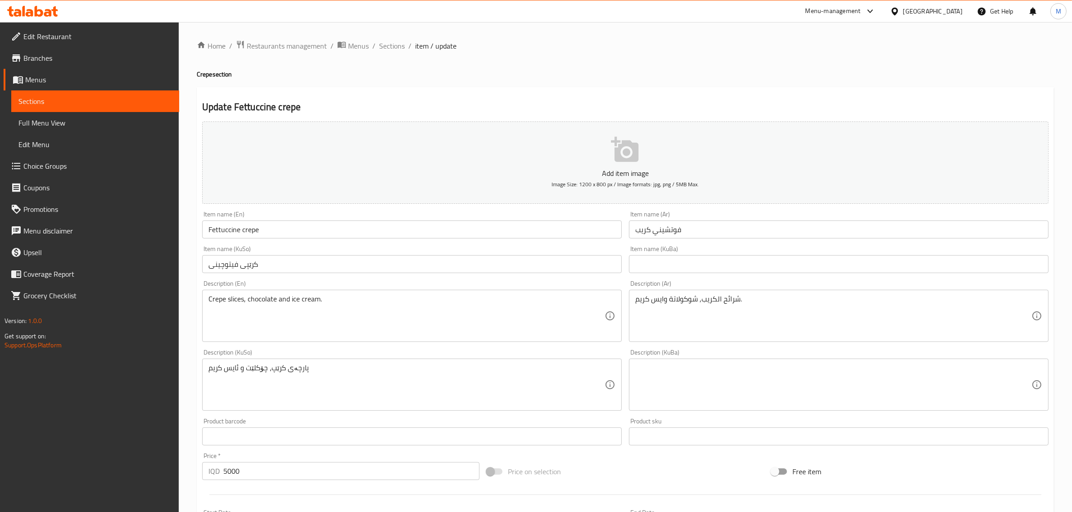
click at [633, 170] on p "Add item image" at bounding box center [625, 173] width 819 height 11
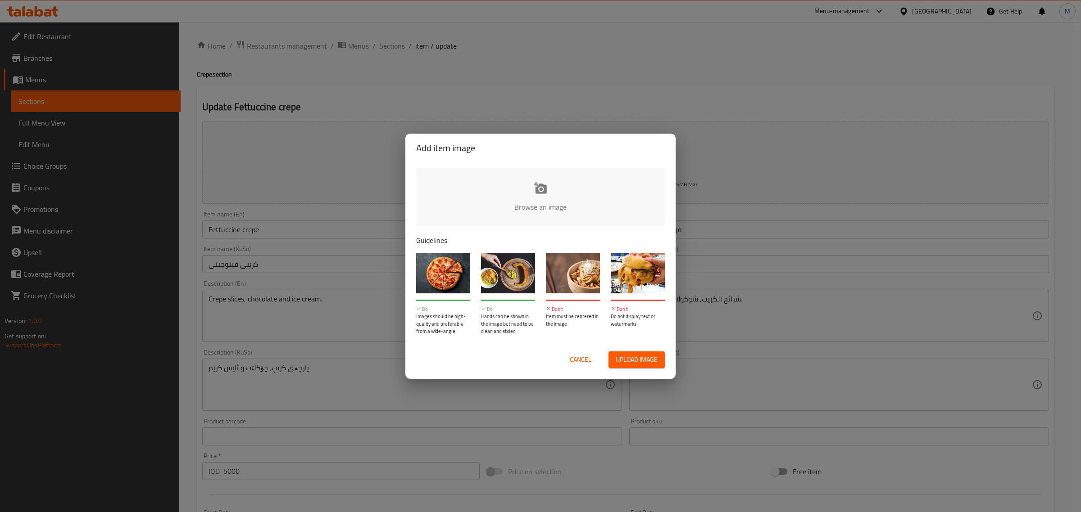
click at [582, 203] on input "file" at bounding box center [844, 210] width 857 height 84
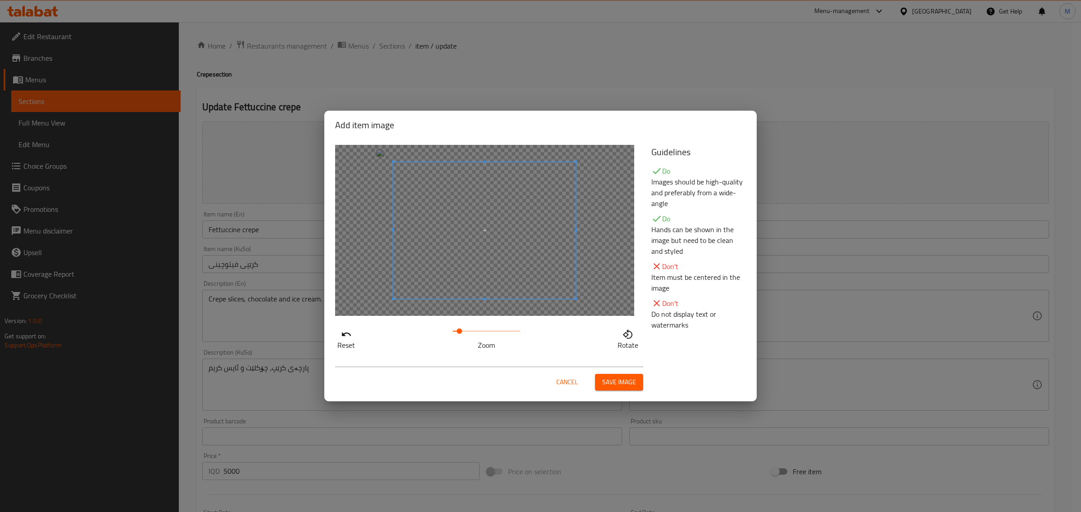
click at [459, 332] on span at bounding box center [459, 331] width 5 height 5
click at [465, 333] on span at bounding box center [465, 331] width 5 height 5
drag, startPoint x: 467, startPoint y: 333, endPoint x: 447, endPoint y: 328, distance: 21.0
click at [450, 329] on span at bounding box center [452, 331] width 5 height 5
click at [599, 379] on button "Save image" at bounding box center [619, 382] width 48 height 17
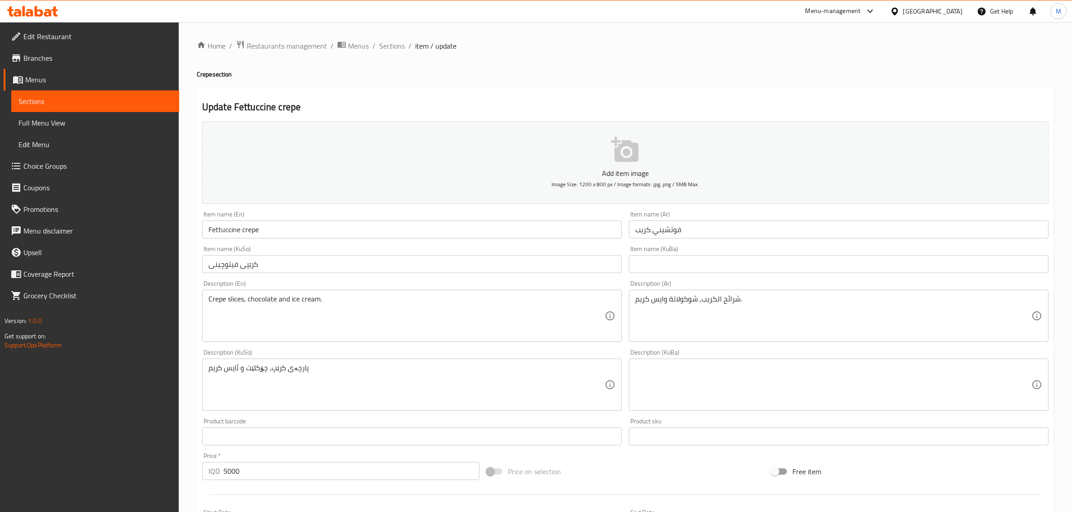
click at [419, 160] on button "Add item image Image Size: 1200 x 800 px / Image formats: jpg, png / 5MB Max." at bounding box center [625, 163] width 846 height 82
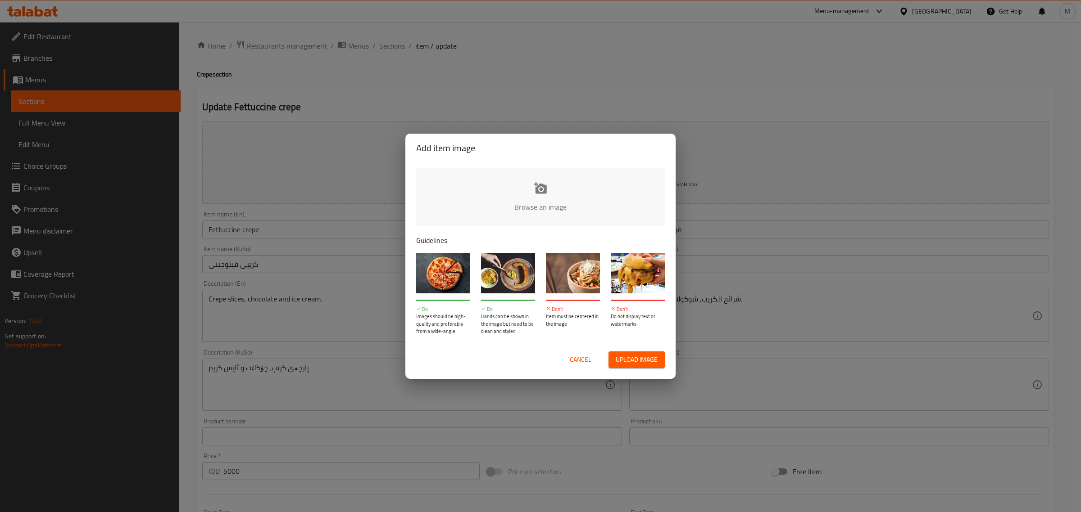
click at [602, 196] on input "file" at bounding box center [844, 210] width 857 height 84
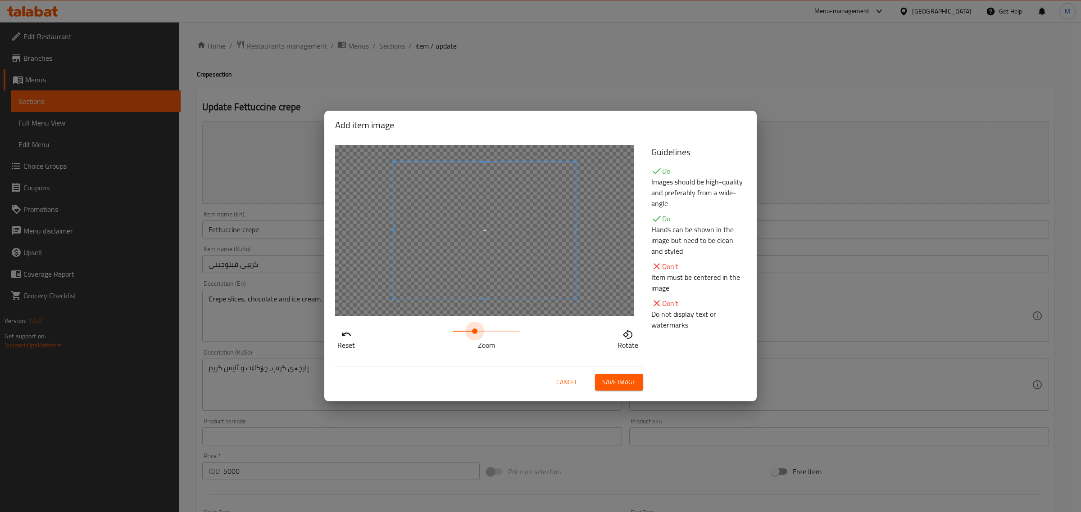
click at [475, 330] on span at bounding box center [486, 331] width 68 height 13
click at [584, 310] on div at bounding box center [484, 230] width 299 height 171
click at [380, 302] on div at bounding box center [481, 238] width 203 height 152
click at [469, 245] on span at bounding box center [478, 230] width 204 height 153
click at [611, 382] on span "Save image" at bounding box center [619, 382] width 34 height 11
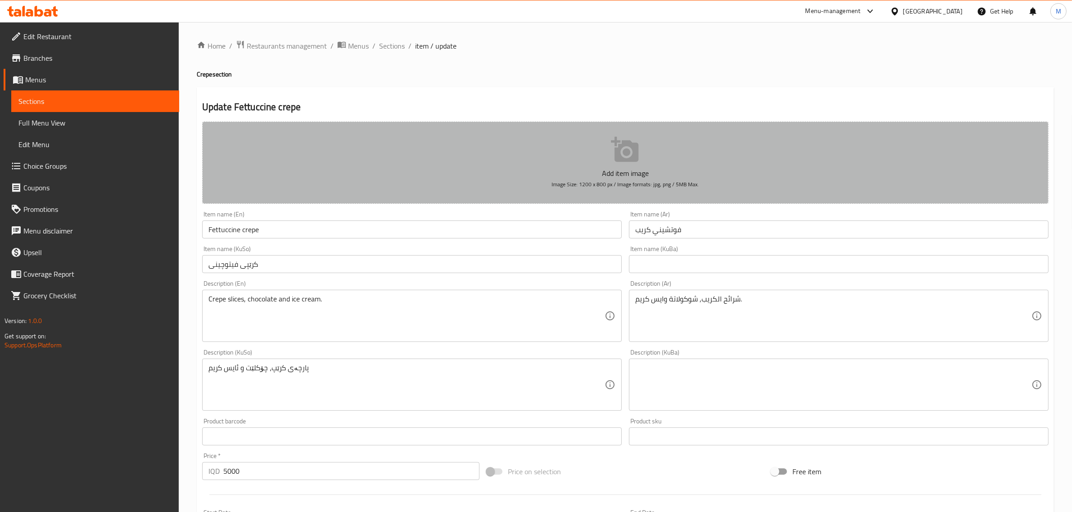
click at [568, 183] on span "Image Size: 1200 x 800 px / Image formats: jpg, png / 5MB Max." at bounding box center [625, 184] width 147 height 10
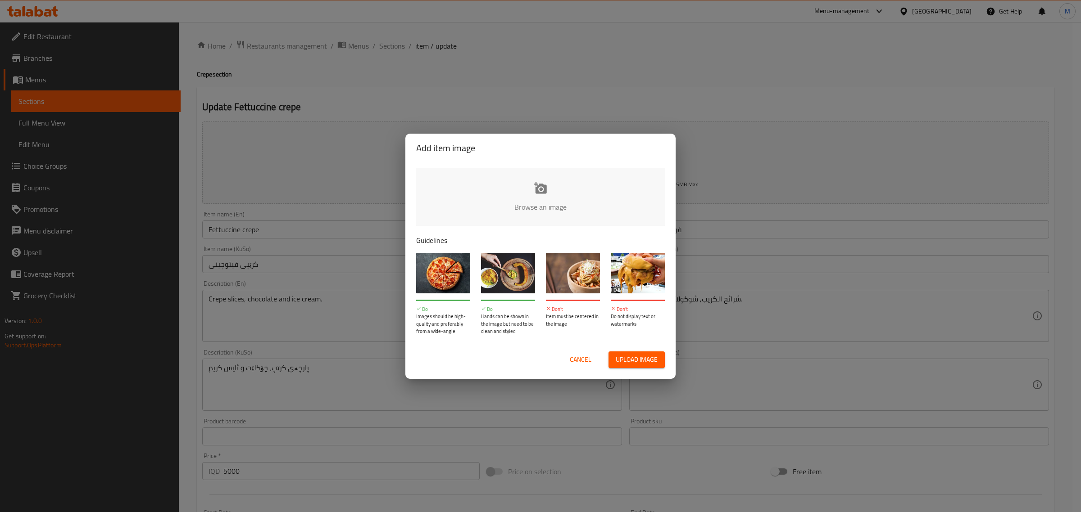
click at [528, 201] on input "file" at bounding box center [844, 210] width 857 height 84
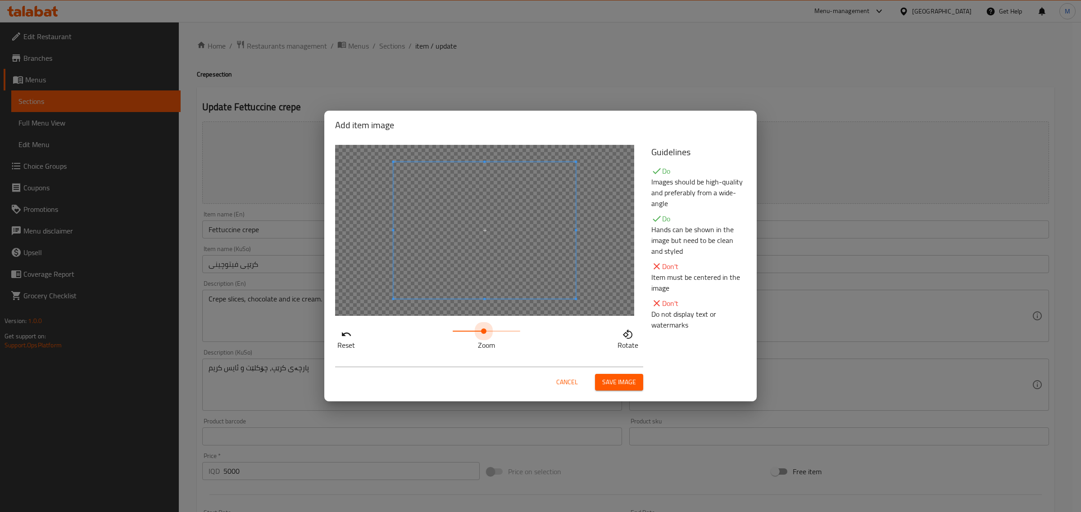
click at [484, 335] on span at bounding box center [486, 331] width 68 height 13
click at [481, 334] on span at bounding box center [483, 331] width 5 height 5
click at [511, 251] on span at bounding box center [486, 226] width 182 height 137
click at [579, 320] on div "Reset Zoom Rotate" at bounding box center [488, 248] width 316 height 217
click at [429, 251] on span at bounding box center [478, 229] width 189 height 141
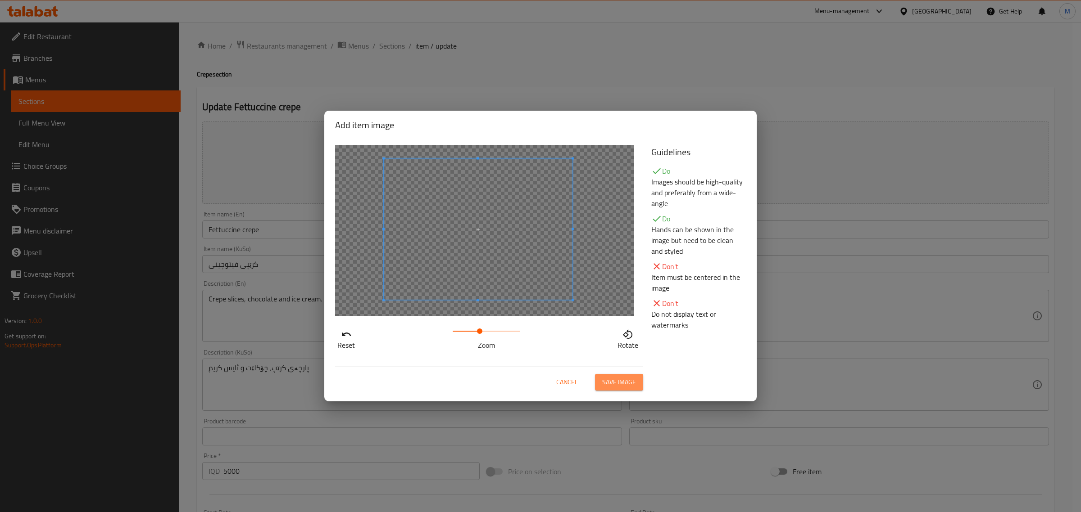
click at [604, 384] on span "Save image" at bounding box center [619, 382] width 34 height 11
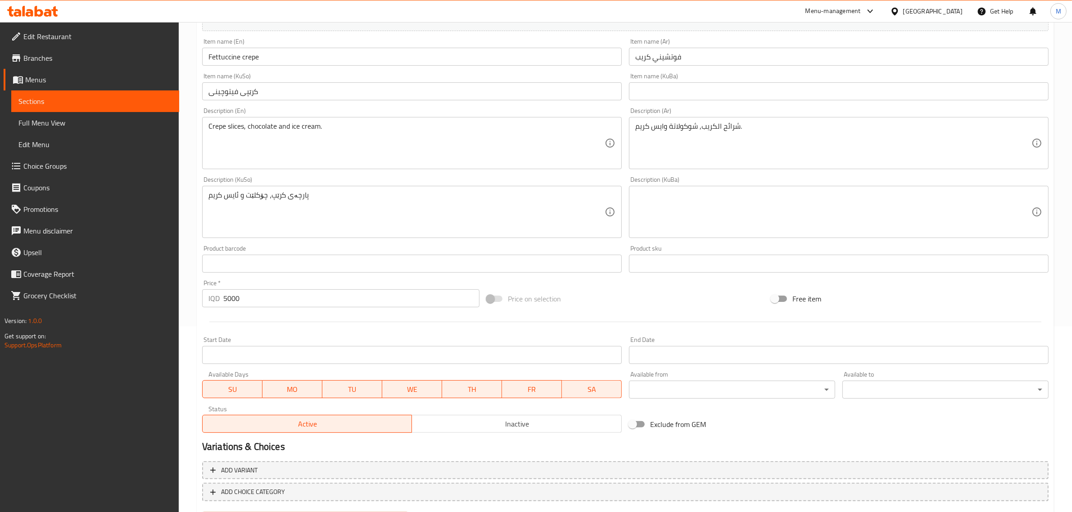
scroll to position [232, 0]
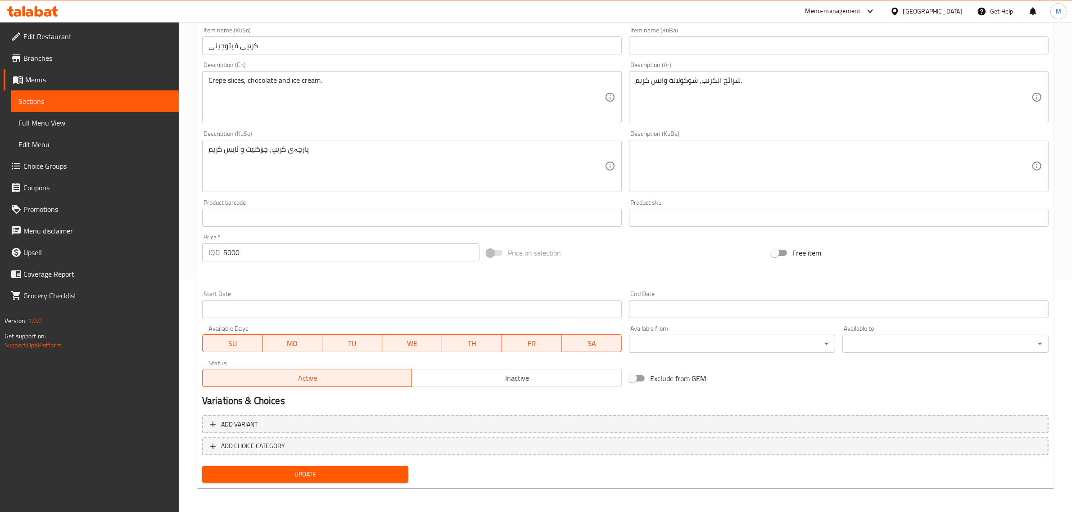
click at [284, 478] on span "Update" at bounding box center [305, 474] width 192 height 11
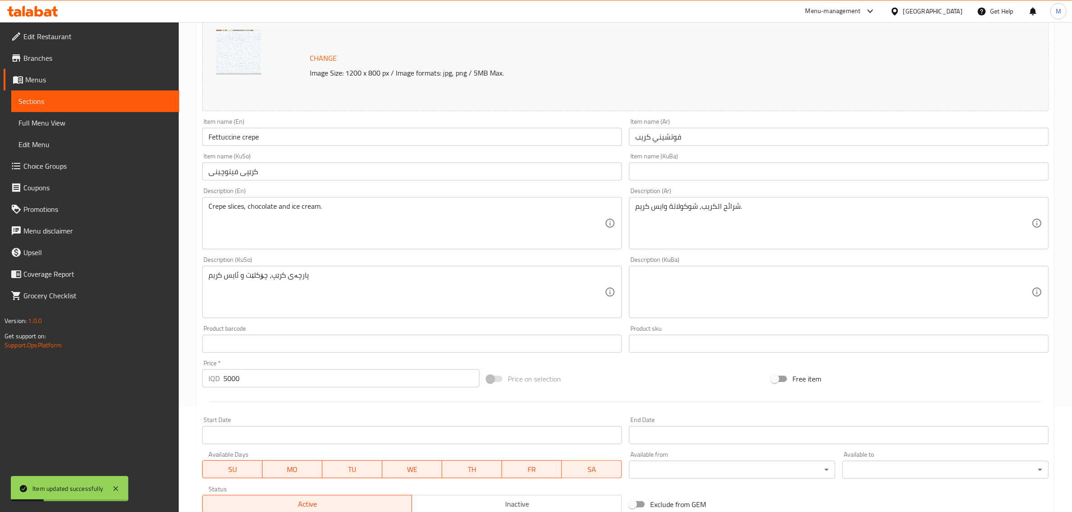
scroll to position [0, 0]
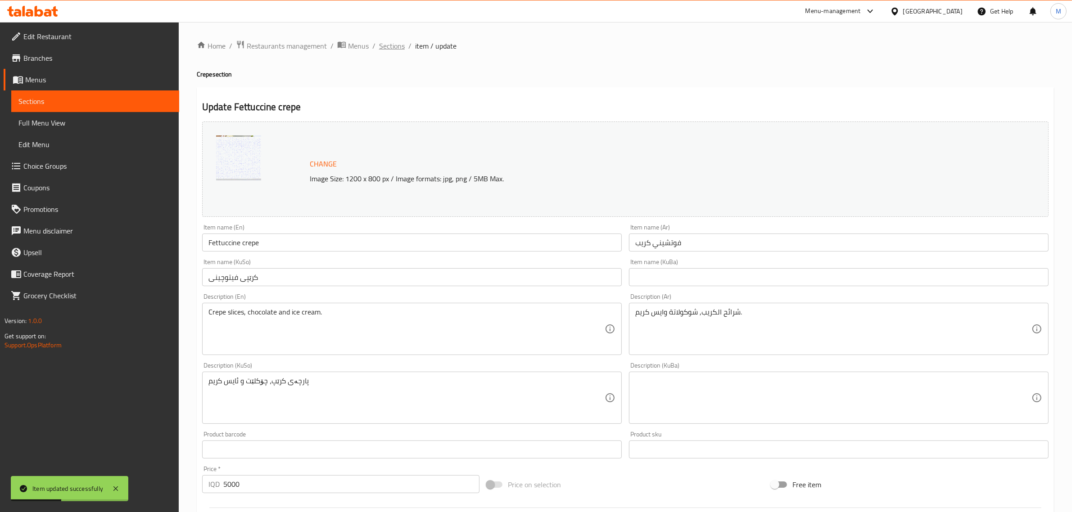
click at [389, 48] on span "Sections" at bounding box center [392, 46] width 26 height 11
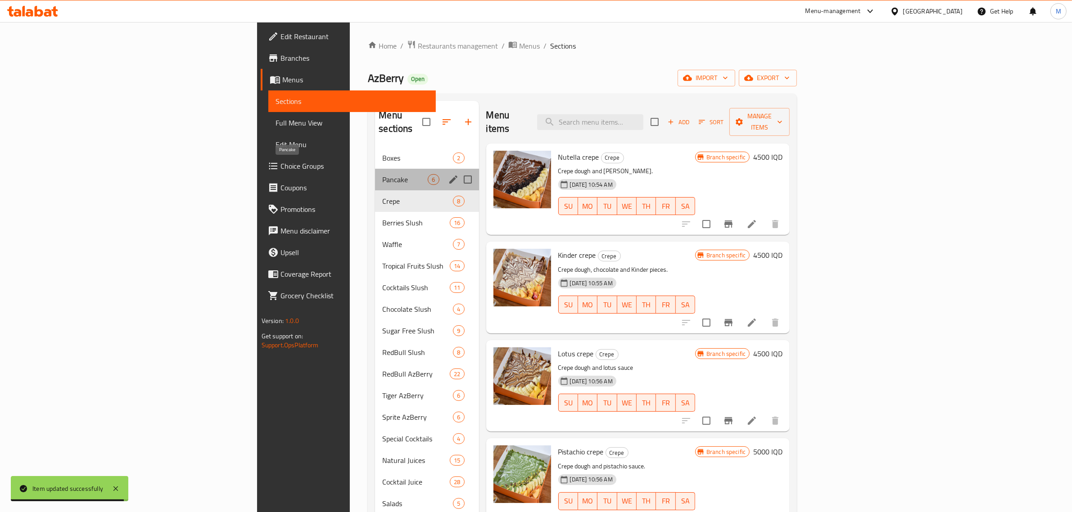
click at [382, 174] on span "Pancake" at bounding box center [404, 179] width 45 height 11
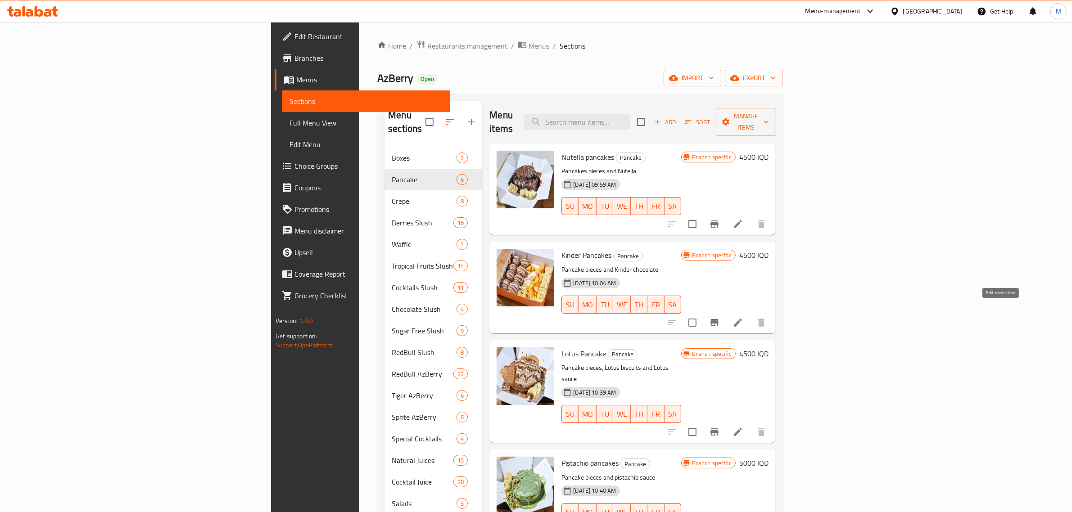
click at [743, 317] on icon at bounding box center [738, 322] width 11 height 11
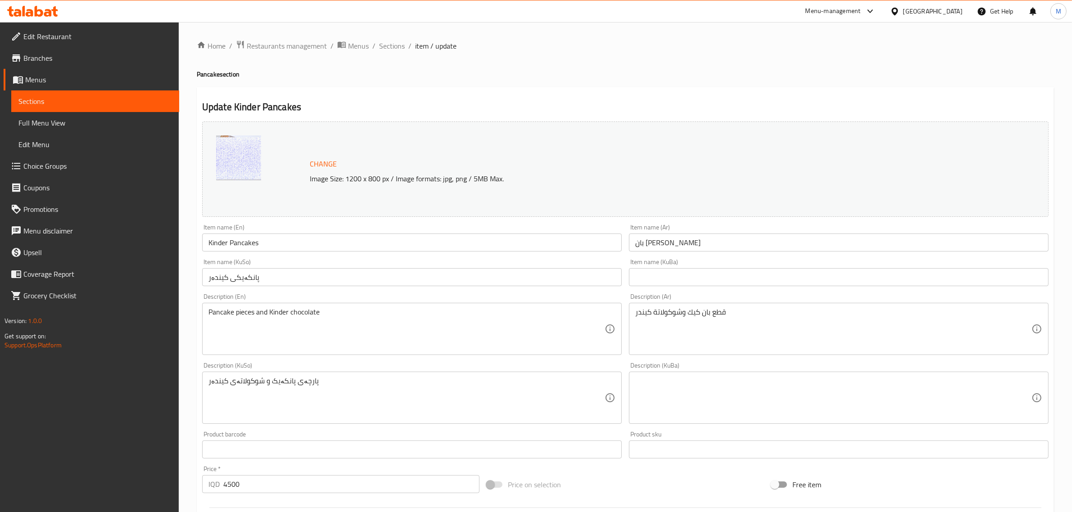
click at [246, 161] on img at bounding box center [238, 158] width 45 height 45
click at [309, 163] on button "Change" at bounding box center [323, 164] width 34 height 18
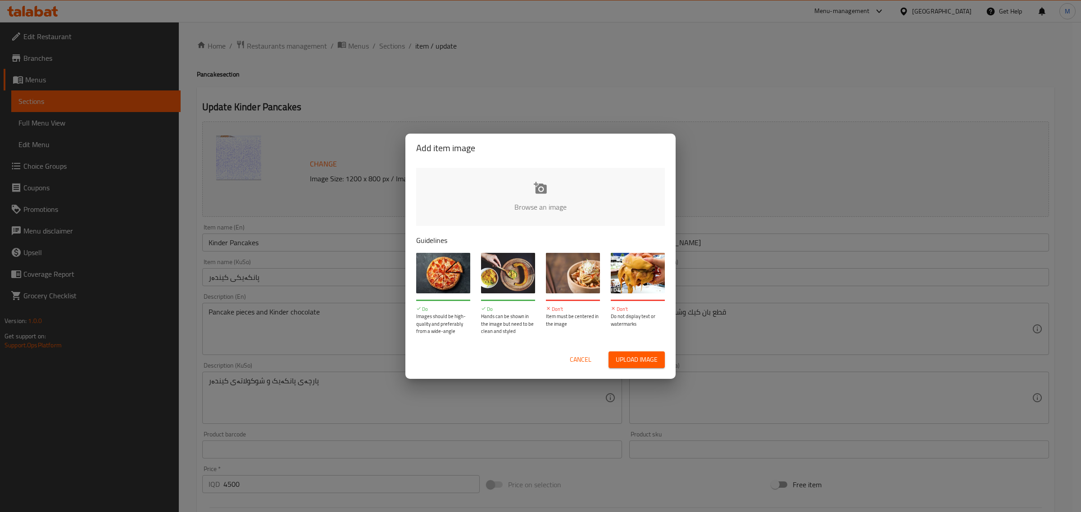
click at [563, 208] on input "file" at bounding box center [844, 210] width 857 height 84
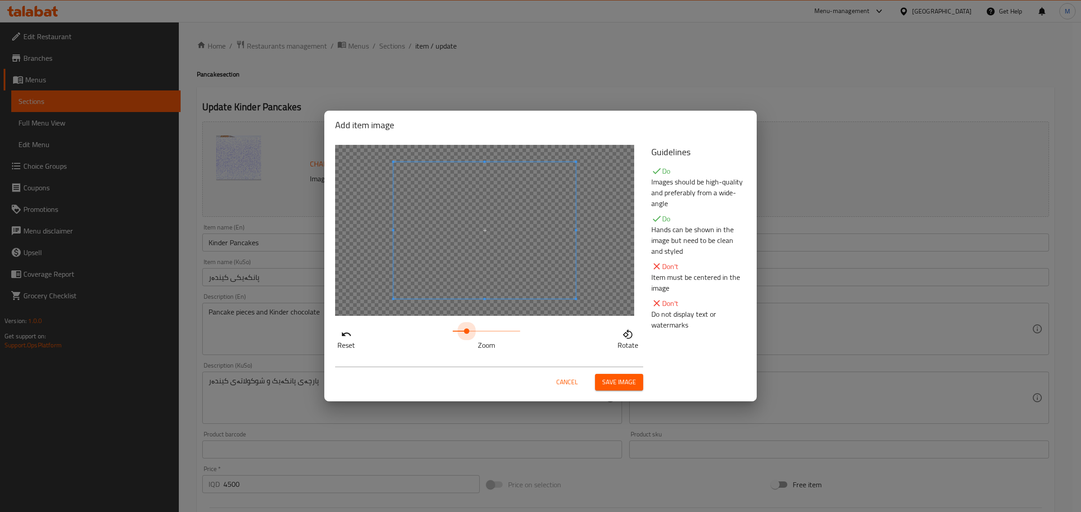
click at [466, 328] on span at bounding box center [486, 331] width 68 height 13
drag, startPoint x: 469, startPoint y: 328, endPoint x: 478, endPoint y: 329, distance: 8.7
click at [478, 329] on span at bounding box center [477, 331] width 5 height 5
click at [618, 380] on span "Save image" at bounding box center [619, 382] width 34 height 11
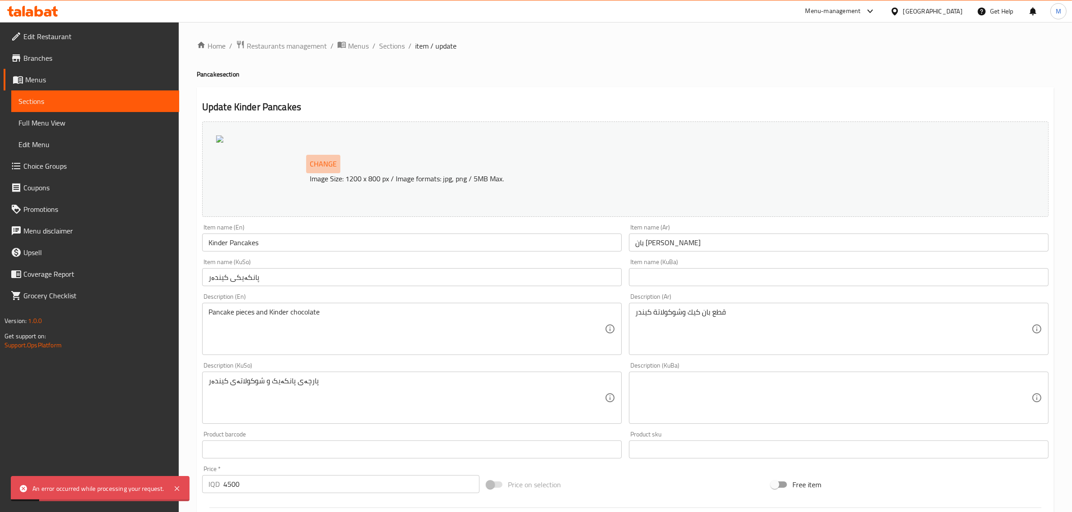
click at [318, 164] on span "Change" at bounding box center [323, 164] width 27 height 13
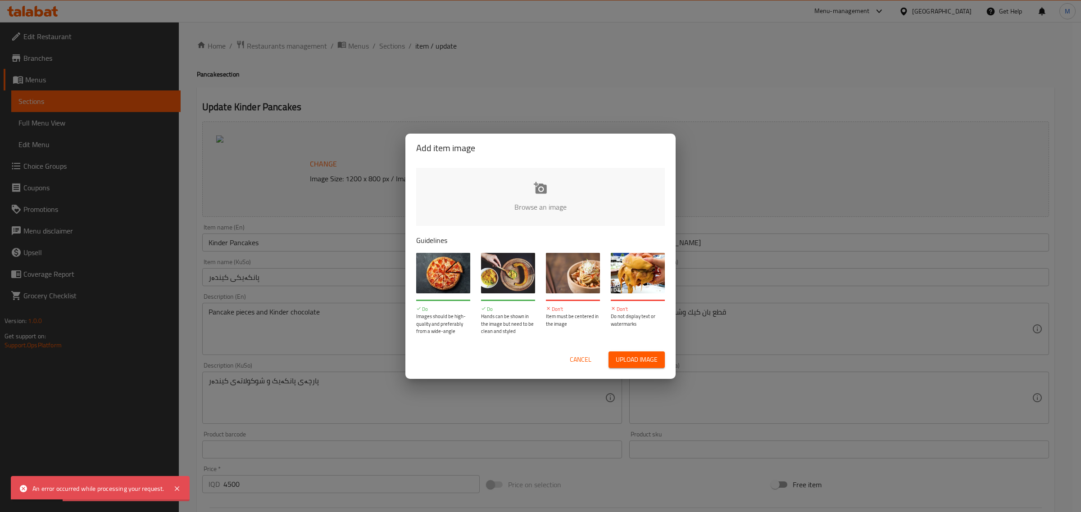
click at [566, 208] on input "file" at bounding box center [844, 210] width 857 height 84
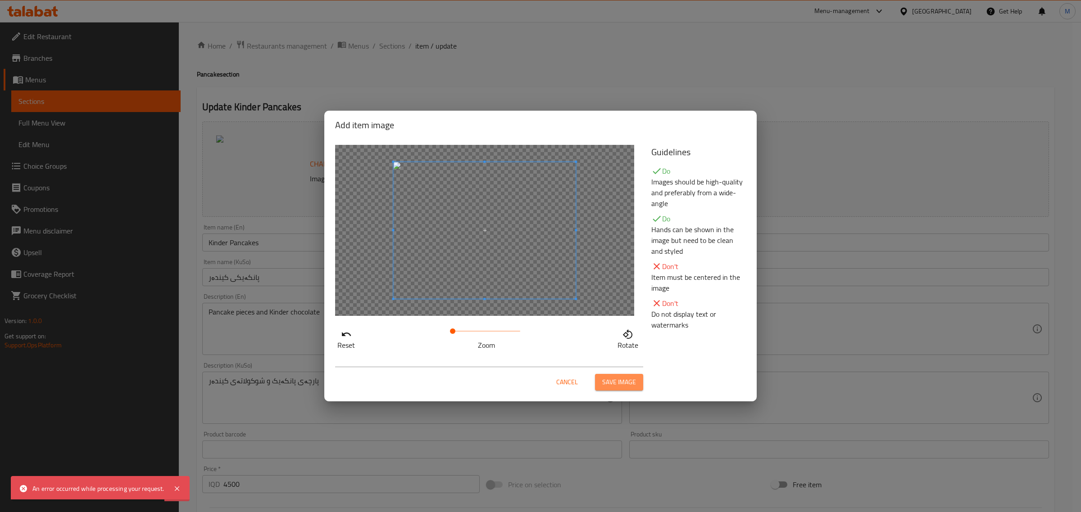
click at [624, 383] on span "Save image" at bounding box center [619, 382] width 34 height 11
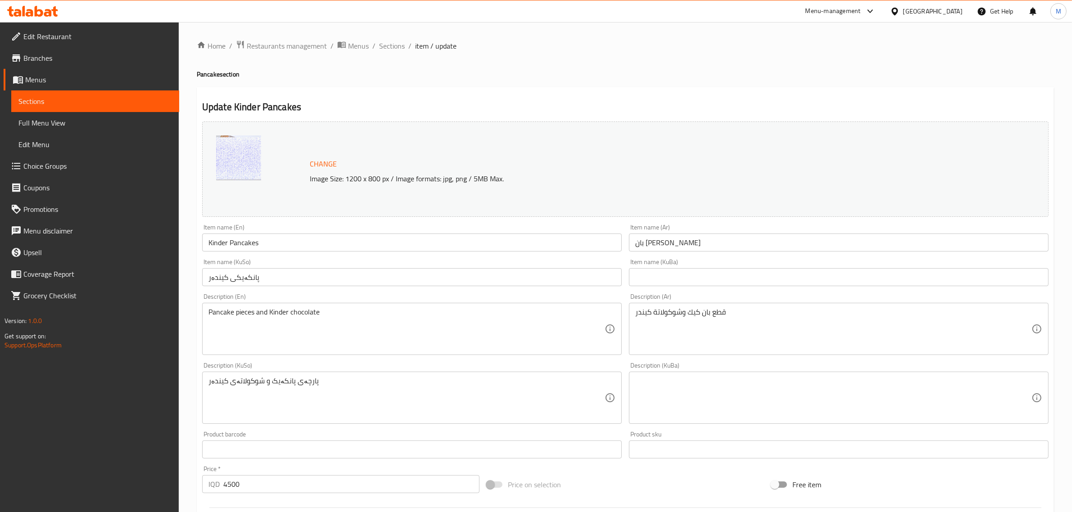
click at [396, 164] on div "Home / Restaurants management / Menus / Sections / item / update Pancake sectio…" at bounding box center [625, 384] width 857 height 688
click at [330, 166] on span "Change" at bounding box center [323, 164] width 27 height 13
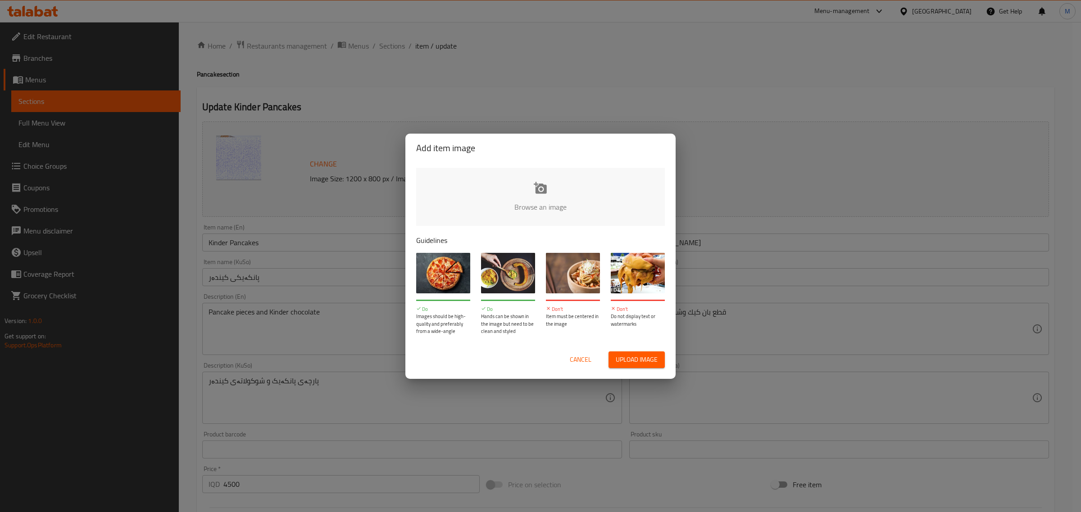
click at [495, 199] on input "file" at bounding box center [844, 210] width 857 height 84
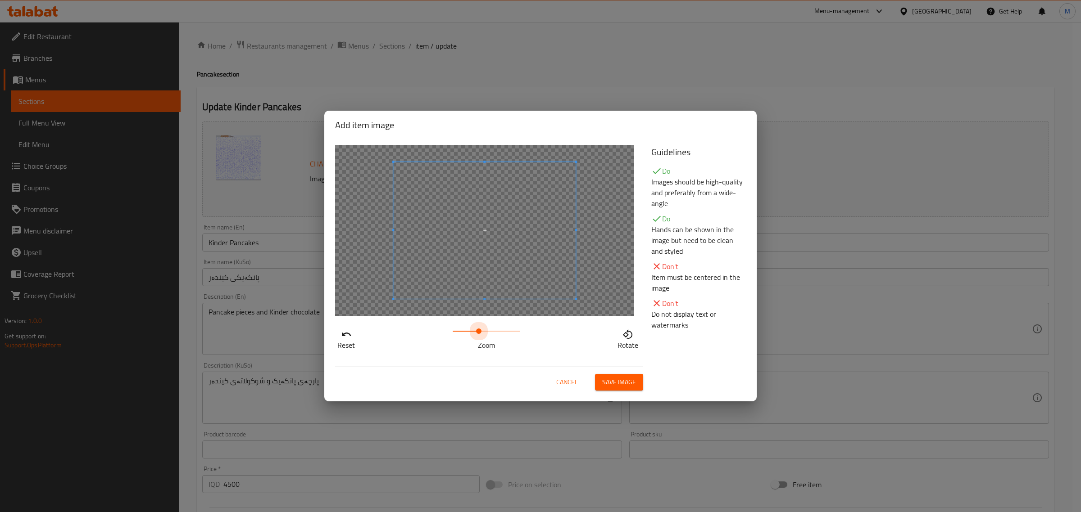
click at [479, 332] on span at bounding box center [486, 331] width 68 height 13
click at [481, 331] on span at bounding box center [478, 331] width 5 height 5
click at [588, 304] on div at bounding box center [491, 235] width 196 height 147
click at [376, 230] on span at bounding box center [377, 235] width 2 height 158
click at [613, 381] on span "Save image" at bounding box center [619, 382] width 34 height 11
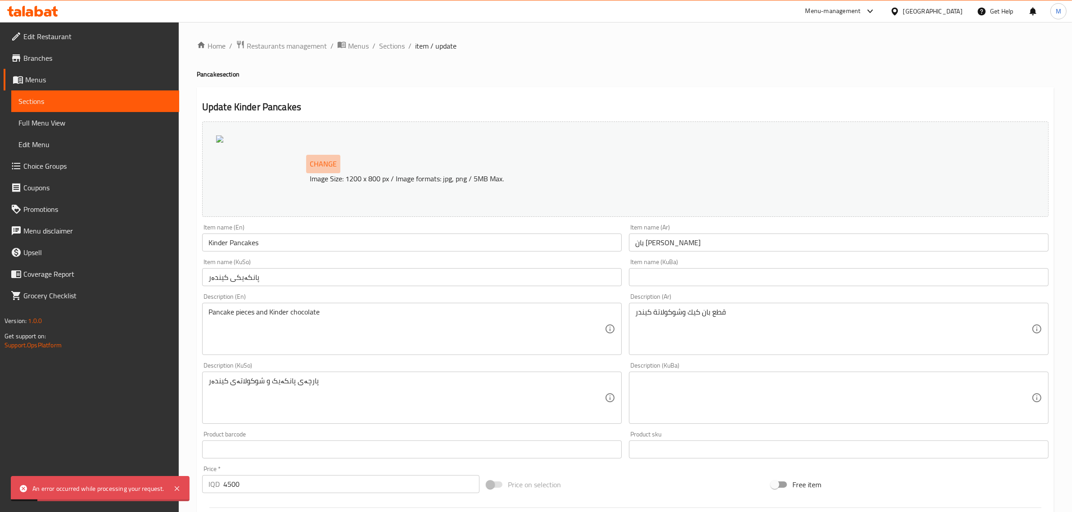
click at [314, 163] on span "Change" at bounding box center [323, 164] width 27 height 13
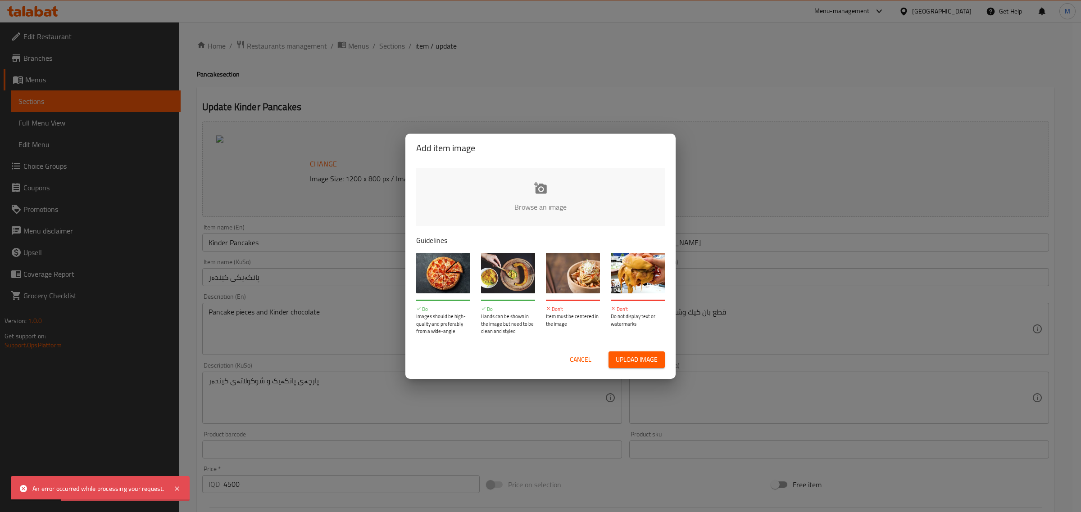
click at [545, 195] on input "file" at bounding box center [844, 210] width 857 height 84
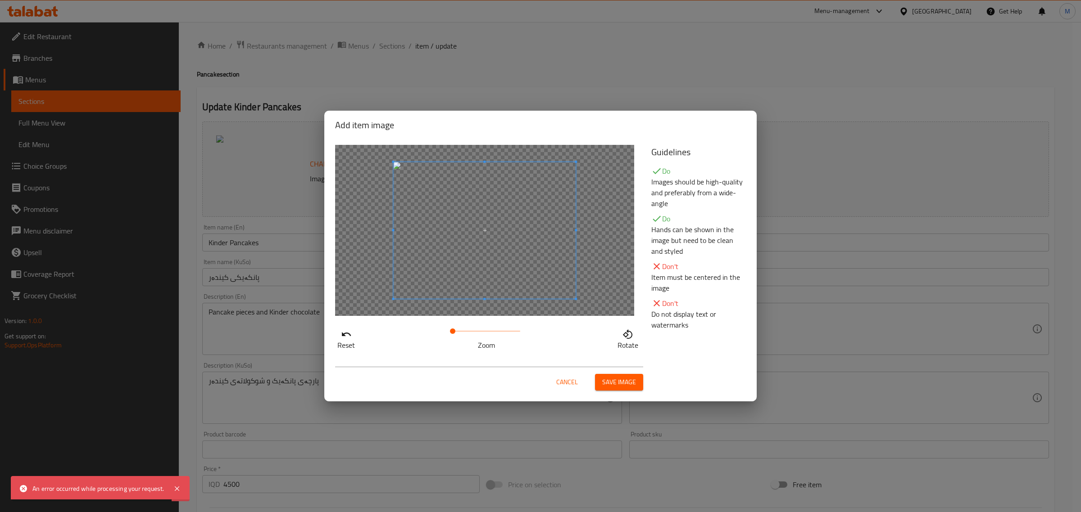
click at [483, 336] on span at bounding box center [486, 331] width 68 height 13
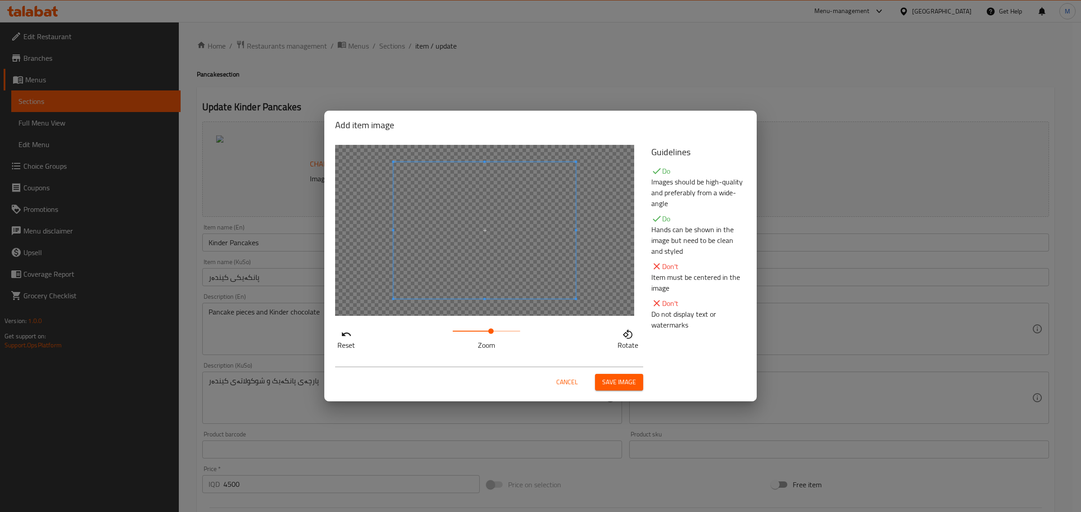
click at [491, 334] on span at bounding box center [490, 331] width 5 height 5
click at [582, 300] on div at bounding box center [488, 233] width 190 height 142
click at [620, 380] on span "Save image" at bounding box center [619, 382] width 34 height 11
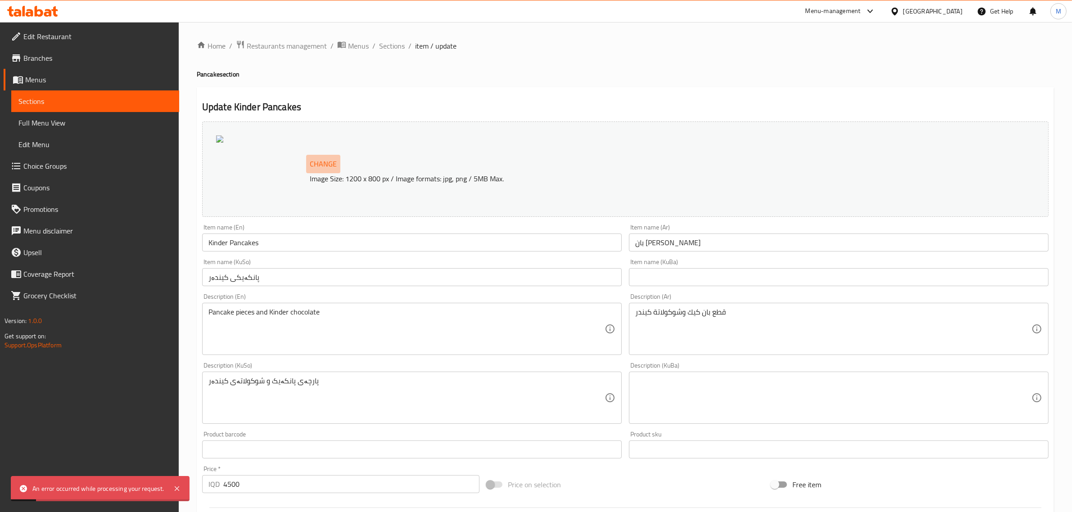
click at [316, 164] on span "Change" at bounding box center [323, 164] width 27 height 13
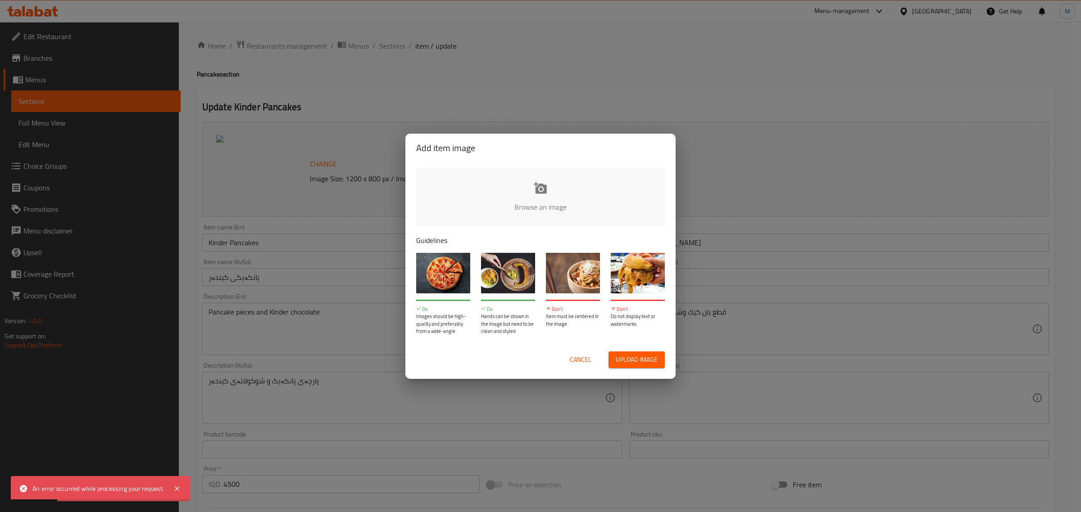
click at [535, 190] on input "file" at bounding box center [844, 210] width 857 height 84
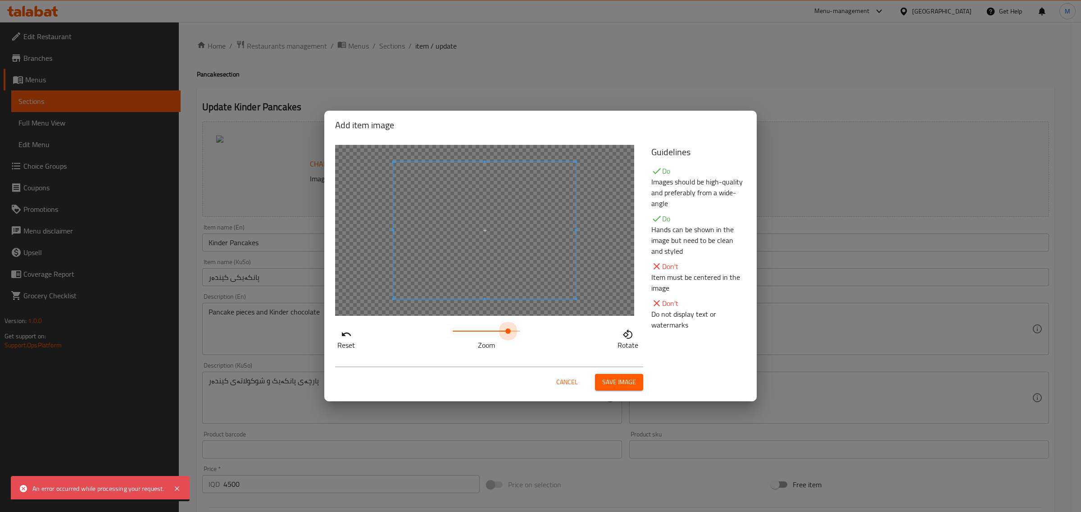
click at [507, 331] on span at bounding box center [486, 331] width 68 height 13
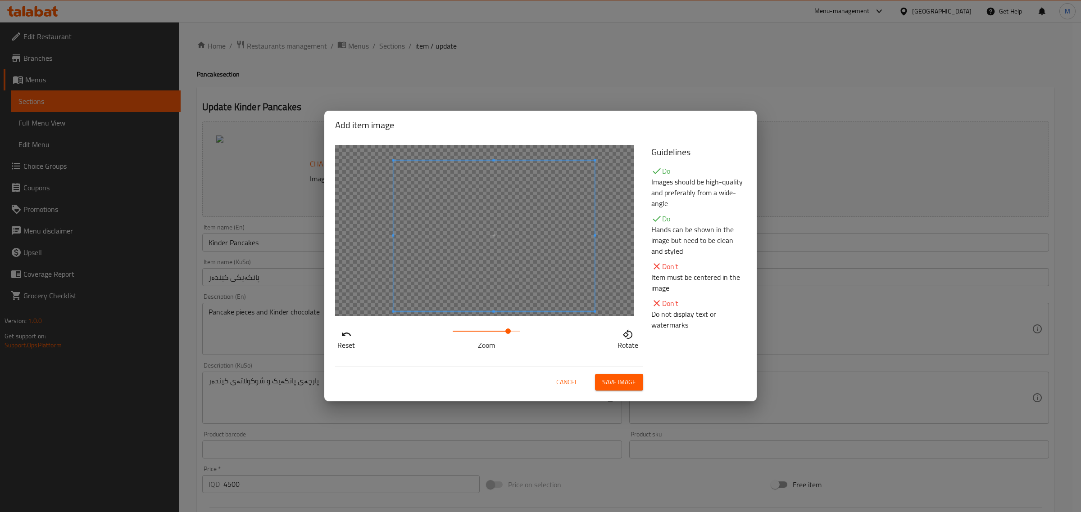
click at [602, 314] on div at bounding box center [484, 230] width 299 height 171
click at [637, 388] on button "Save image" at bounding box center [619, 382] width 48 height 17
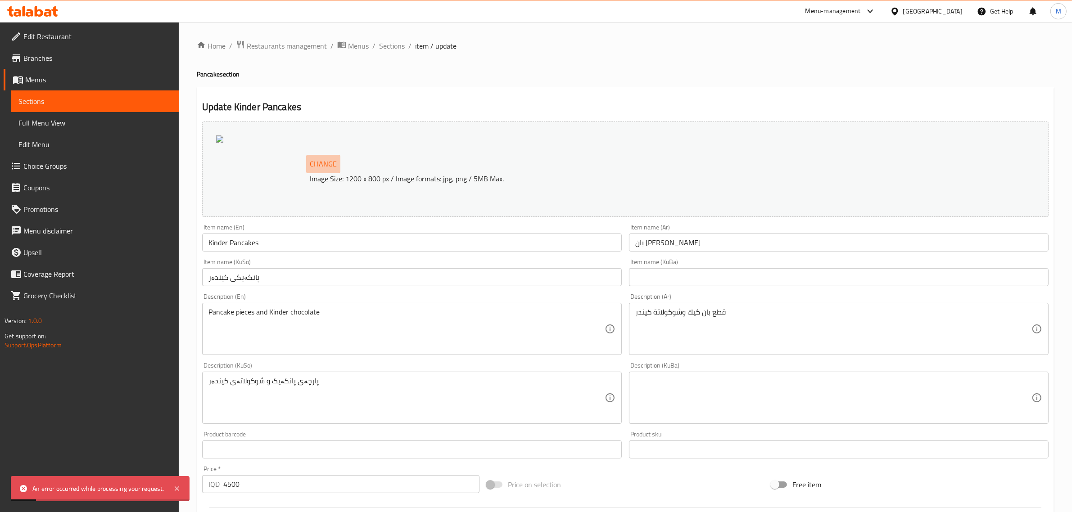
click at [315, 162] on span "Change" at bounding box center [323, 164] width 27 height 13
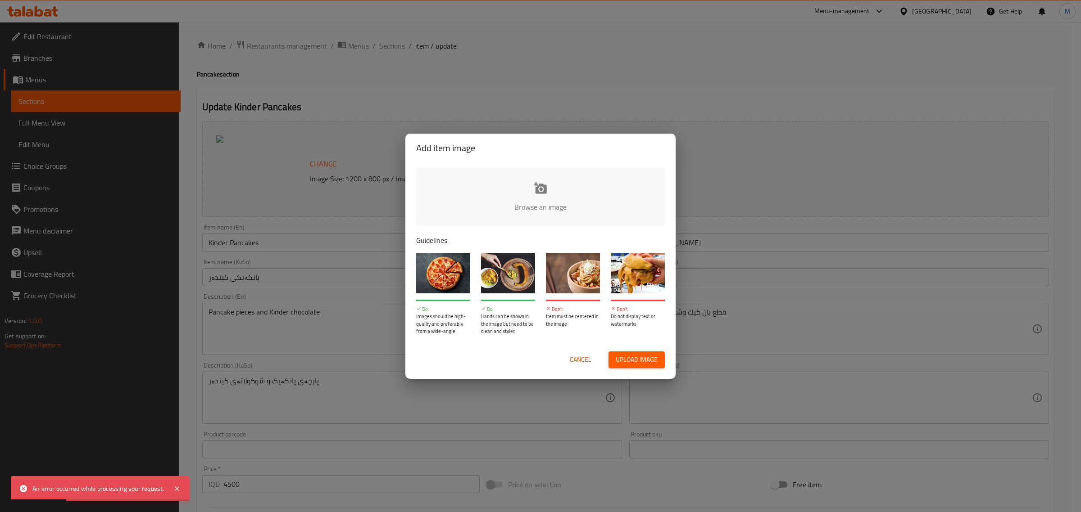
click at [543, 201] on input "file" at bounding box center [844, 210] width 857 height 84
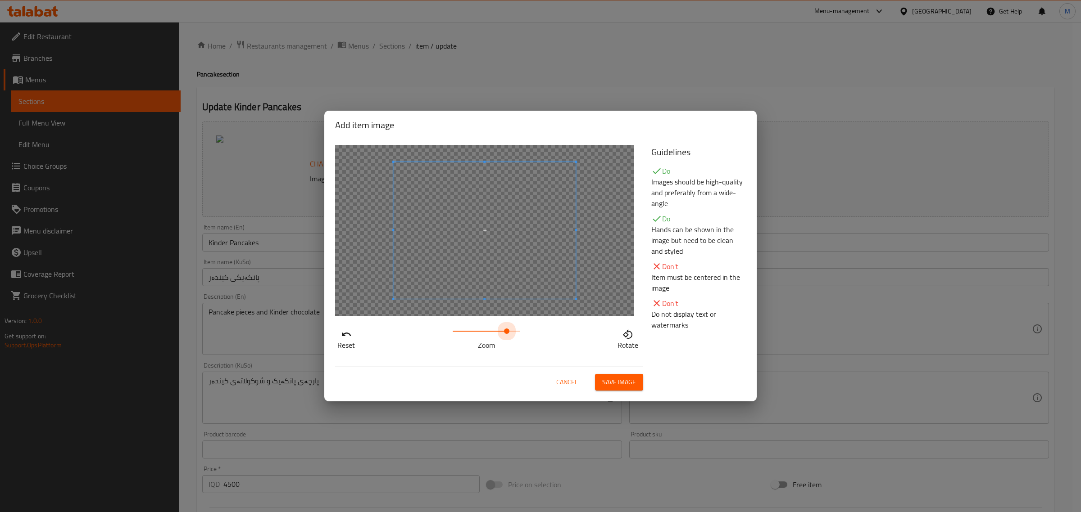
drag, startPoint x: 514, startPoint y: 330, endPoint x: 593, endPoint y: 317, distance: 80.3
click at [507, 336] on span at bounding box center [486, 331] width 68 height 13
click at [609, 334] on div "Reset Zoom Rotate" at bounding box center [488, 248] width 316 height 217
click at [522, 271] on span at bounding box center [488, 231] width 207 height 155
click at [610, 388] on button "Save image" at bounding box center [619, 382] width 48 height 17
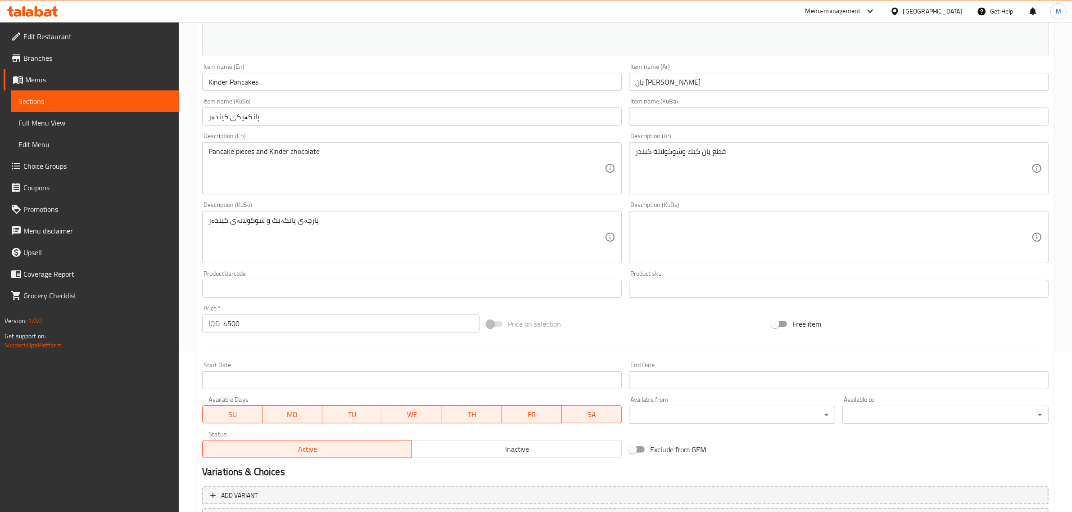
scroll to position [232, 0]
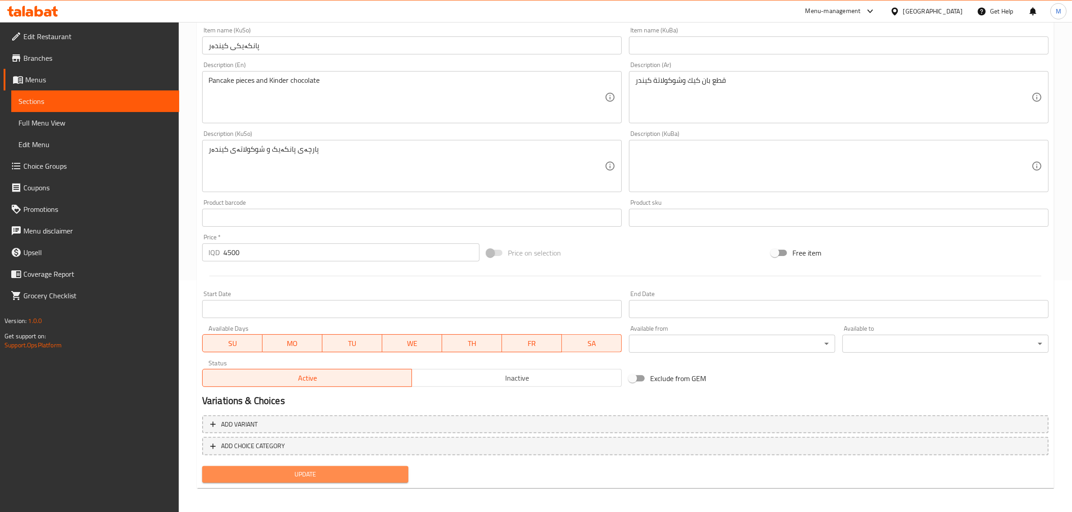
click at [317, 475] on span "Update" at bounding box center [305, 474] width 192 height 11
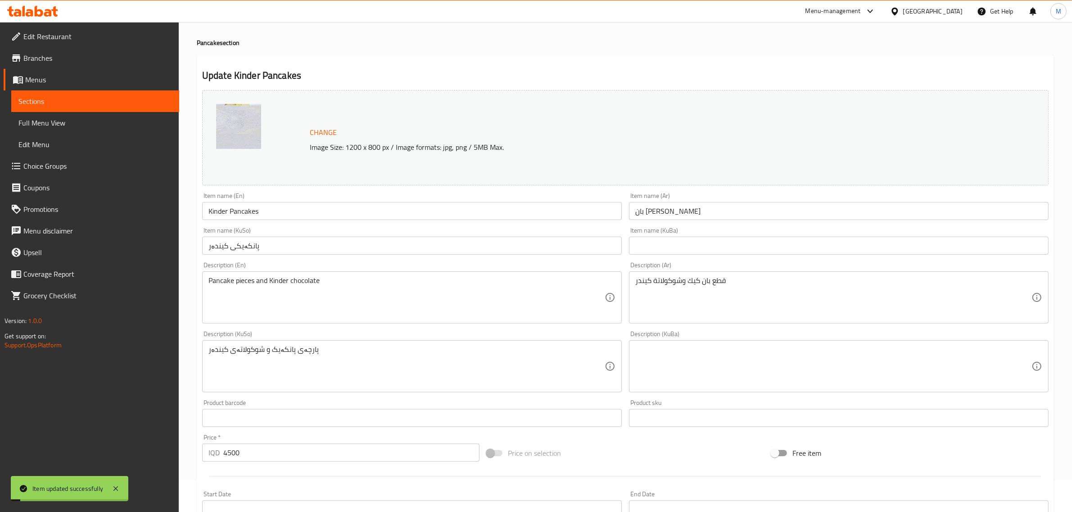
scroll to position [0, 0]
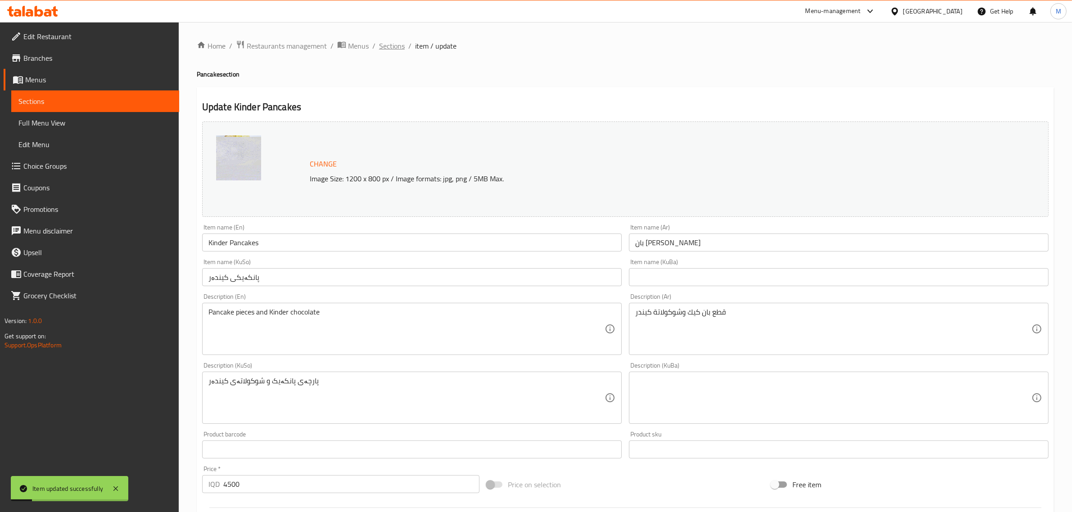
click at [393, 46] on span "Sections" at bounding box center [392, 46] width 26 height 11
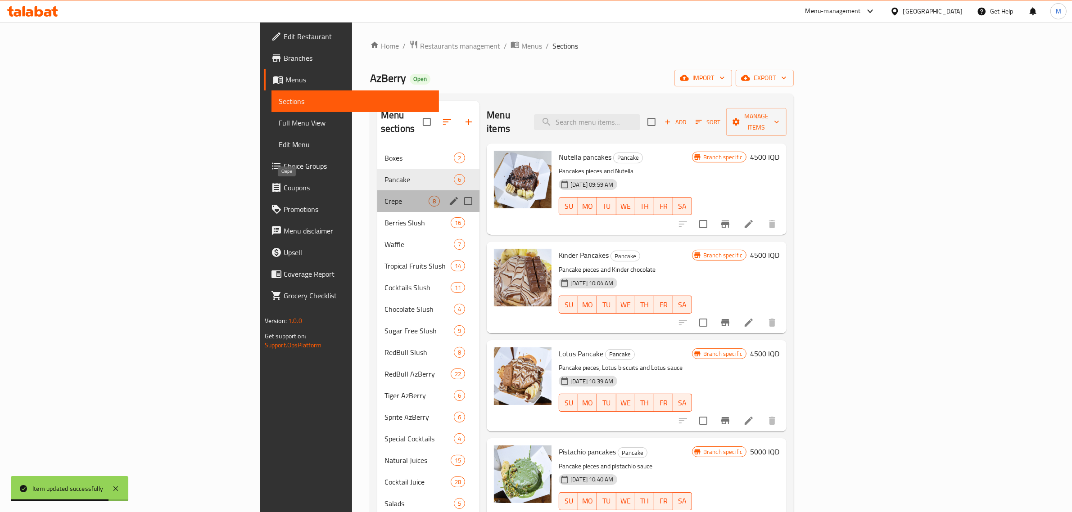
click at [385, 196] on span "Crepe" at bounding box center [407, 201] width 44 height 11
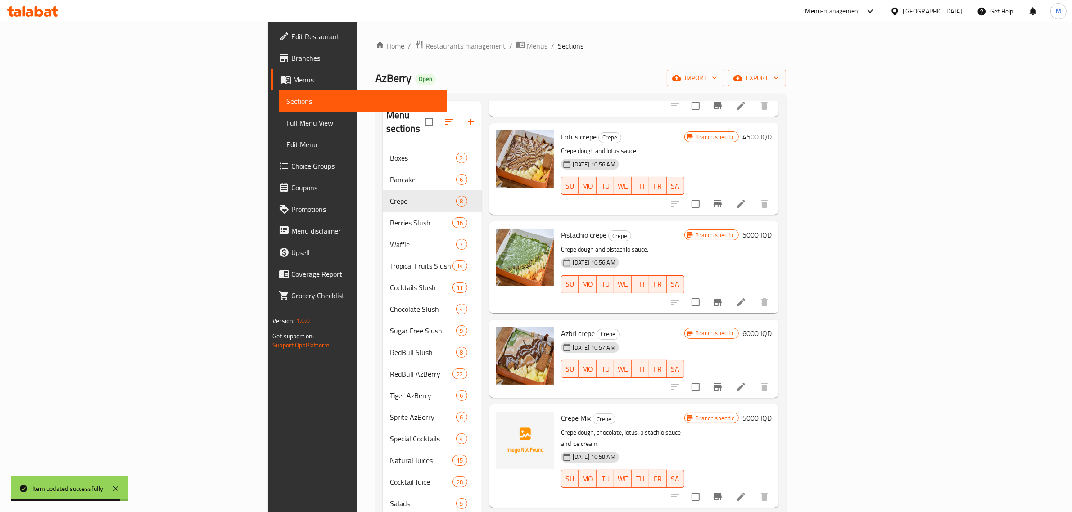
scroll to position [282, 0]
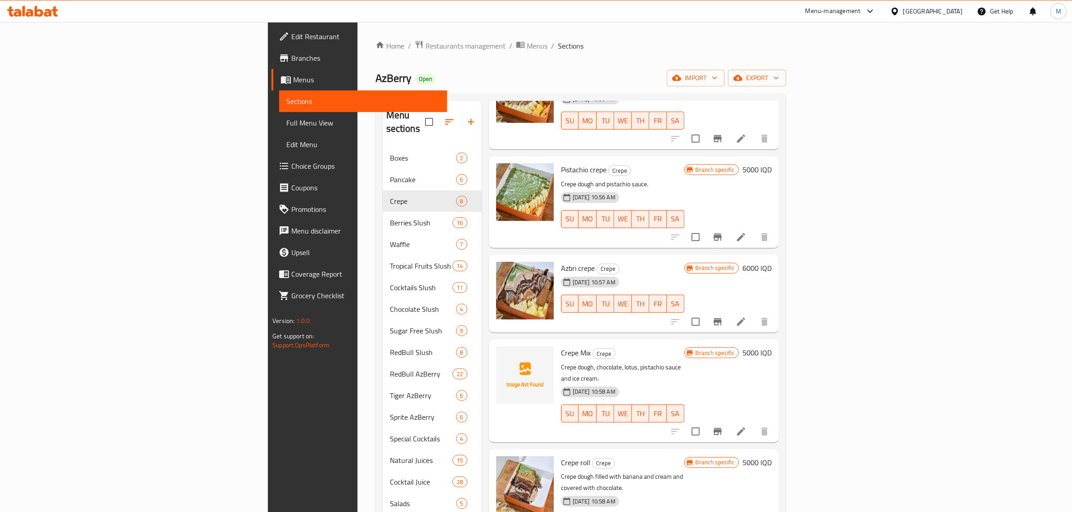
click at [747, 426] on icon at bounding box center [741, 431] width 11 height 11
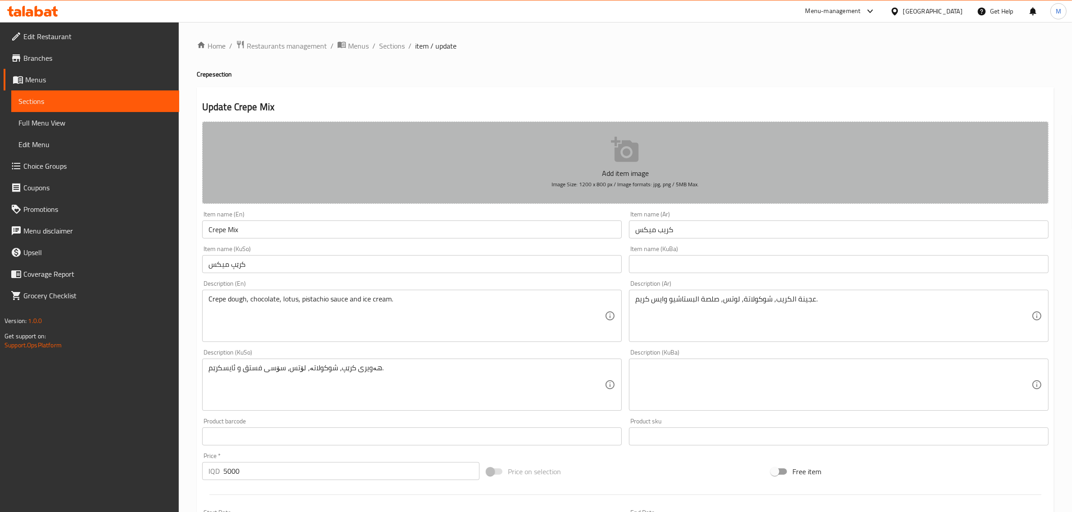
click at [519, 167] on button "Add item image Image Size: 1200 x 800 px / Image formats: jpg, png / 5MB Max." at bounding box center [625, 163] width 846 height 82
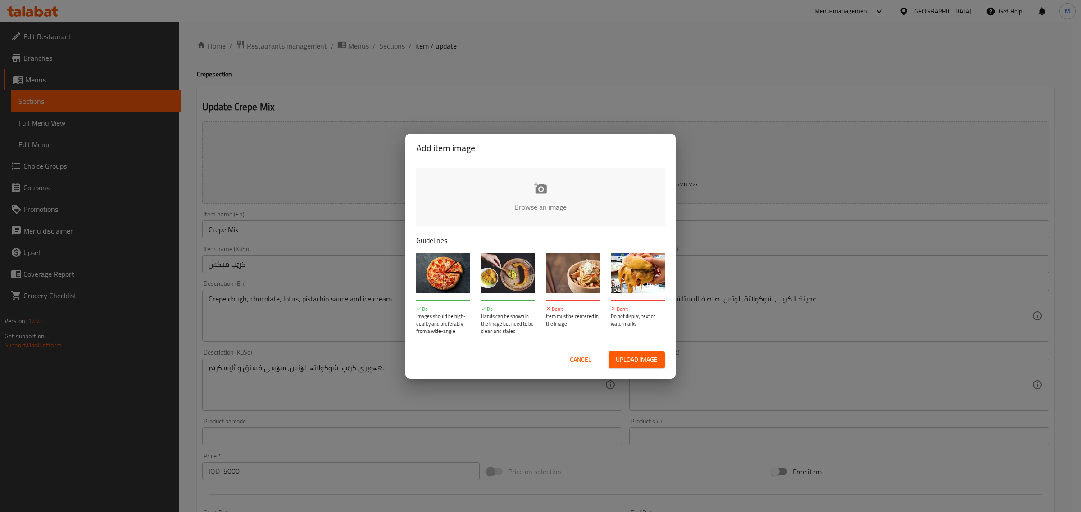
click at [525, 199] on input "file" at bounding box center [844, 210] width 857 height 84
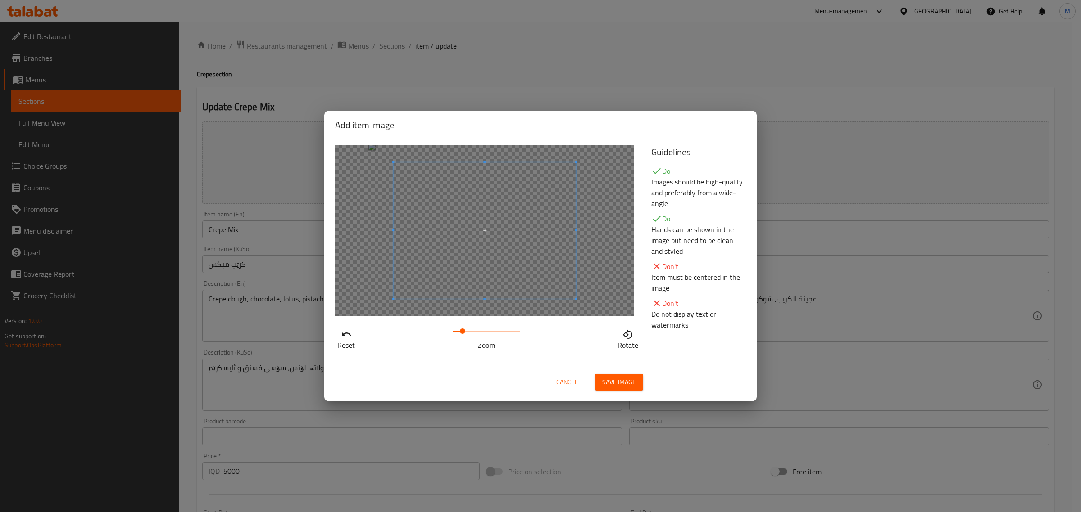
click at [462, 329] on span at bounding box center [486, 331] width 68 height 13
click at [617, 386] on span "Save image" at bounding box center [619, 382] width 34 height 11
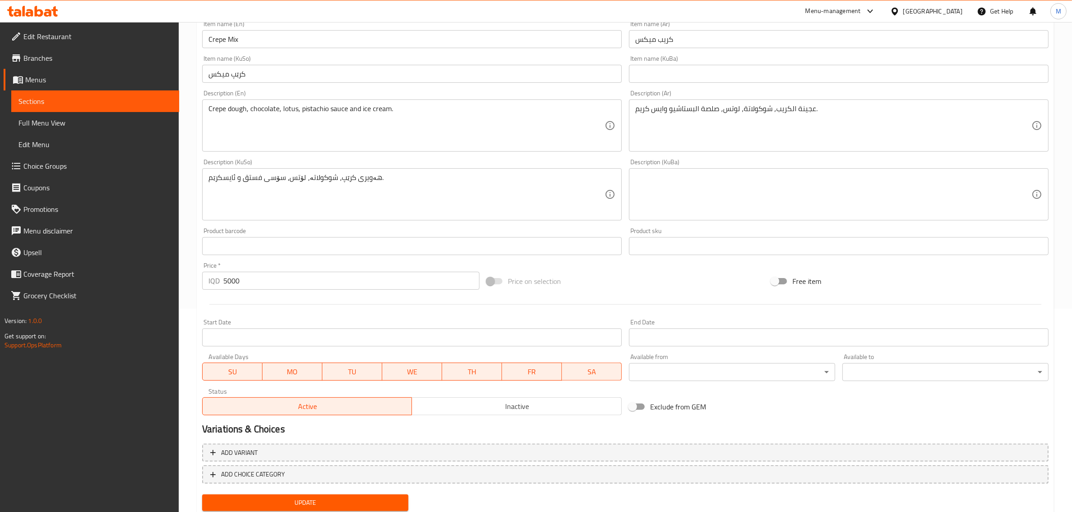
scroll to position [232, 0]
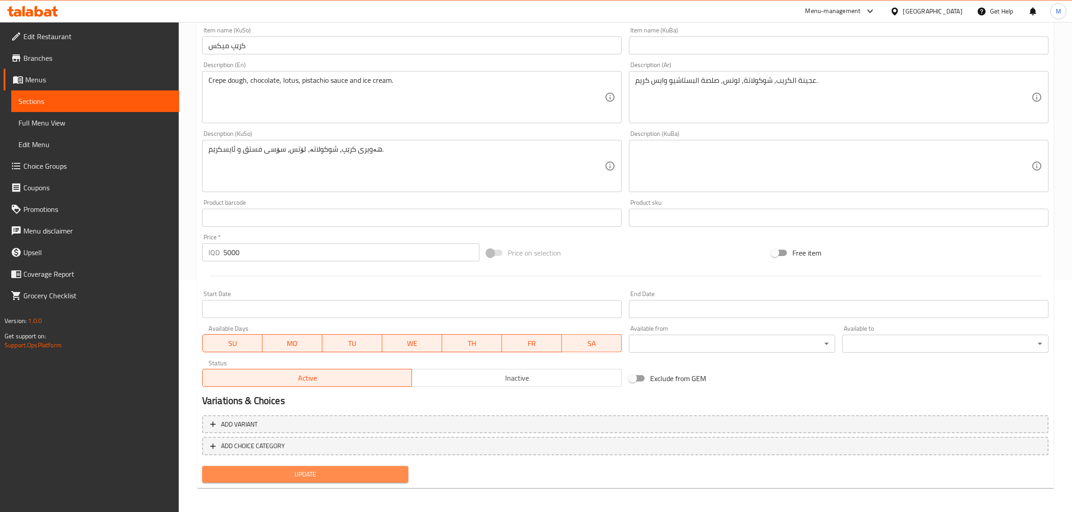
click at [335, 474] on span "Update" at bounding box center [305, 474] width 192 height 11
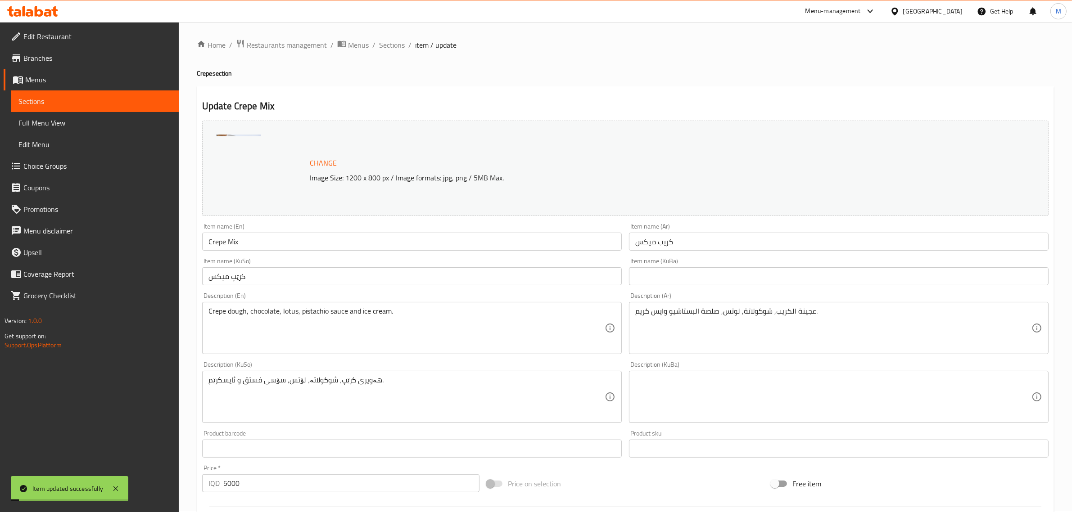
scroll to position [0, 0]
click at [391, 46] on span "Sections" at bounding box center [392, 46] width 26 height 11
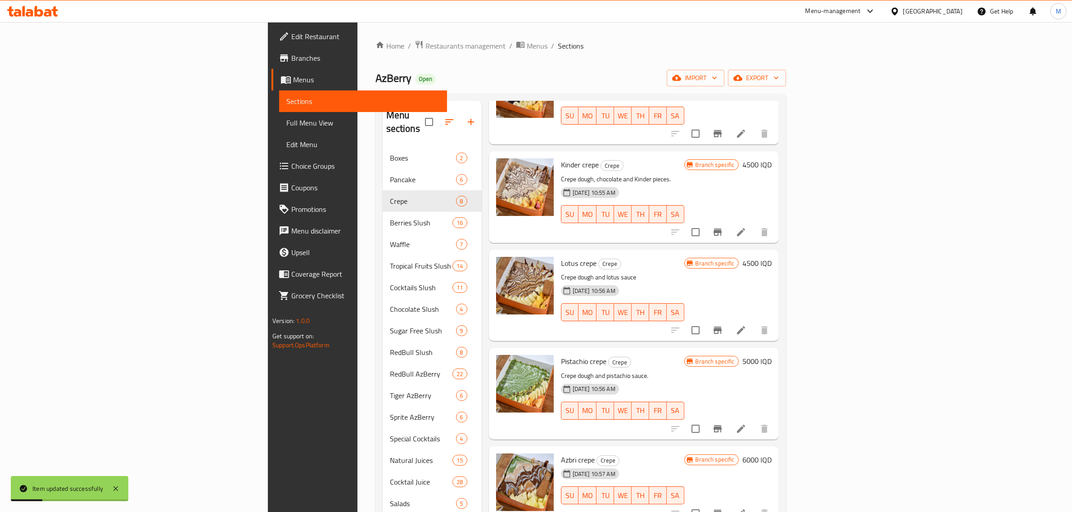
scroll to position [282, 0]
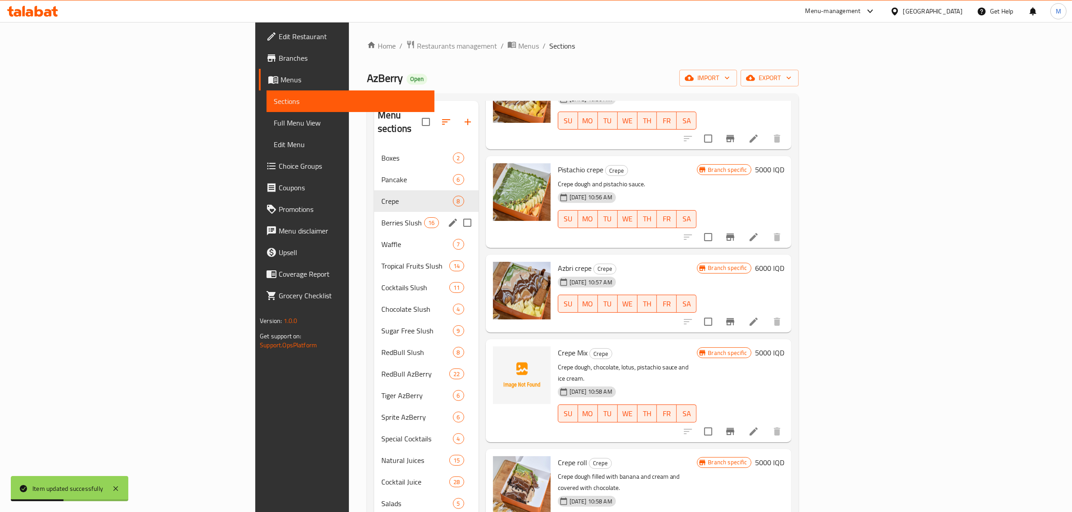
click at [381, 217] on span "Berries Slush" at bounding box center [402, 222] width 43 height 11
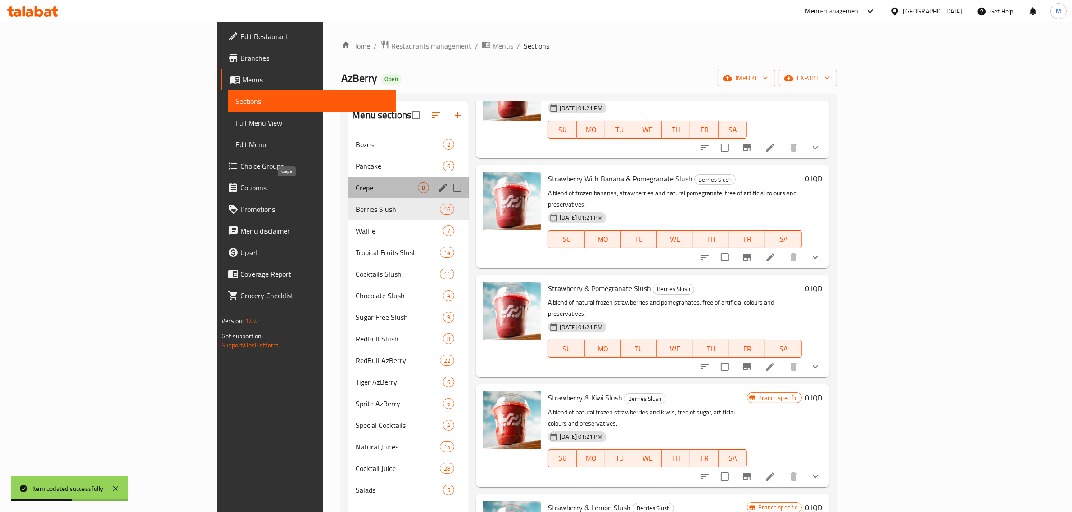
click at [356, 187] on span "Crepe" at bounding box center [387, 187] width 62 height 11
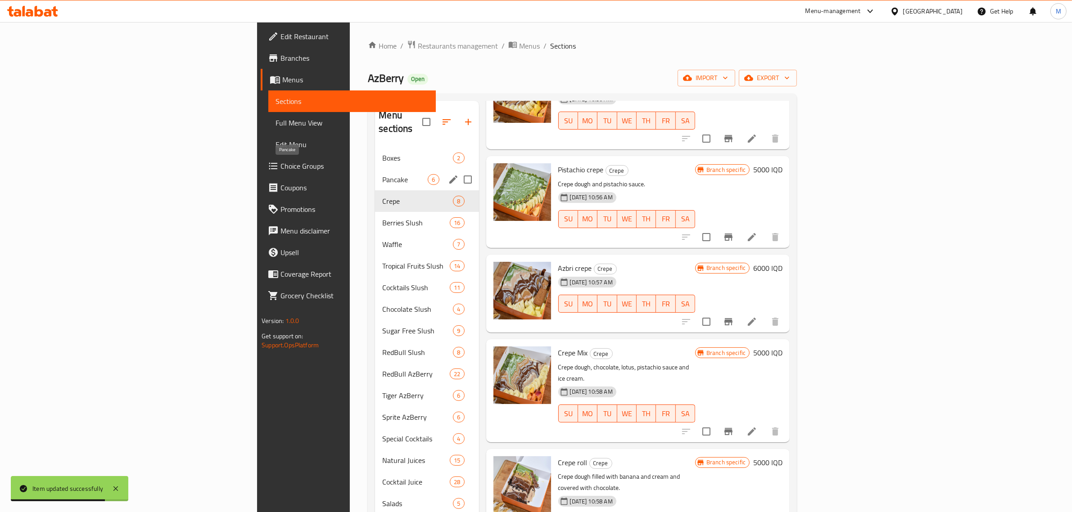
click at [382, 174] on span "Pancake" at bounding box center [404, 179] width 45 height 11
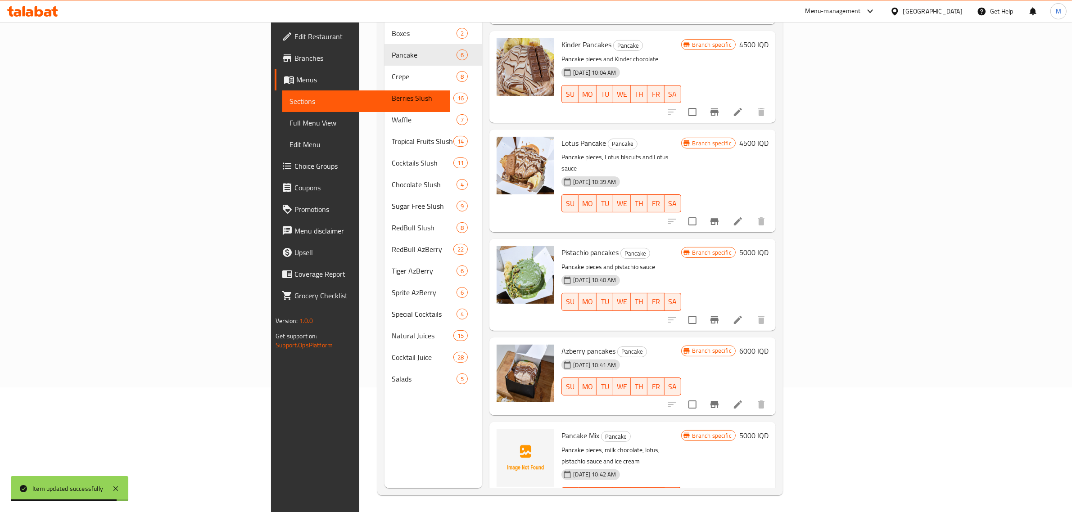
scroll to position [127, 0]
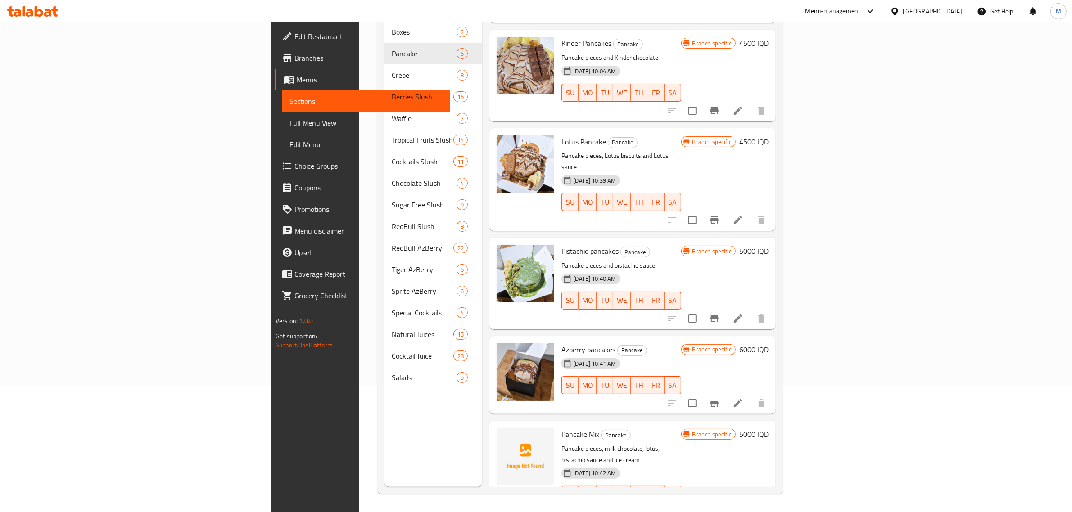
click at [751, 505] on li at bounding box center [737, 513] width 25 height 16
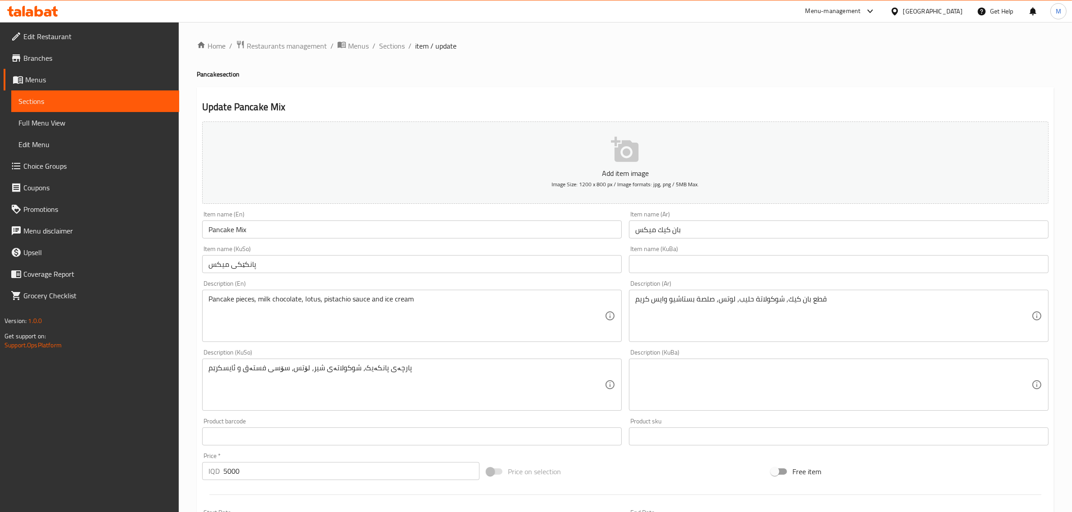
click at [570, 176] on p "Add item image" at bounding box center [625, 173] width 819 height 11
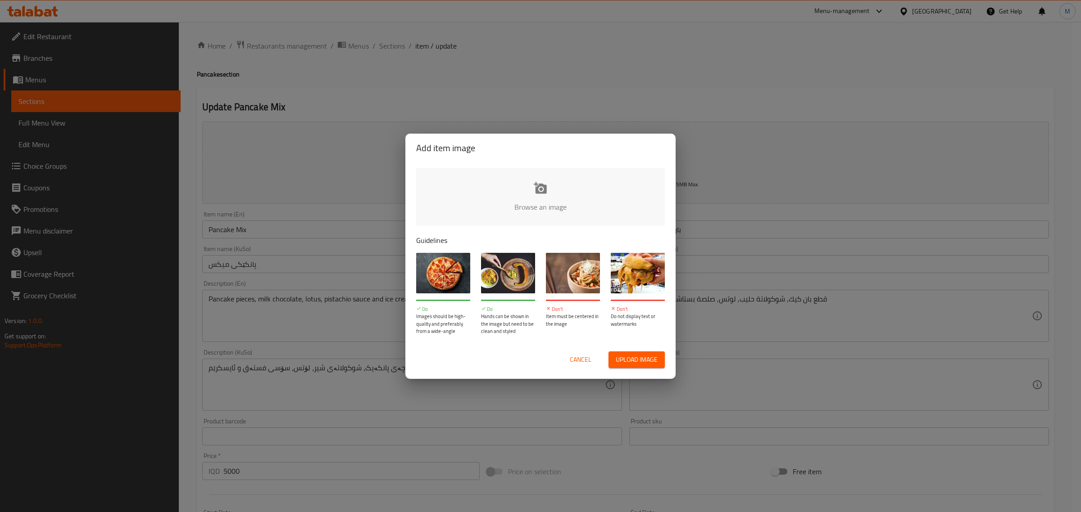
click at [534, 206] on input "file" at bounding box center [844, 210] width 857 height 84
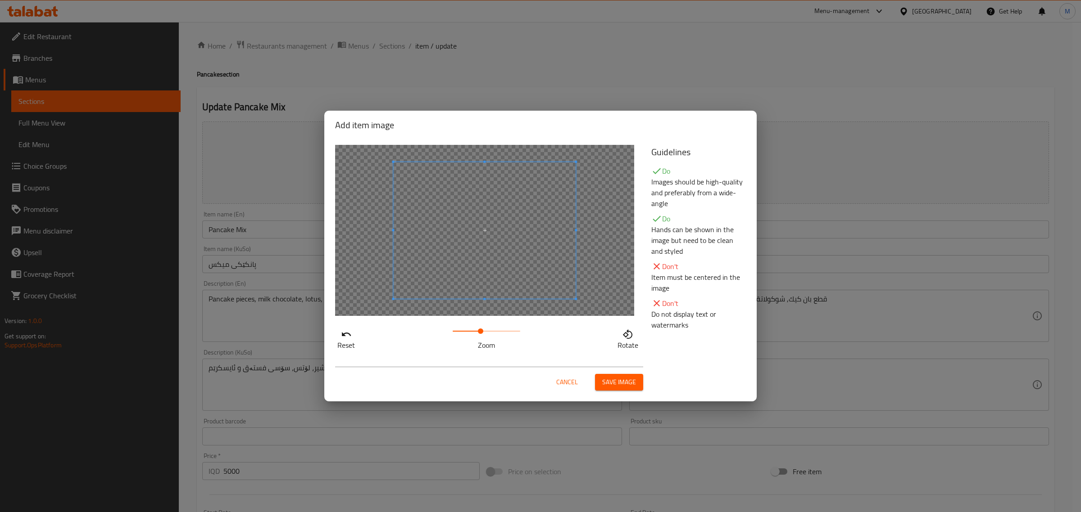
click at [480, 335] on span at bounding box center [486, 331] width 68 height 13
click at [611, 380] on span "Save image" at bounding box center [619, 382] width 34 height 11
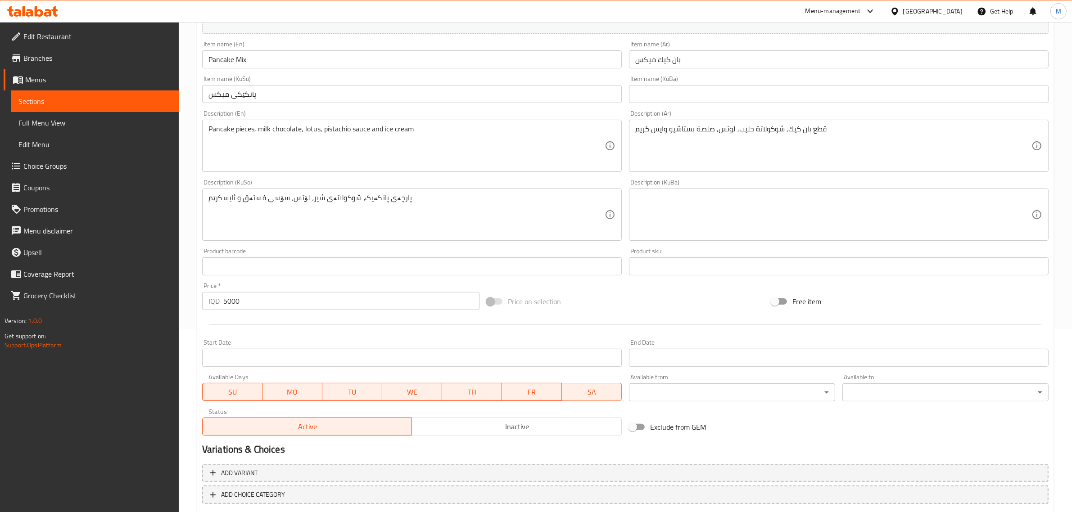
scroll to position [232, 0]
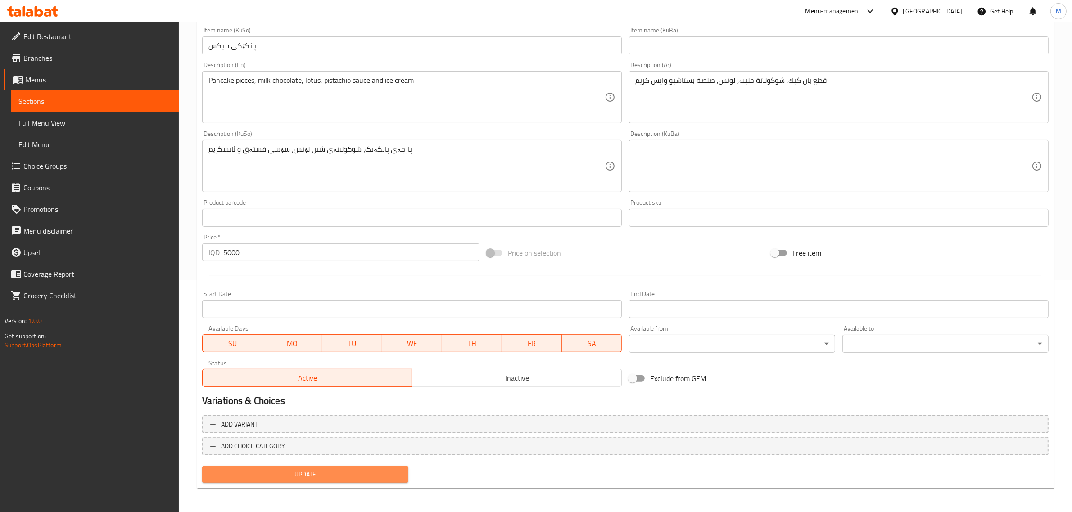
click at [314, 475] on span "Update" at bounding box center [305, 474] width 192 height 11
click at [345, 466] on button "Update" at bounding box center [305, 474] width 206 height 17
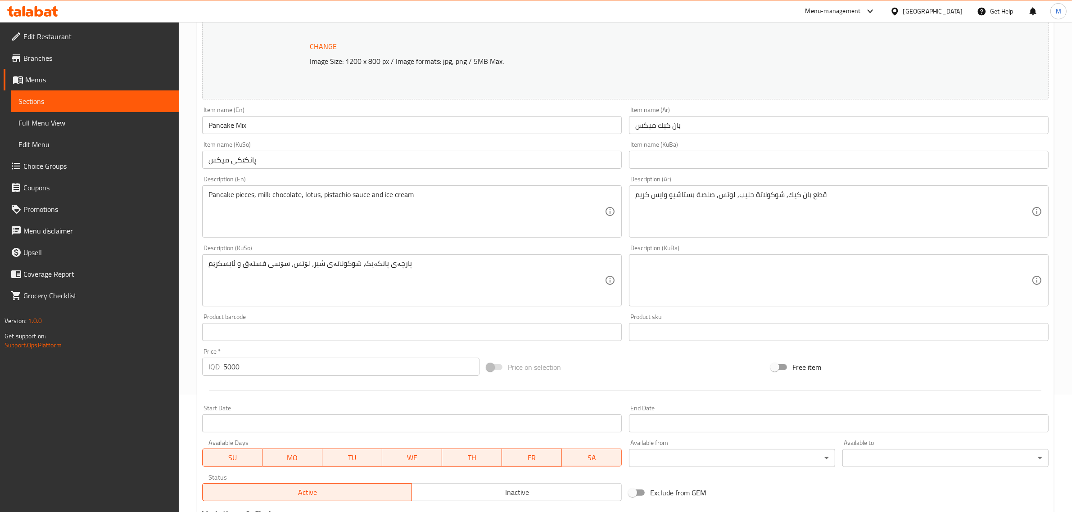
scroll to position [0, 0]
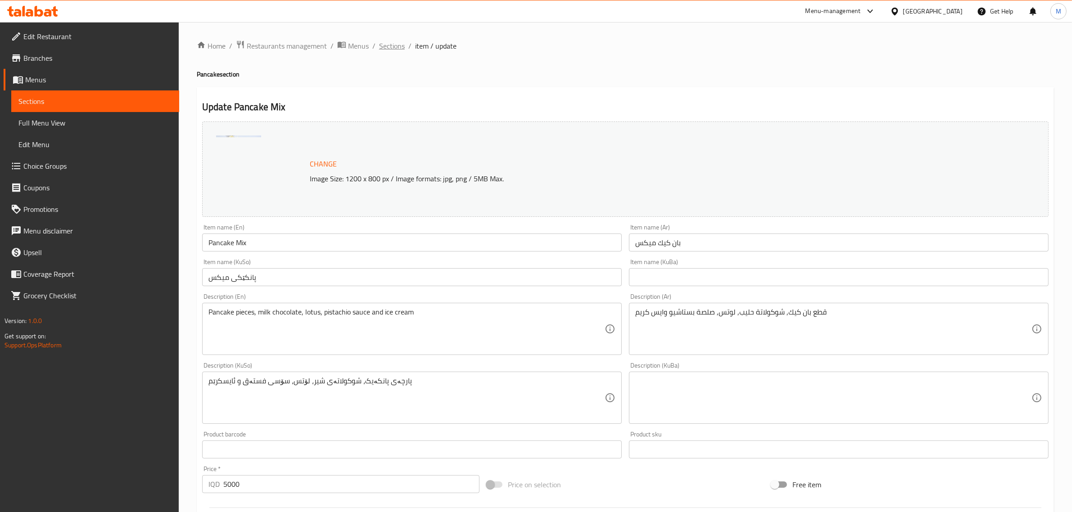
click at [389, 48] on span "Sections" at bounding box center [392, 46] width 26 height 11
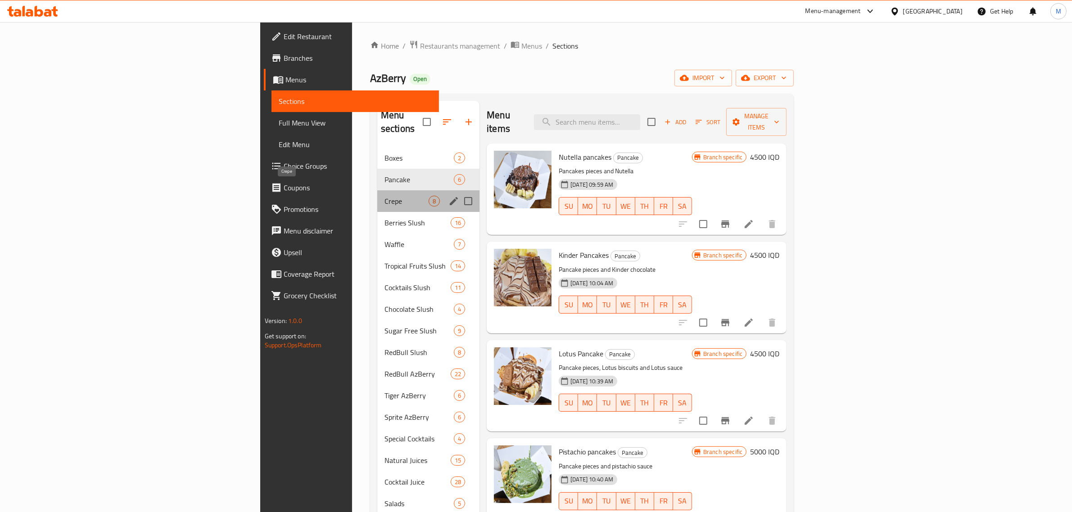
click at [385, 196] on span "Crepe" at bounding box center [407, 201] width 44 height 11
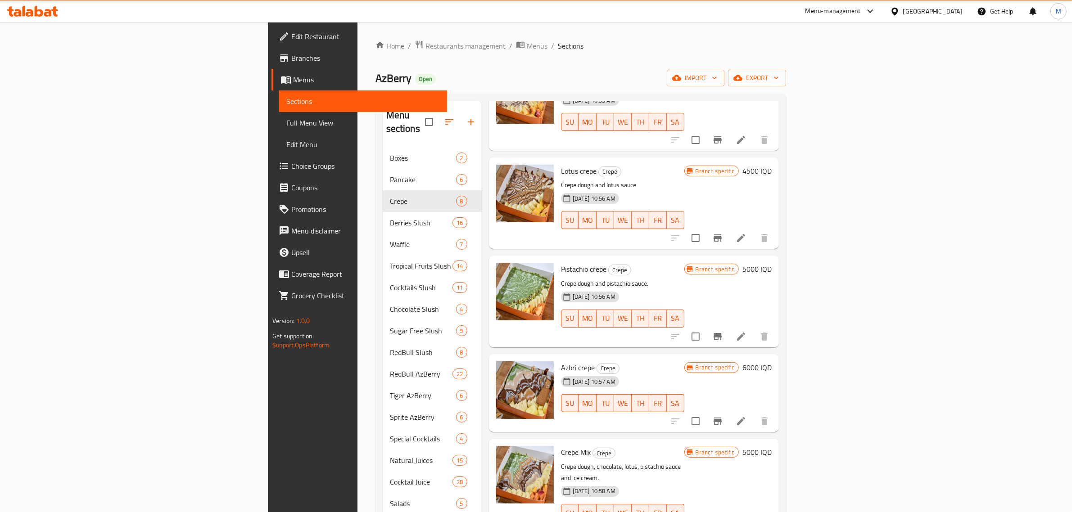
scroll to position [282, 0]
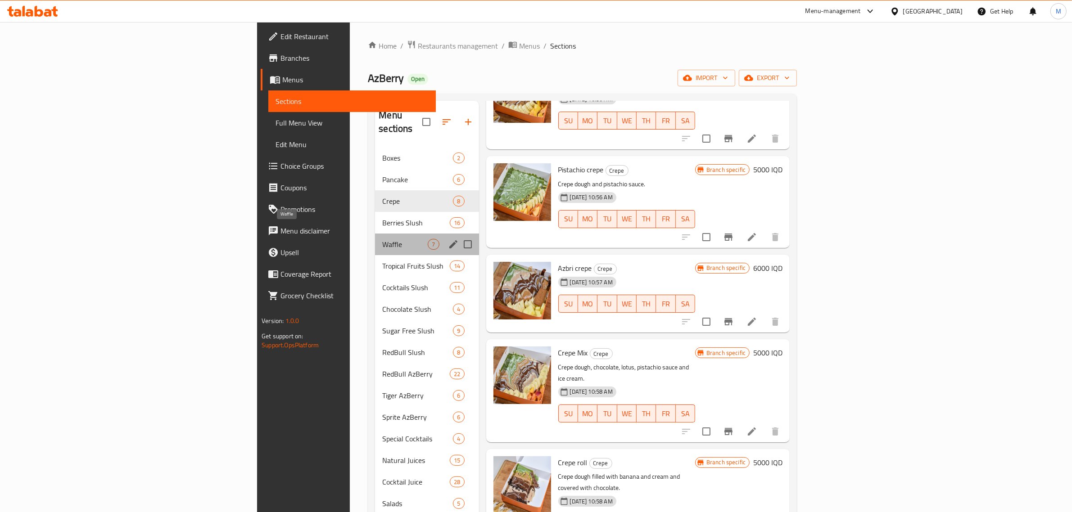
click at [382, 239] on span "Waffle" at bounding box center [404, 244] width 45 height 11
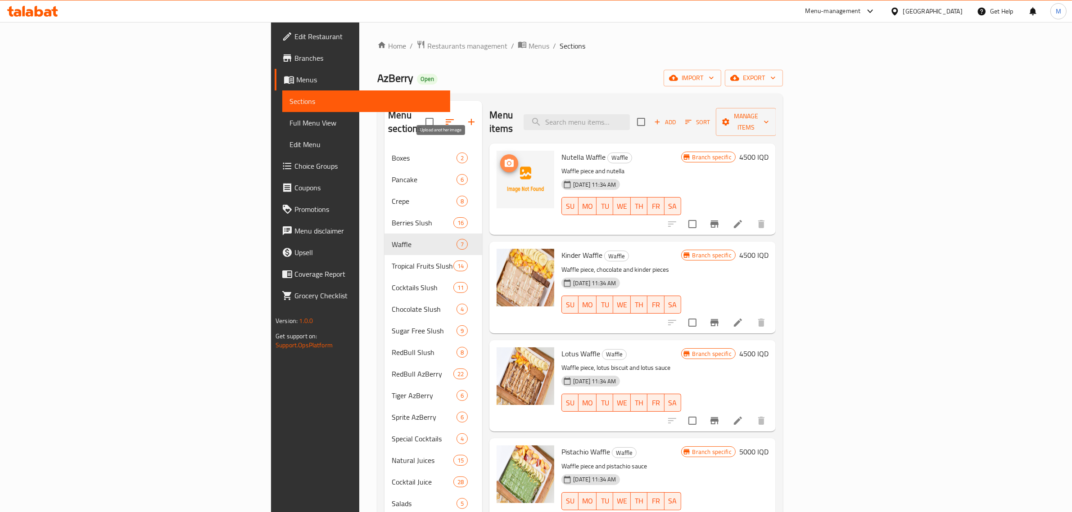
click at [504, 158] on icon "upload picture" at bounding box center [509, 163] width 11 height 11
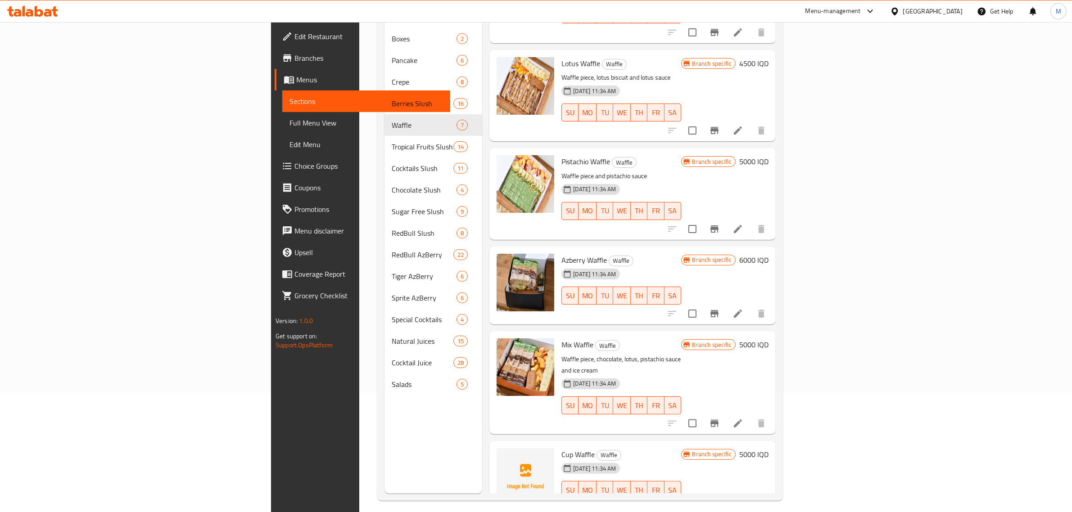
scroll to position [127, 0]
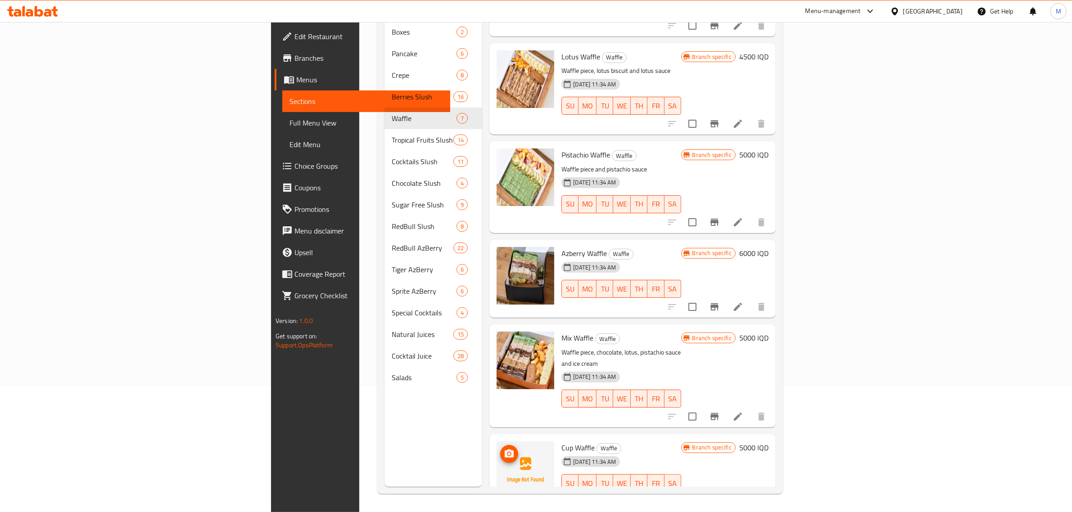
click at [497, 442] on img at bounding box center [526, 471] width 58 height 58
click at [505, 450] on icon "upload picture" at bounding box center [509, 454] width 9 height 8
click at [290, 124] on span "Full Menu View" at bounding box center [367, 123] width 154 height 11
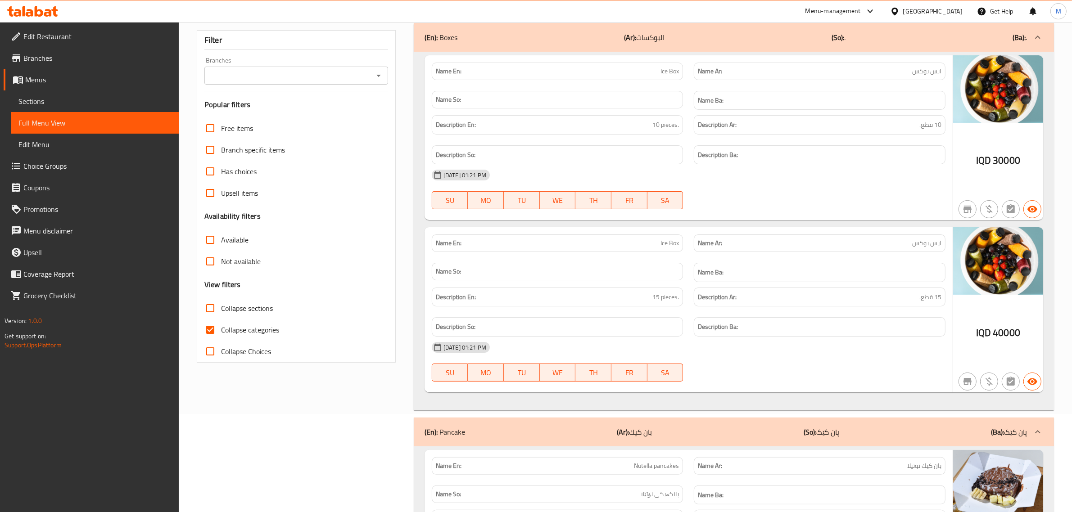
scroll to position [70, 0]
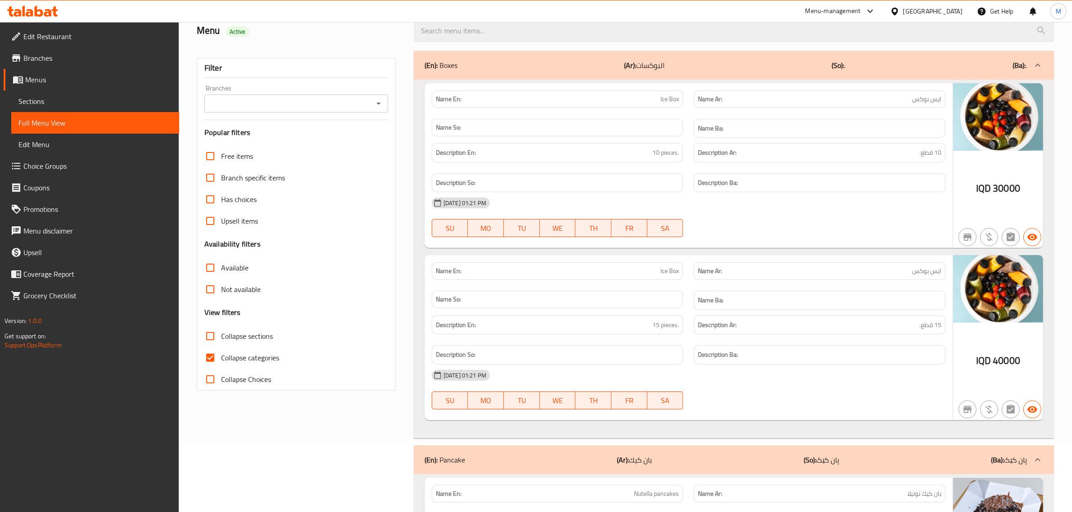
click at [378, 106] on icon "Open" at bounding box center [378, 103] width 11 height 11
click at [303, 142] on li "AzBerry, Naz Naz" at bounding box center [296, 143] width 184 height 16
type input "AzBerry, Naz Naz"
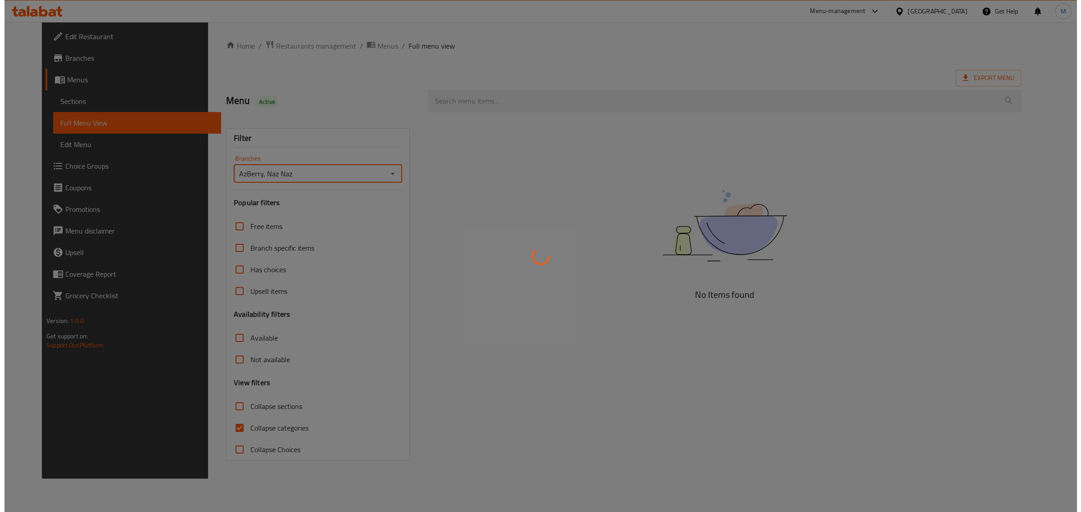
scroll to position [0, 0]
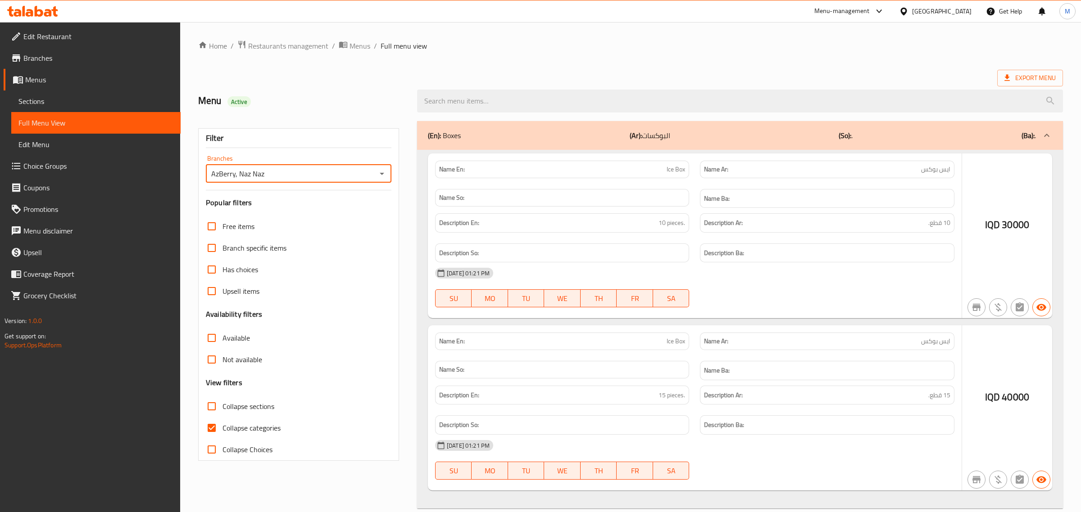
click at [213, 410] on div at bounding box center [540, 256] width 1081 height 512
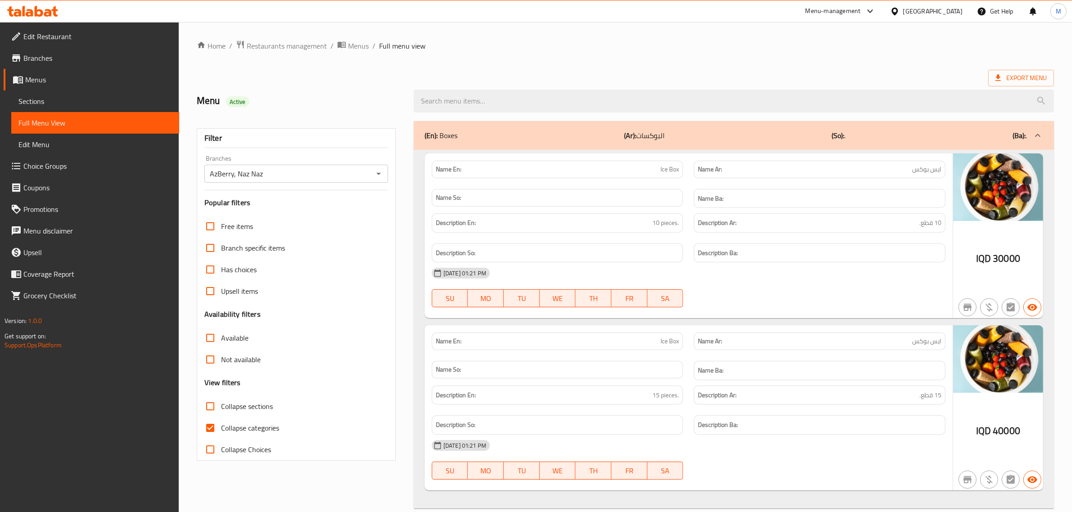
drag, startPoint x: 213, startPoint y: 410, endPoint x: 212, endPoint y: 420, distance: 9.9
click at [212, 410] on input "Collapse sections" at bounding box center [210, 407] width 22 height 22
checkbox input "true"
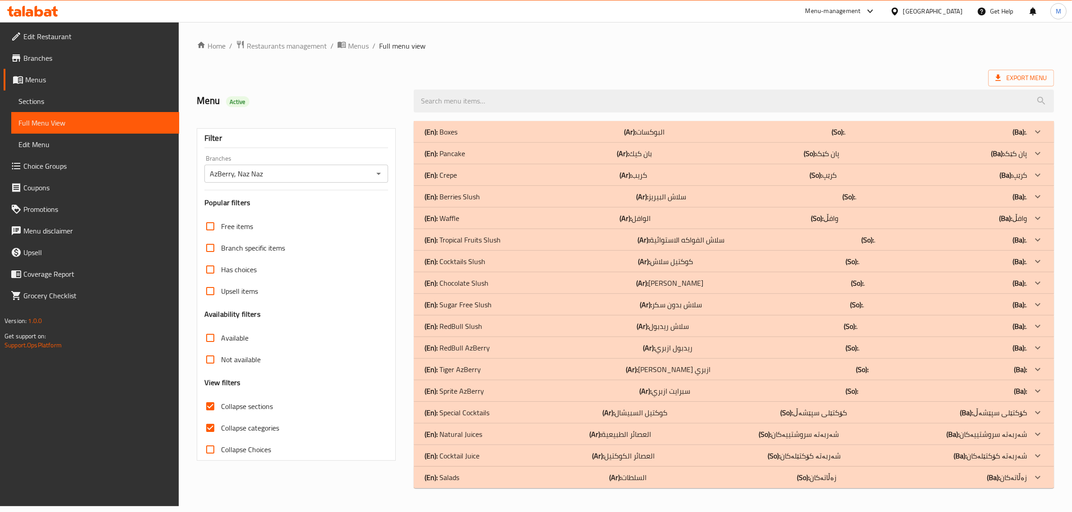
click at [211, 426] on input "Collapse categories" at bounding box center [210, 428] width 22 height 22
checkbox input "false"
click at [481, 217] on div "(En): Waffle (Ar): الوافل (So): وافڵ (Ba): وافڵ" at bounding box center [732, 218] width 608 height 11
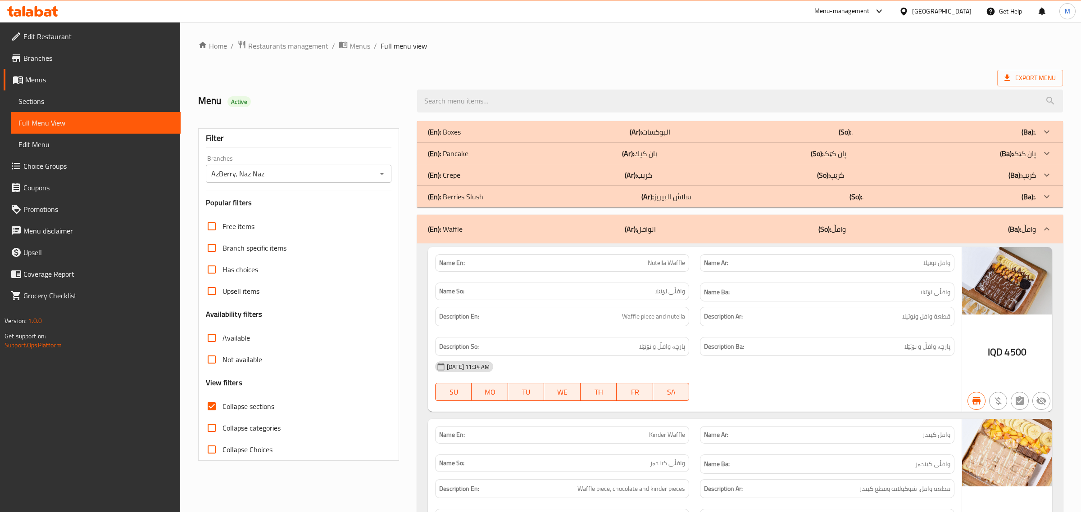
click at [483, 176] on div "(En): Crepe (Ar): كريب (So): کرێپ (Ba): کرێپ" at bounding box center [732, 175] width 608 height 11
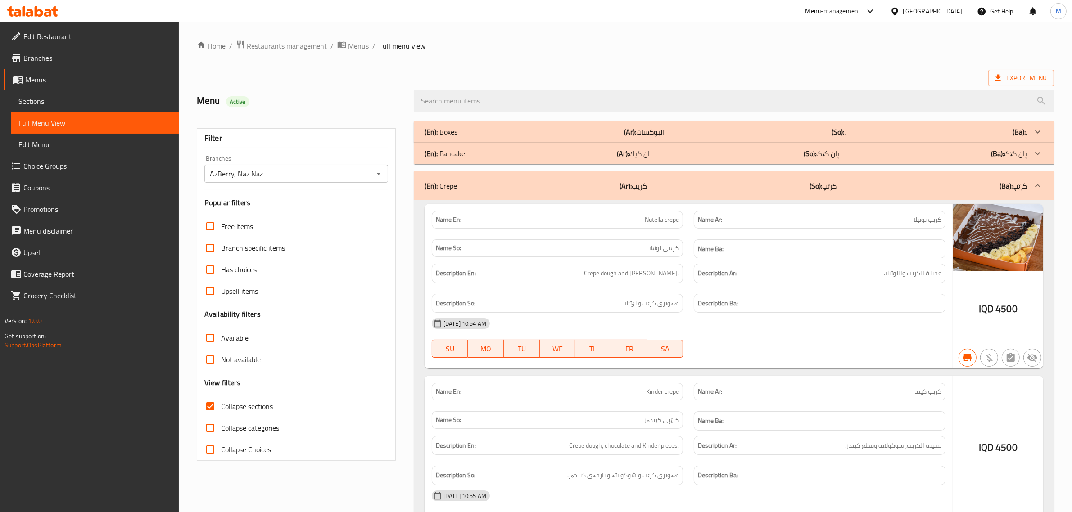
click at [487, 154] on div "(En): Pancake (Ar): بان كيك (So): پان کێک (Ba): پان کێک" at bounding box center [726, 153] width 602 height 11
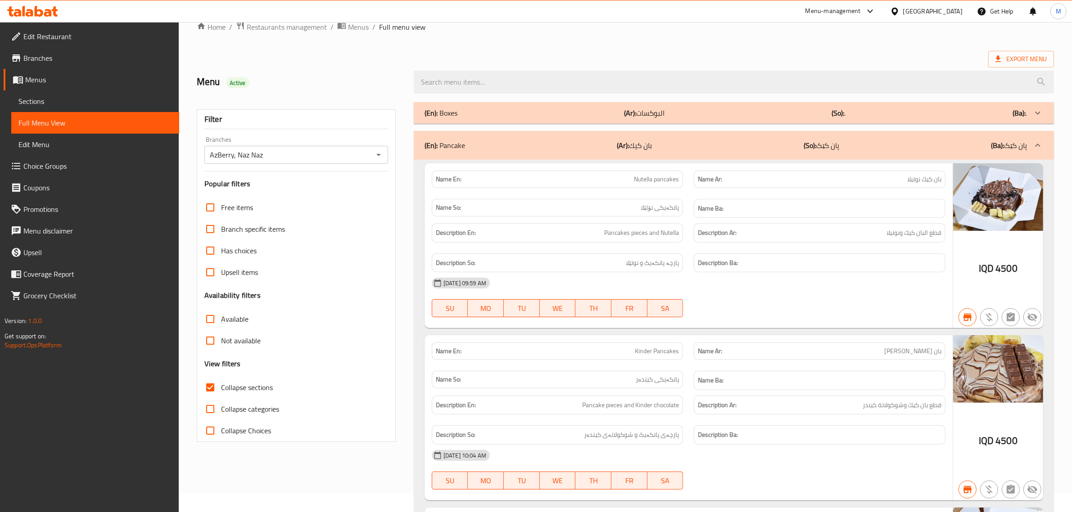
scroll to position [5, 0]
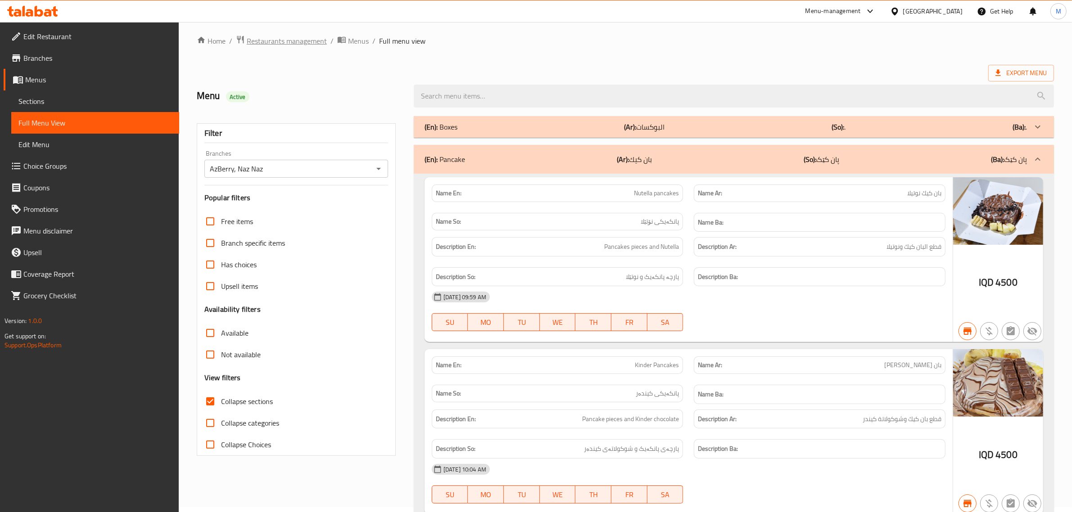
click at [296, 45] on span "Restaurants management" at bounding box center [287, 41] width 80 height 11
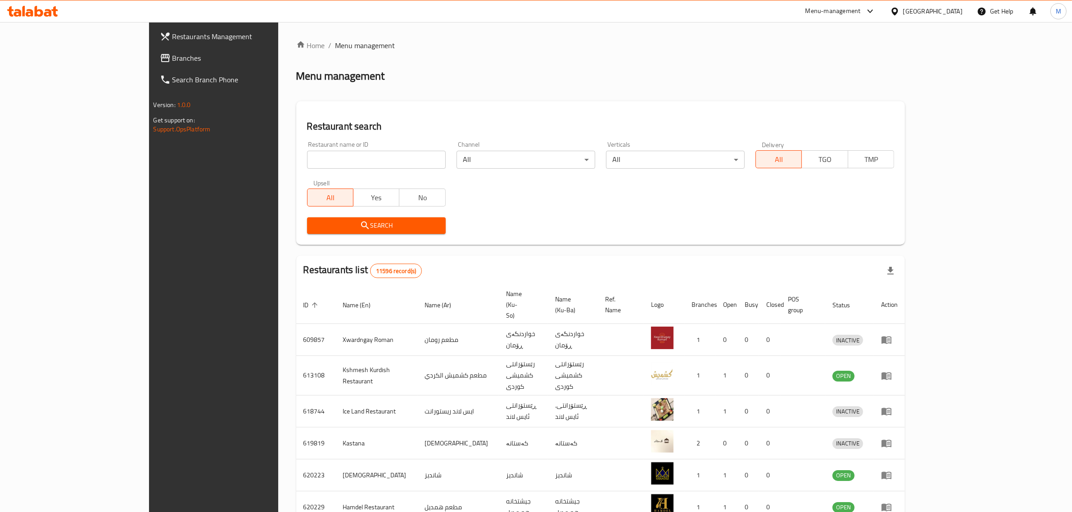
click at [172, 62] on span "Branches" at bounding box center [246, 58] width 149 height 11
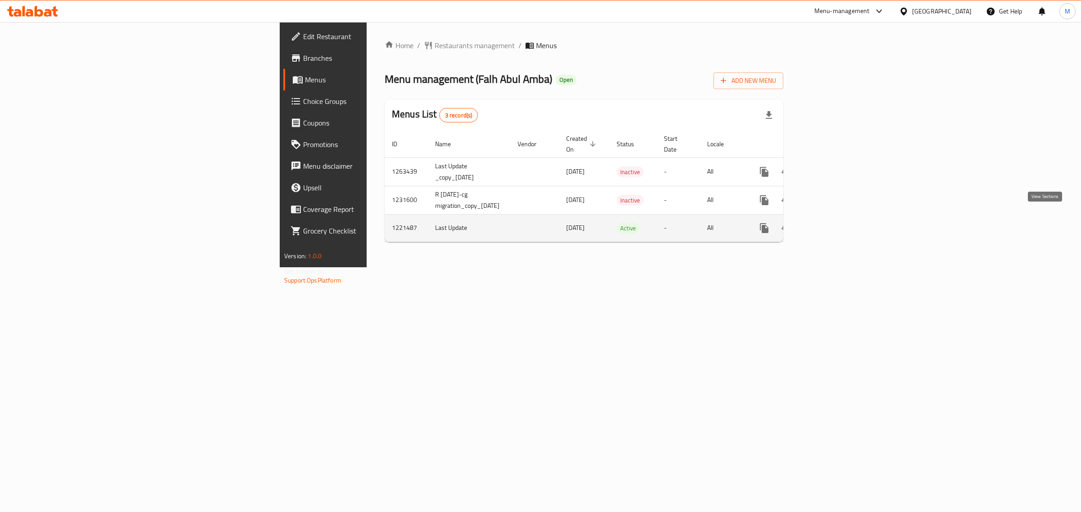
click at [834, 223] on icon "enhanced table" at bounding box center [829, 228] width 11 height 11
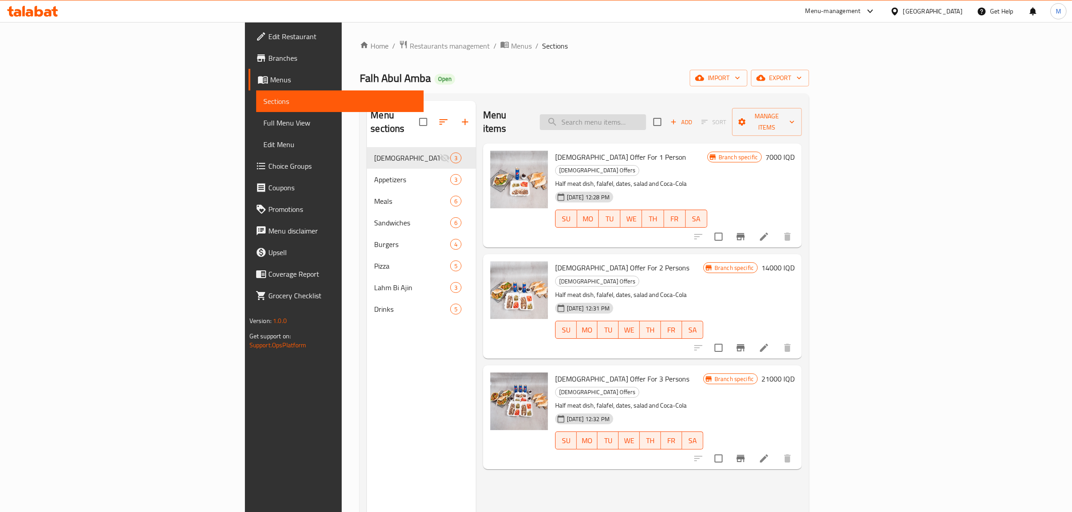
click at [646, 118] on input "search" at bounding box center [593, 122] width 106 height 16
paste input "Ayran"
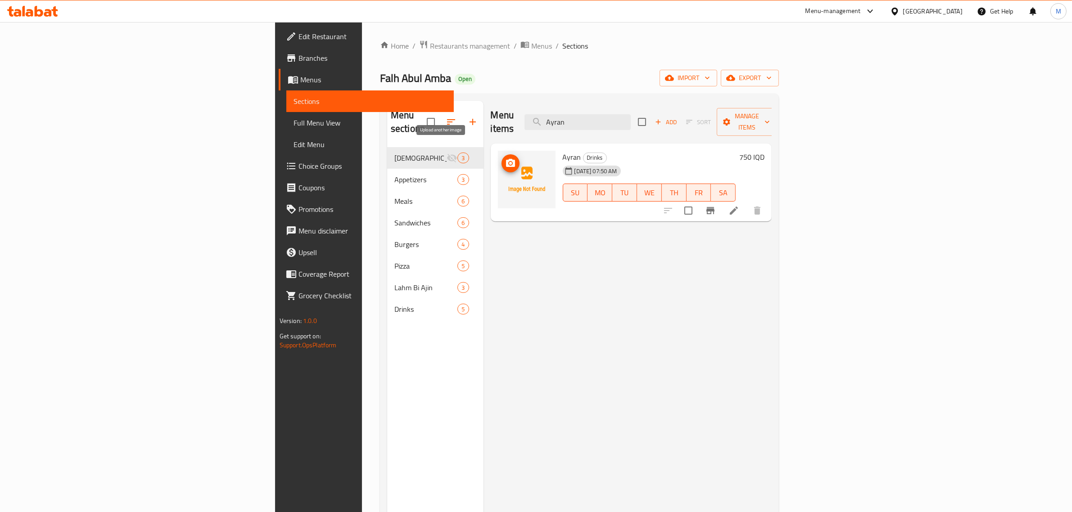
type input "Ayran"
click at [506, 159] on icon "upload picture" at bounding box center [510, 163] width 9 height 8
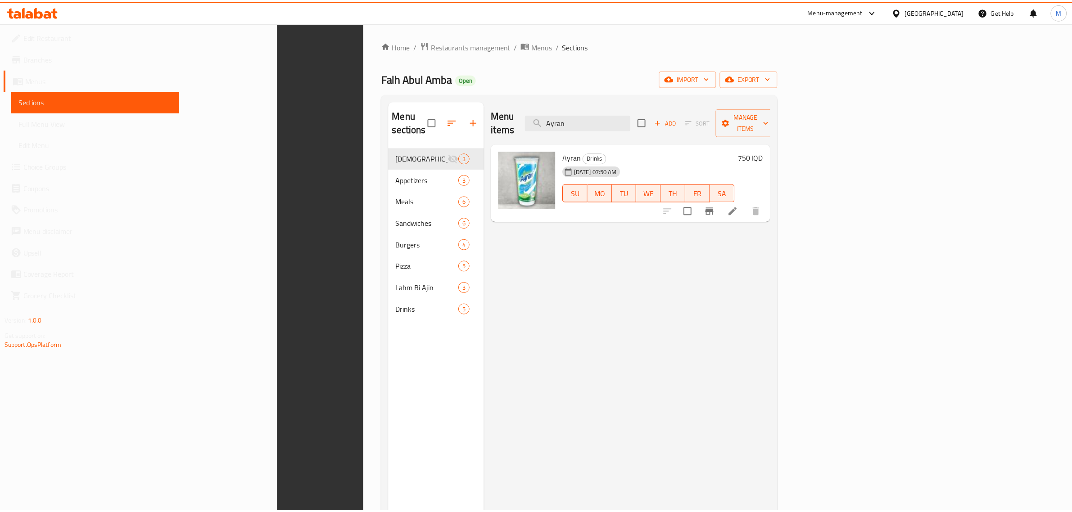
scroll to position [127, 0]
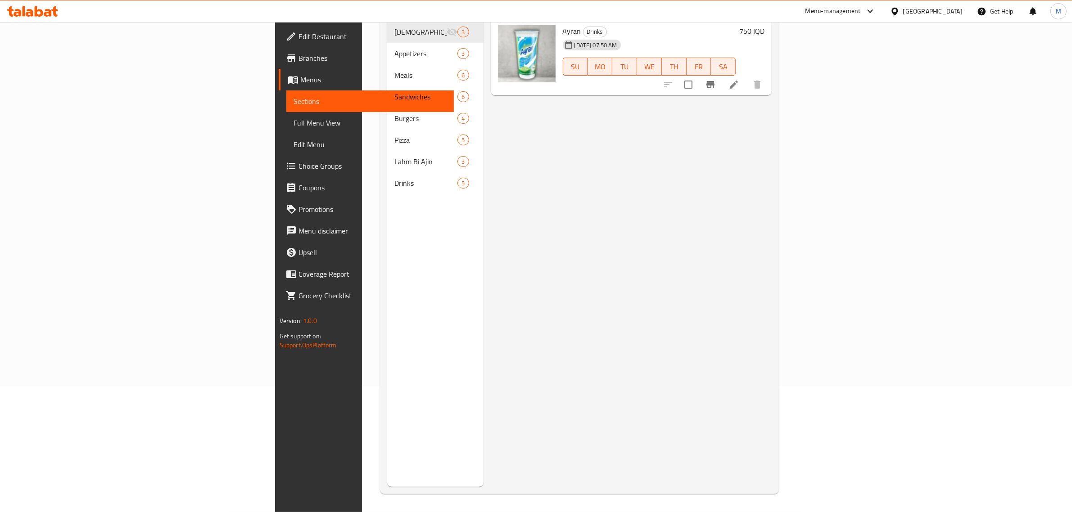
click at [960, 7] on div "[GEOGRAPHIC_DATA]" at bounding box center [932, 11] width 59 height 10
click at [868, 235] on div "[GEOGRAPHIC_DATA]" at bounding box center [864, 237] width 59 height 10
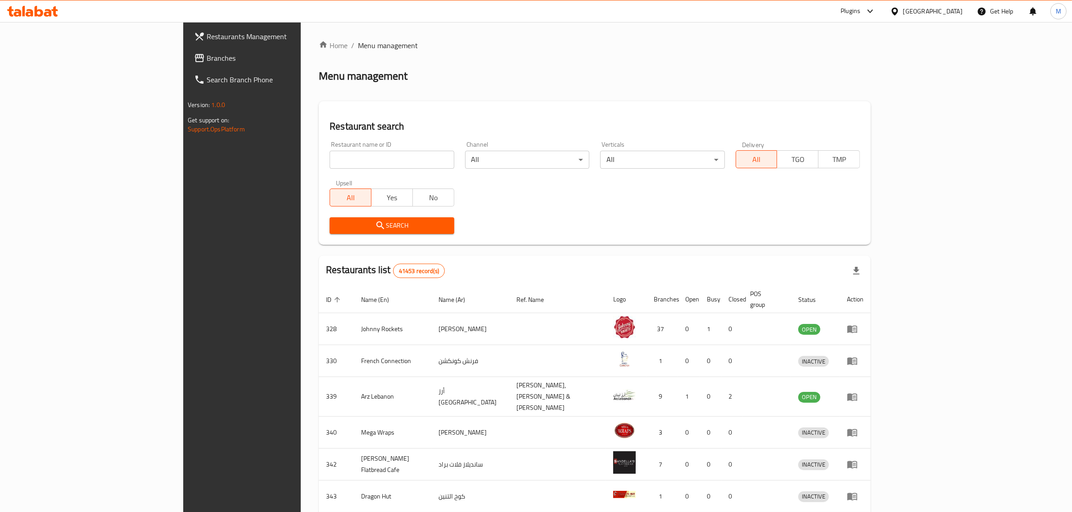
click at [207, 62] on span "Branches" at bounding box center [281, 58] width 149 height 11
